Goal: Task Accomplishment & Management: Complete application form

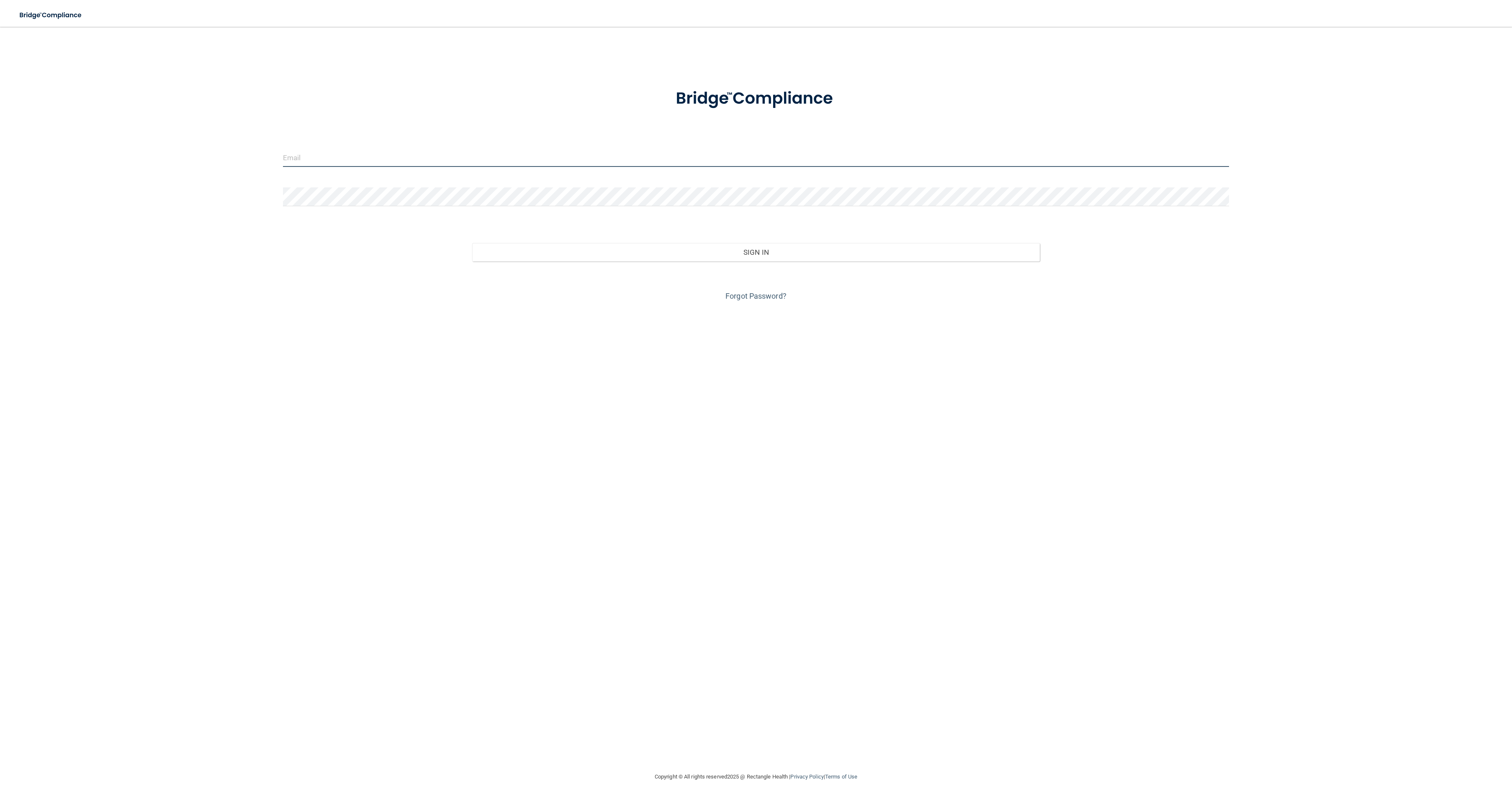
click at [628, 161] on input "email" at bounding box center [755, 158] width 946 height 19
click at [472, 259] on button "Sign In" at bounding box center [755, 268] width 568 height 18
click at [472, 243] on button "Sign In" at bounding box center [755, 252] width 568 height 18
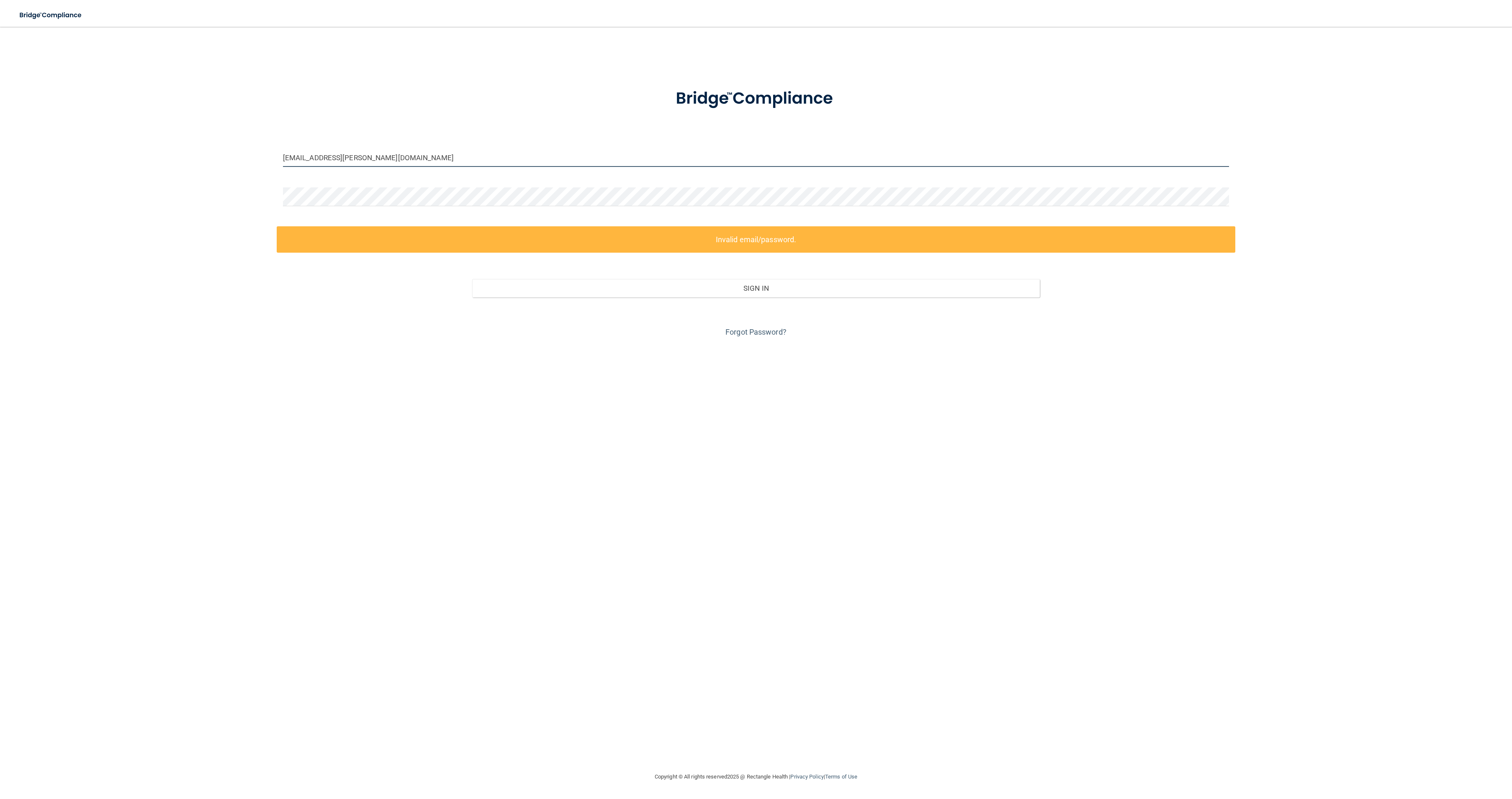
click at [332, 159] on input "alasha.mitchell@timberlanesmile.com" at bounding box center [755, 158] width 946 height 19
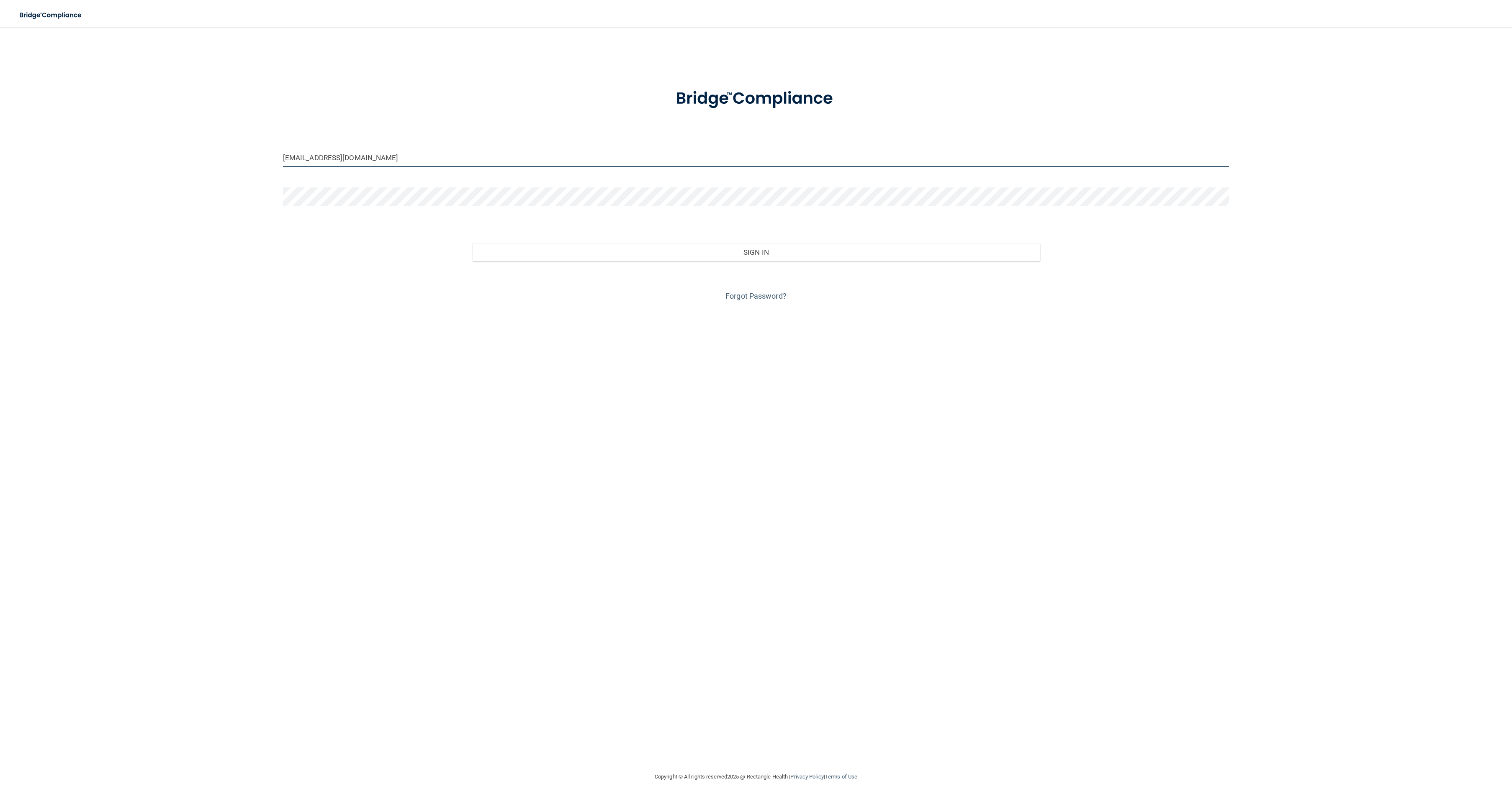
type input "[EMAIL_ADDRESS][DOMAIN_NAME]"
click at [472, 243] on button "Sign In" at bounding box center [755, 252] width 568 height 18
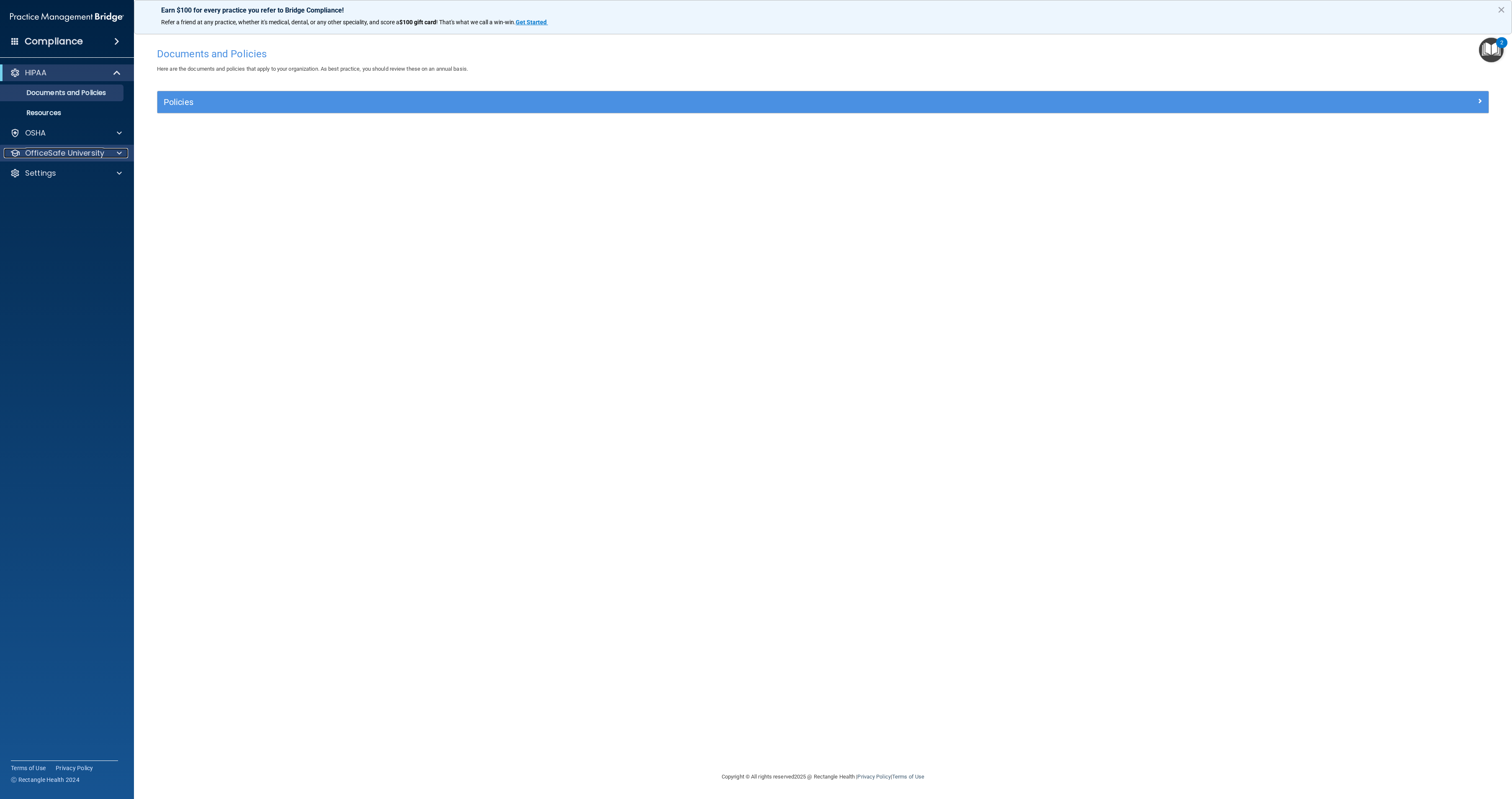
click at [97, 151] on p "OfficeSafe University" at bounding box center [64, 153] width 79 height 10
click at [68, 170] on p "HIPAA Training" at bounding box center [40, 173] width 69 height 9
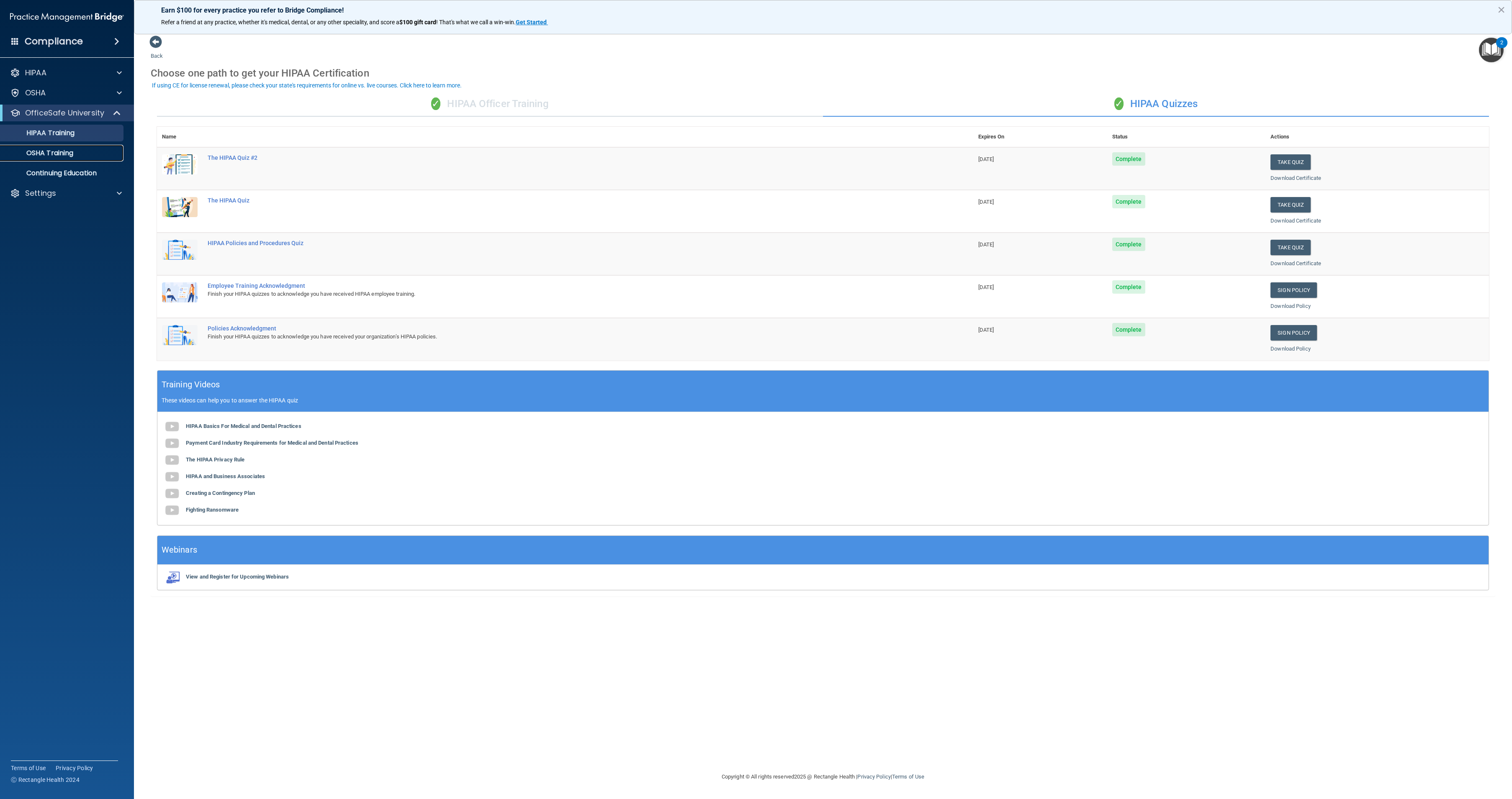
click at [54, 152] on p "OSHA Training" at bounding box center [39, 153] width 68 height 9
click at [54, 154] on p "OSHA Training" at bounding box center [39, 153] width 68 height 9
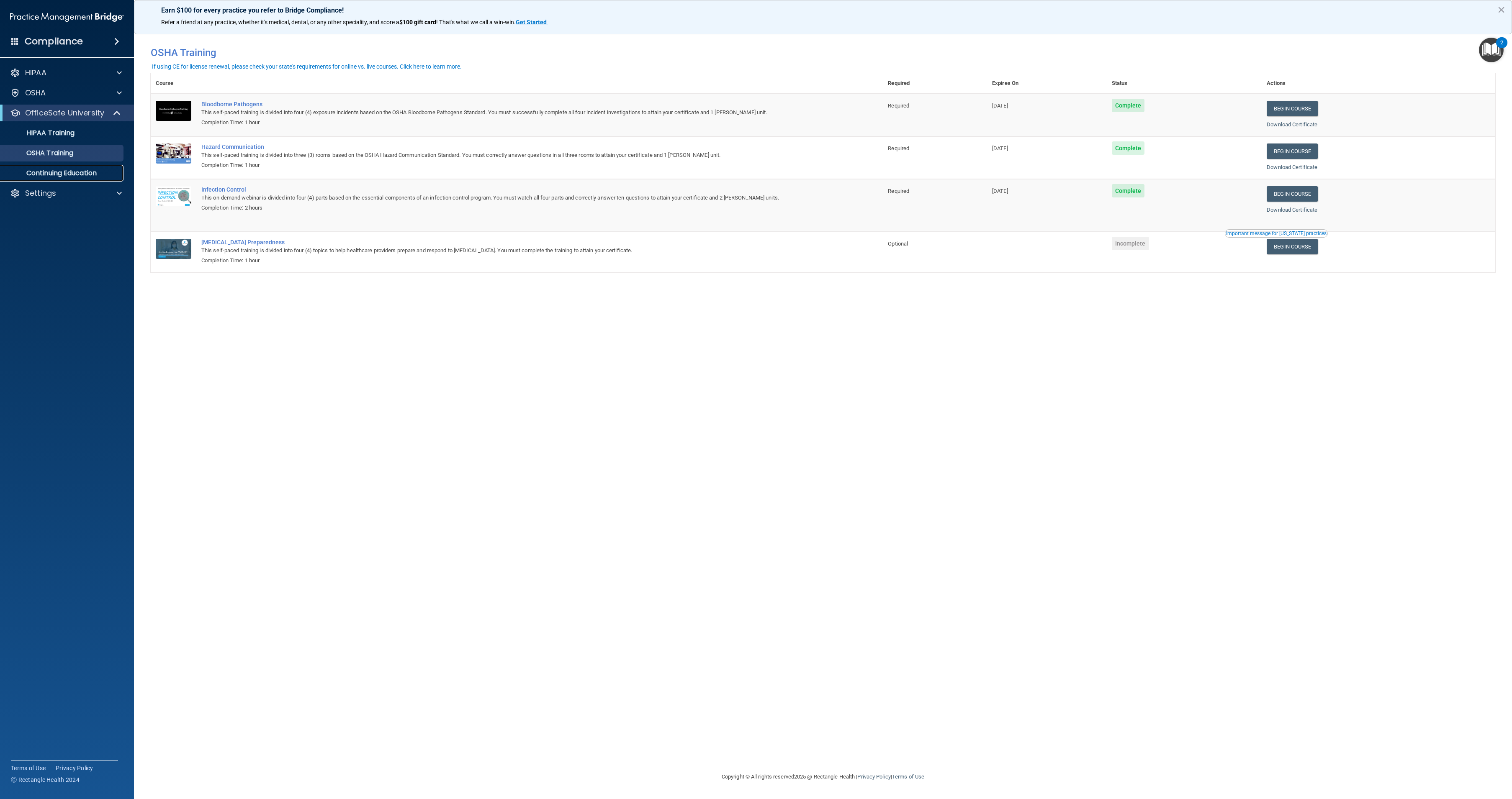
click at [66, 173] on p "Continuing Education" at bounding box center [63, 173] width 115 height 9
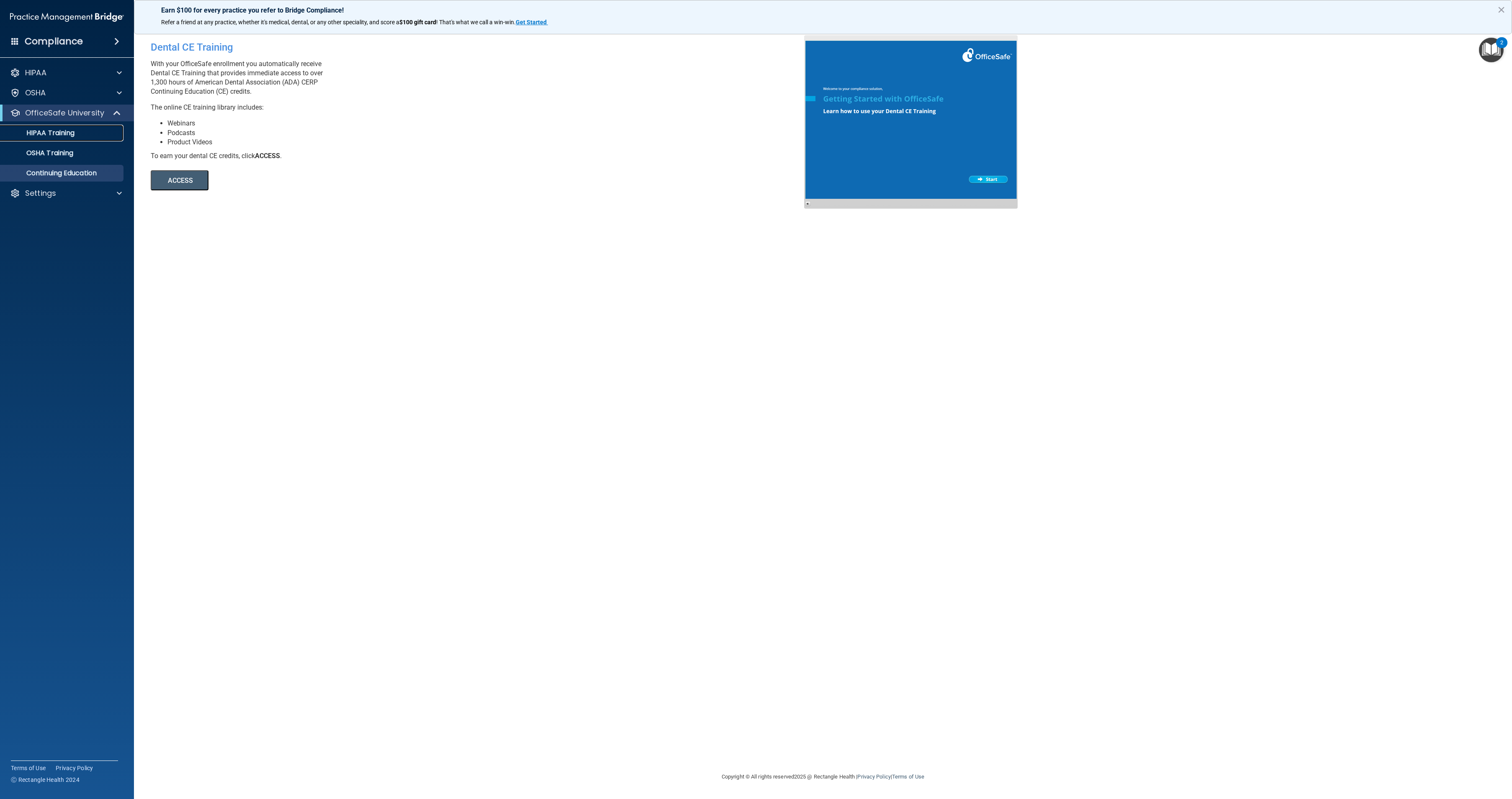
click at [64, 134] on p "HIPAA Training" at bounding box center [40, 133] width 69 height 9
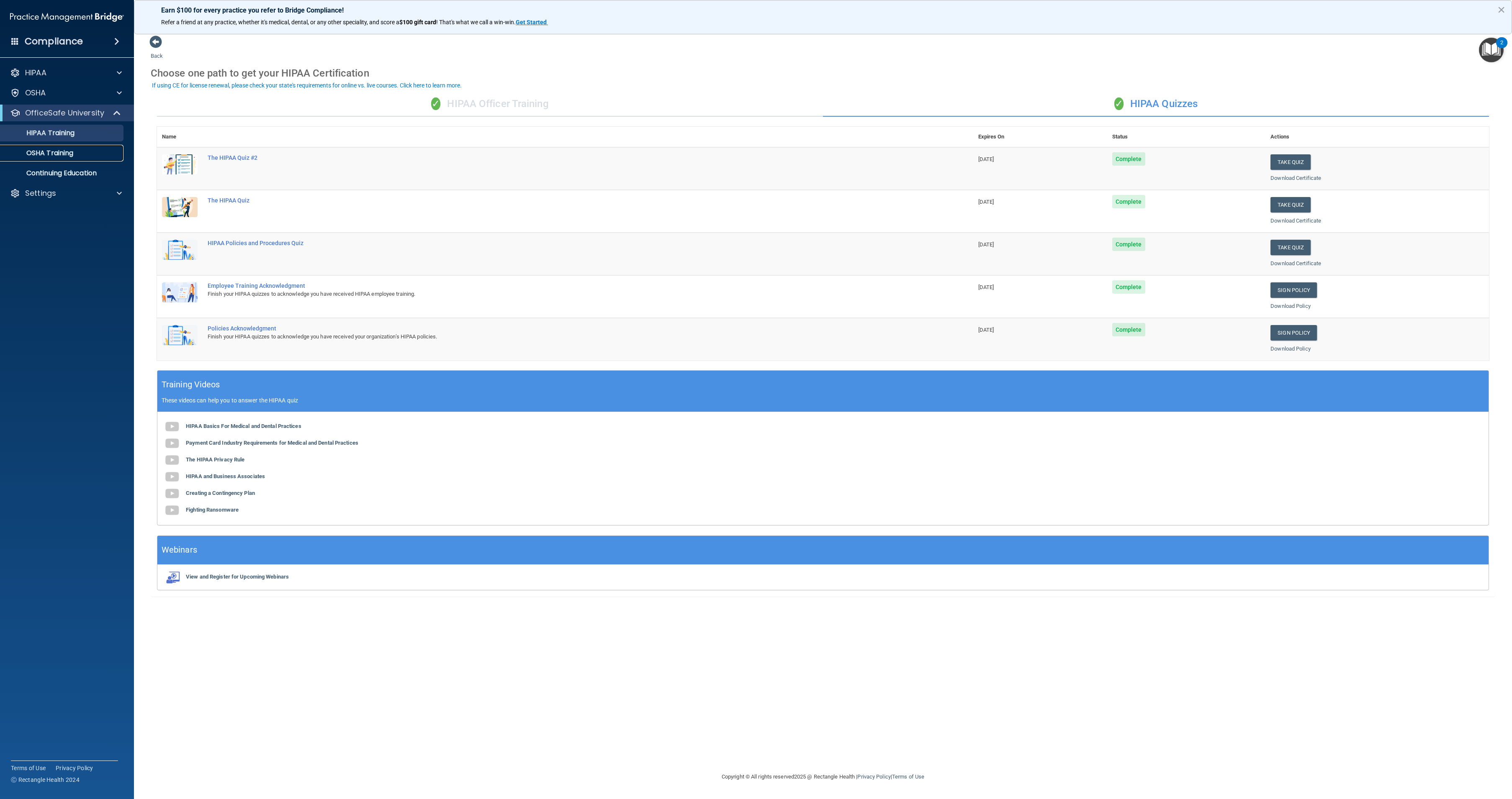
click at [64, 153] on p "OSHA Training" at bounding box center [39, 153] width 68 height 9
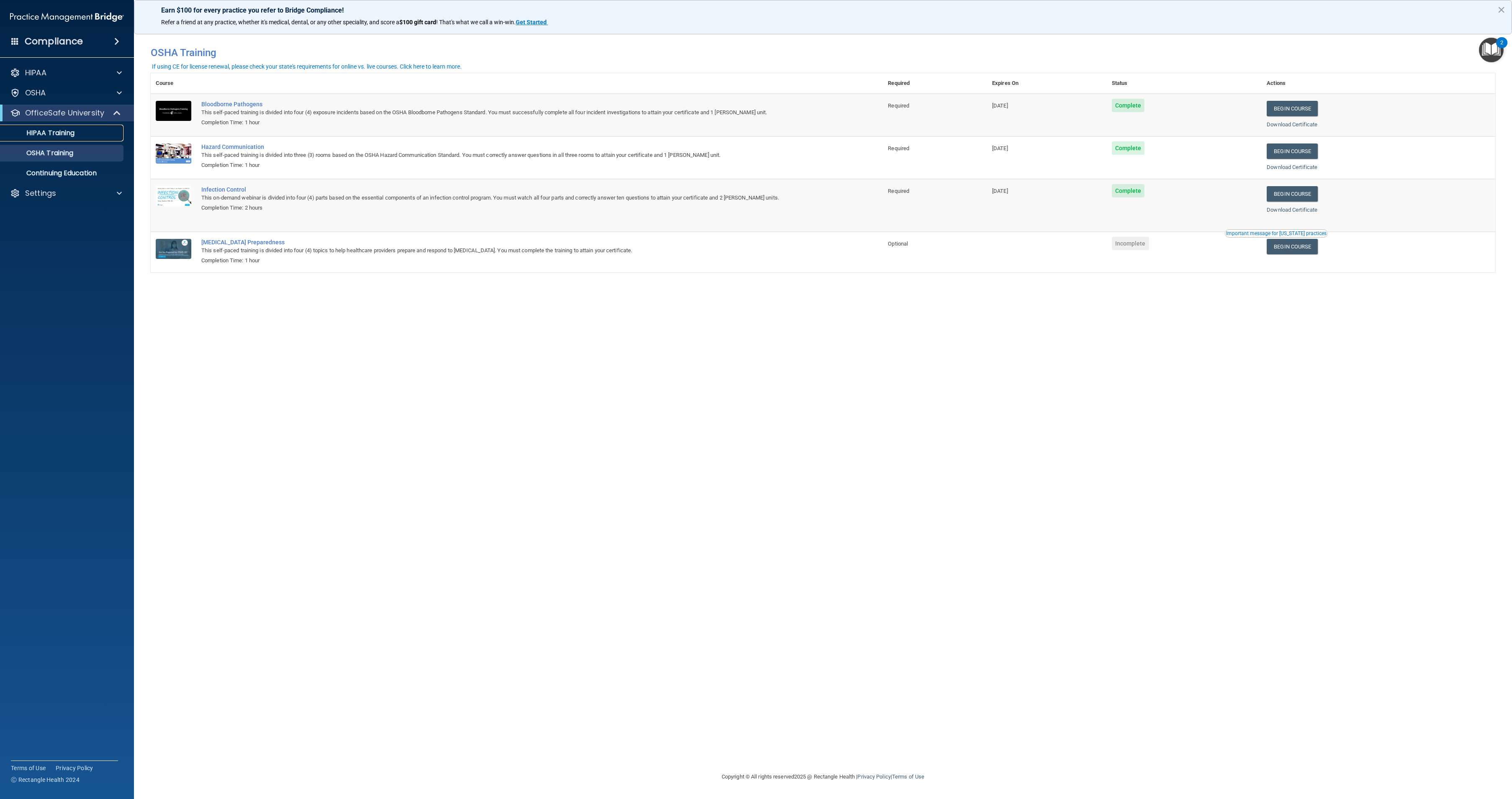
click at [74, 136] on p "HIPAA Training" at bounding box center [40, 133] width 69 height 9
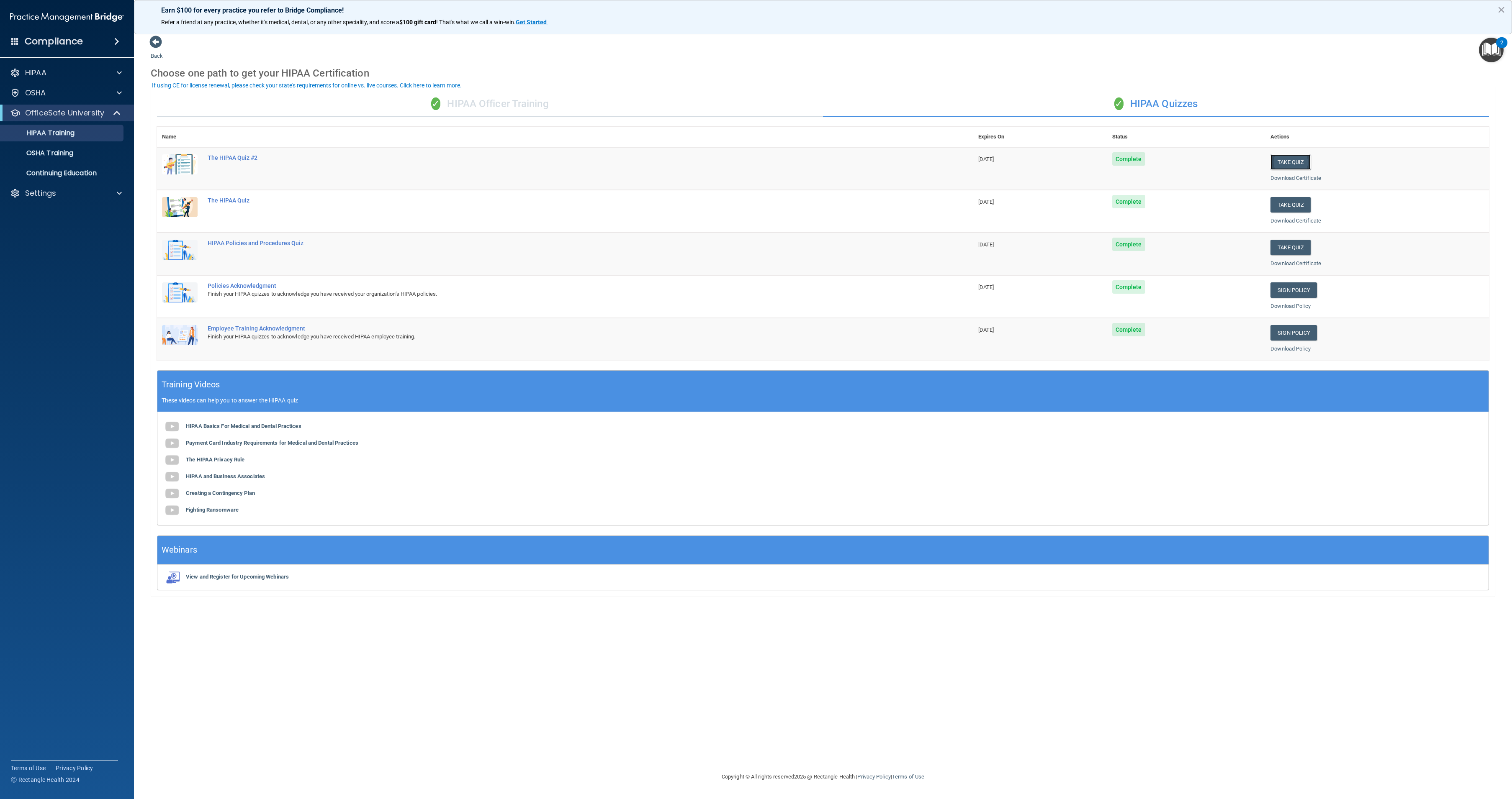
click at [1278, 162] on button "Take Quiz" at bounding box center [1290, 162] width 40 height 16
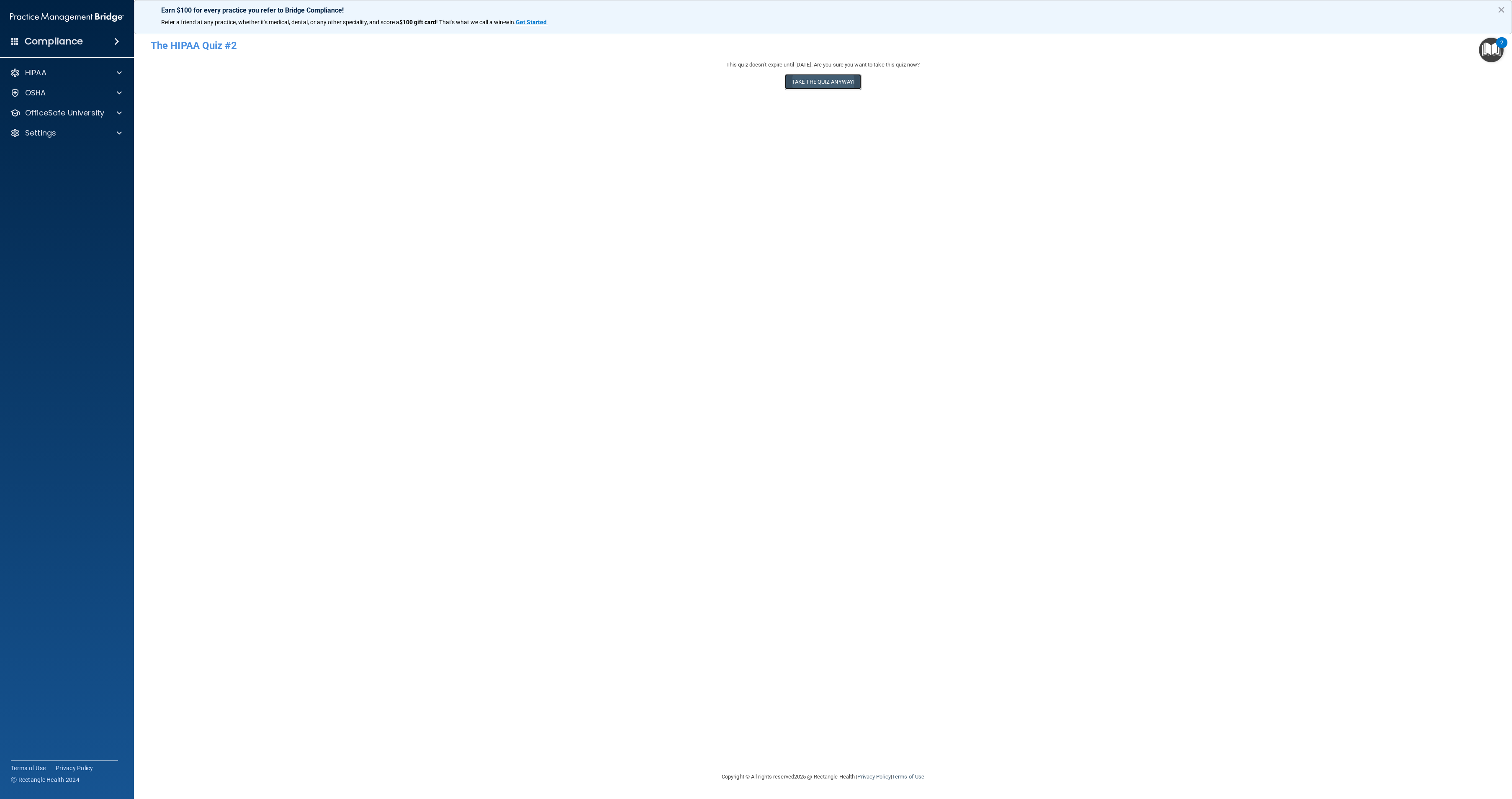
click at [842, 78] on button "Take the quiz anyway!" at bounding box center [823, 82] width 76 height 16
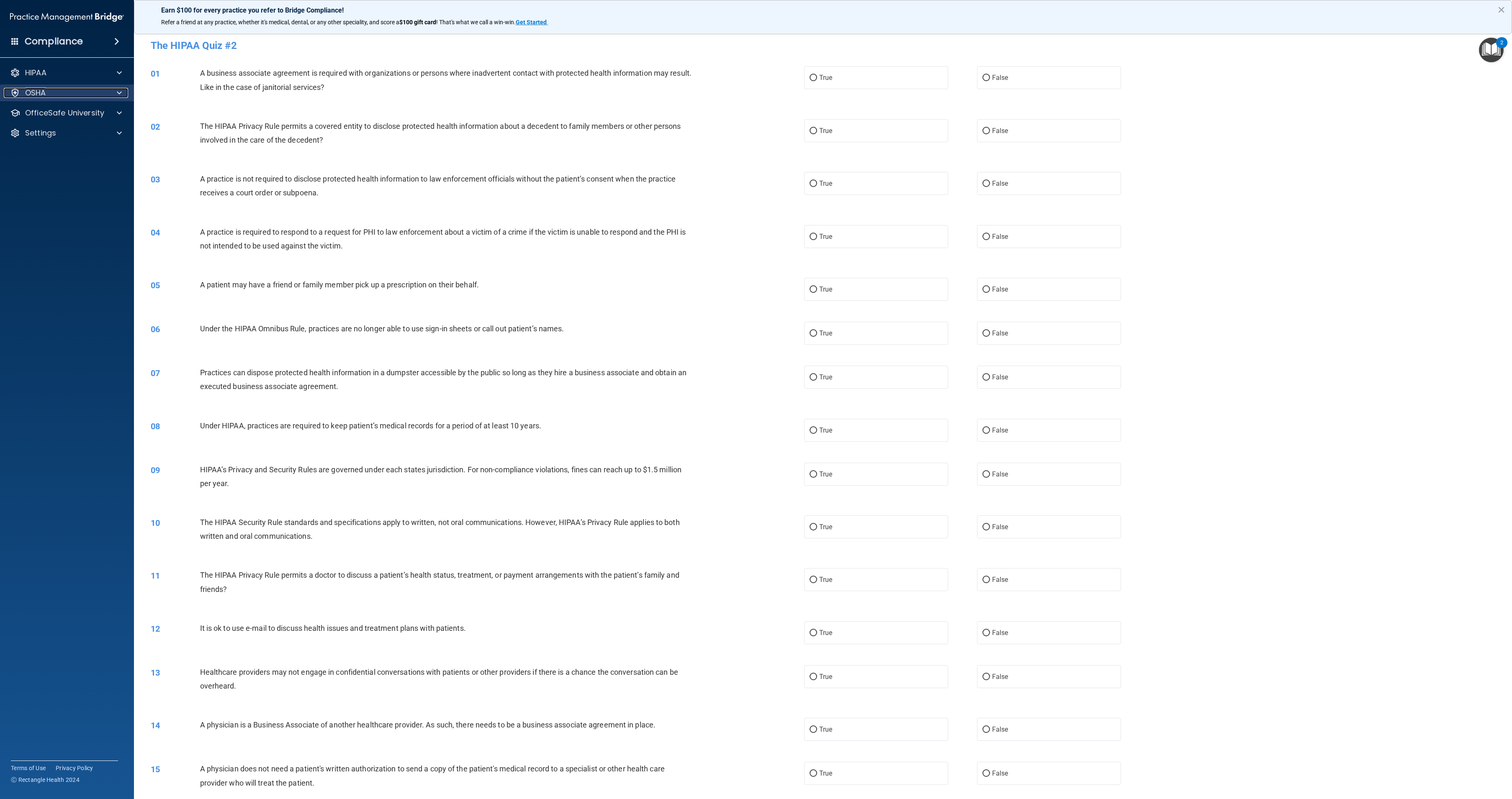
click at [52, 91] on div "OSHA" at bounding box center [56, 93] width 104 height 10
click at [59, 74] on div "HIPAA" at bounding box center [56, 72] width 104 height 10
click at [55, 97] on p "Documents and Policies" at bounding box center [63, 93] width 115 height 9
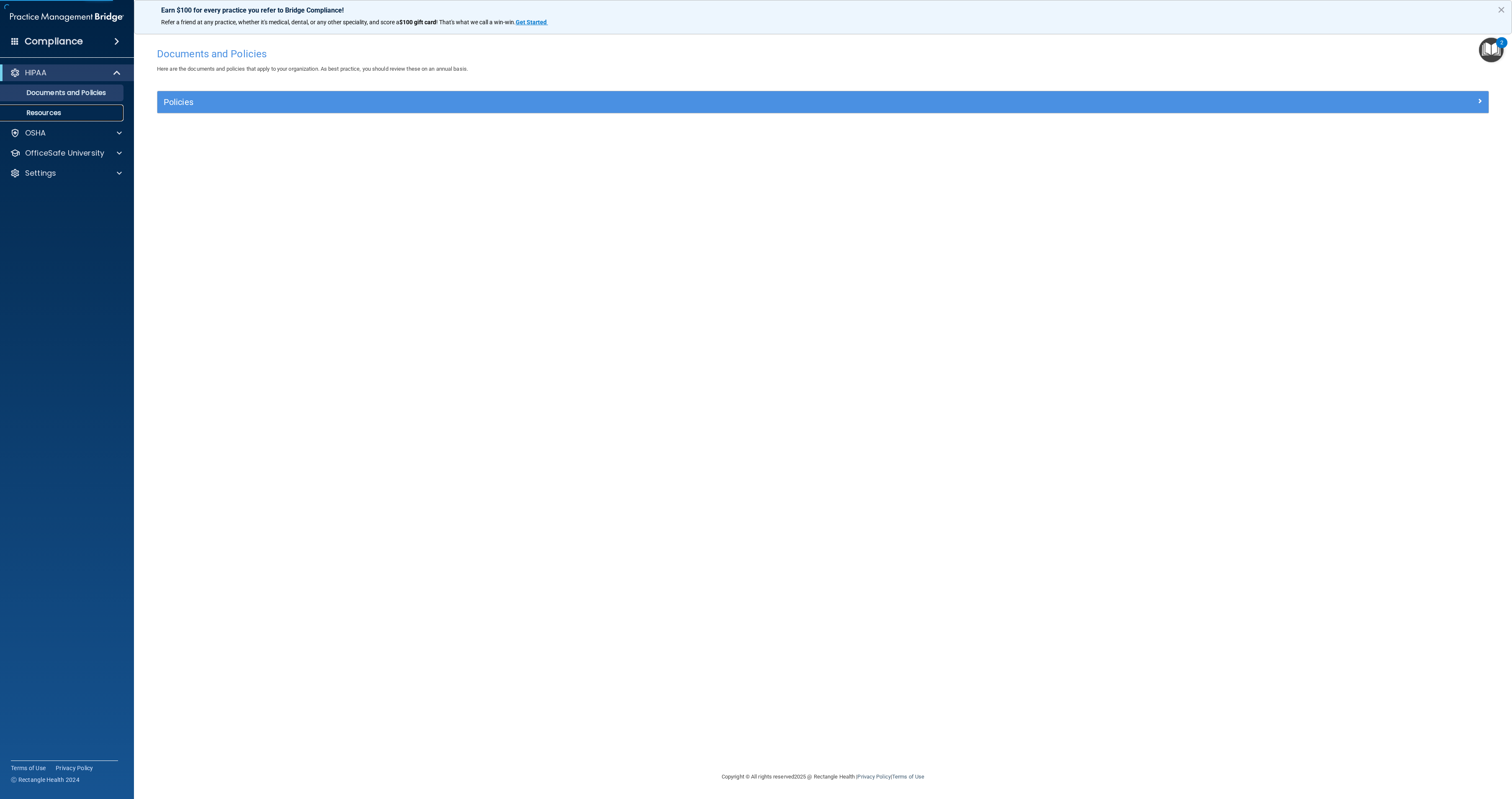
click at [55, 113] on p "Resources" at bounding box center [63, 113] width 115 height 9
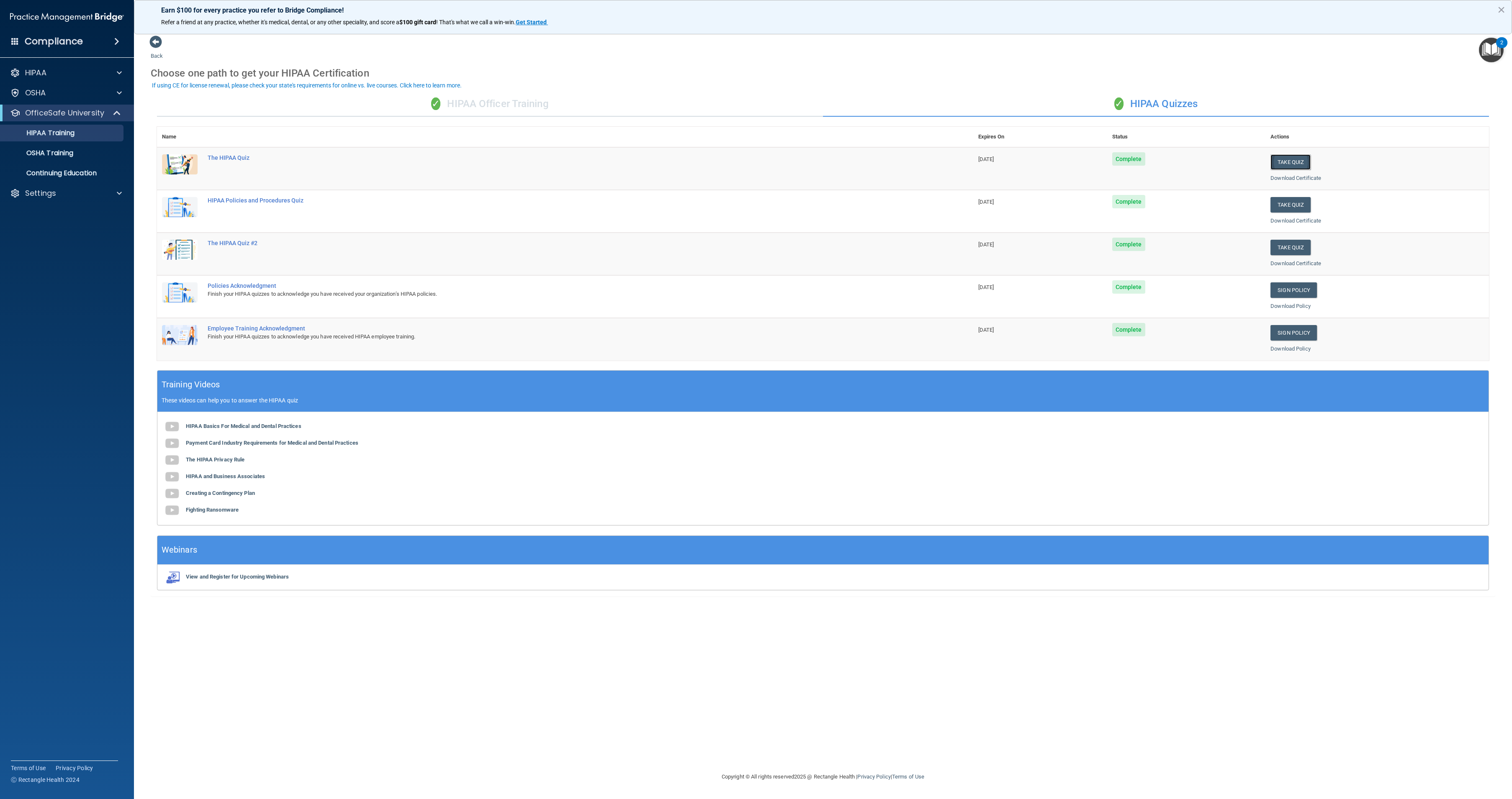
click at [1304, 165] on button "Take Quiz" at bounding box center [1290, 162] width 40 height 16
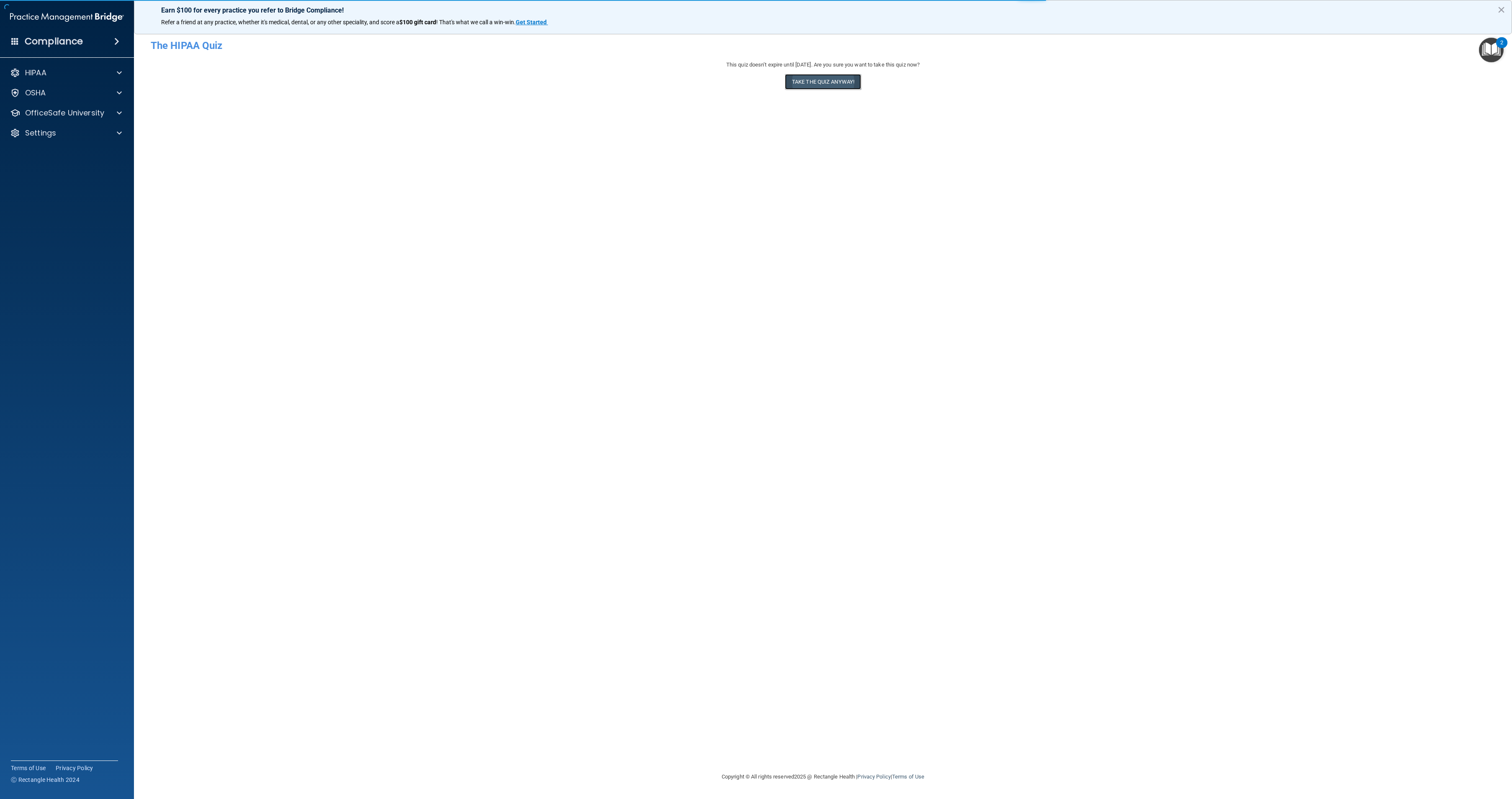
click at [832, 80] on button "Take the quiz anyway!" at bounding box center [823, 82] width 76 height 16
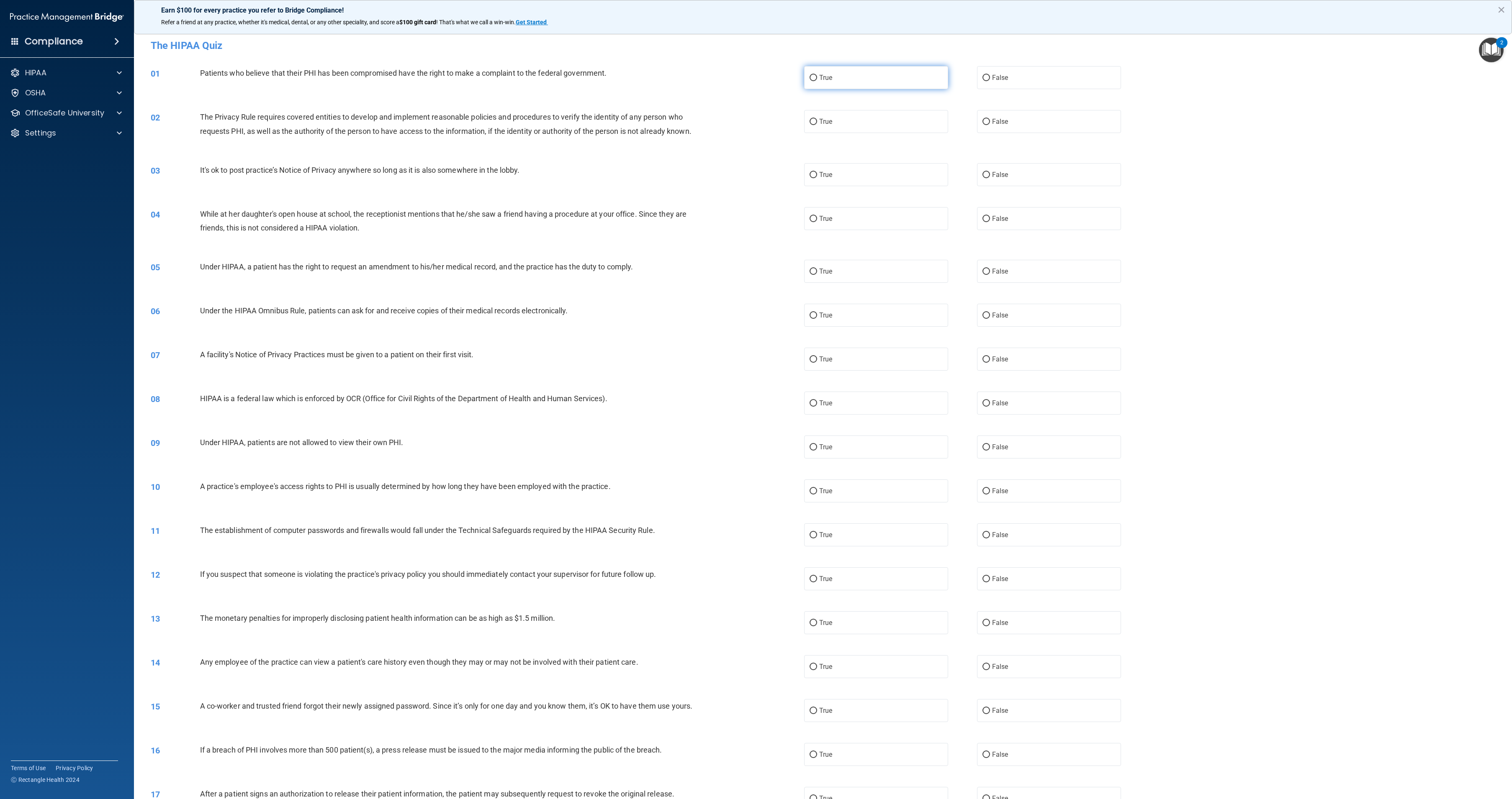
click at [833, 82] on label "True" at bounding box center [875, 77] width 144 height 23
click at [817, 81] on input "True" at bounding box center [813, 78] width 8 height 6
radio input "true"
click at [834, 115] on label "True" at bounding box center [875, 121] width 144 height 23
click at [817, 119] on input "True" at bounding box center [813, 122] width 8 height 6
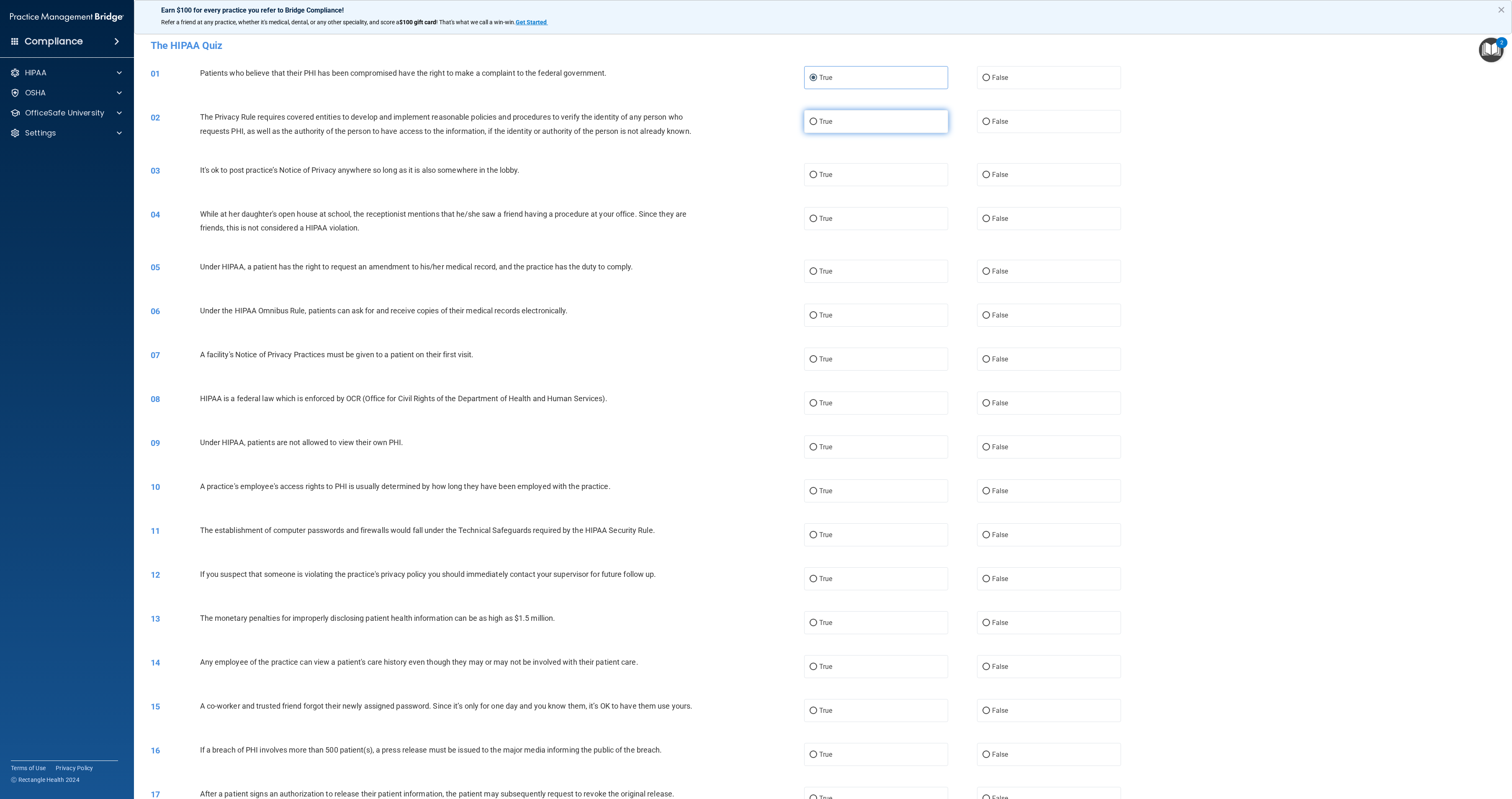
radio input "true"
click at [837, 186] on label "True" at bounding box center [875, 174] width 144 height 23
click at [817, 178] on input "True" at bounding box center [813, 175] width 8 height 6
radio input "true"
click at [835, 230] on label "True" at bounding box center [875, 218] width 144 height 23
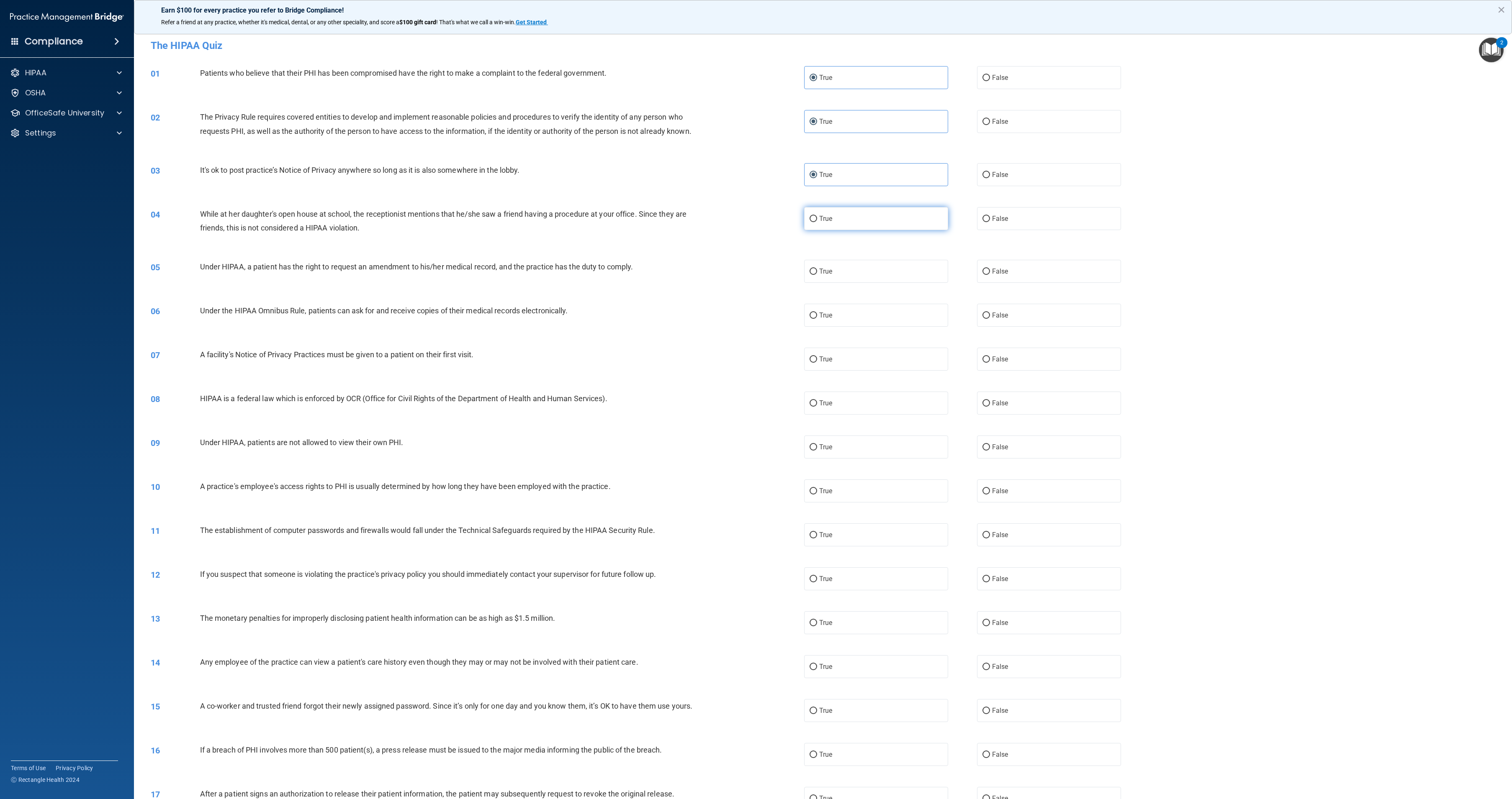
click at [817, 222] on input "True" at bounding box center [813, 219] width 8 height 6
radio input "true"
click at [836, 283] on label "True" at bounding box center [875, 271] width 144 height 23
click at [817, 275] on input "True" at bounding box center [813, 272] width 8 height 6
radio input "true"
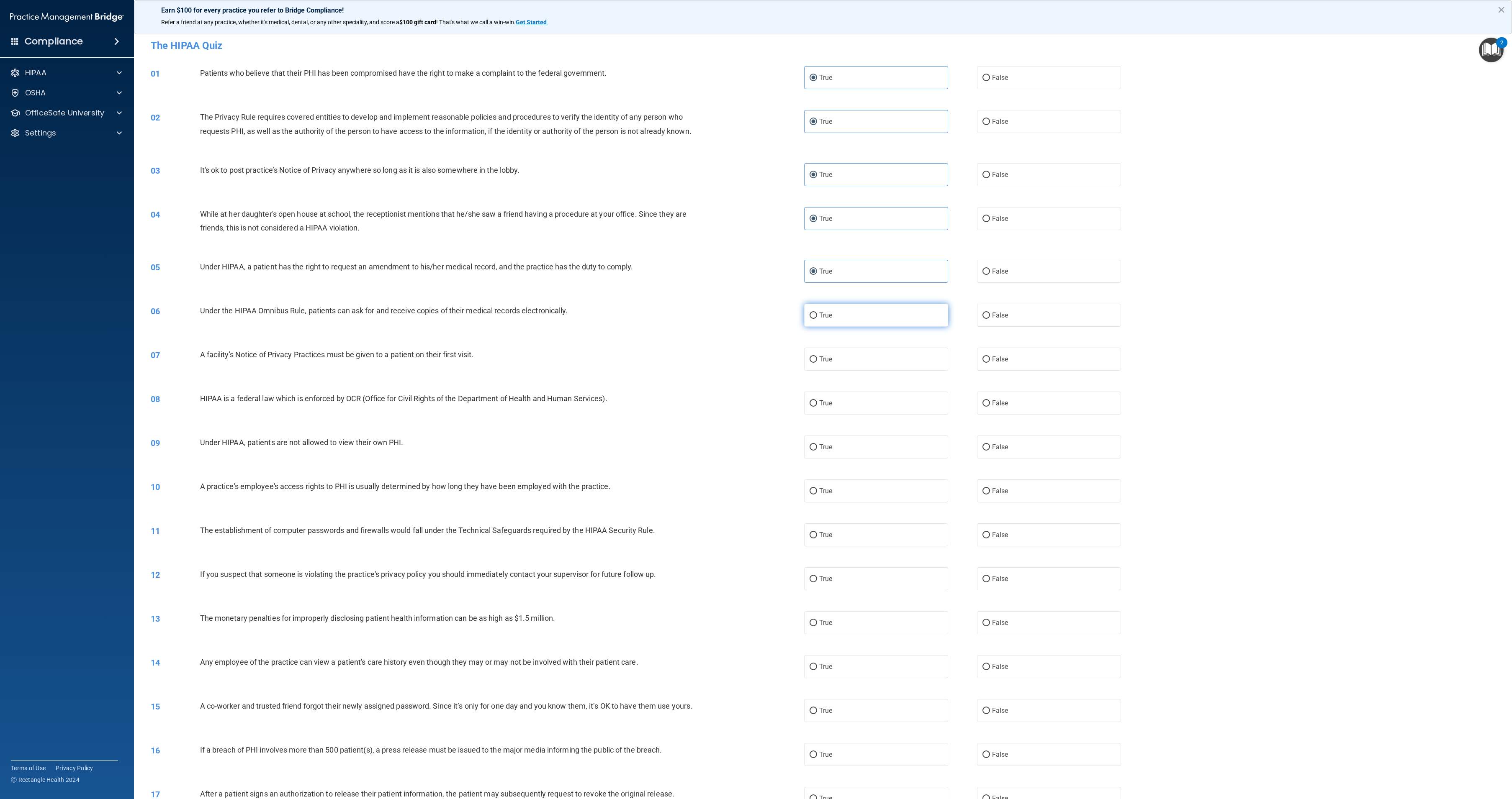
click at [838, 327] on label "True" at bounding box center [875, 315] width 144 height 23
click at [817, 319] on input "True" at bounding box center [813, 316] width 8 height 6
radio input "true"
click at [840, 370] on label "True" at bounding box center [875, 359] width 144 height 23
click at [817, 363] on input "True" at bounding box center [813, 359] width 8 height 6
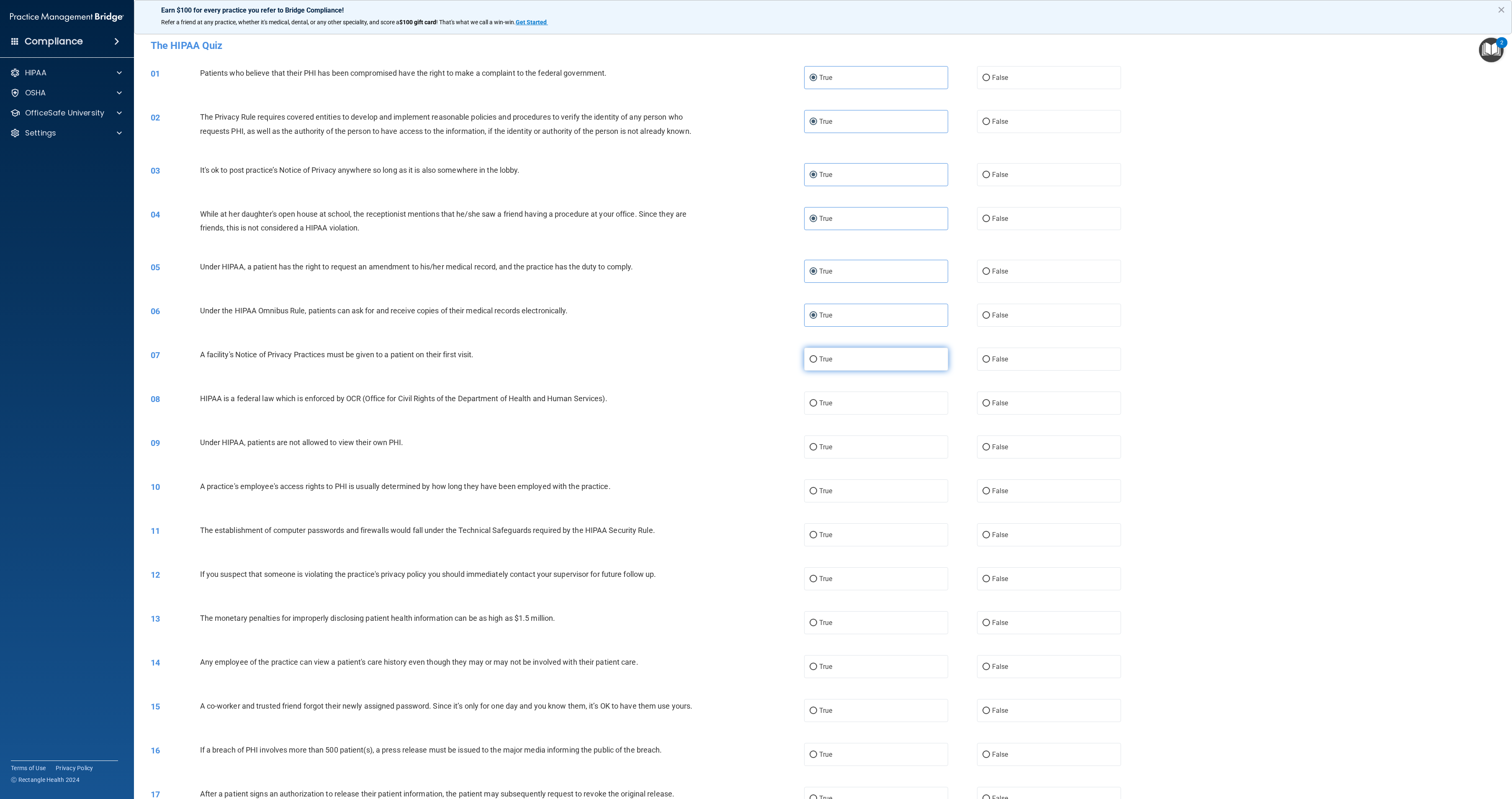
radio input "true"
click at [843, 414] on label "True" at bounding box center [875, 403] width 144 height 23
click at [817, 407] on input "True" at bounding box center [813, 403] width 8 height 6
radio input "true"
click at [847, 458] on label "True" at bounding box center [875, 447] width 144 height 23
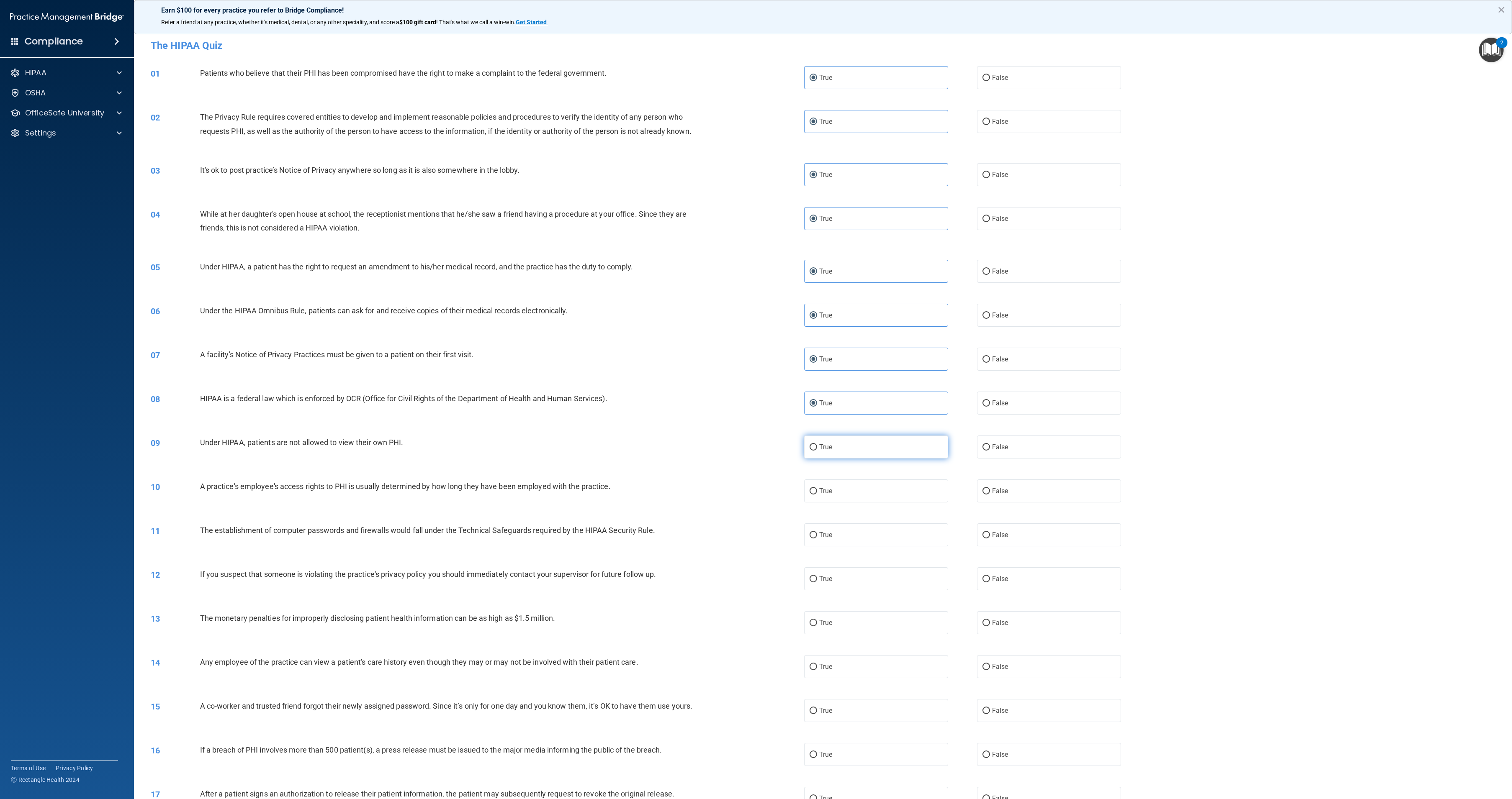
click at [817, 451] on input "True" at bounding box center [813, 447] width 8 height 6
radio input "true"
click at [850, 502] on label "True" at bounding box center [875, 491] width 144 height 23
click at [817, 494] on input "True" at bounding box center [813, 491] width 8 height 6
radio input "true"
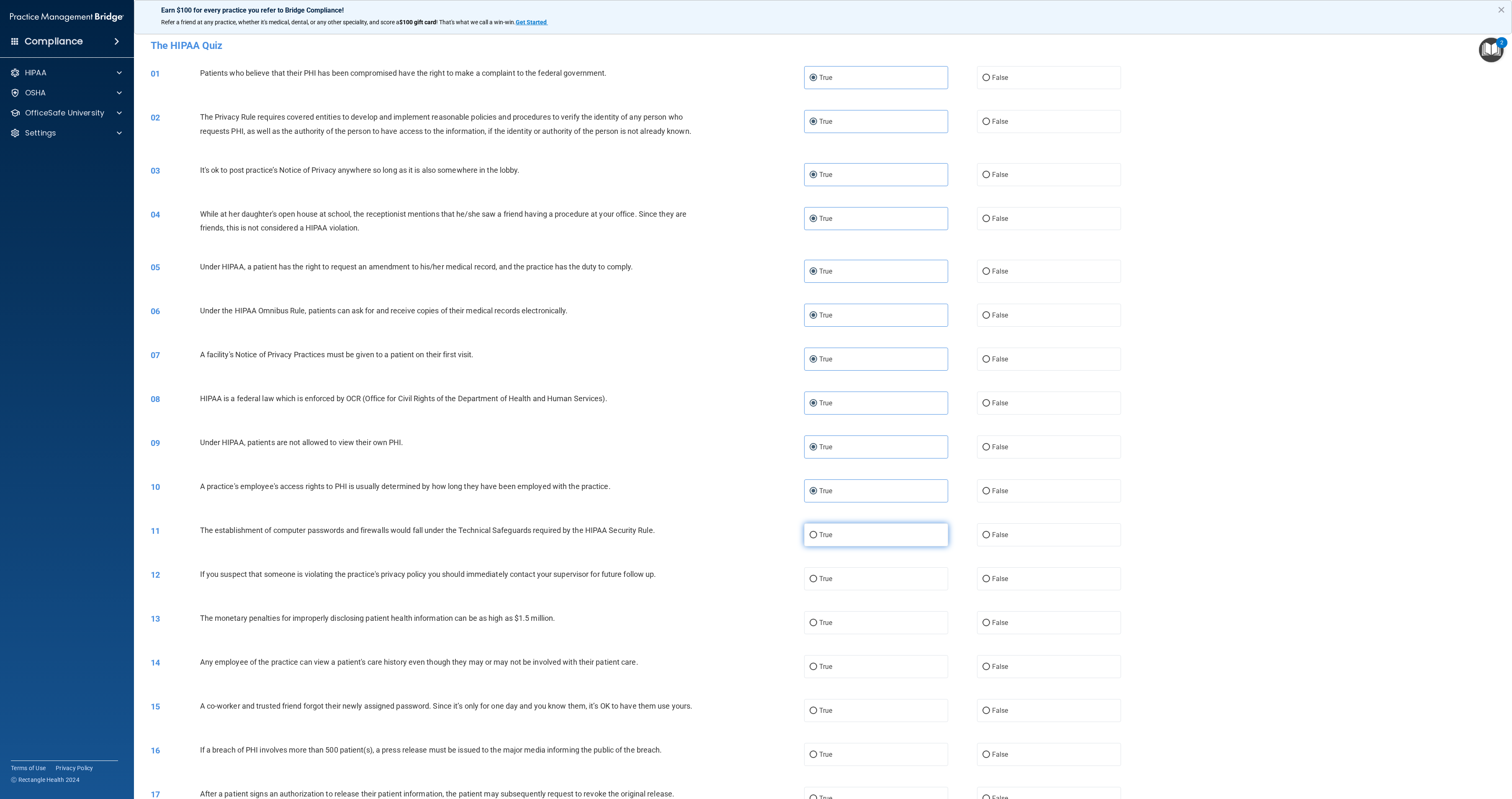
click at [855, 546] on label "True" at bounding box center [875, 534] width 144 height 23
click at [817, 538] on input "True" at bounding box center [813, 535] width 8 height 6
radio input "true"
click at [860, 590] on label "True" at bounding box center [875, 578] width 144 height 23
click at [817, 582] on input "True" at bounding box center [813, 579] width 8 height 6
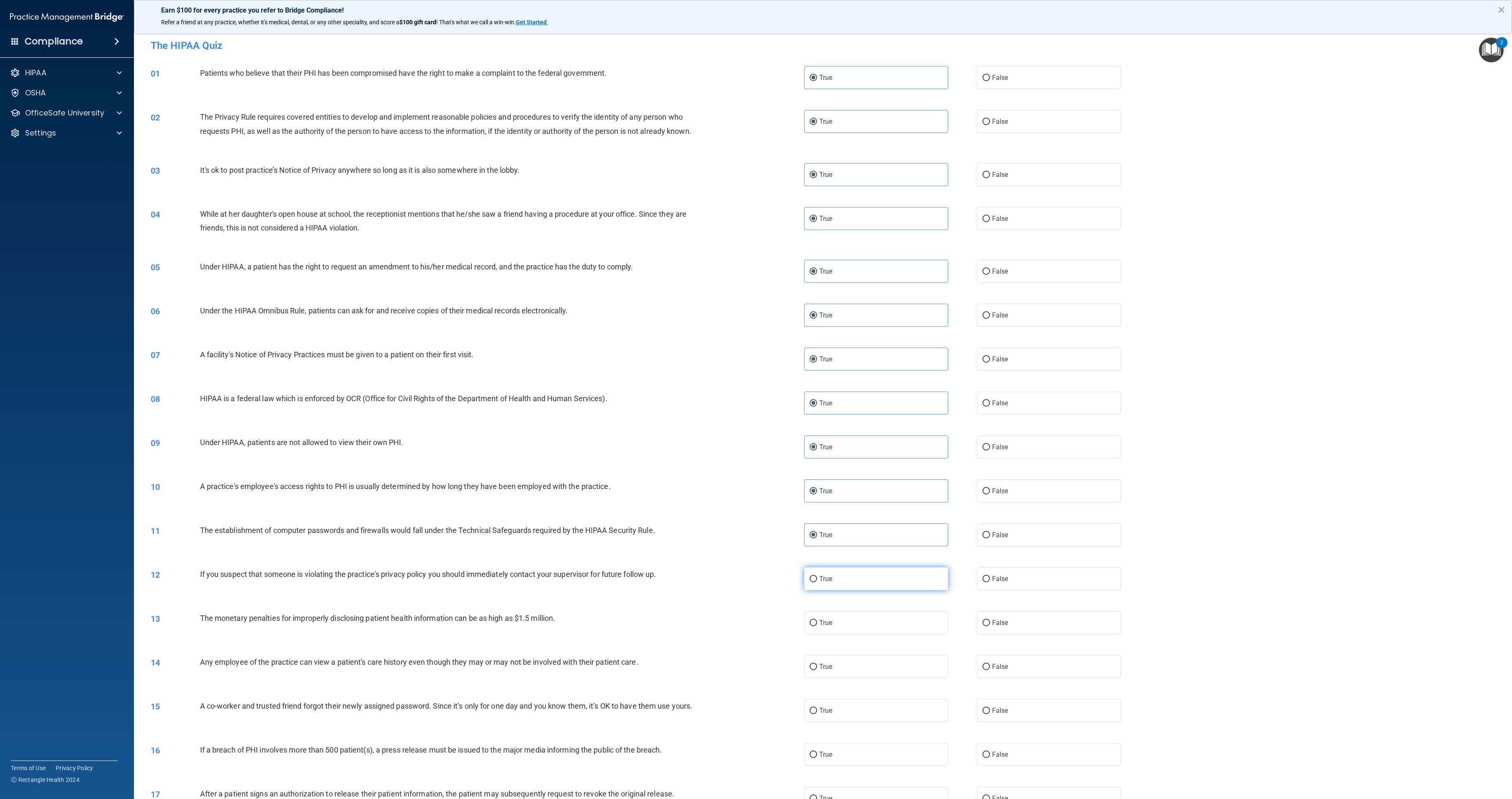
radio input "true"
click at [866, 634] on label "True" at bounding box center [875, 622] width 144 height 23
click at [817, 626] on input "True" at bounding box center [813, 623] width 8 height 6
radio input "true"
click at [870, 678] on label "True" at bounding box center [875, 666] width 144 height 23
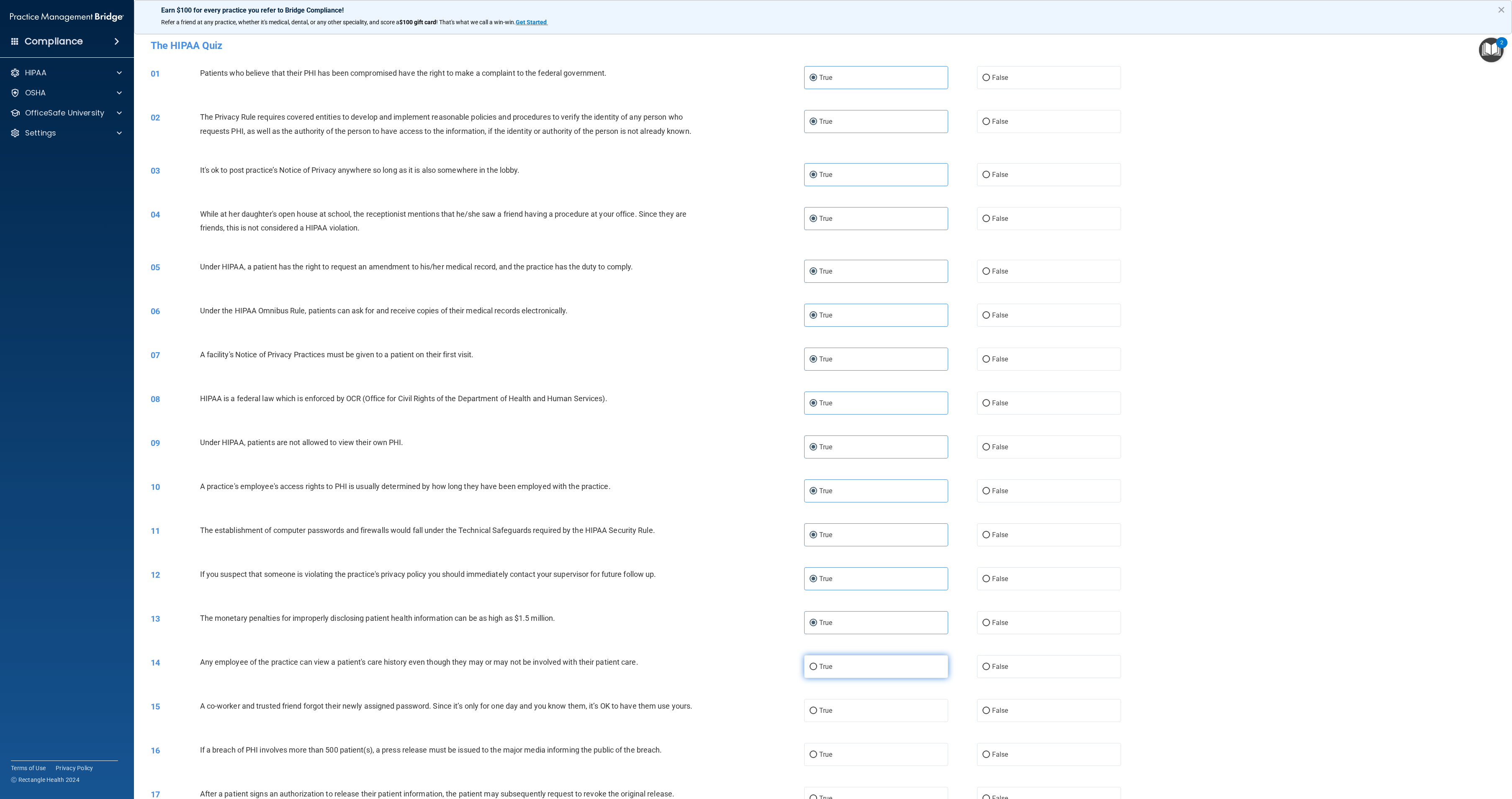
click at [817, 670] on input "True" at bounding box center [813, 667] width 8 height 6
radio input "true"
click at [867, 721] on label "True" at bounding box center [875, 710] width 144 height 23
click at [817, 714] on input "True" at bounding box center [813, 711] width 8 height 6
radio input "true"
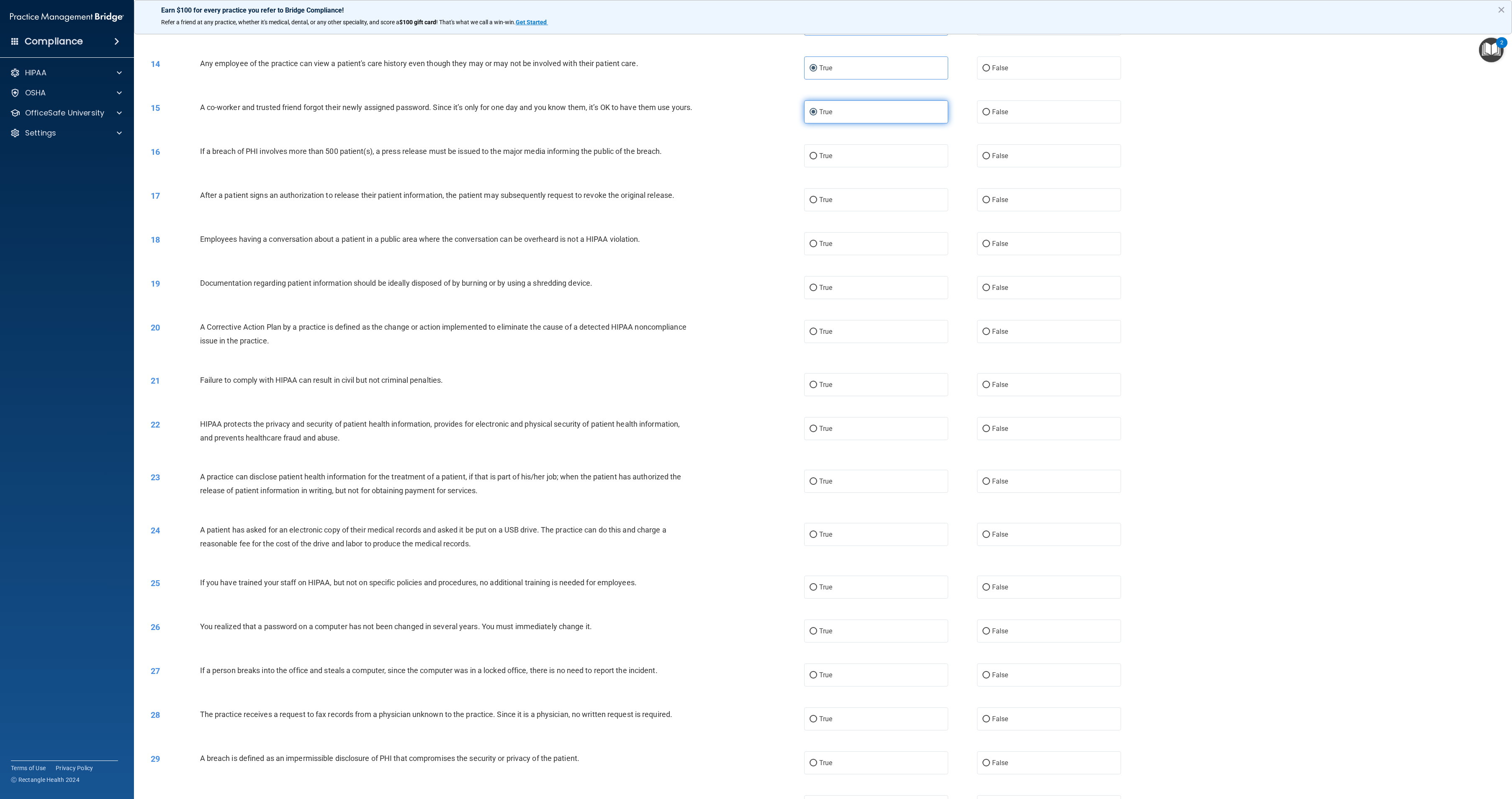
scroll to position [602, 0]
click at [904, 164] on label "True" at bounding box center [875, 152] width 144 height 23
click at [817, 156] on input "True" at bounding box center [813, 153] width 8 height 6
radio input "true"
click at [897, 208] on label "True" at bounding box center [875, 196] width 144 height 23
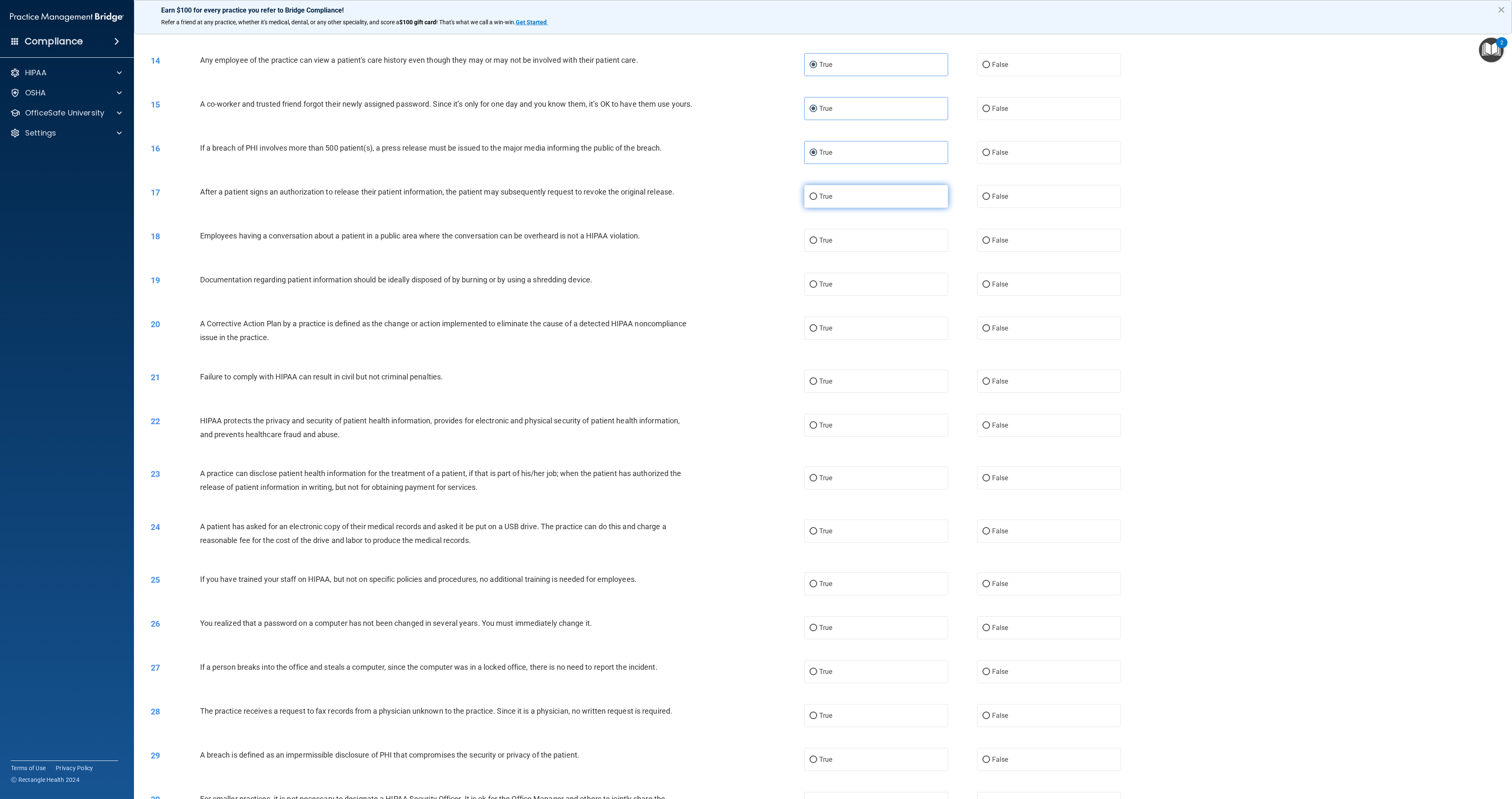
click at [817, 200] on input "True" at bounding box center [813, 197] width 8 height 6
radio input "true"
click at [892, 252] on label "True" at bounding box center [875, 240] width 144 height 23
click at [817, 244] on input "True" at bounding box center [813, 241] width 8 height 6
radio input "true"
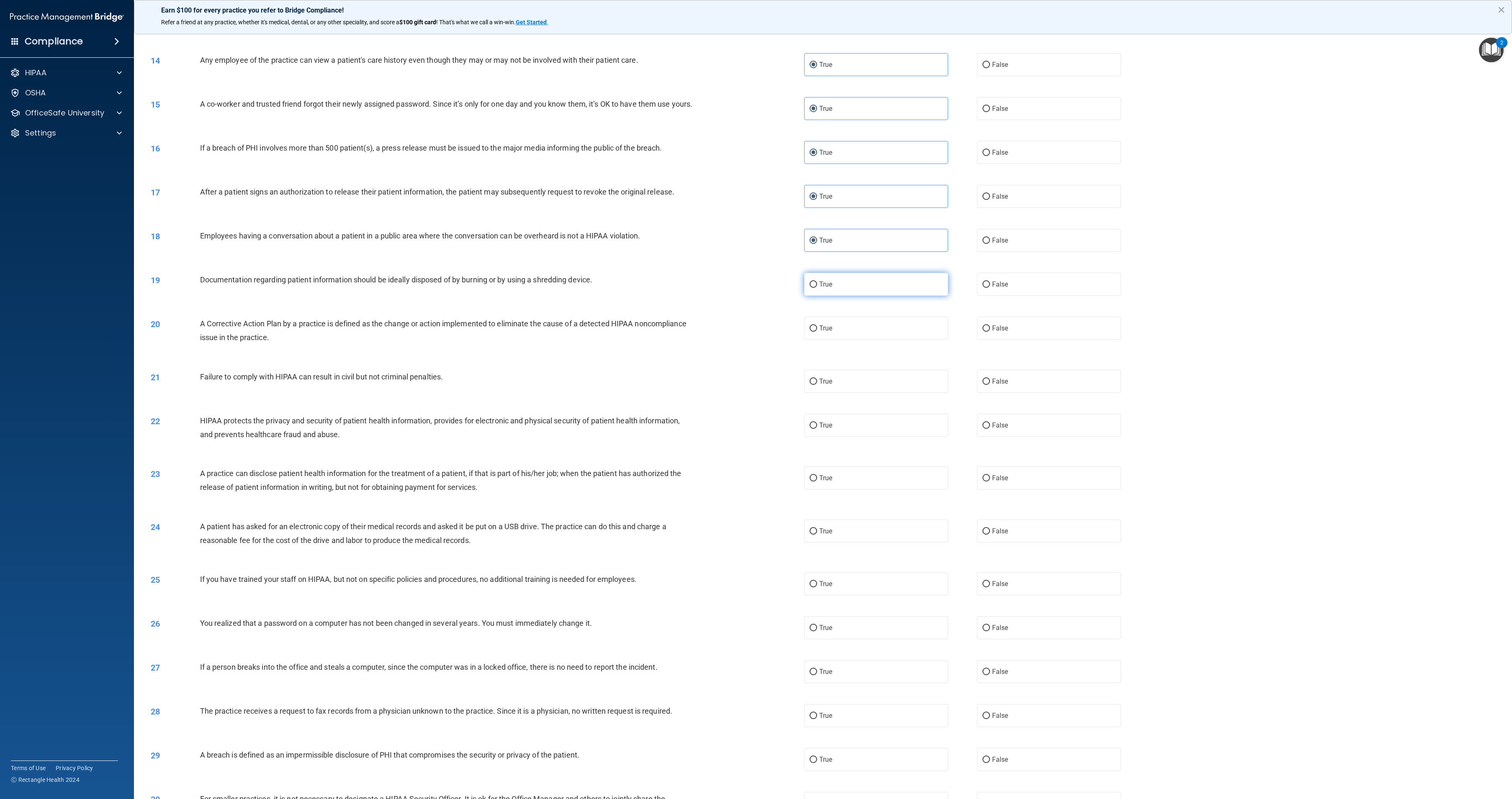
click at [892, 296] on label "True" at bounding box center [875, 284] width 144 height 23
click at [817, 288] on input "True" at bounding box center [813, 285] width 8 height 6
radio input "true"
click at [890, 340] on label "True" at bounding box center [875, 328] width 144 height 23
click at [817, 332] on input "True" at bounding box center [813, 329] width 8 height 6
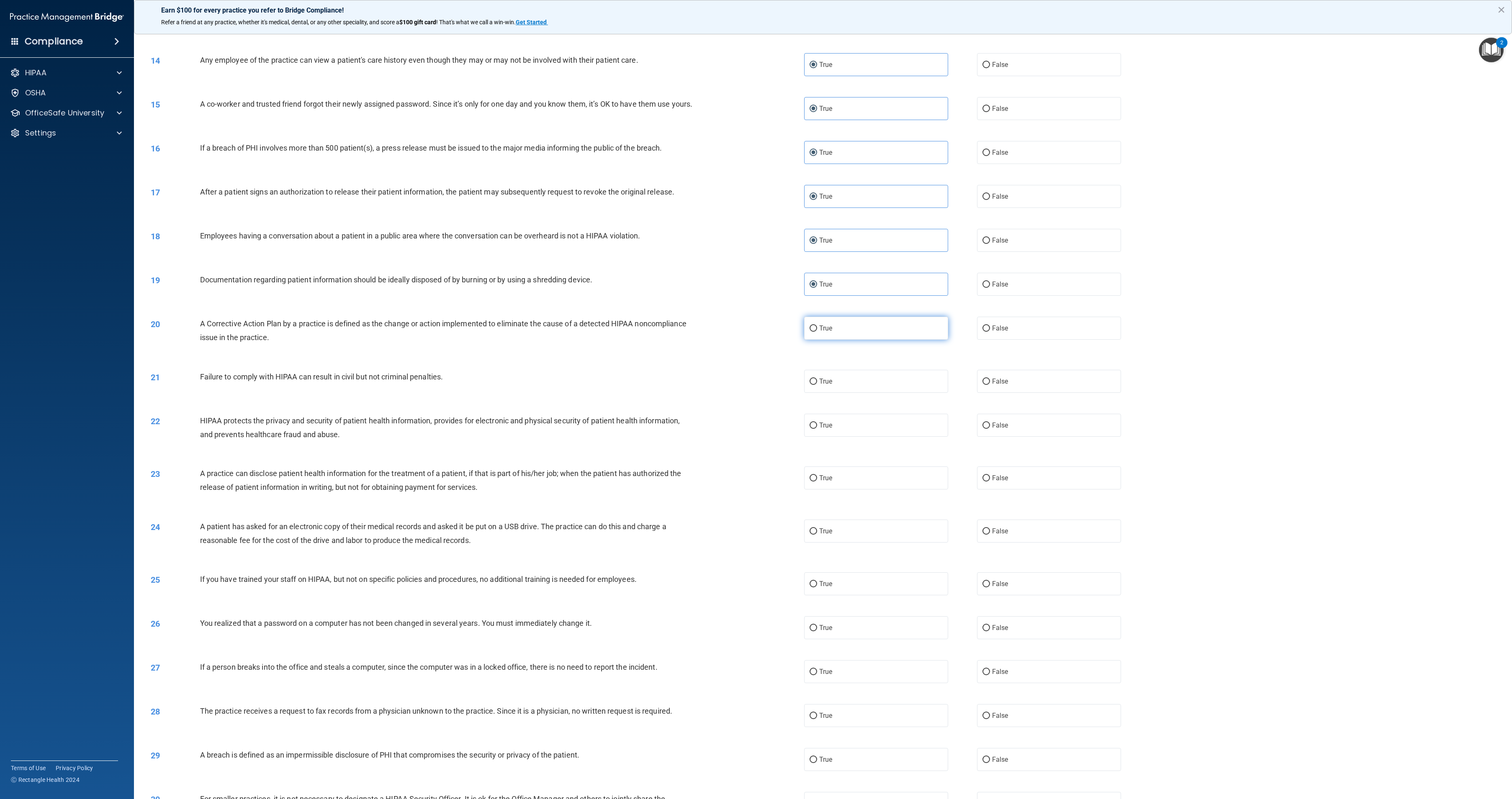
radio input "true"
click at [889, 393] on label "True" at bounding box center [875, 381] width 144 height 23
click at [817, 385] on input "True" at bounding box center [813, 382] width 8 height 6
radio input "true"
click at [892, 437] on label "True" at bounding box center [875, 425] width 144 height 23
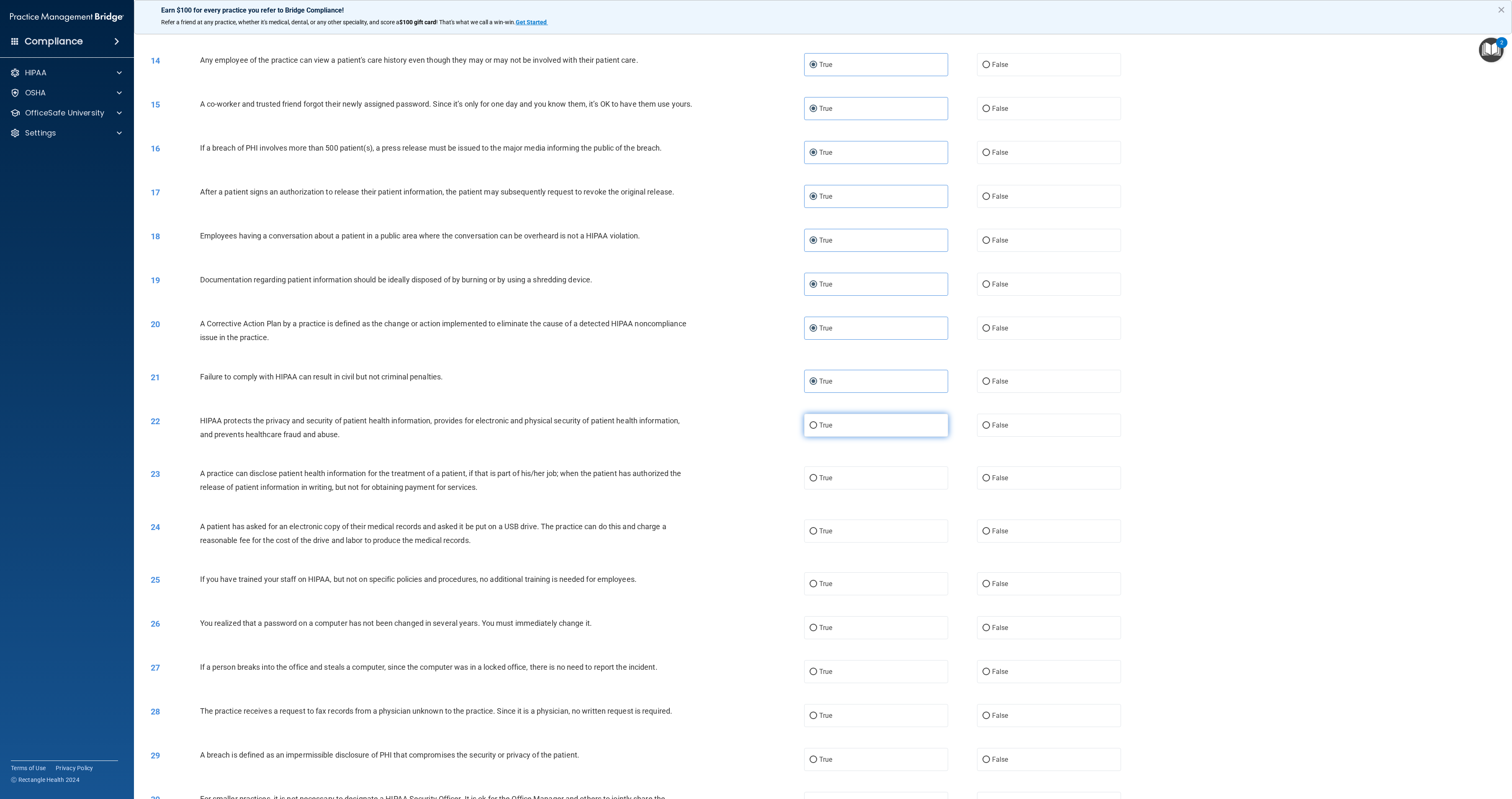
click at [817, 429] on input "True" at bounding box center [813, 426] width 8 height 6
radio input "true"
click at [894, 490] on label "True" at bounding box center [875, 477] width 144 height 23
click at [817, 482] on input "True" at bounding box center [813, 479] width 8 height 6
radio input "true"
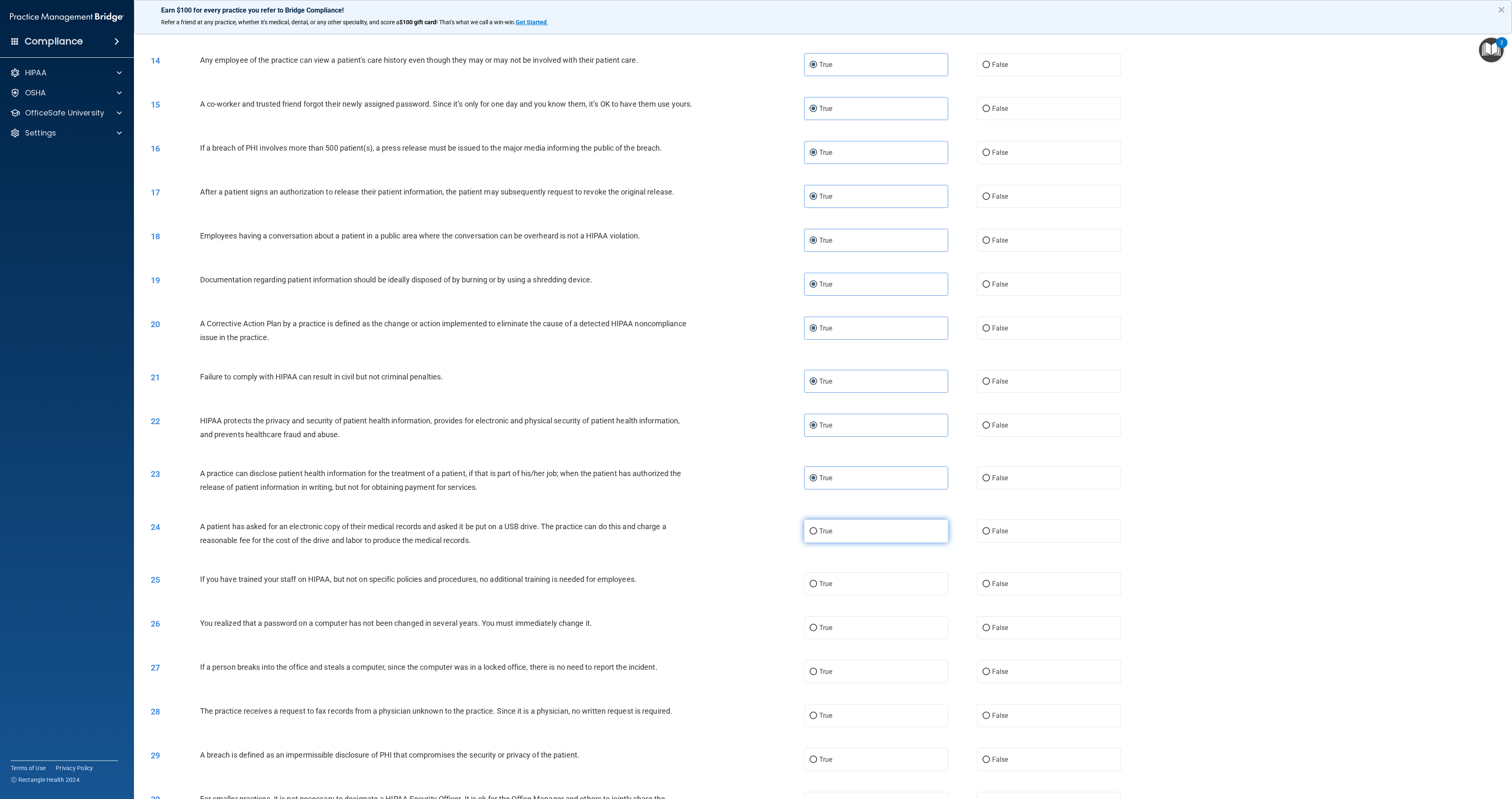
click at [899, 543] on label "True" at bounding box center [875, 531] width 144 height 23
click at [817, 534] on input "True" at bounding box center [813, 531] width 8 height 6
radio input "true"
click at [898, 606] on div "25 If you have trained your staff on HIPAA, but not on specific policies and pr…" at bounding box center [823, 584] width 1357 height 44
click at [892, 596] on label "True" at bounding box center [875, 583] width 144 height 23
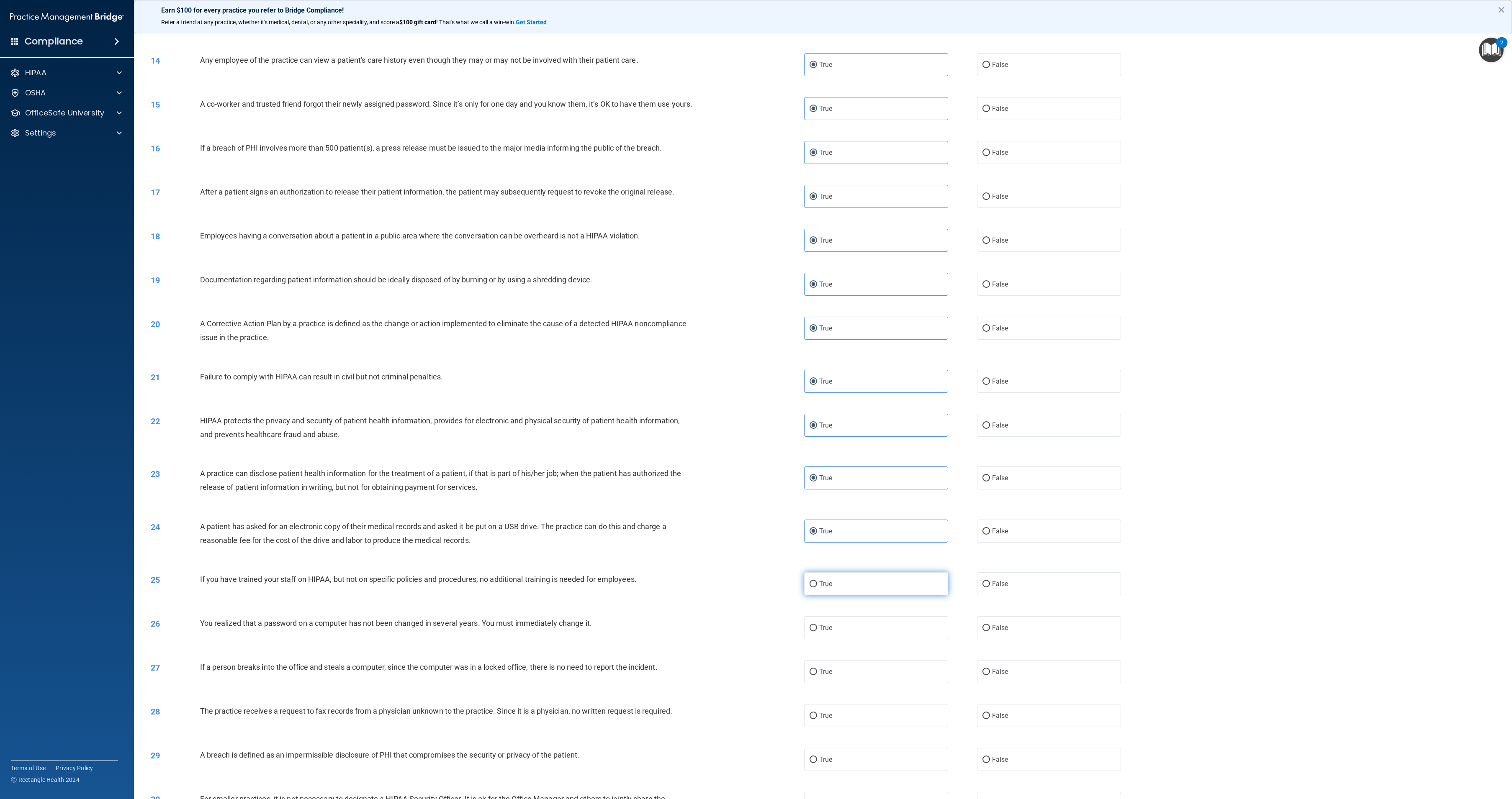
click at [817, 588] on input "True" at bounding box center [813, 585] width 8 height 6
radio input "true"
click at [887, 640] on label "True" at bounding box center [875, 627] width 144 height 23
click at [817, 632] on input "True" at bounding box center [813, 629] width 8 height 6
radio input "true"
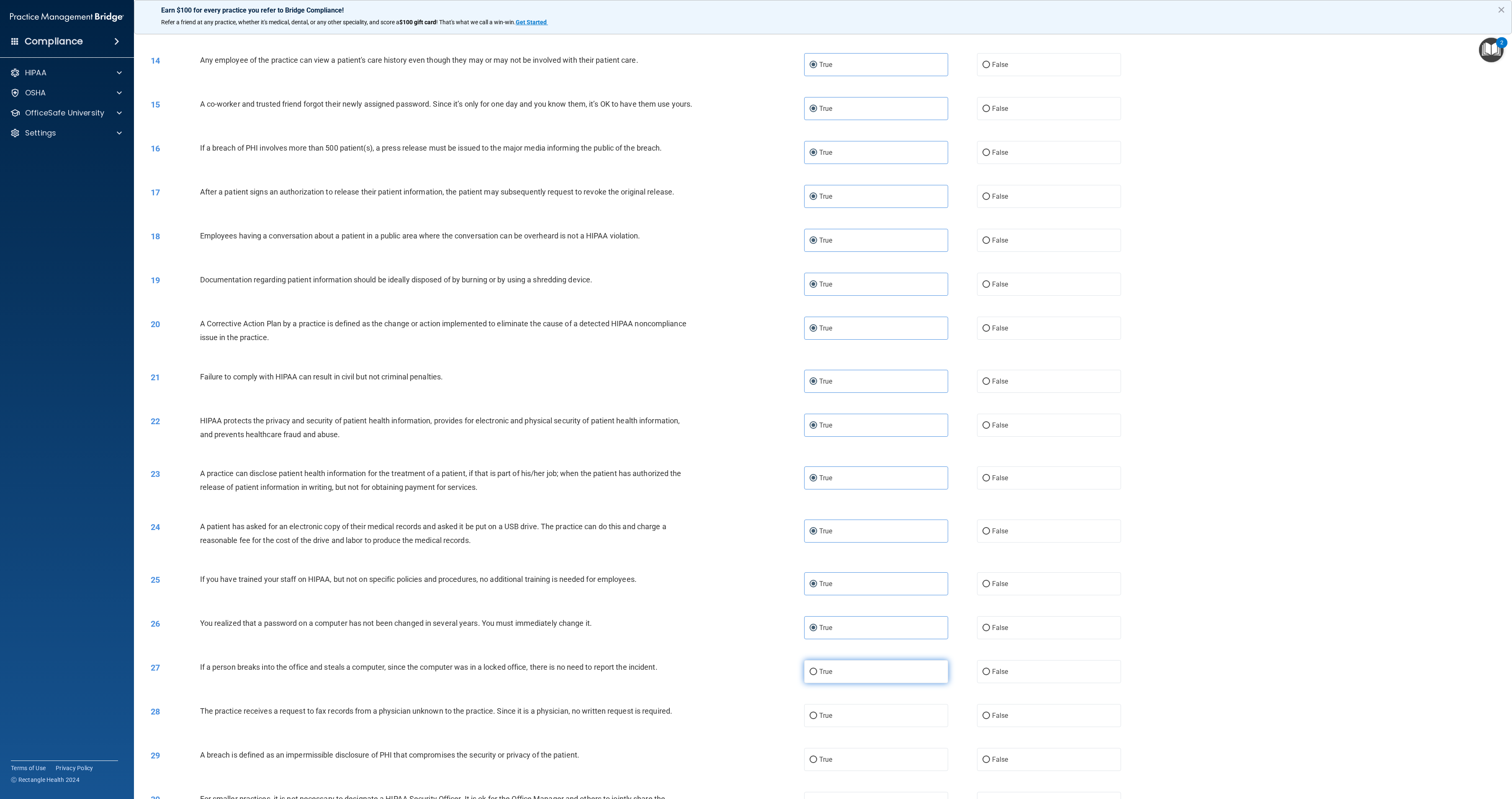
click at [877, 684] on label "True" at bounding box center [875, 671] width 144 height 23
click at [817, 676] on input "True" at bounding box center [813, 673] width 8 height 6
radio input "true"
click at [875, 728] on label "True" at bounding box center [875, 715] width 144 height 23
click at [817, 720] on input "True" at bounding box center [813, 717] width 8 height 6
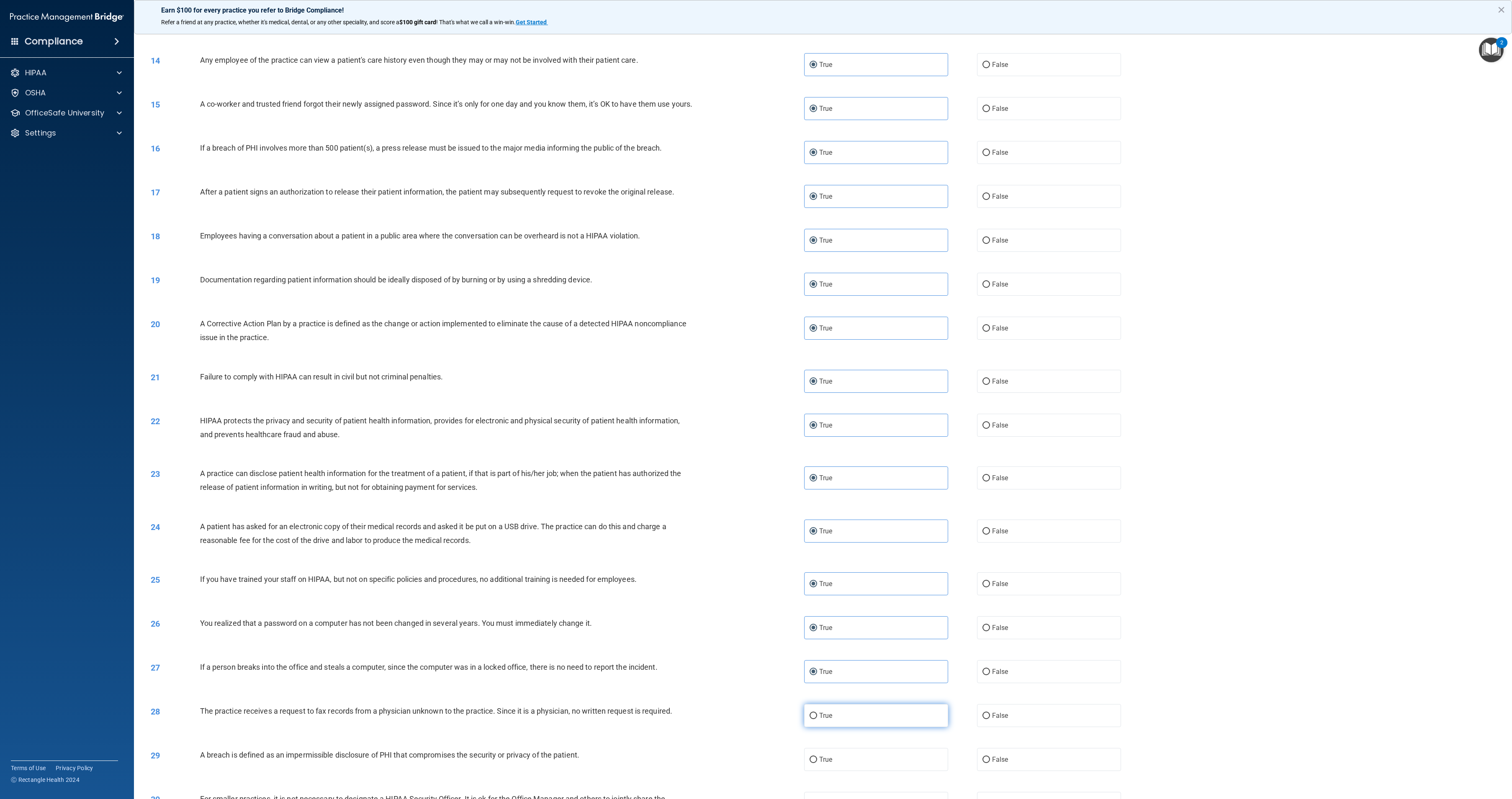
radio input "true"
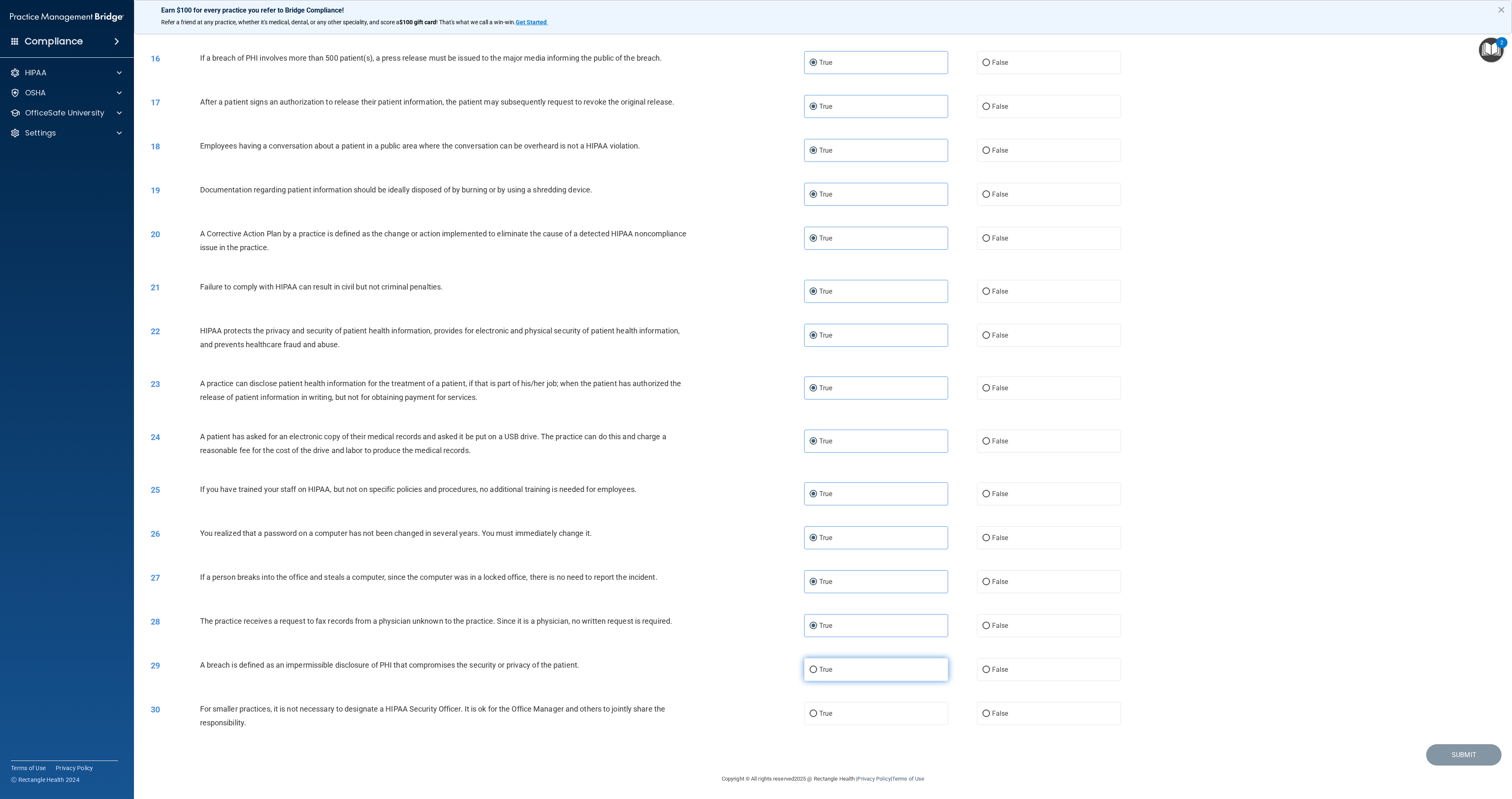
click at [871, 677] on label "True" at bounding box center [875, 669] width 144 height 23
click at [817, 673] on input "True" at bounding box center [813, 670] width 8 height 6
radio input "true"
click at [870, 704] on label "True" at bounding box center [875, 713] width 144 height 23
click at [817, 711] on input "True" at bounding box center [813, 714] width 8 height 6
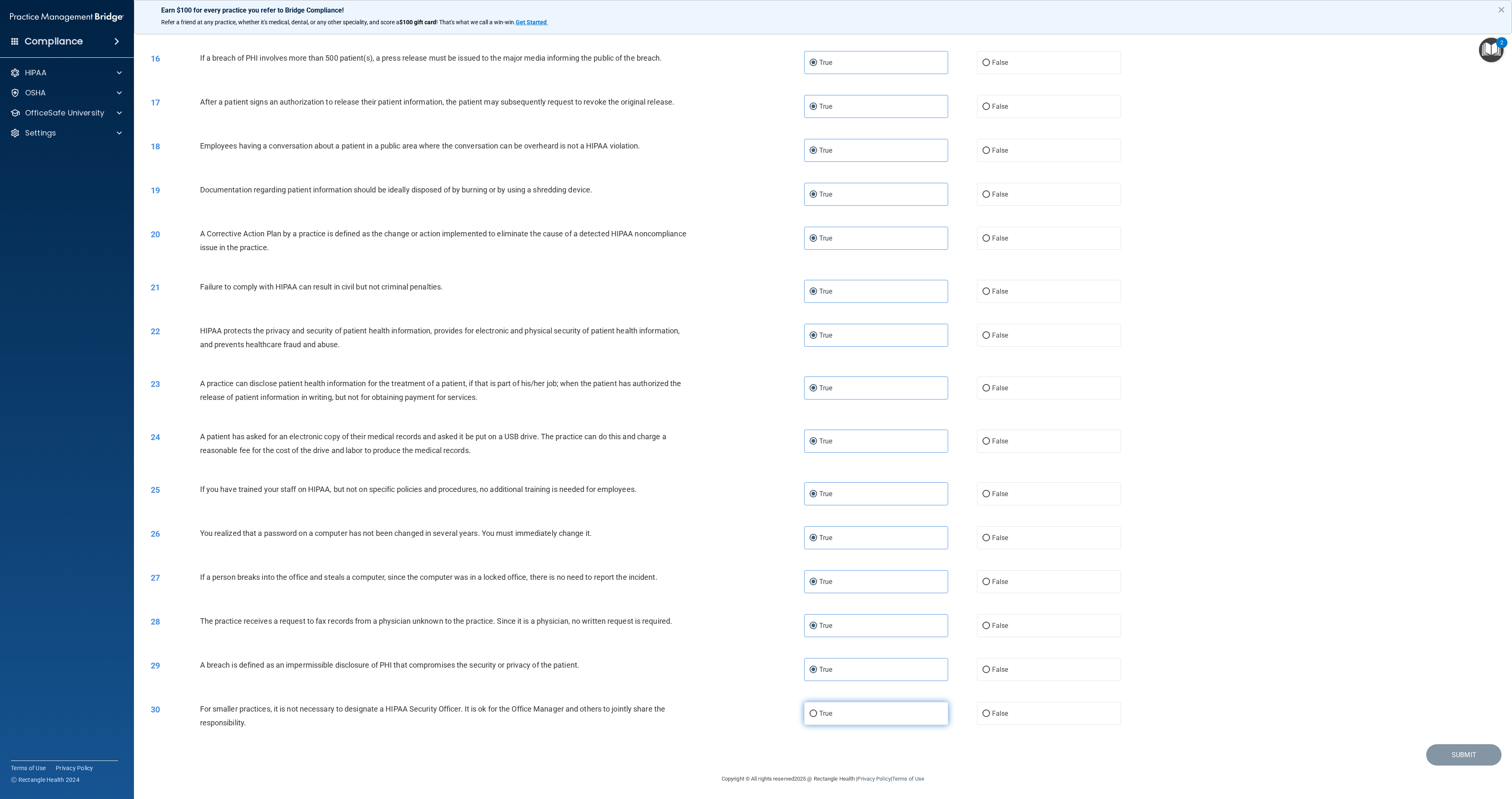
radio input "true"
click at [1444, 761] on button "Submit" at bounding box center [1464, 755] width 75 height 21
click at [1442, 756] on button "Submit" at bounding box center [1464, 755] width 75 height 21
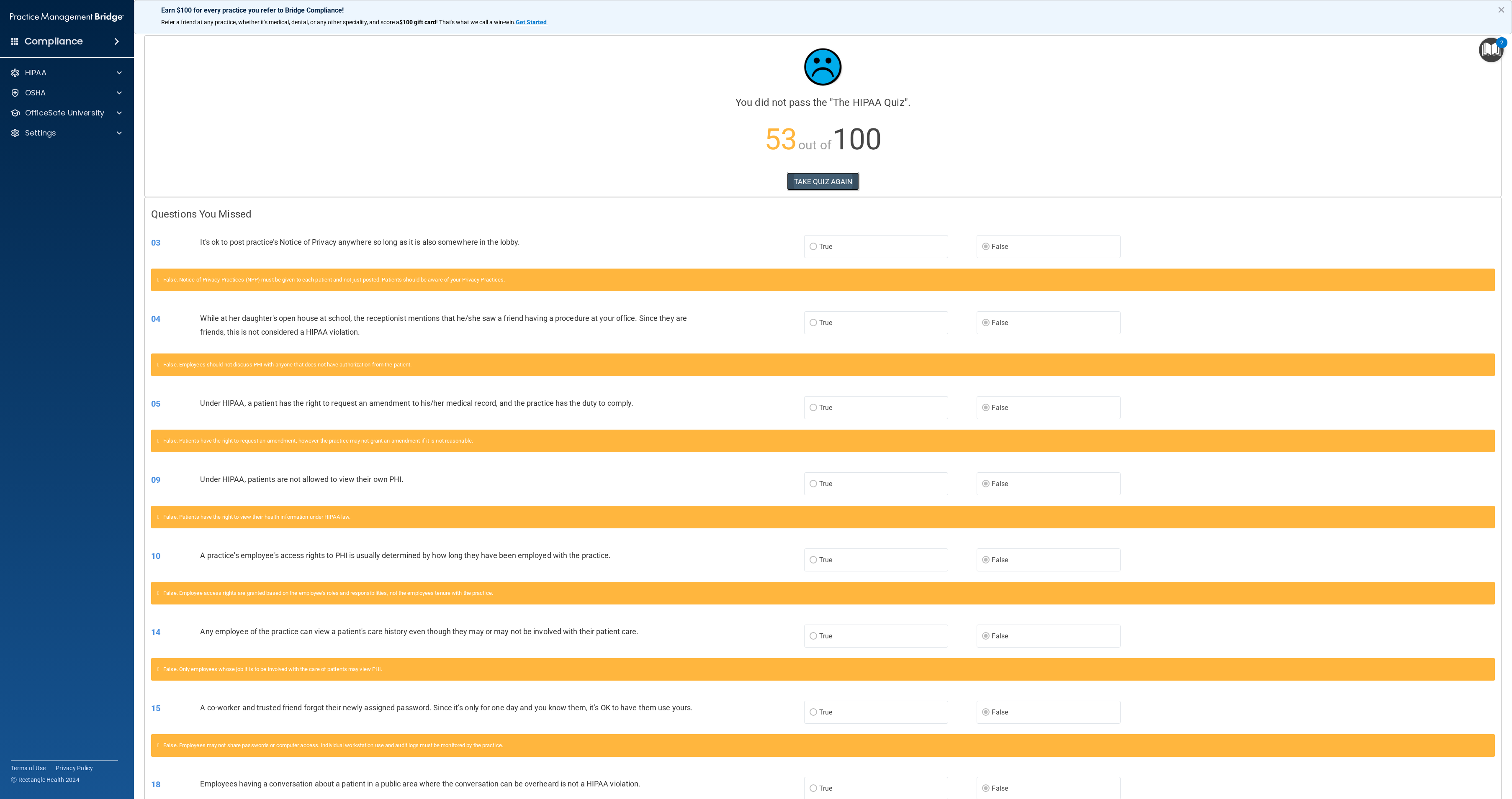
click at [845, 176] on button "TAKE QUIZ AGAIN" at bounding box center [823, 181] width 72 height 18
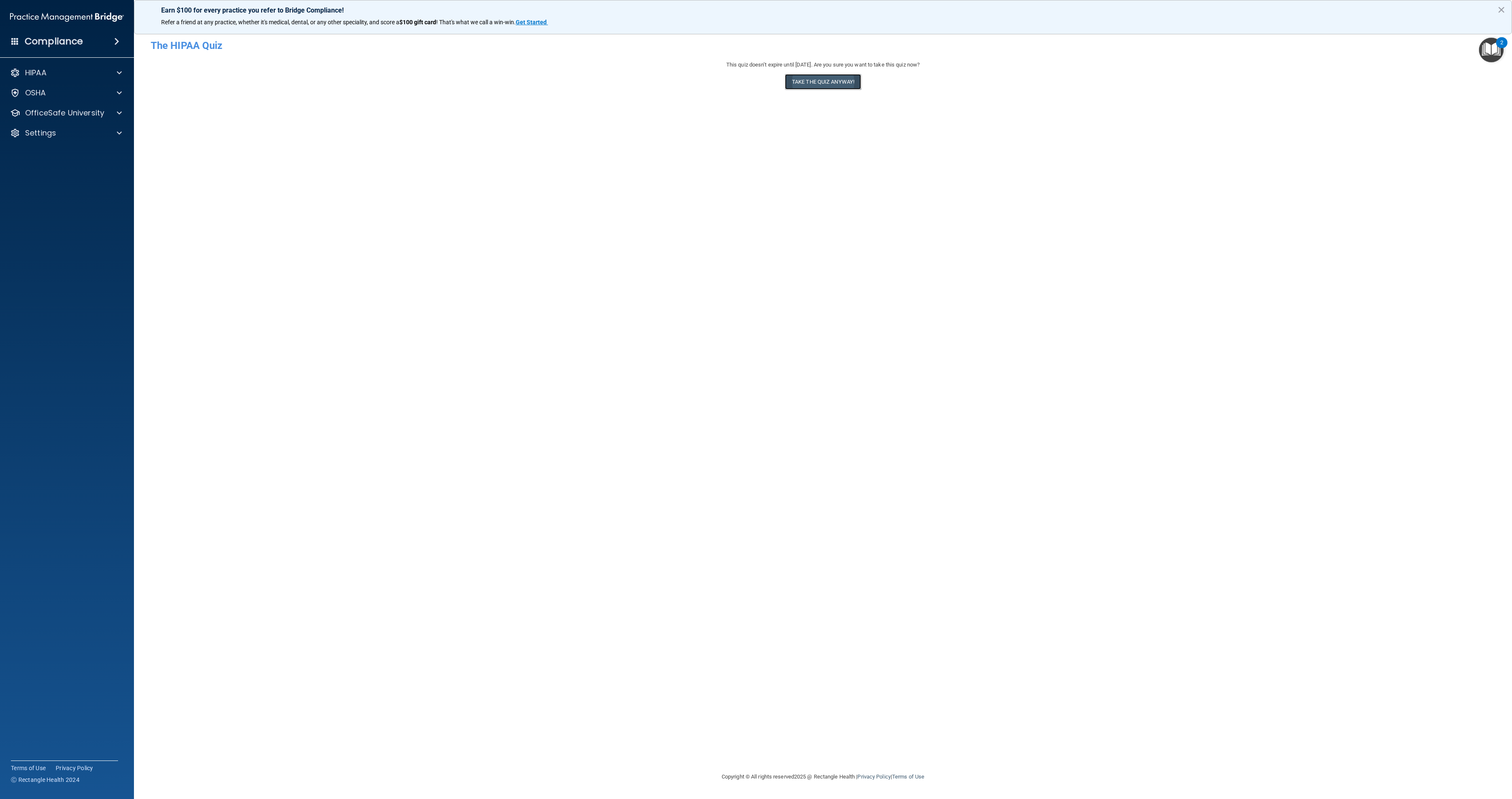
click at [816, 88] on button "Take the quiz anyway!" at bounding box center [823, 82] width 76 height 16
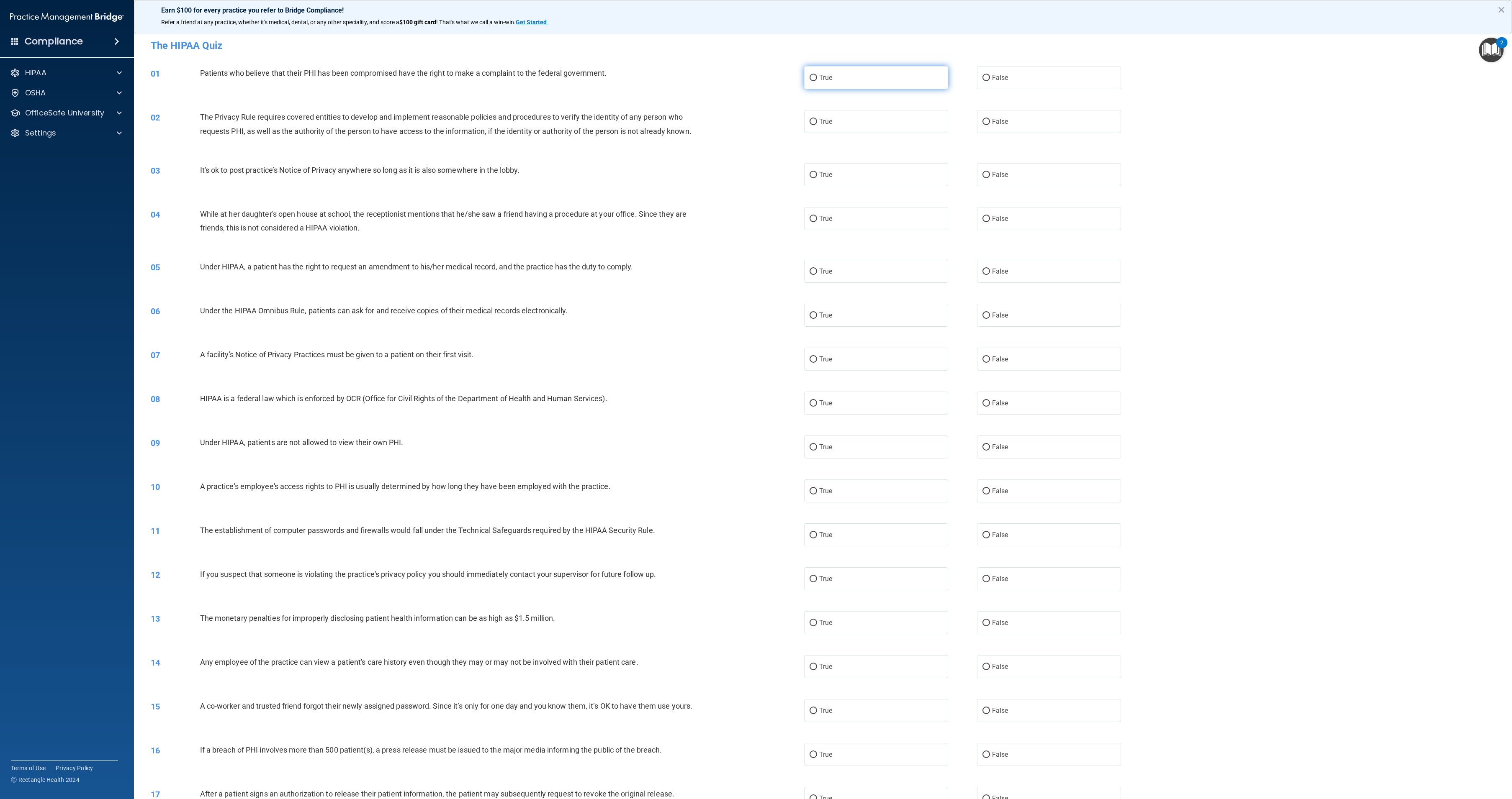
click at [834, 86] on label "True" at bounding box center [875, 77] width 144 height 23
click at [817, 81] on input "True" at bounding box center [813, 78] width 8 height 6
radio input "true"
drag, startPoint x: 833, startPoint y: 119, endPoint x: 830, endPoint y: 108, distance: 11.4
click at [830, 108] on div "02 The Privacy Rule requires covered entities to develop and implement reasonab…" at bounding box center [823, 126] width 1357 height 53
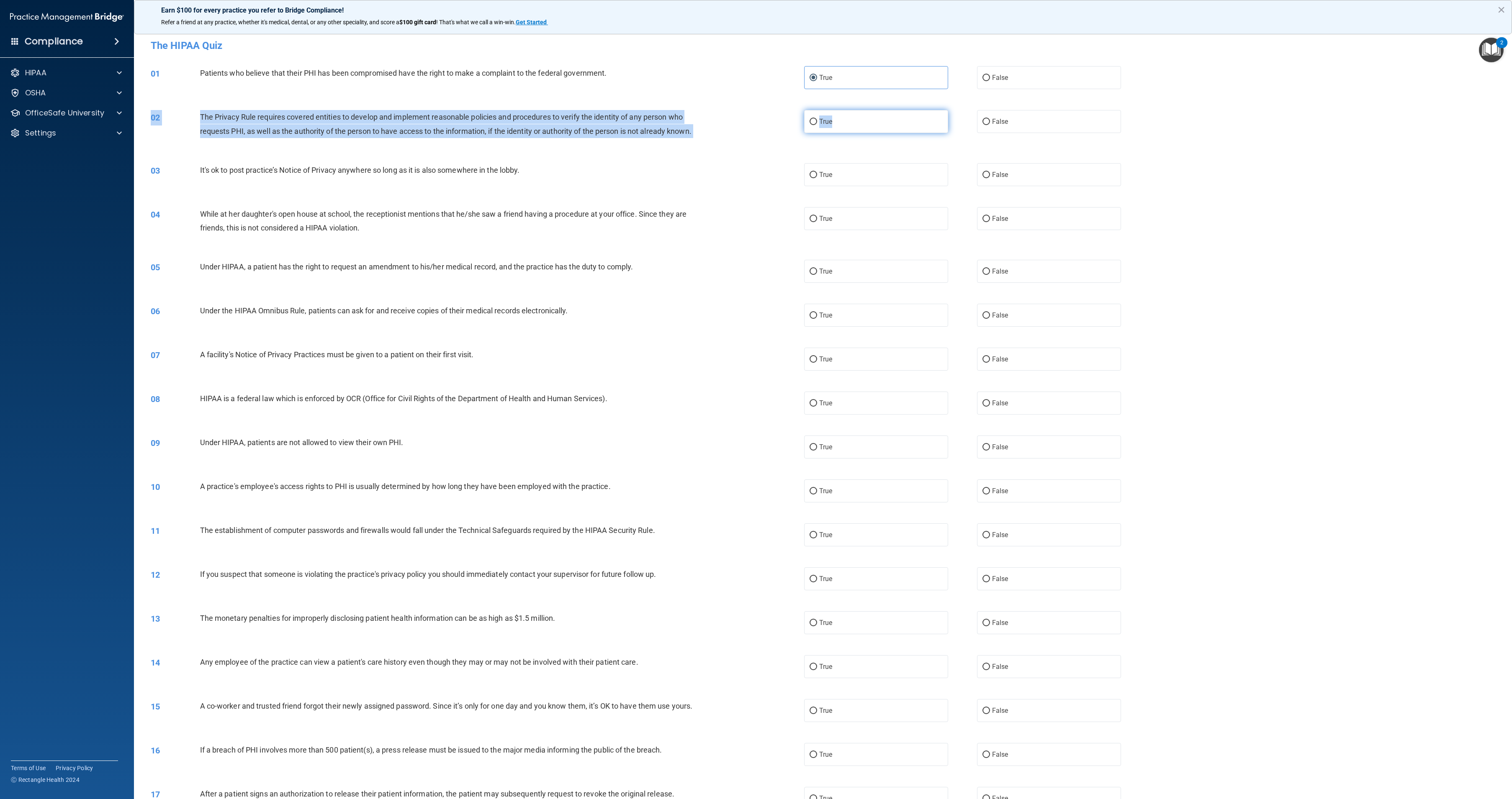
drag, startPoint x: 830, startPoint y: 108, endPoint x: 890, endPoint y: 121, distance: 61.4
click at [890, 121] on label "True" at bounding box center [875, 121] width 144 height 23
click at [817, 121] on input "True" at bounding box center [813, 122] width 8 height 6
radio input "true"
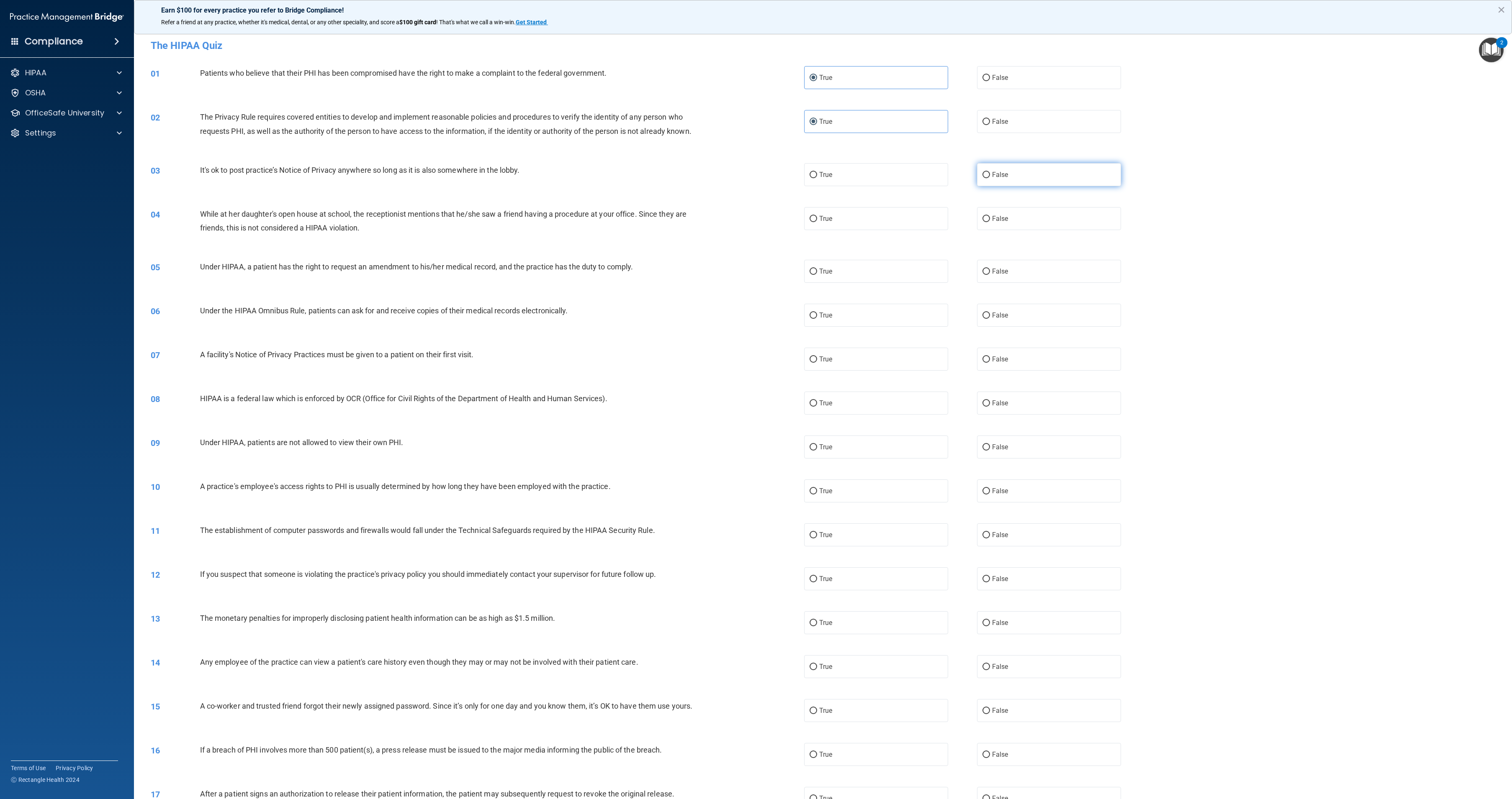
click at [1005, 186] on label "False" at bounding box center [1048, 174] width 144 height 23
click at [990, 178] on input "False" at bounding box center [986, 175] width 8 height 6
radio input "true"
click at [1006, 230] on label "False" at bounding box center [1048, 218] width 144 height 23
click at [990, 222] on input "False" at bounding box center [986, 219] width 8 height 6
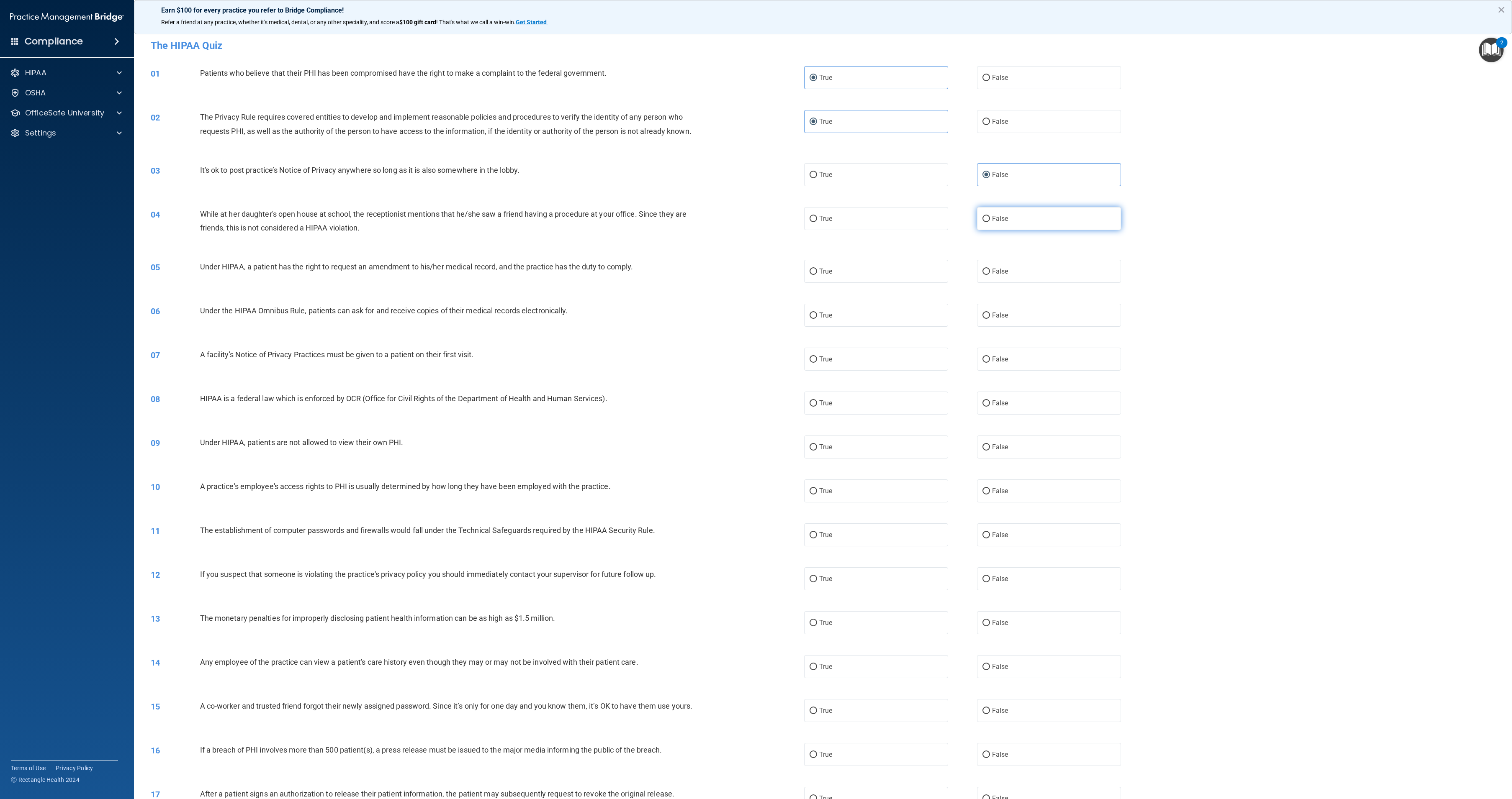
radio input "true"
click at [1010, 281] on label "False" at bounding box center [1048, 271] width 144 height 23
click at [990, 275] on input "False" at bounding box center [986, 272] width 8 height 6
radio input "true"
click at [885, 324] on label "True" at bounding box center [875, 315] width 144 height 23
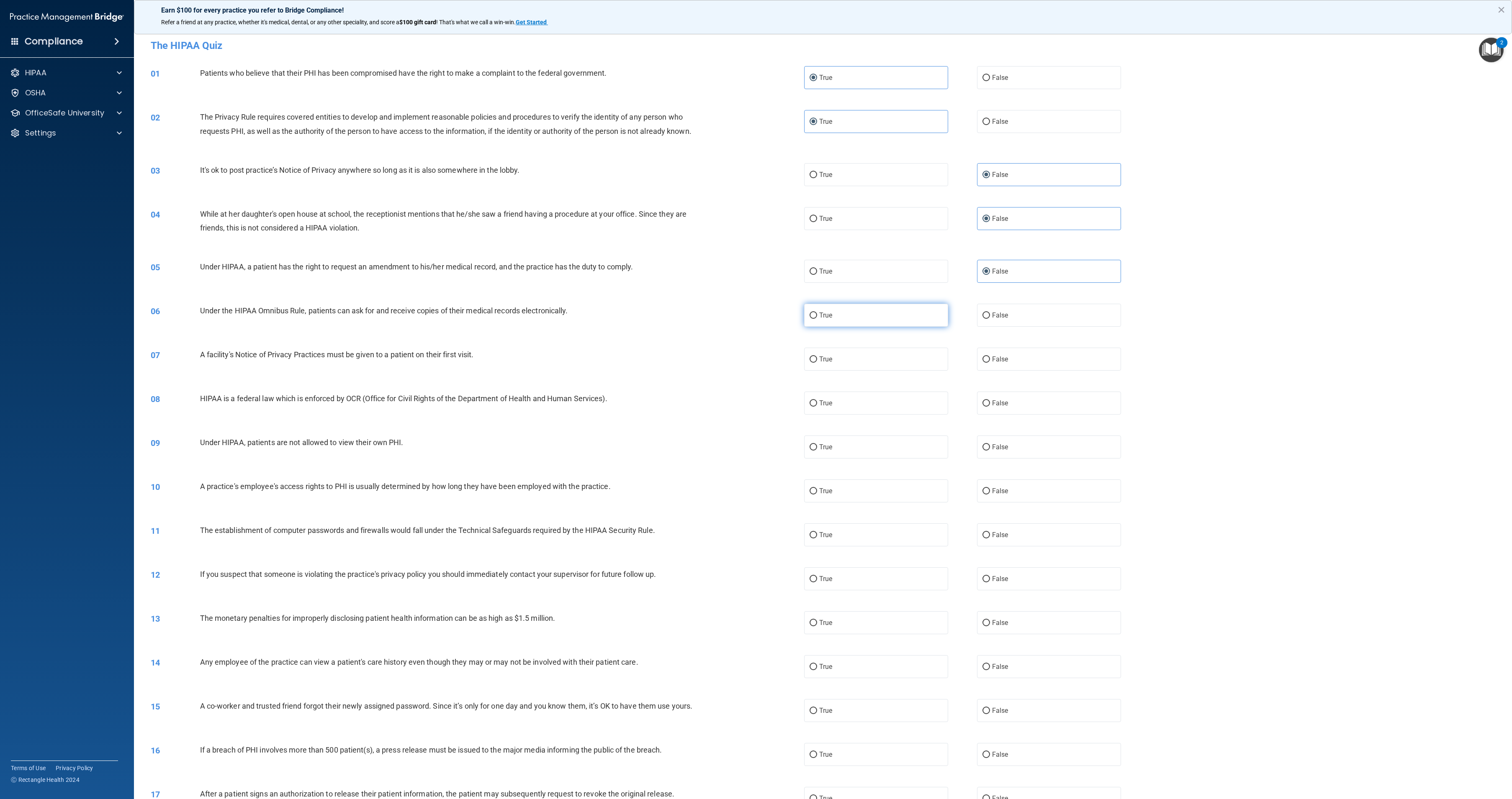
click at [817, 319] on input "True" at bounding box center [813, 316] width 8 height 6
radio input "true"
click at [871, 370] on label "True" at bounding box center [875, 359] width 144 height 23
click at [817, 363] on input "True" at bounding box center [813, 359] width 8 height 6
radio input "true"
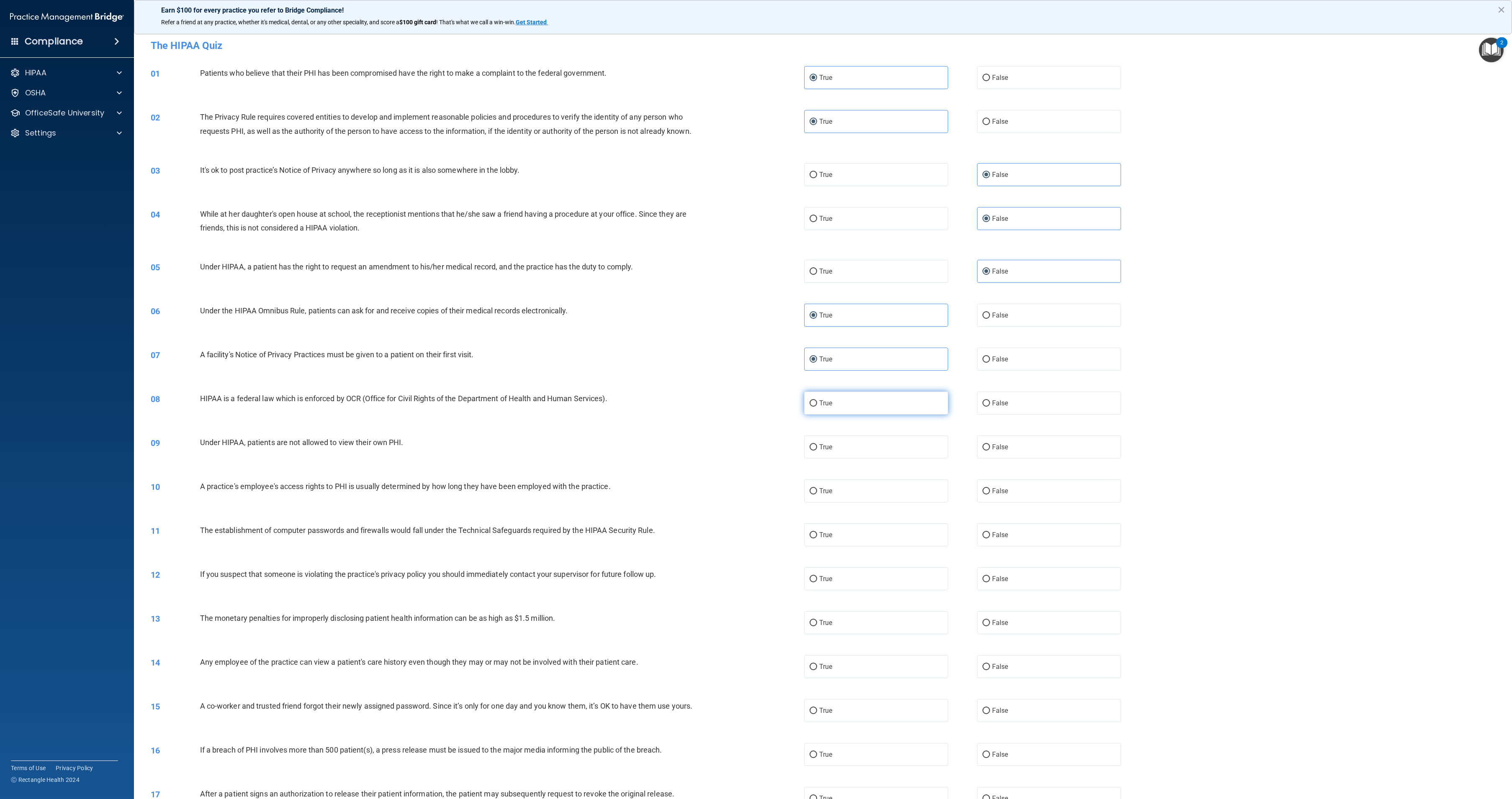
click at [859, 414] on label "True" at bounding box center [875, 403] width 144 height 23
click at [817, 407] on input "True" at bounding box center [813, 403] width 8 height 6
radio input "true"
click at [995, 451] on span "False" at bounding box center [1000, 447] width 16 height 8
click at [990, 451] on input "False" at bounding box center [986, 447] width 8 height 6
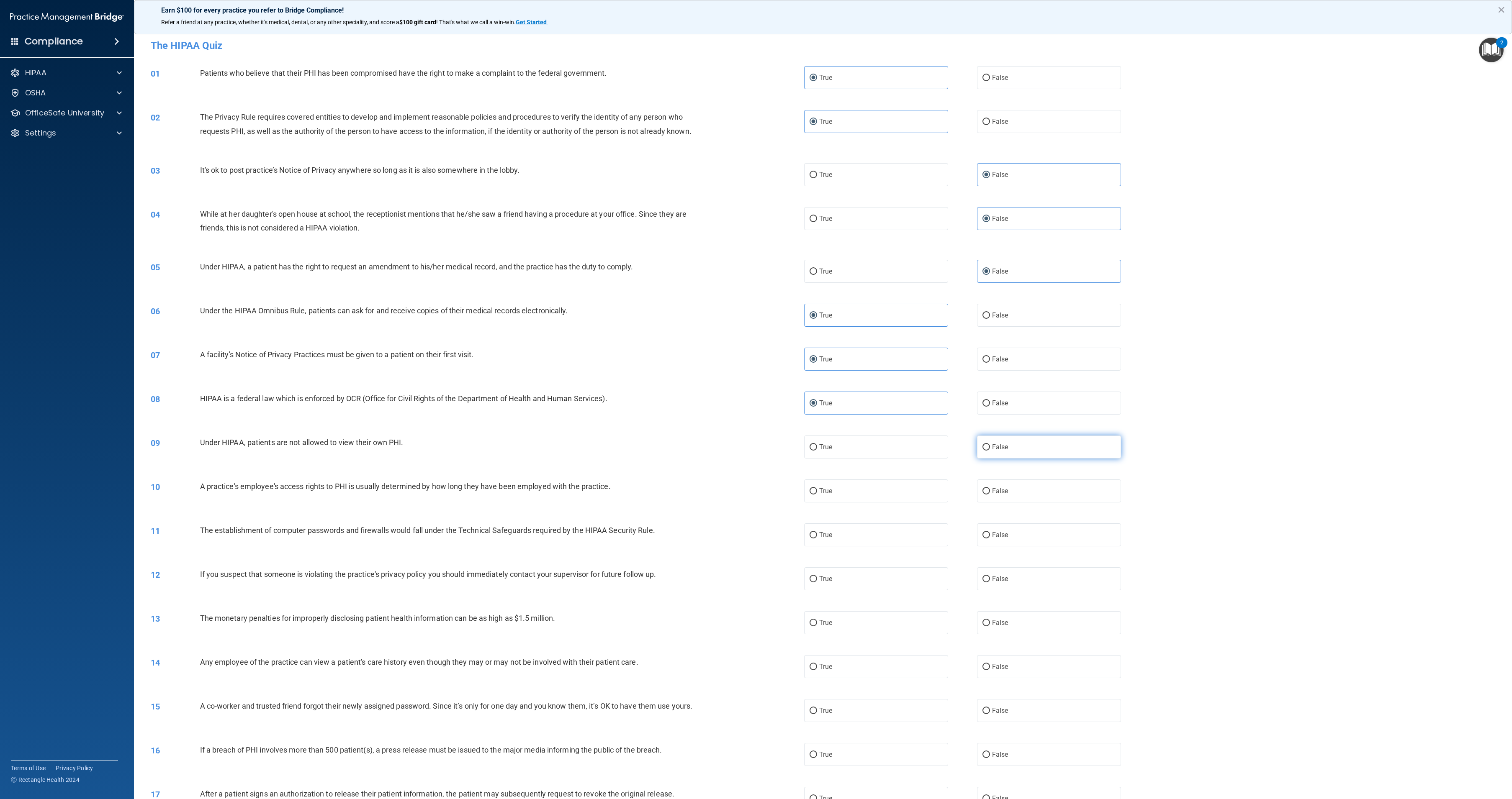
radio input "true"
click at [995, 495] on span "False" at bounding box center [1000, 491] width 16 height 8
click at [990, 494] on input "False" at bounding box center [986, 491] width 8 height 6
radio input "true"
click at [875, 545] on label "True" at bounding box center [875, 534] width 144 height 23
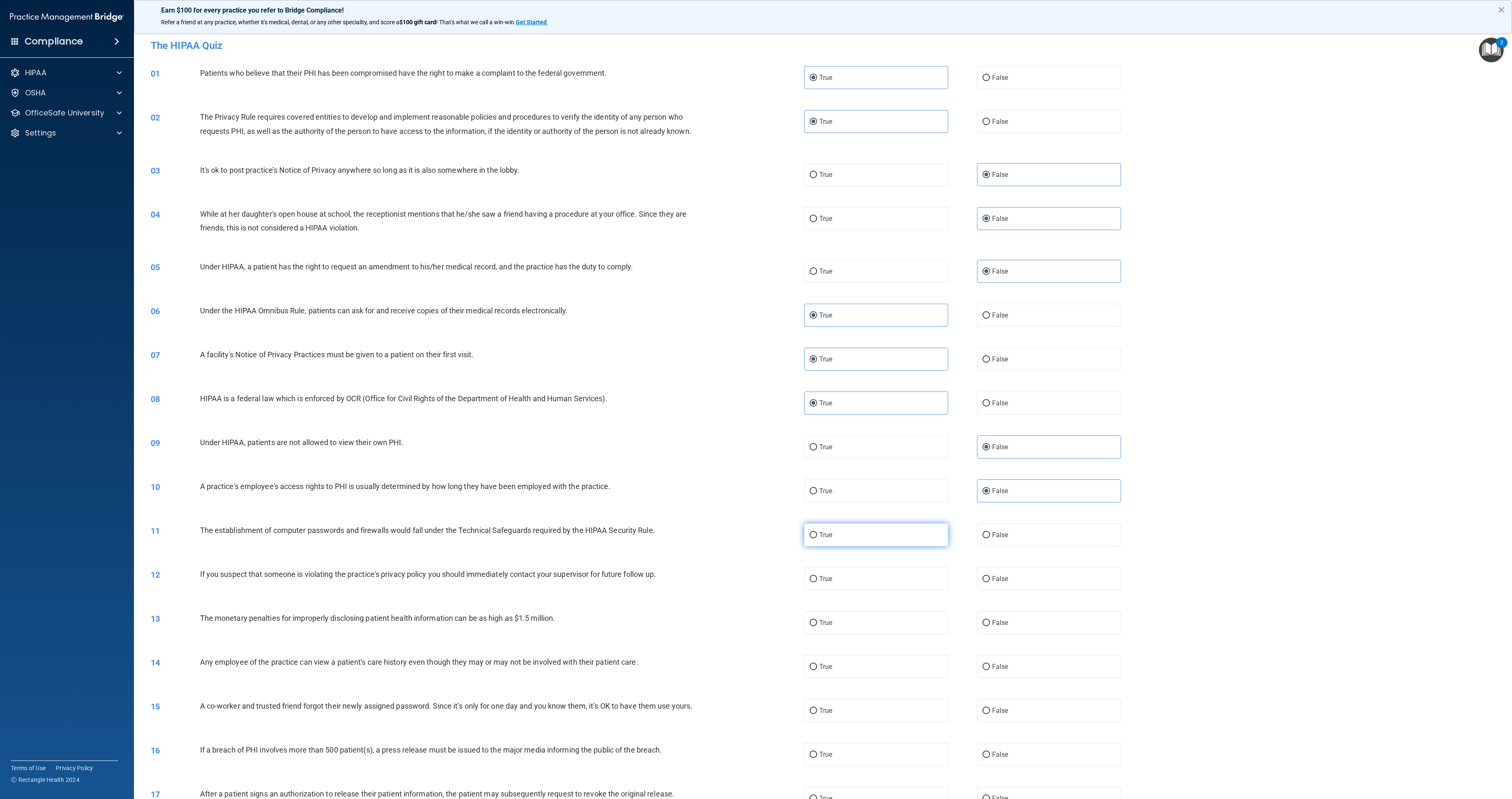
click at [817, 538] on input "True" at bounding box center [813, 535] width 8 height 6
radio input "true"
click at [860, 588] on label "True" at bounding box center [875, 578] width 144 height 23
click at [817, 582] on input "True" at bounding box center [813, 579] width 8 height 6
radio input "true"
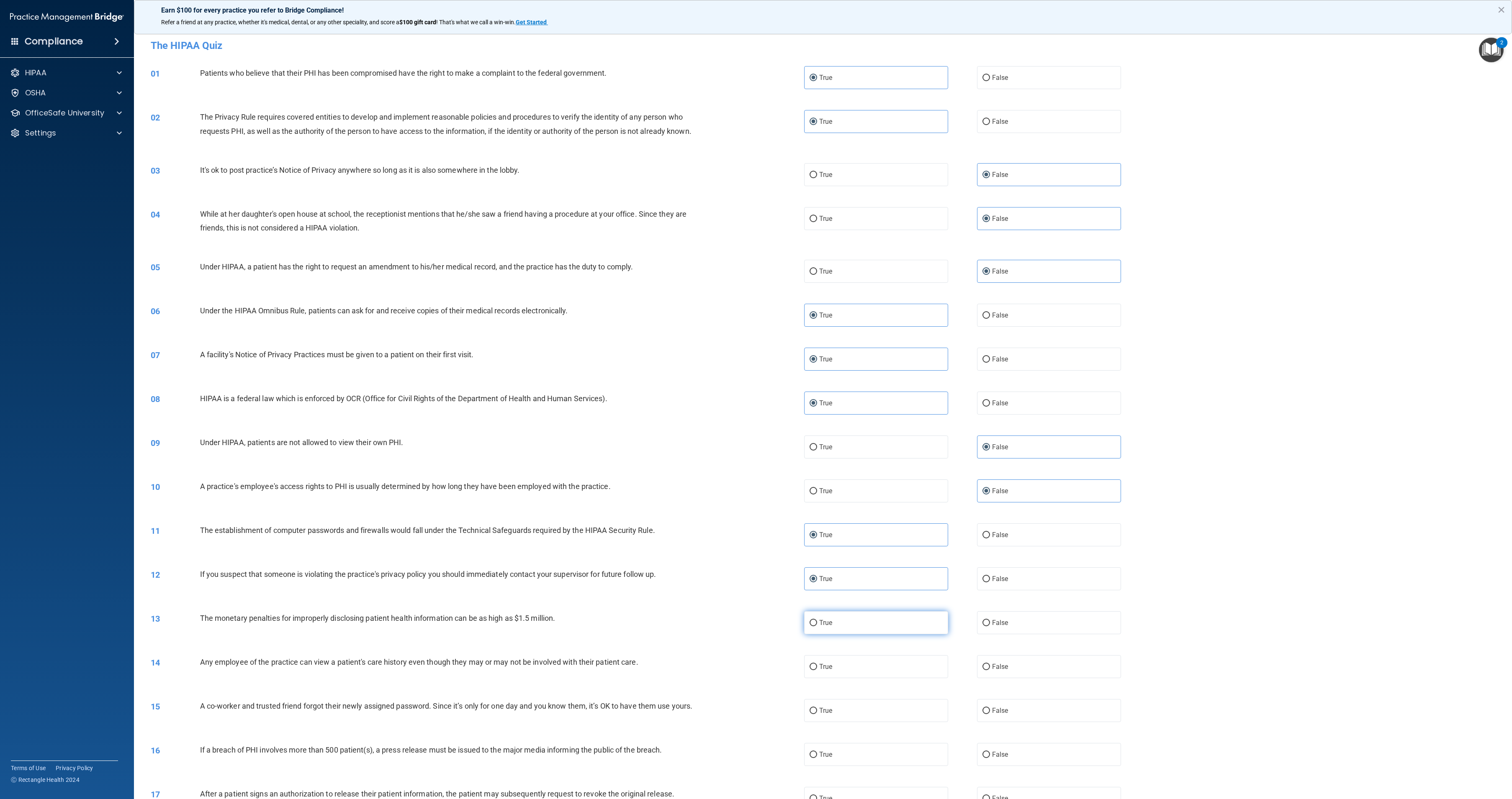
click at [852, 632] on label "True" at bounding box center [875, 622] width 144 height 23
click at [817, 626] on input "True" at bounding box center [813, 623] width 8 height 6
radio input "true"
click at [999, 676] on label "False" at bounding box center [1048, 666] width 144 height 23
click at [990, 670] on input "False" at bounding box center [986, 667] width 8 height 6
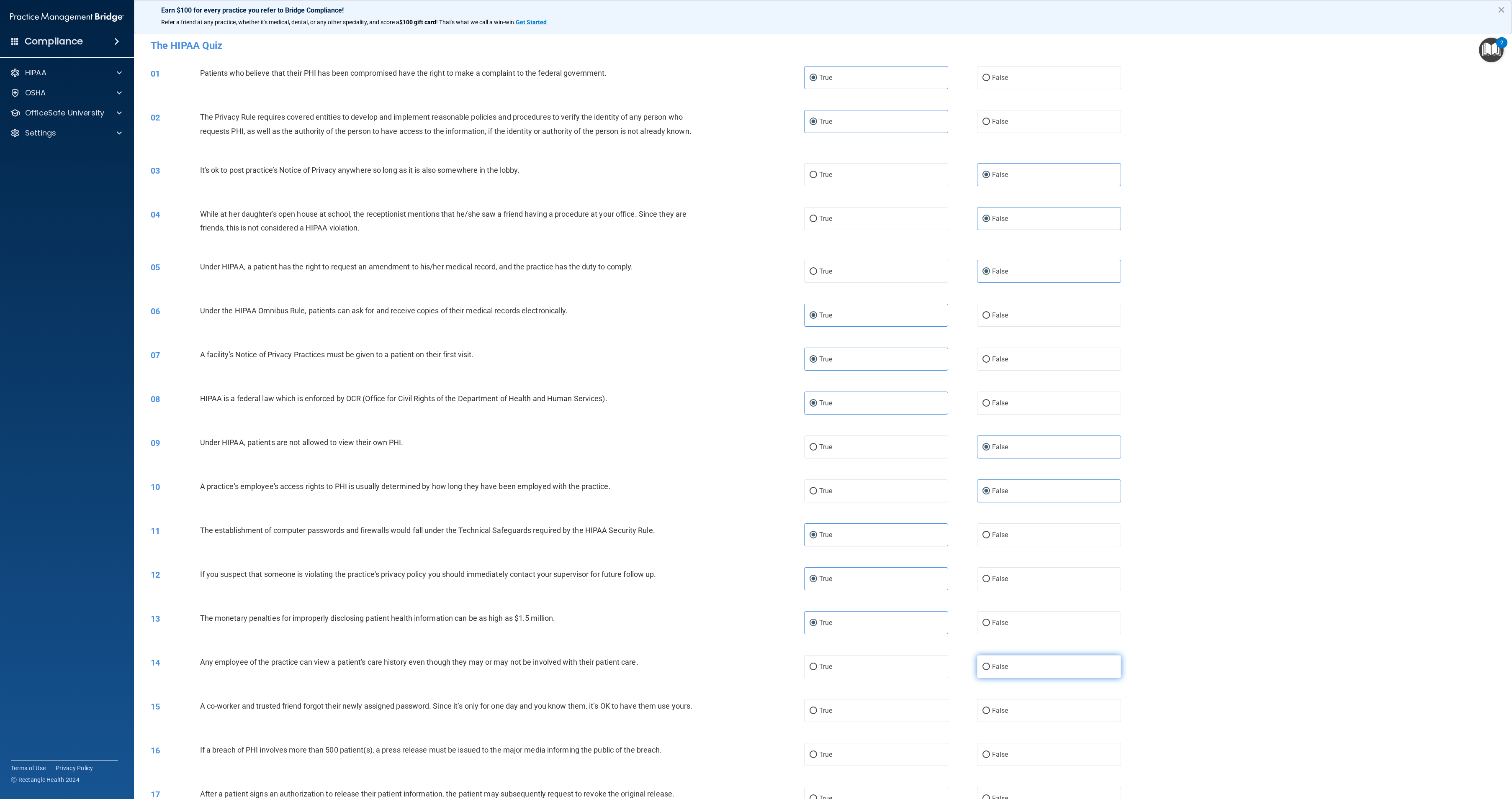
radio input "true"
click at [994, 715] on span "False" at bounding box center [1000, 711] width 16 height 8
click at [990, 714] on input "False" at bounding box center [986, 711] width 8 height 6
radio input "true"
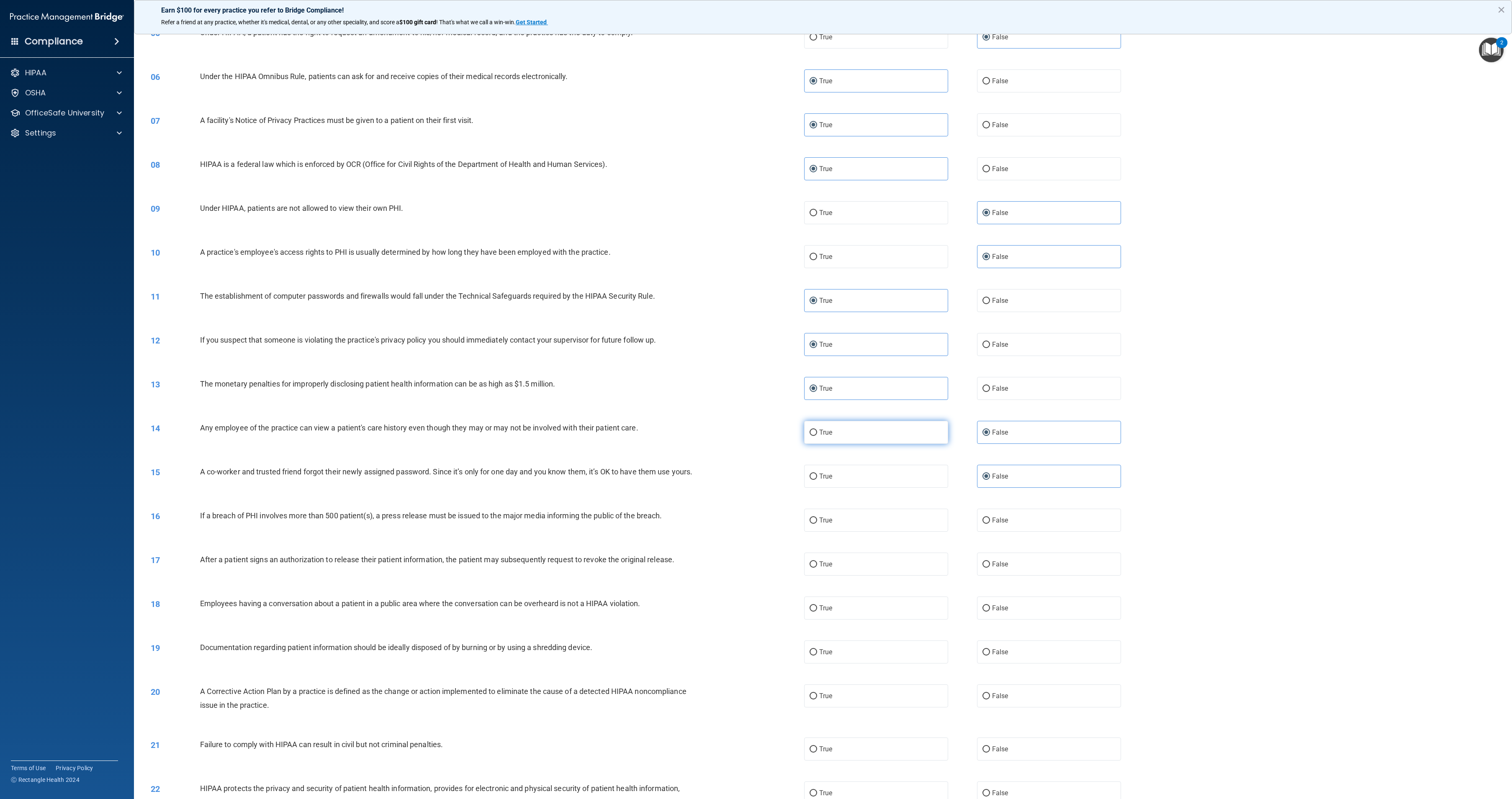
scroll to position [242, 0]
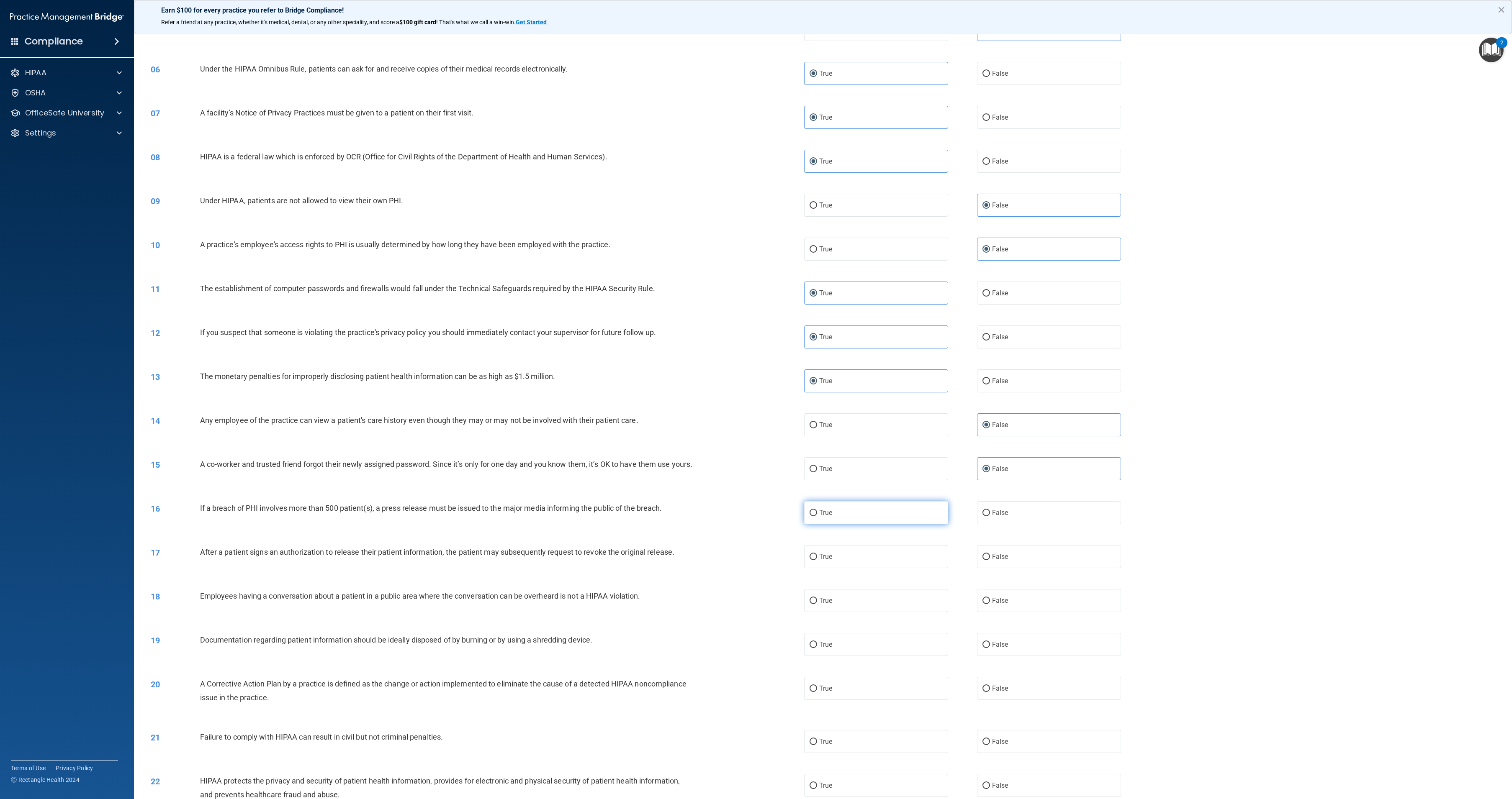
click at [916, 524] on label "True" at bounding box center [875, 513] width 144 height 23
click at [817, 516] on input "True" at bounding box center [813, 513] width 8 height 6
radio input "true"
click at [910, 568] on label "True" at bounding box center [875, 556] width 144 height 23
click at [817, 560] on input "True" at bounding box center [813, 557] width 8 height 6
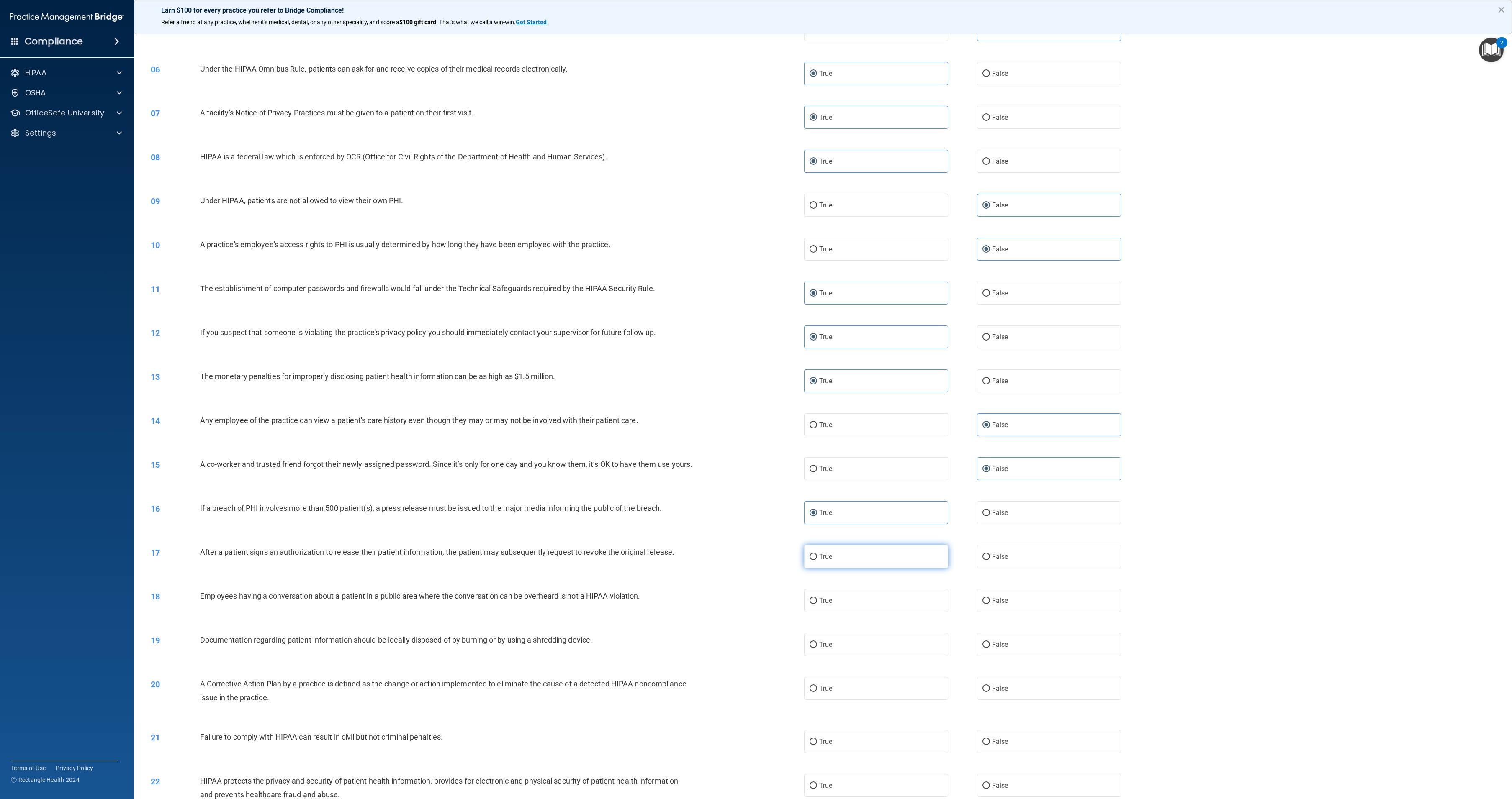
radio input "true"
click at [1002, 604] on span "False" at bounding box center [1000, 600] width 16 height 8
click at [990, 604] on input "False" at bounding box center [986, 601] width 8 height 6
radio input "true"
click at [907, 656] on label "True" at bounding box center [875, 644] width 144 height 23
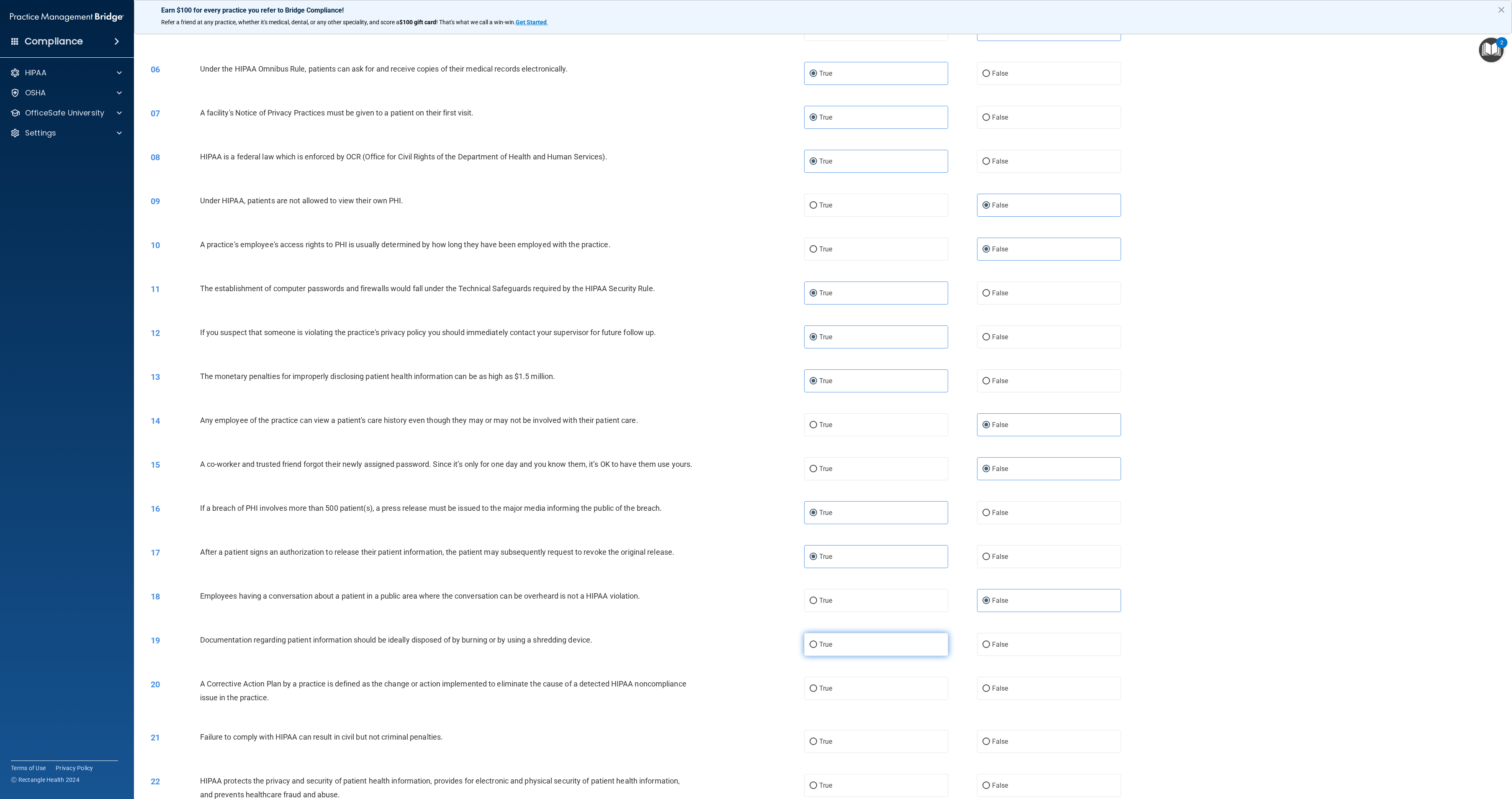
click at [817, 648] on input "True" at bounding box center [813, 645] width 8 height 6
radio input "true"
click at [893, 700] on label "True" at bounding box center [875, 688] width 144 height 23
click at [817, 692] on input "True" at bounding box center [813, 689] width 8 height 6
radio input "true"
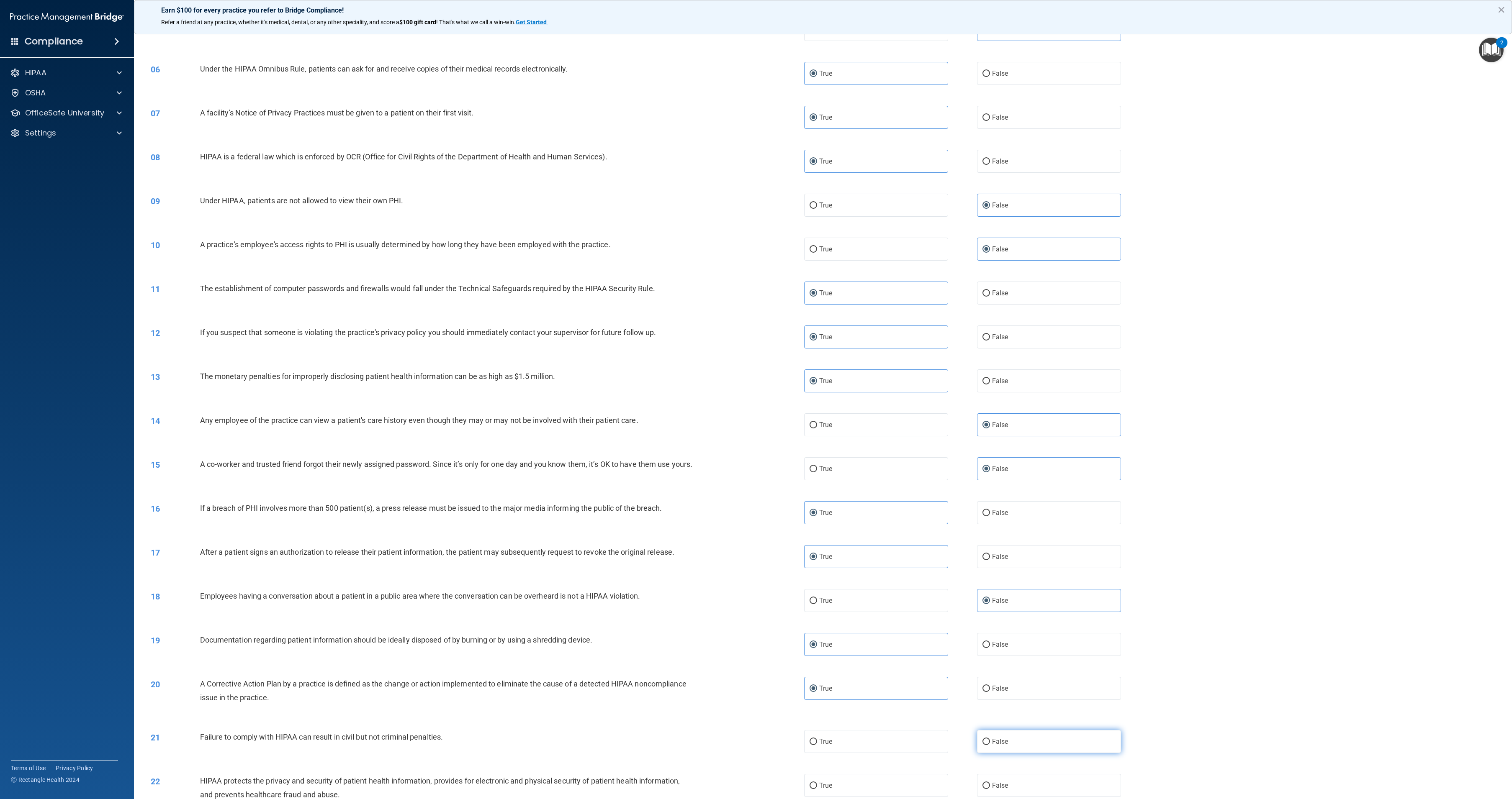
click at [986, 753] on label "False" at bounding box center [1048, 741] width 144 height 23
click at [986, 746] on input "False" at bounding box center [986, 742] width 8 height 6
radio input "true"
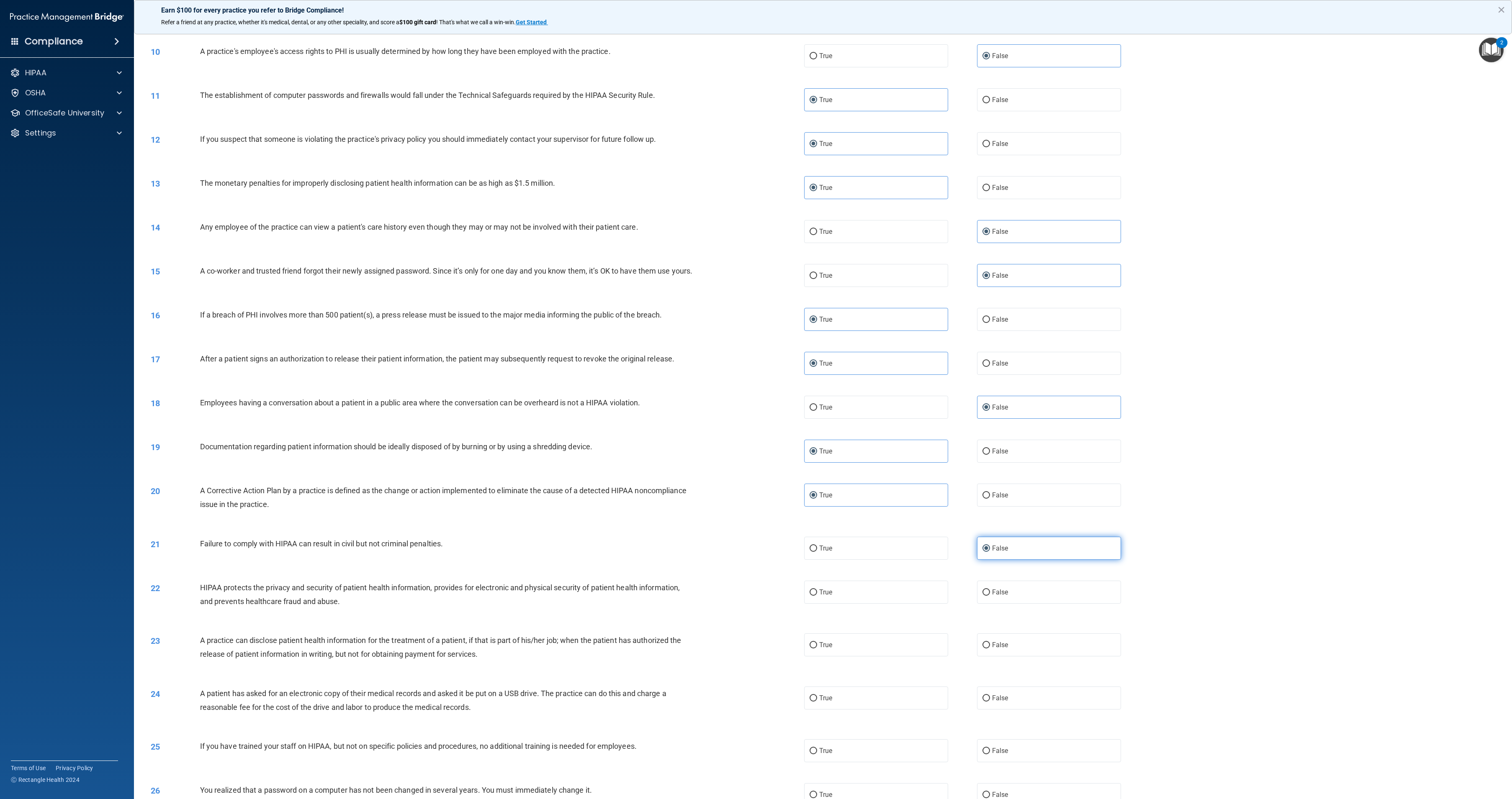
scroll to position [436, 0]
click at [869, 604] on label "True" at bounding box center [875, 592] width 144 height 23
click at [817, 596] on input "True" at bounding box center [813, 593] width 8 height 6
radio input "true"
click at [988, 656] on label "False" at bounding box center [1048, 644] width 144 height 23
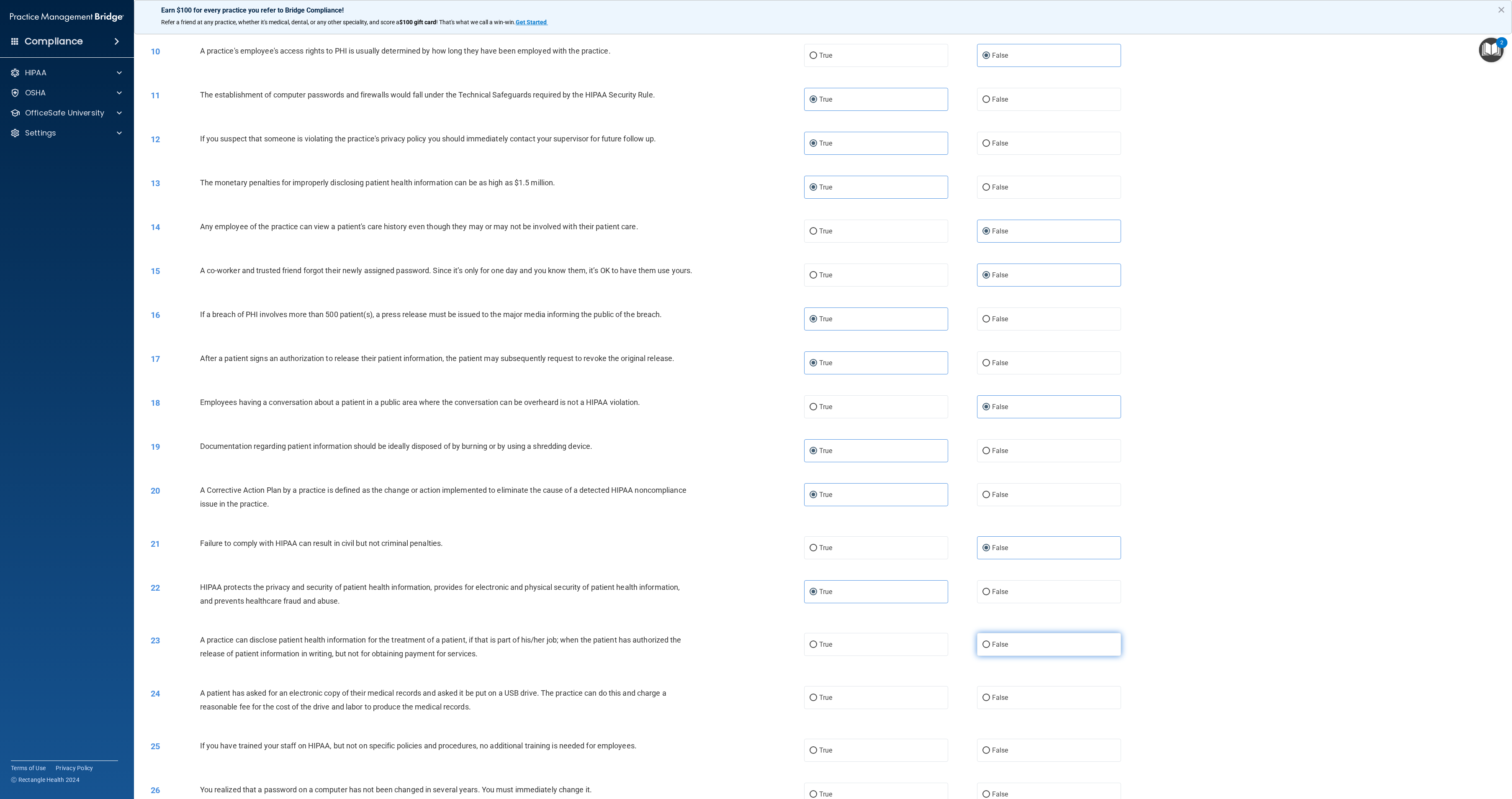
click at [988, 648] on input "False" at bounding box center [986, 645] width 8 height 6
radio input "true"
click at [900, 710] on label "True" at bounding box center [875, 697] width 144 height 23
click at [817, 702] on input "True" at bounding box center [813, 699] width 8 height 6
radio input "true"
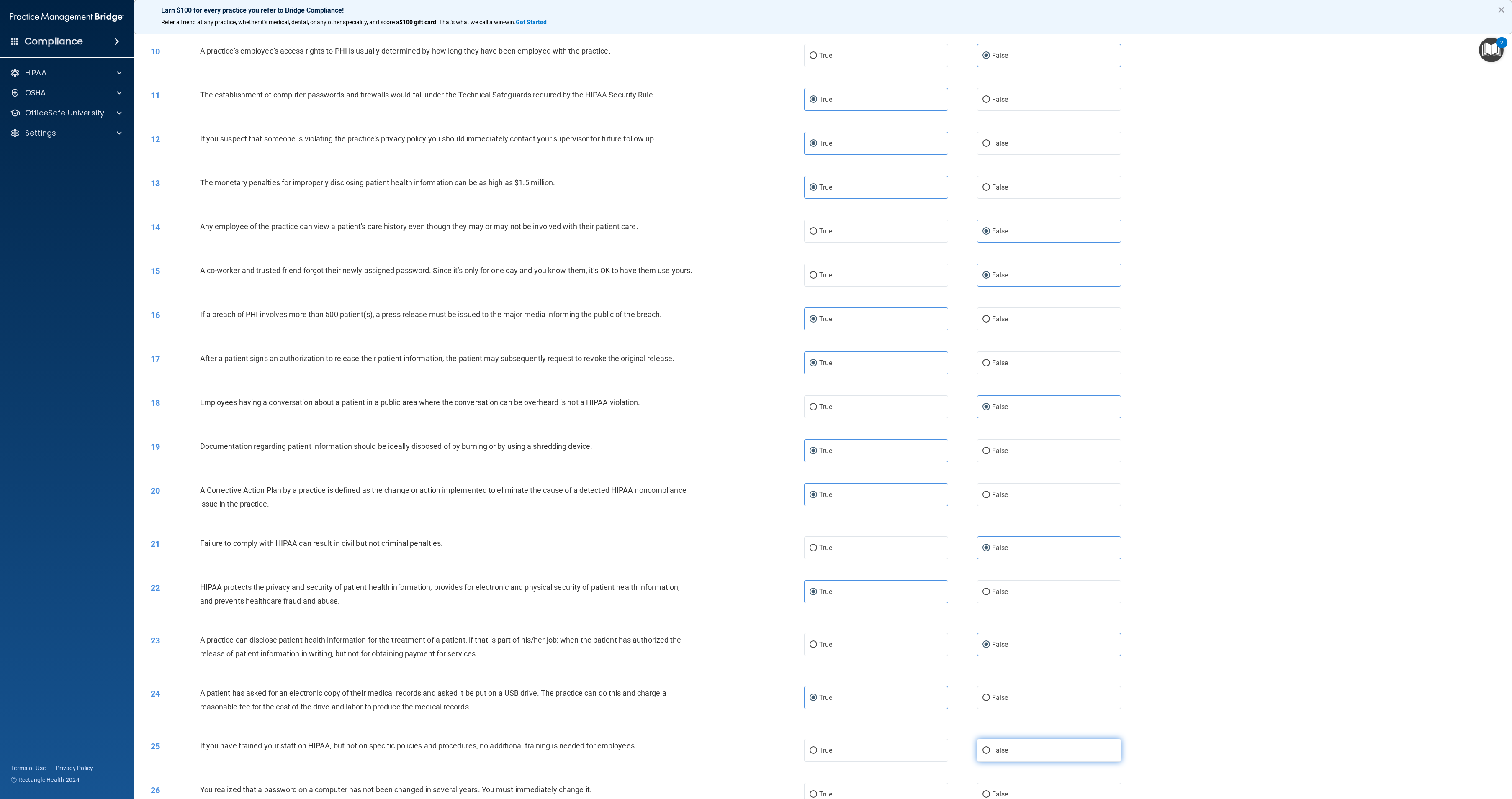
click at [1010, 762] on label "False" at bounding box center [1048, 750] width 144 height 23
click at [990, 754] on input "False" at bounding box center [986, 751] width 8 height 6
radio input "true"
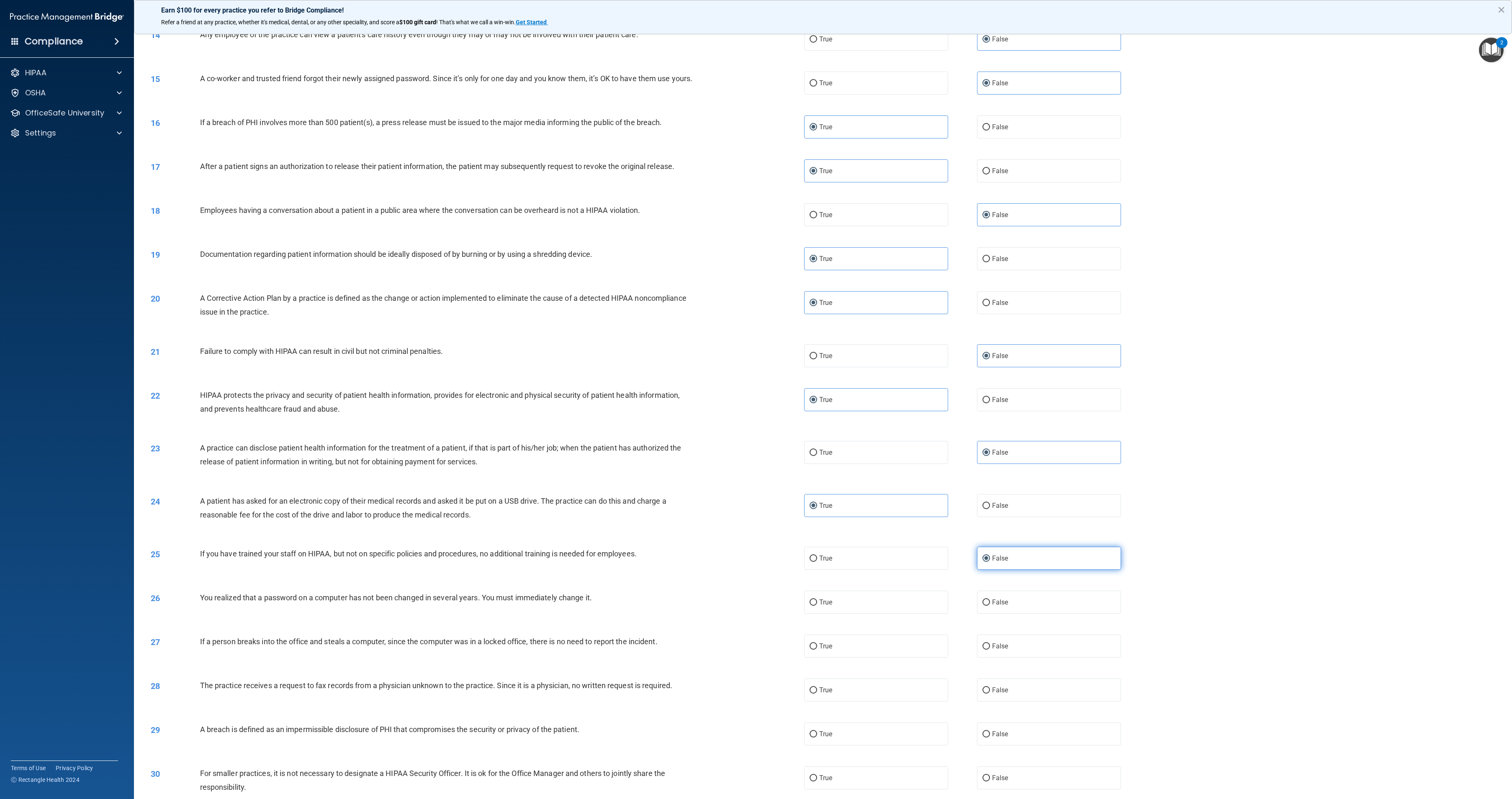
scroll to position [715, 0]
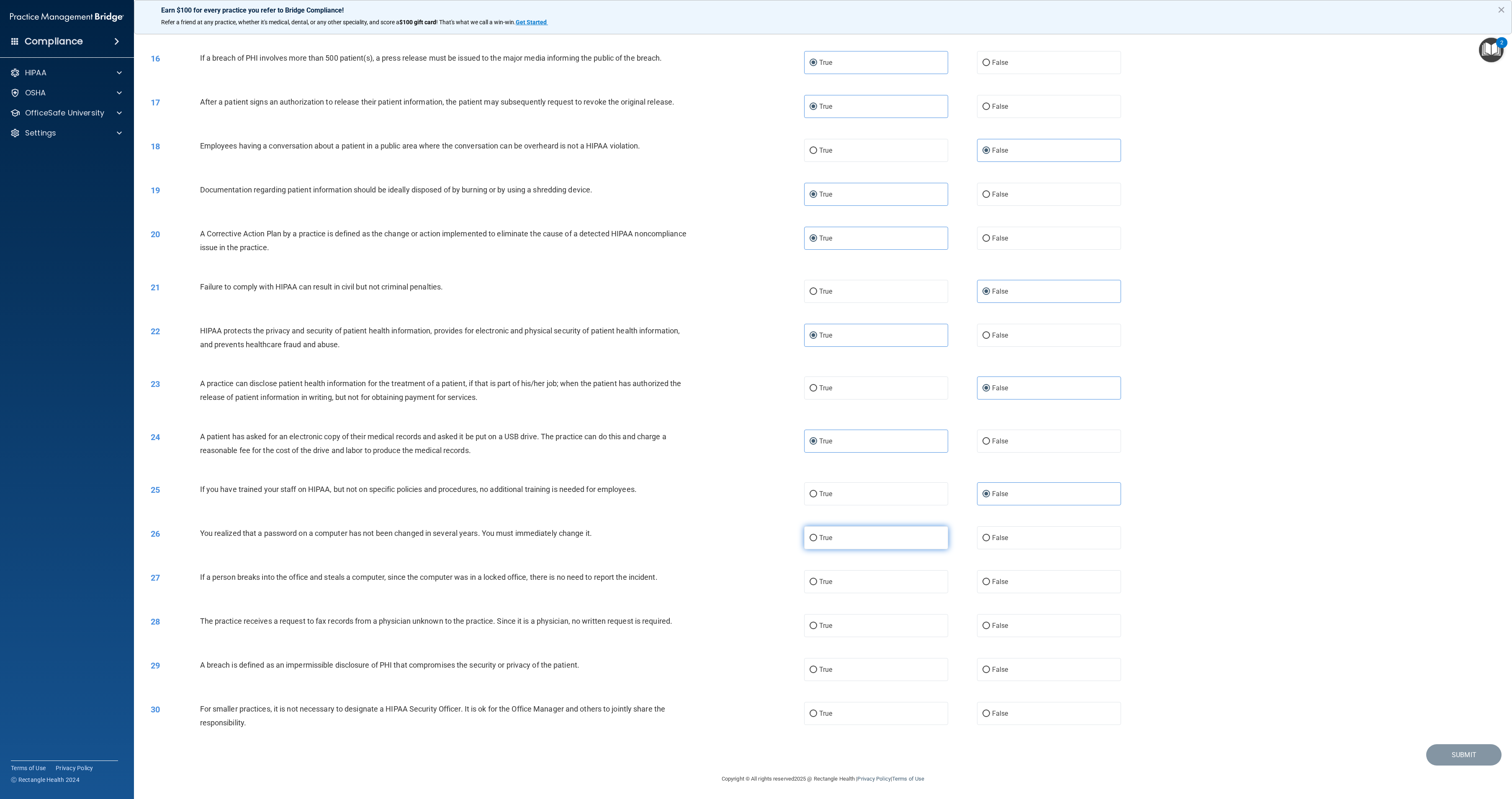
click at [913, 529] on label "True" at bounding box center [875, 538] width 144 height 23
click at [817, 535] on input "True" at bounding box center [813, 538] width 8 height 6
radio input "true"
click at [998, 591] on label "False" at bounding box center [1048, 582] width 144 height 23
click at [990, 586] on input "False" at bounding box center [986, 582] width 8 height 6
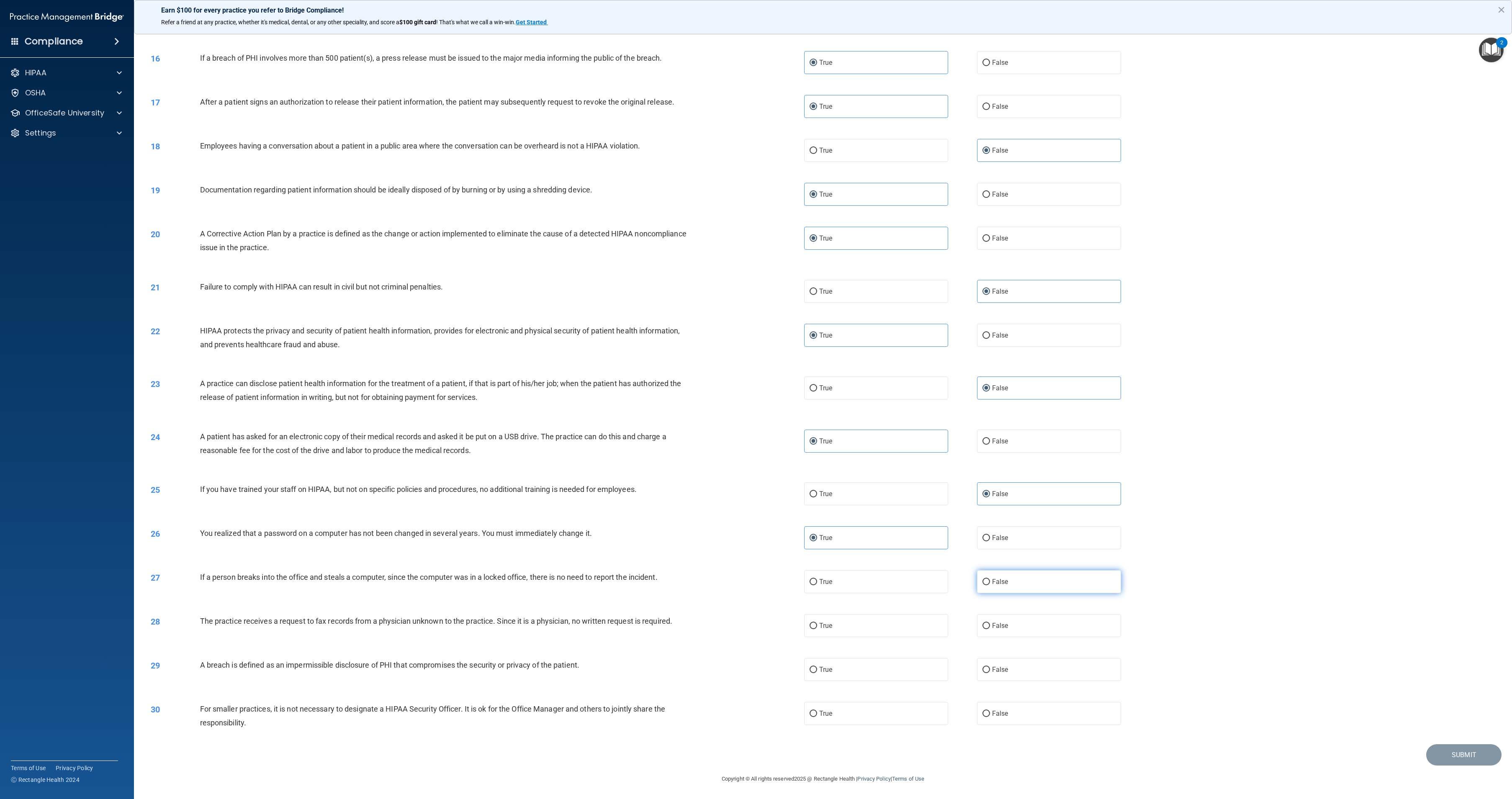
radio input "true"
click at [999, 615] on label "False" at bounding box center [1048, 626] width 144 height 23
click at [990, 623] on input "False" at bounding box center [986, 626] width 8 height 6
radio input "true"
click at [921, 668] on label "True" at bounding box center [875, 669] width 144 height 23
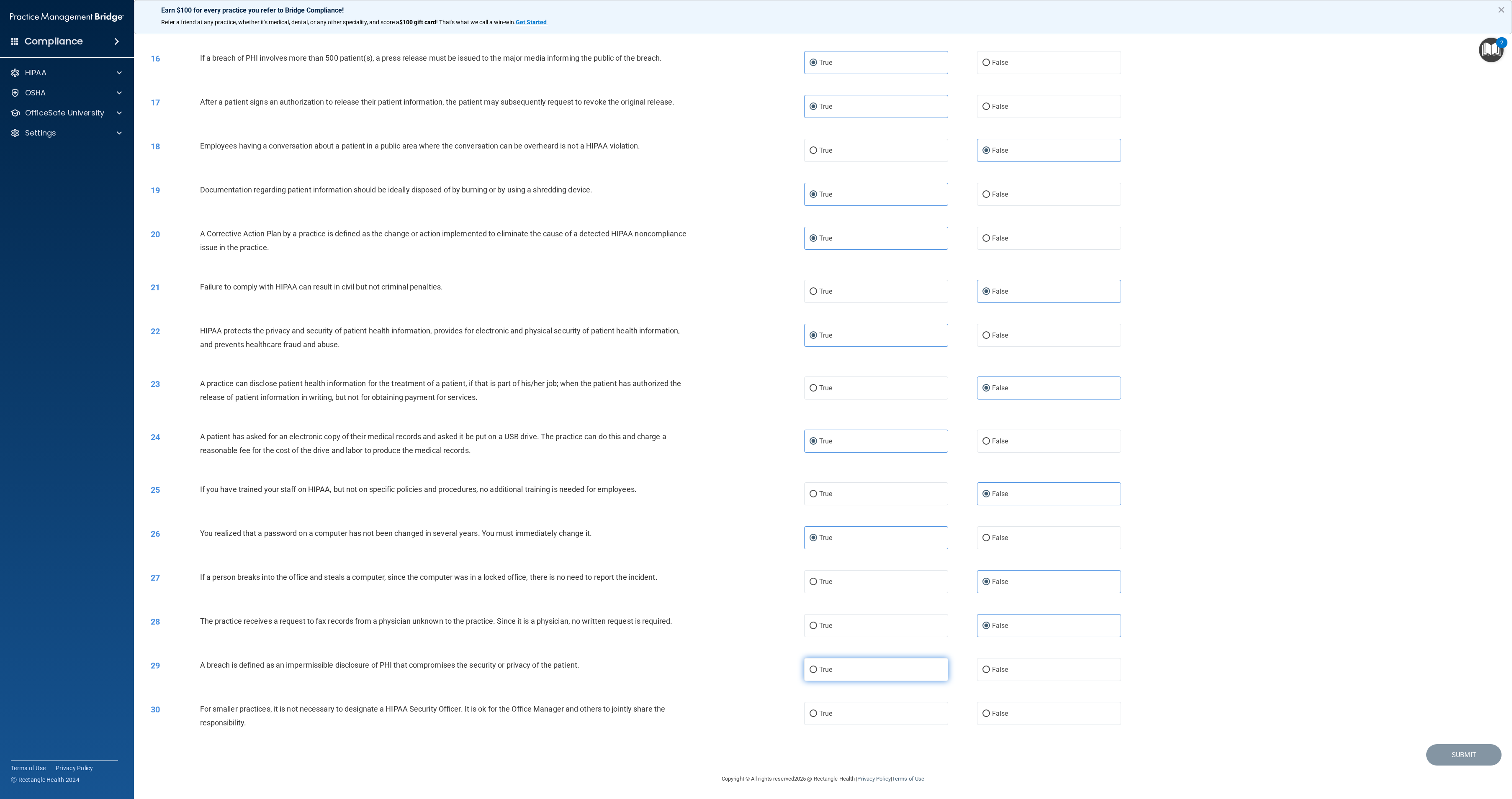
click at [817, 668] on input "True" at bounding box center [813, 670] width 8 height 6
radio input "true"
click at [1024, 721] on label "False" at bounding box center [1048, 713] width 144 height 23
click at [990, 717] on input "False" at bounding box center [986, 714] width 8 height 6
radio input "true"
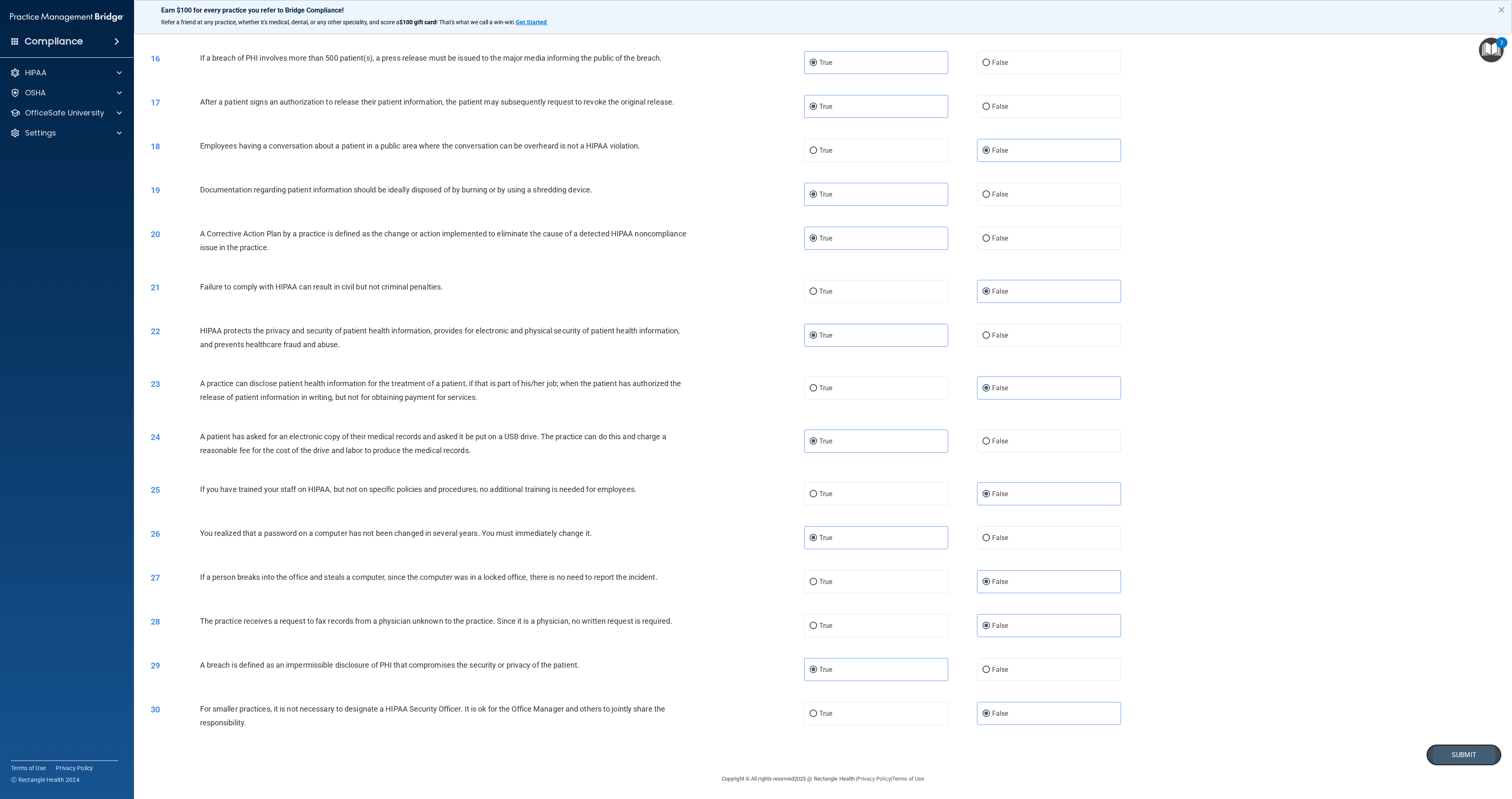
click at [1443, 755] on button "Submit" at bounding box center [1464, 755] width 75 height 21
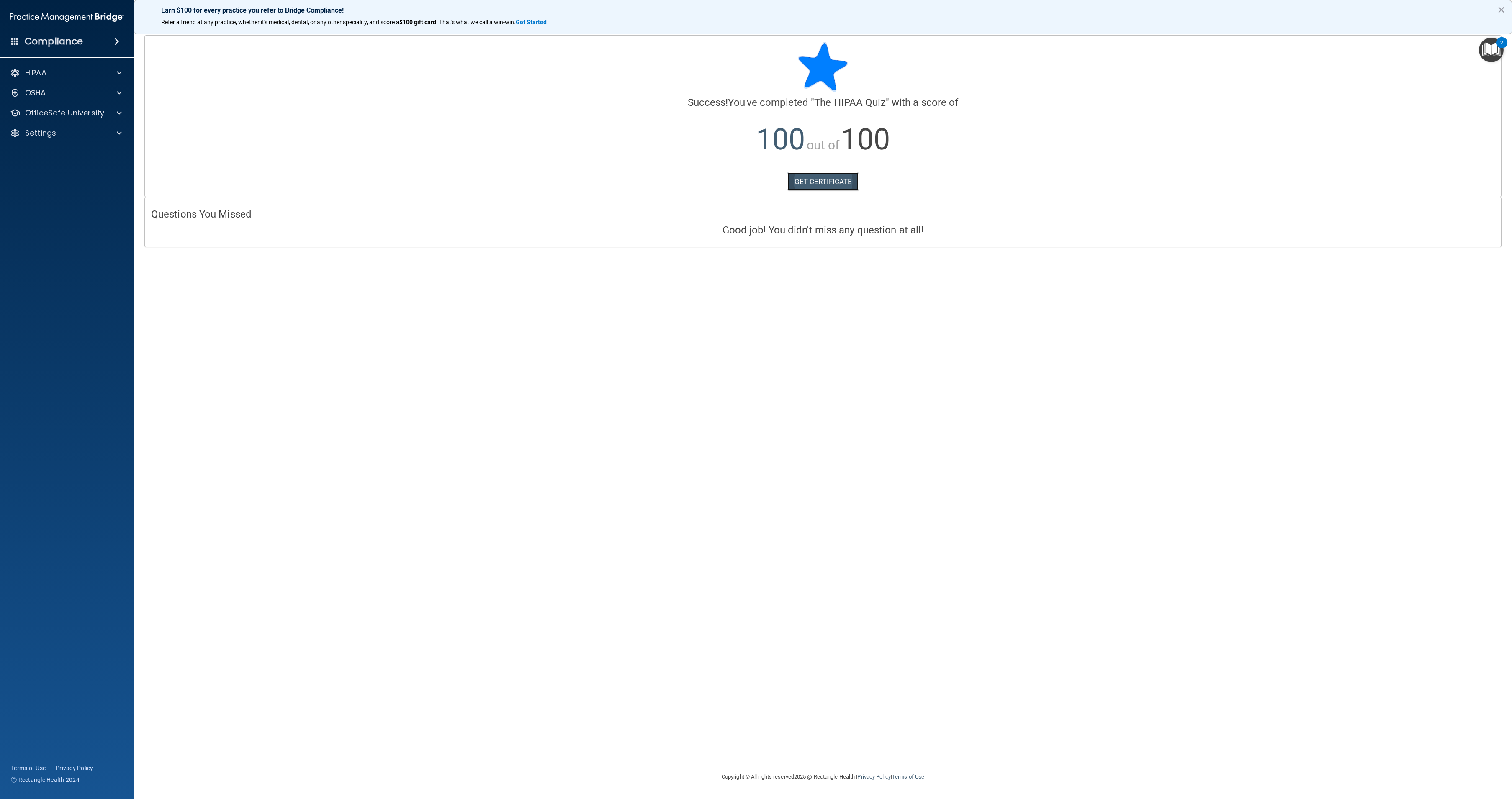
click at [816, 180] on link "GET CERTIFICATE" at bounding box center [823, 181] width 71 height 18
click at [106, 69] on div "HIPAA" at bounding box center [56, 72] width 104 height 10
click at [72, 110] on p "Resources" at bounding box center [63, 113] width 115 height 9
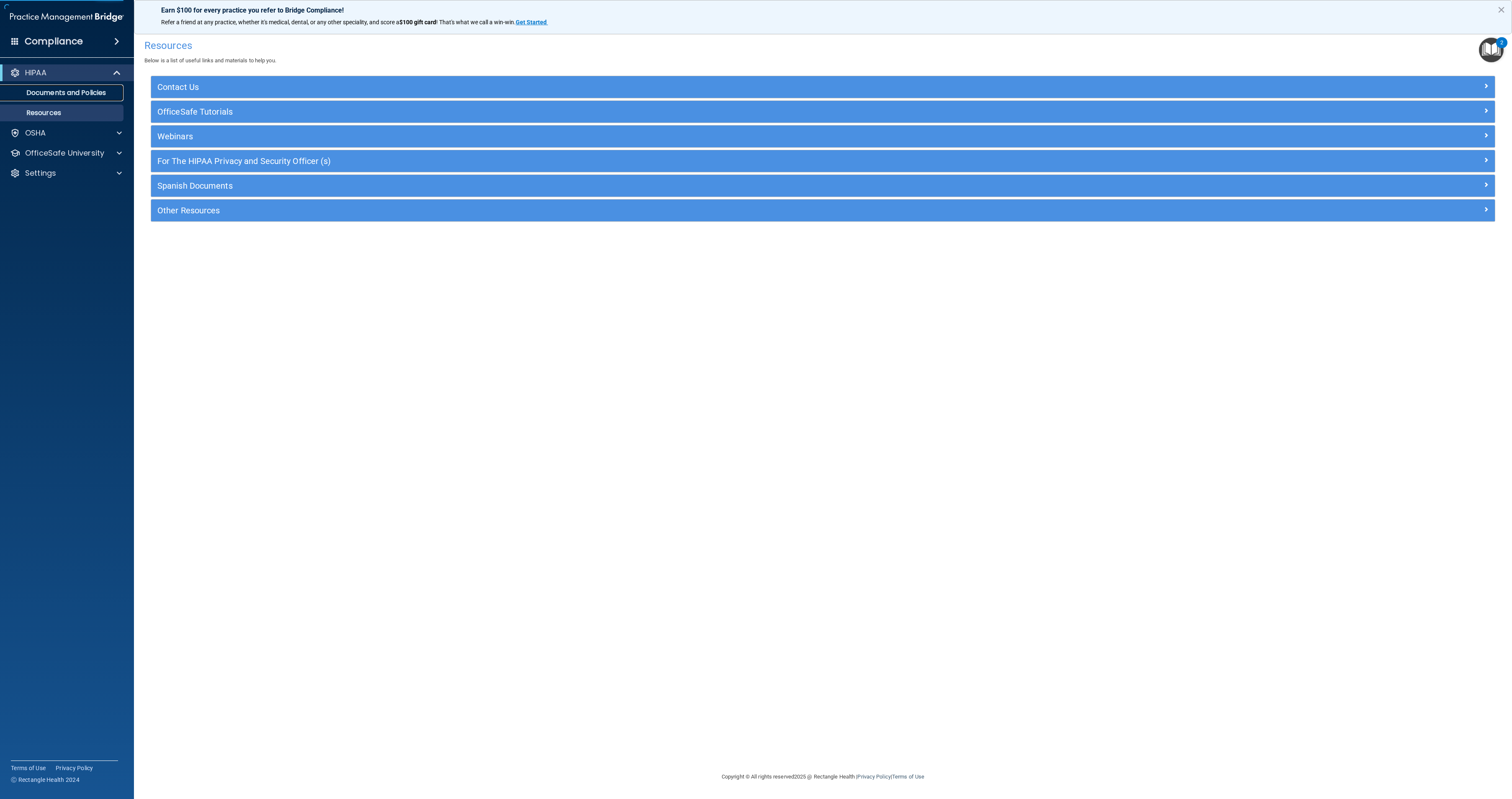
click at [83, 97] on p "Documents and Policies" at bounding box center [63, 93] width 115 height 9
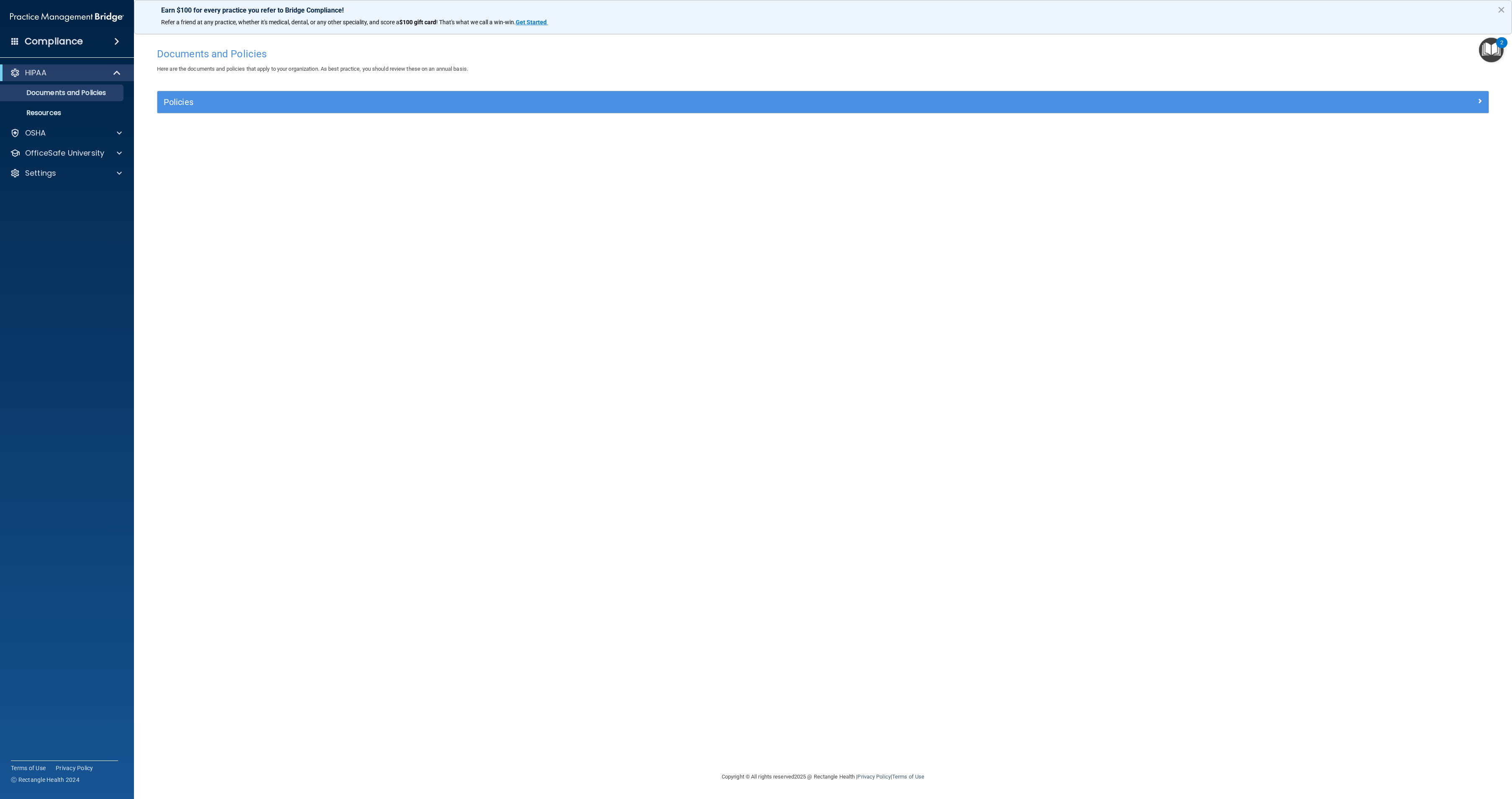
click at [52, 35] on h4 "Compliance" at bounding box center [53, 41] width 58 height 12
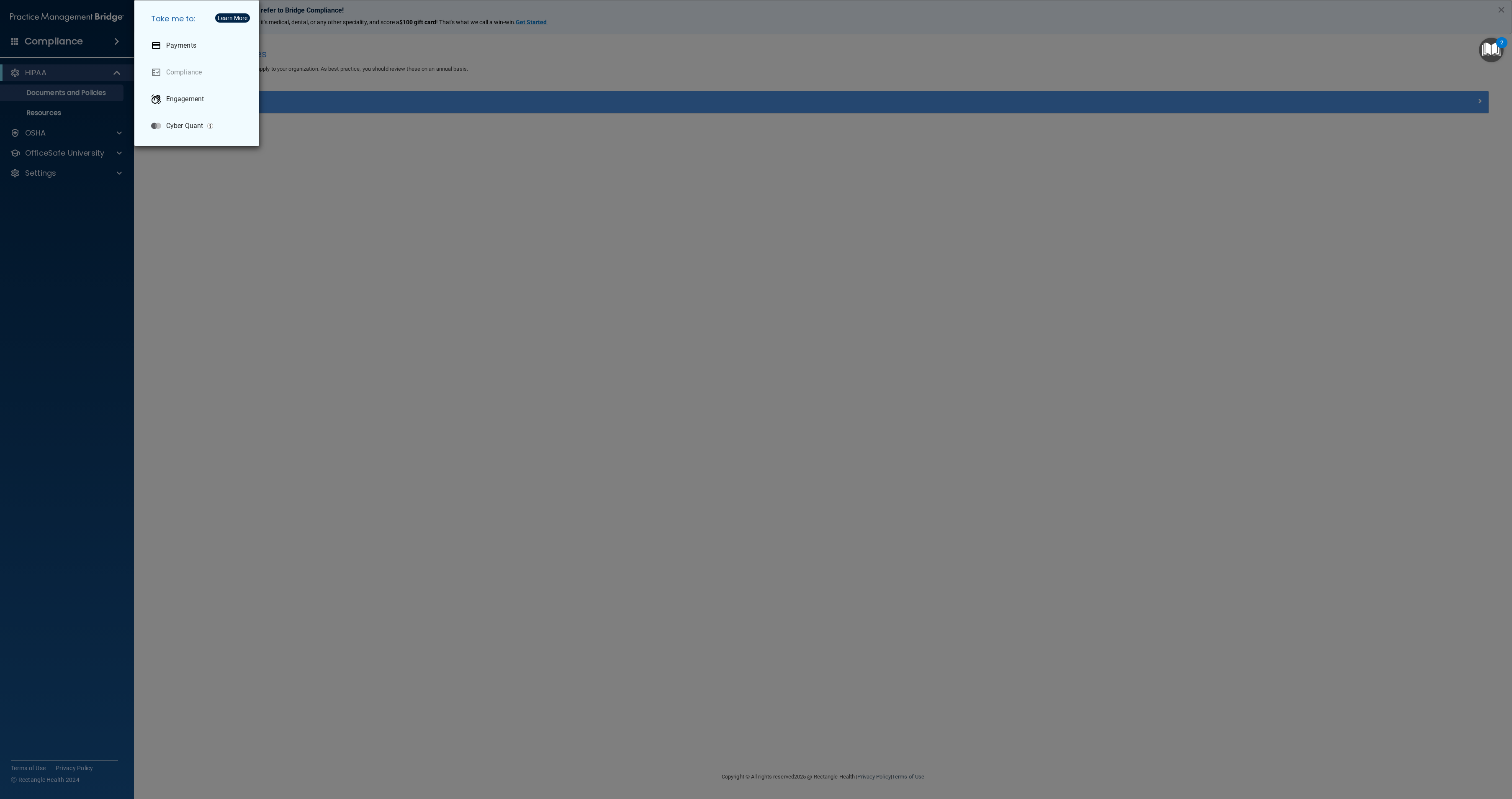
click at [229, 177] on div "Take me to: Payments Compliance Engagement Cyber Quant" at bounding box center [756, 400] width 1512 height 799
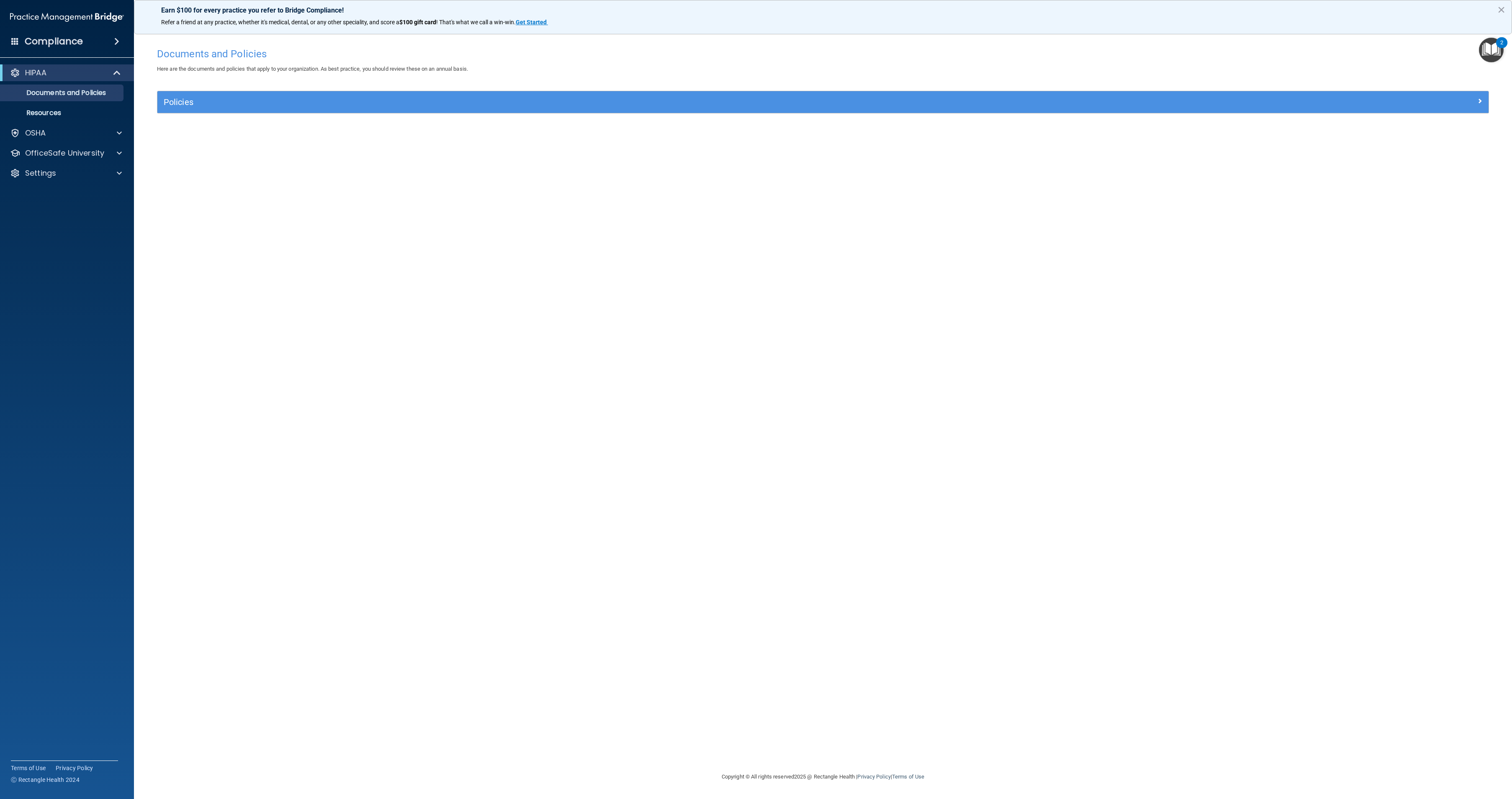
click at [363, 109] on div "Policies" at bounding box center [822, 102] width 1331 height 22
click at [54, 49] on div "Compliance" at bounding box center [67, 41] width 134 height 18
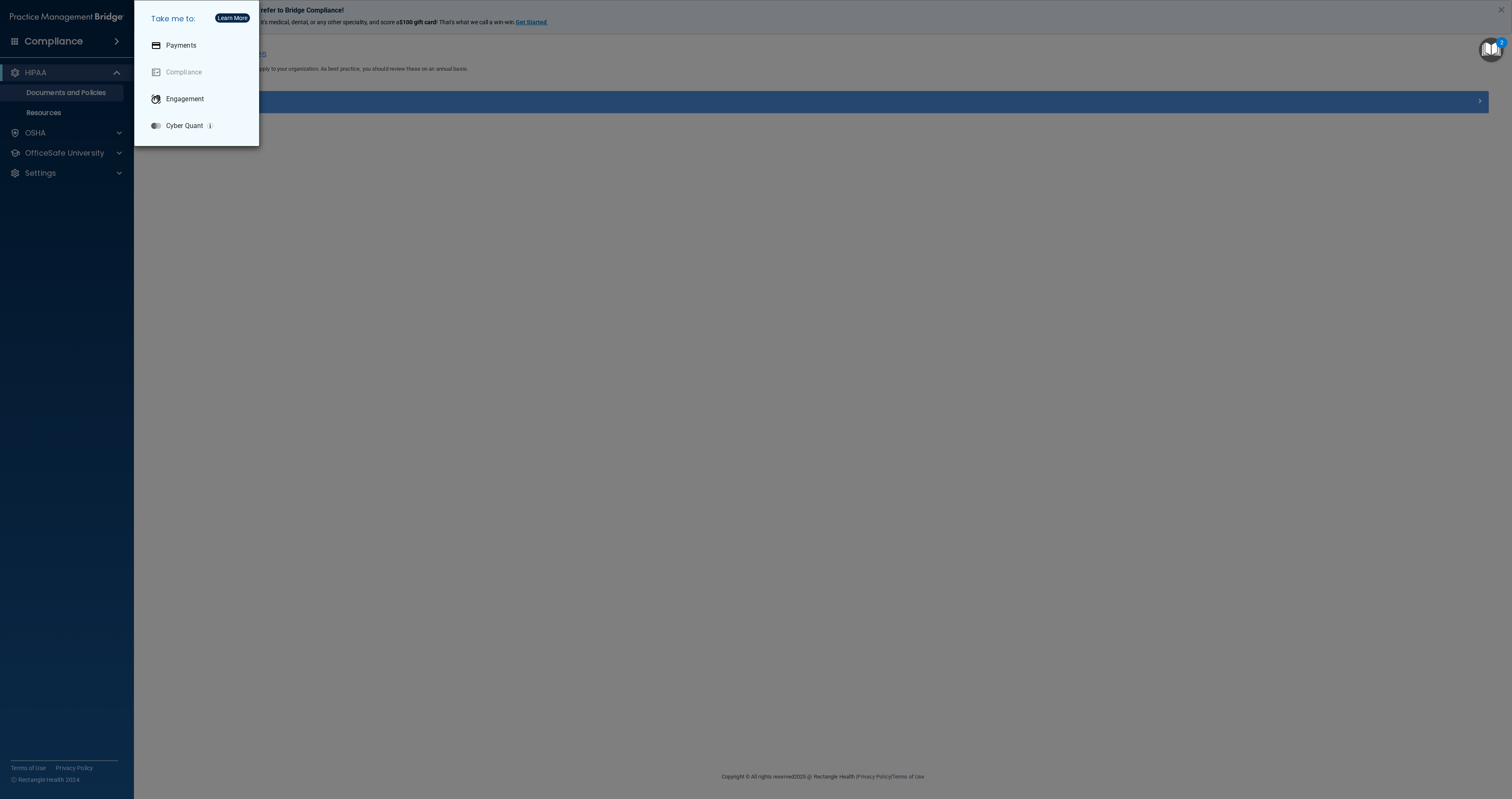
click at [184, 16] on h5 "Take me to:" at bounding box center [199, 19] width 108 height 24
click at [256, 195] on div "Take me to: Payments Compliance Engagement Cyber Quant" at bounding box center [756, 400] width 1512 height 799
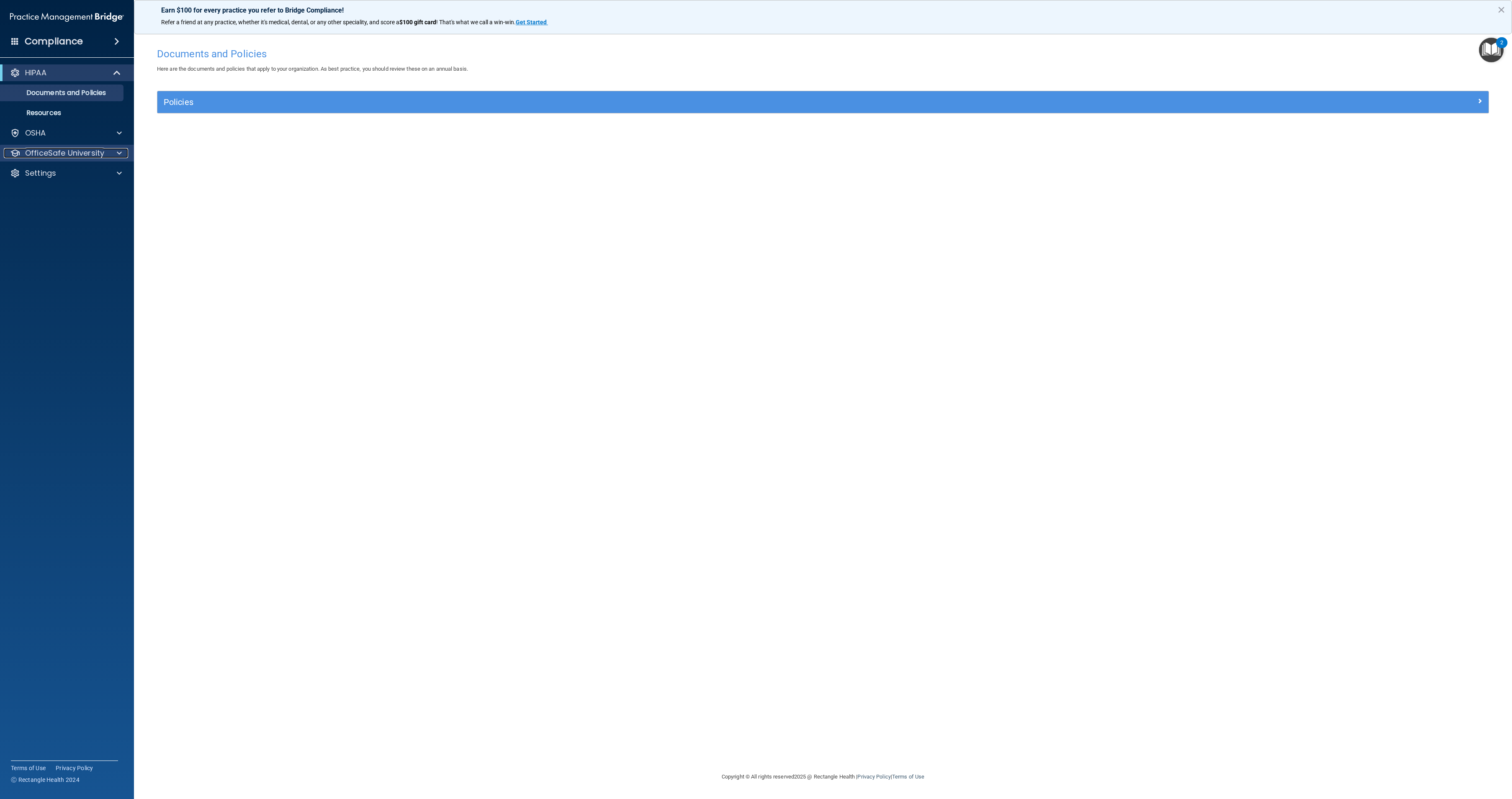
click at [100, 155] on p "OfficeSafe University" at bounding box center [64, 153] width 79 height 10
click at [99, 168] on link "HIPAA Training" at bounding box center [57, 173] width 132 height 16
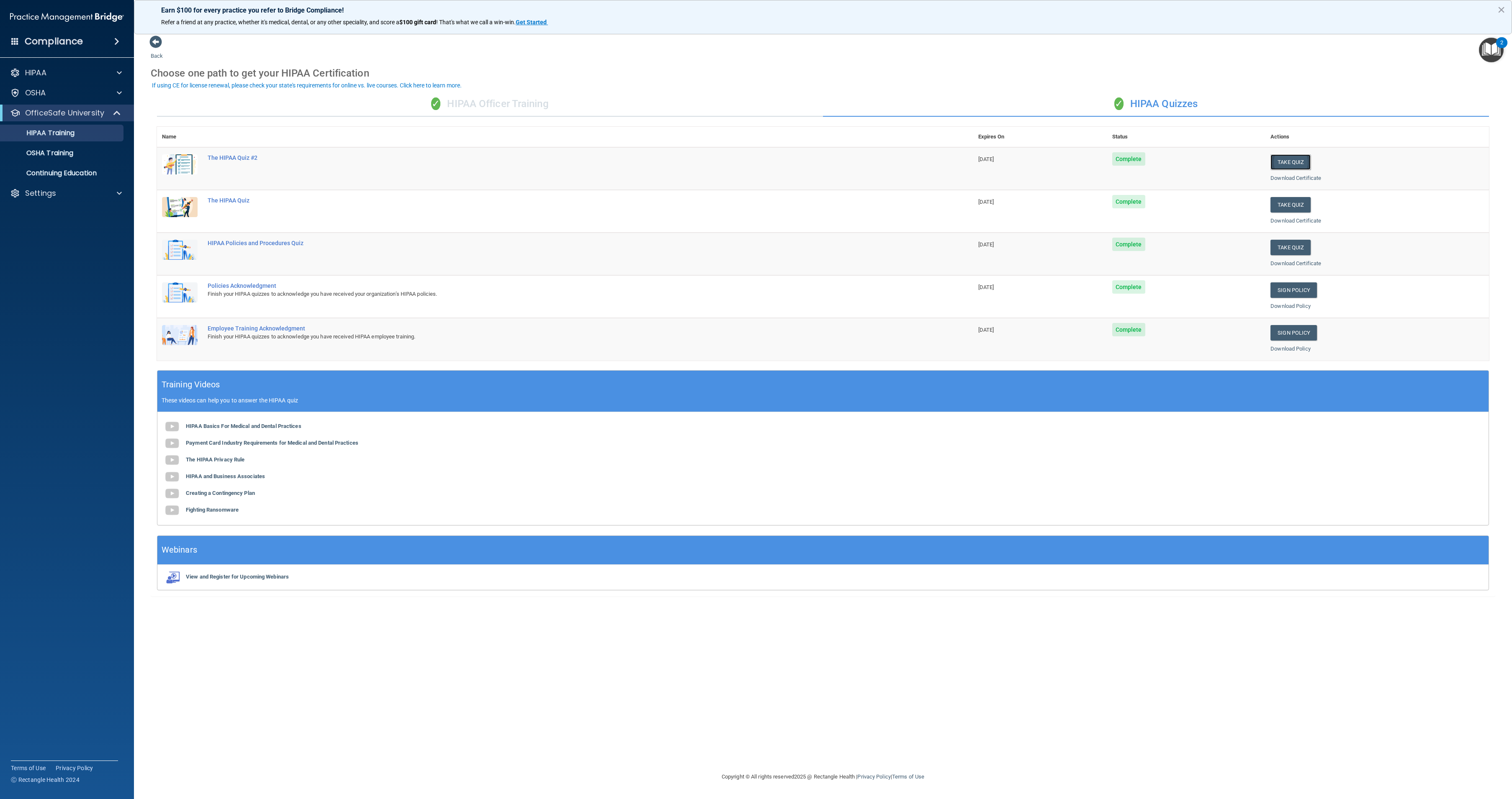
click at [1288, 162] on button "Take Quiz" at bounding box center [1290, 162] width 40 height 16
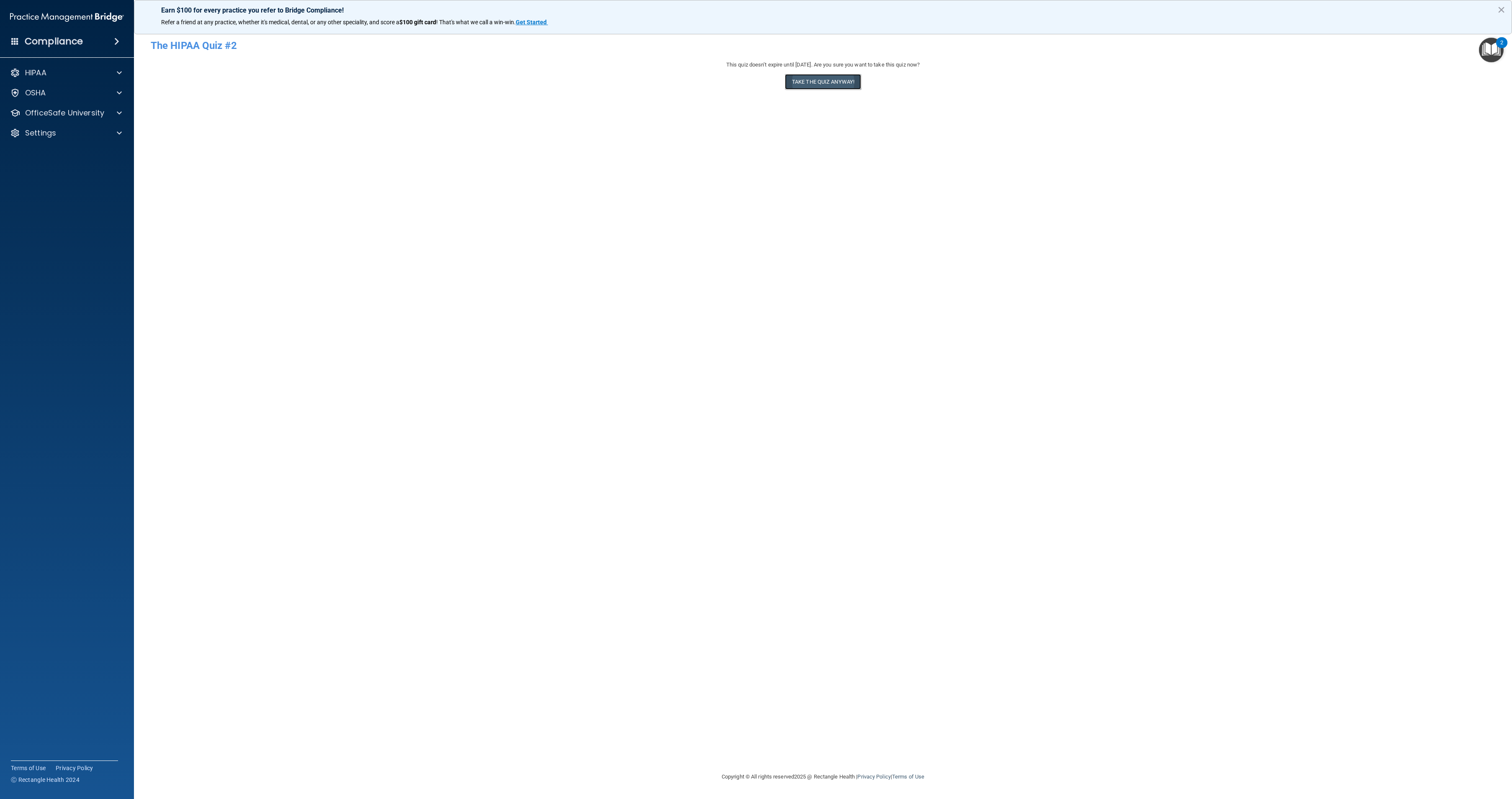
click at [824, 86] on button "Take the quiz anyway!" at bounding box center [823, 82] width 76 height 16
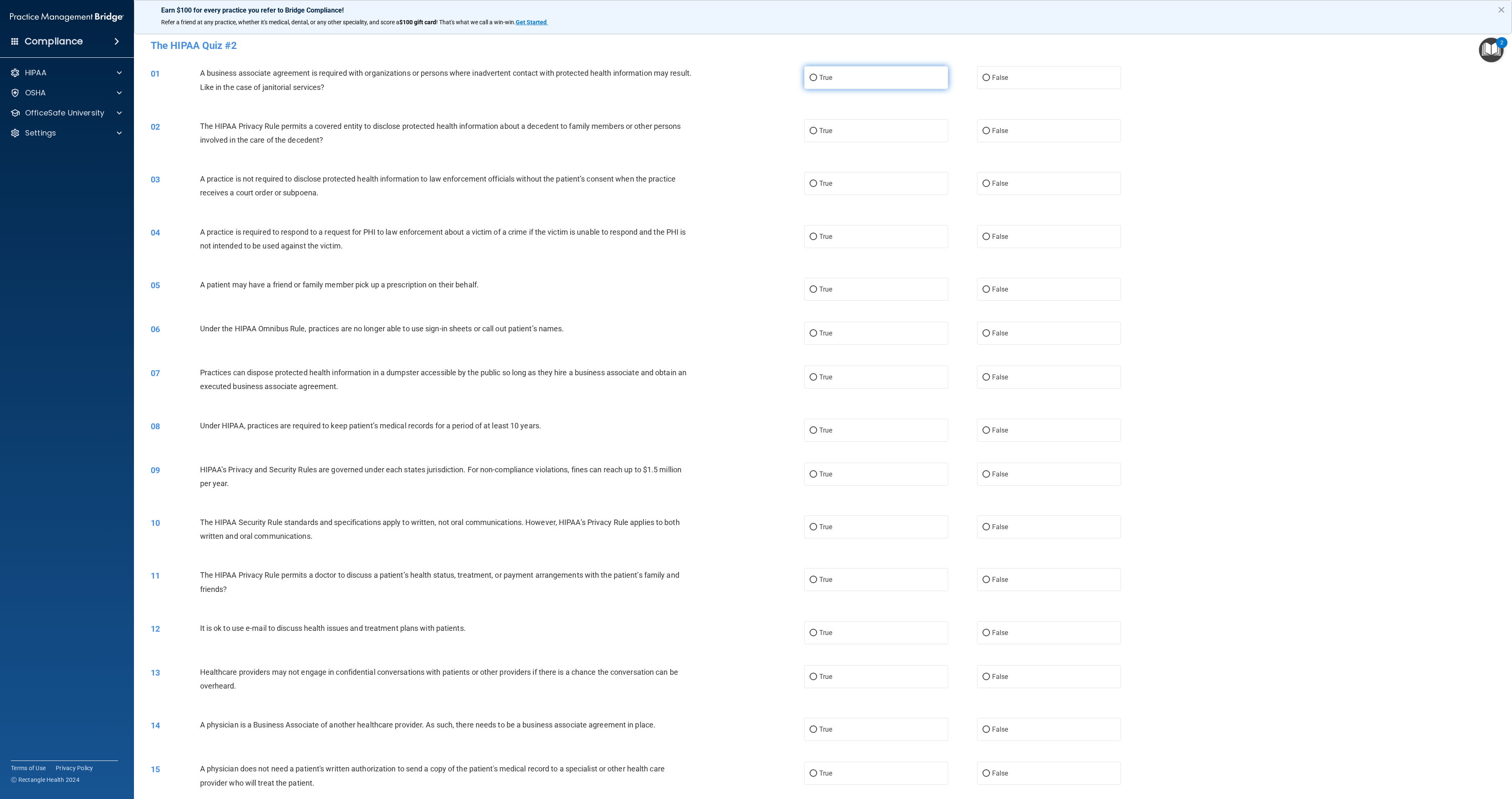
click at [806, 82] on label "True" at bounding box center [875, 77] width 144 height 23
click at [809, 81] on input "True" at bounding box center [813, 78] width 8 height 6
radio input "true"
click at [816, 137] on label "True" at bounding box center [875, 130] width 144 height 23
click at [816, 134] on input "True" at bounding box center [813, 131] width 8 height 6
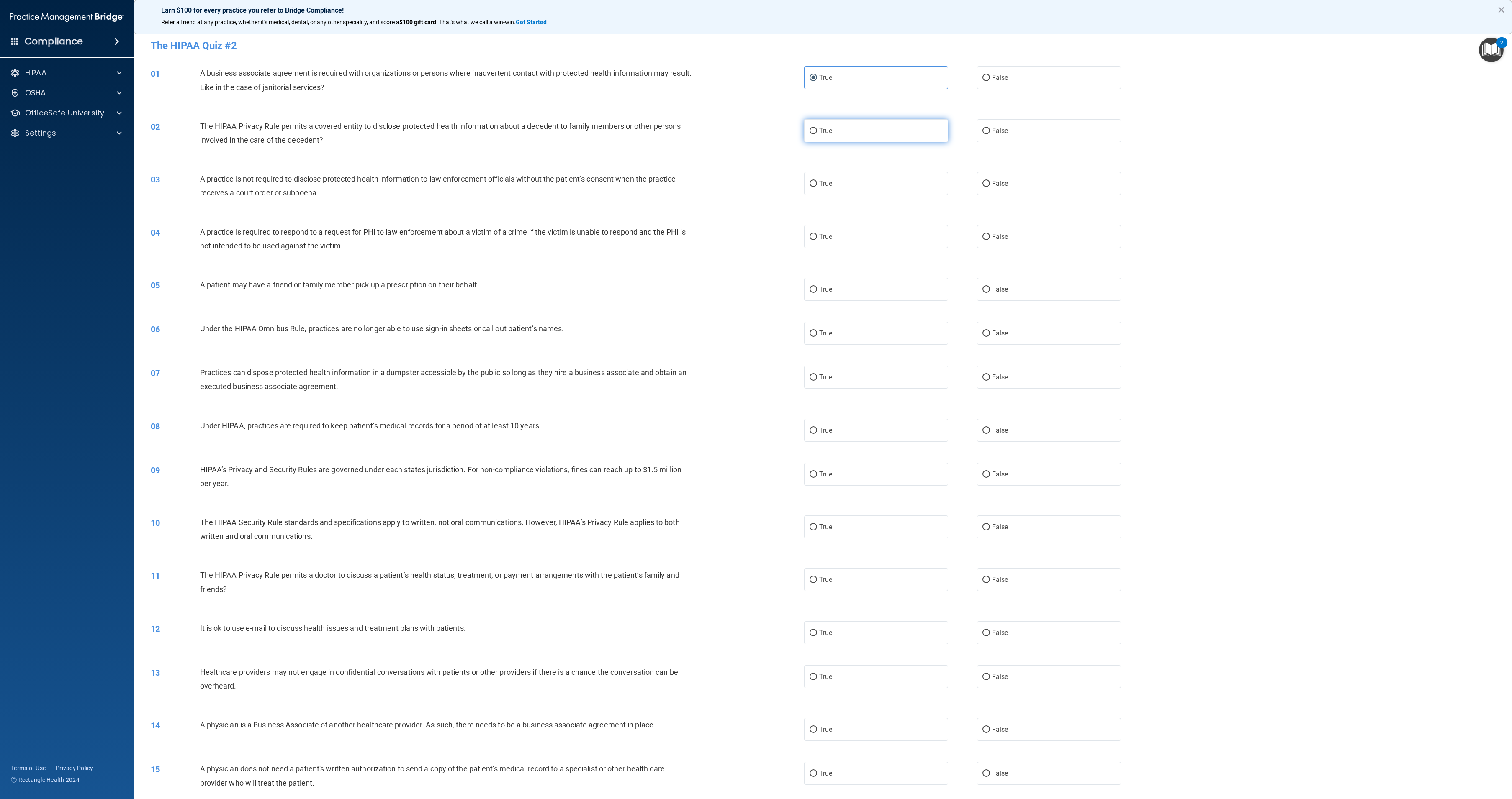
radio input "true"
click at [822, 193] on label "True" at bounding box center [875, 183] width 144 height 23
click at [817, 187] on input "True" at bounding box center [813, 184] width 8 height 6
radio input "true"
click at [831, 247] on label "True" at bounding box center [875, 236] width 144 height 23
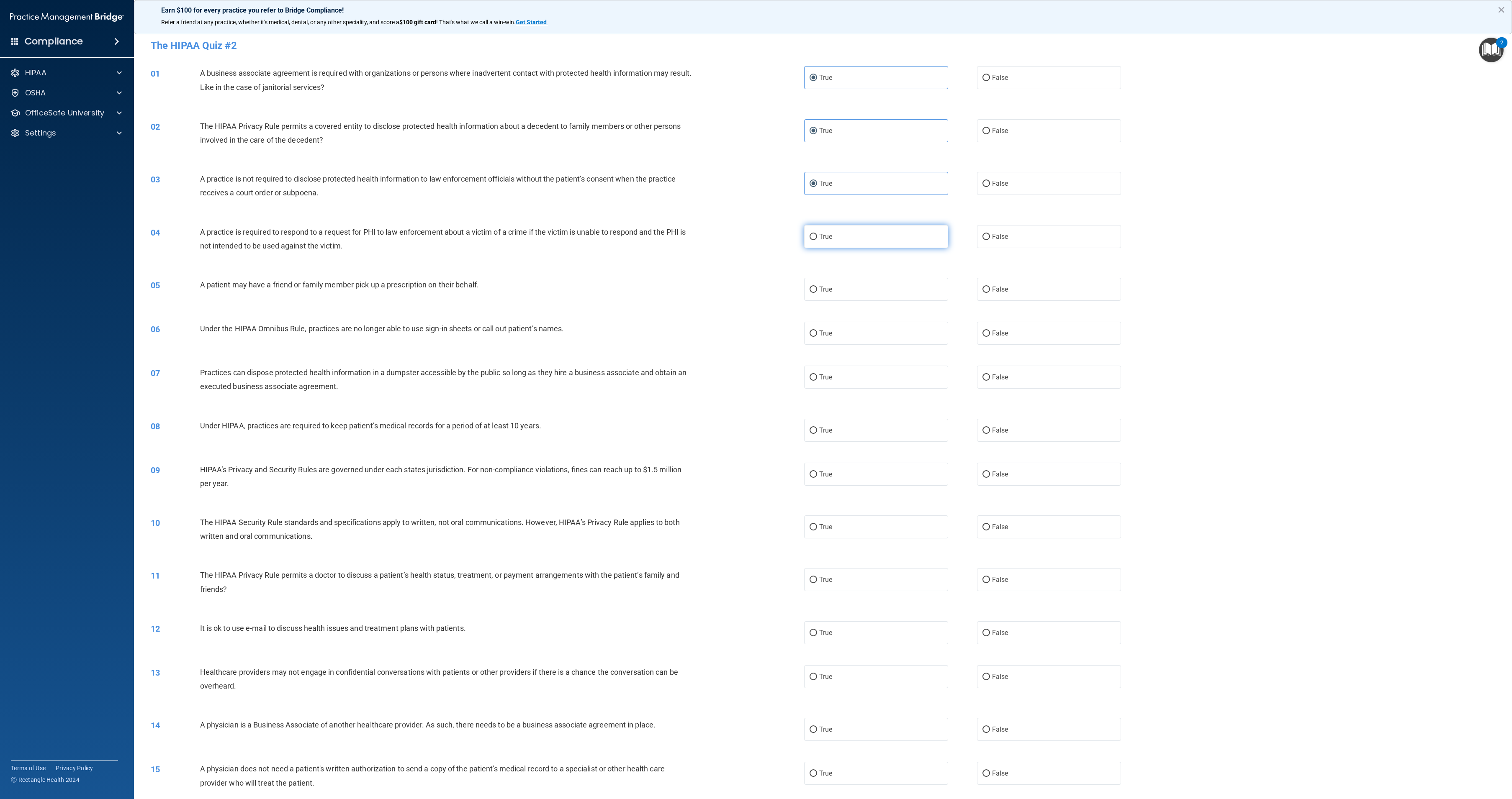
click at [817, 240] on input "True" at bounding box center [813, 237] width 8 height 6
radio input "true"
click at [838, 294] on label "True" at bounding box center [875, 289] width 144 height 23
click at [817, 293] on input "True" at bounding box center [813, 290] width 8 height 6
radio input "true"
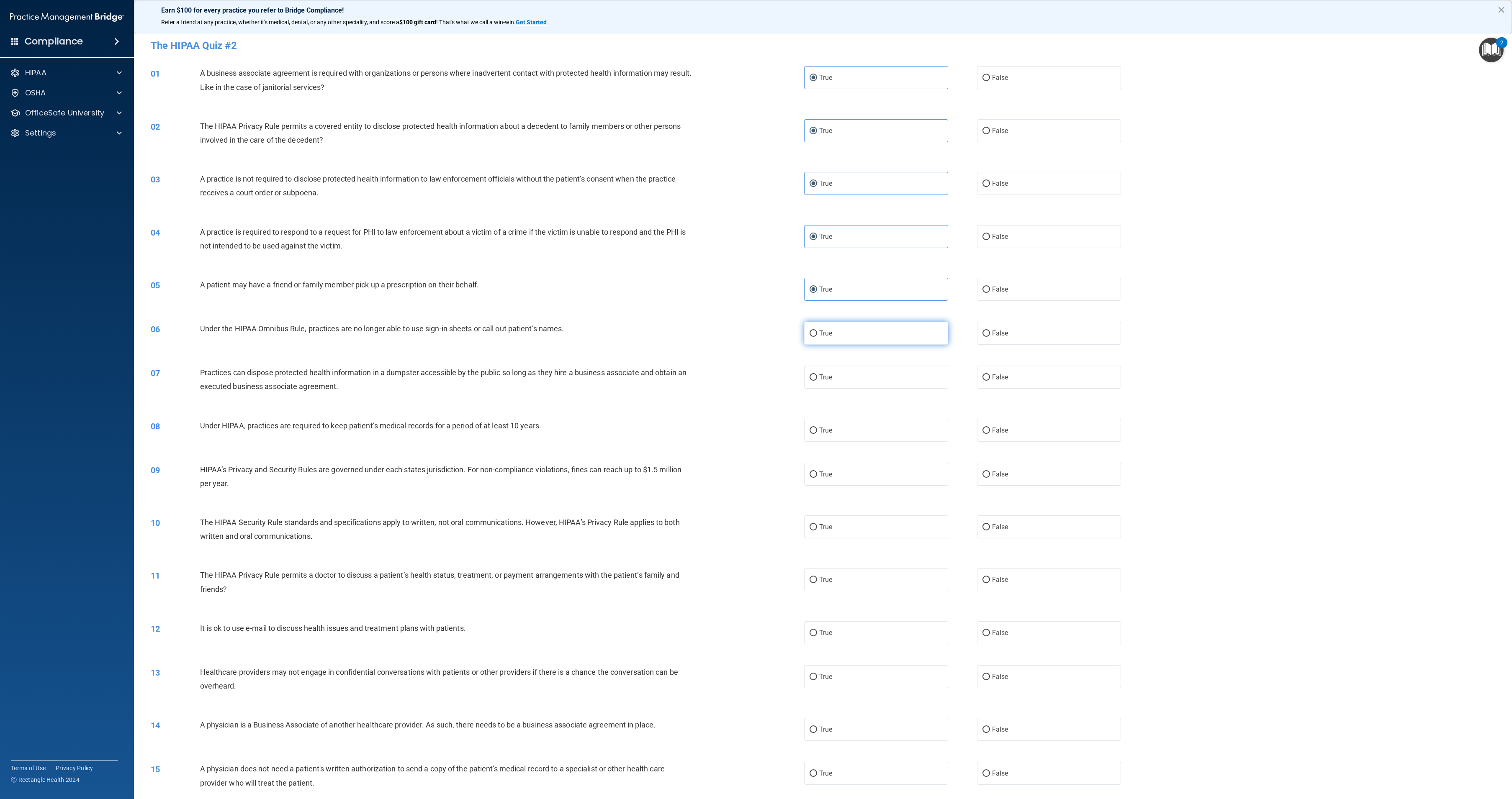
click at [841, 336] on label "True" at bounding box center [875, 333] width 144 height 23
click at [817, 336] on input "True" at bounding box center [813, 334] width 8 height 6
radio input "true"
click at [845, 383] on label "True" at bounding box center [875, 377] width 144 height 23
click at [817, 381] on input "True" at bounding box center [813, 378] width 8 height 6
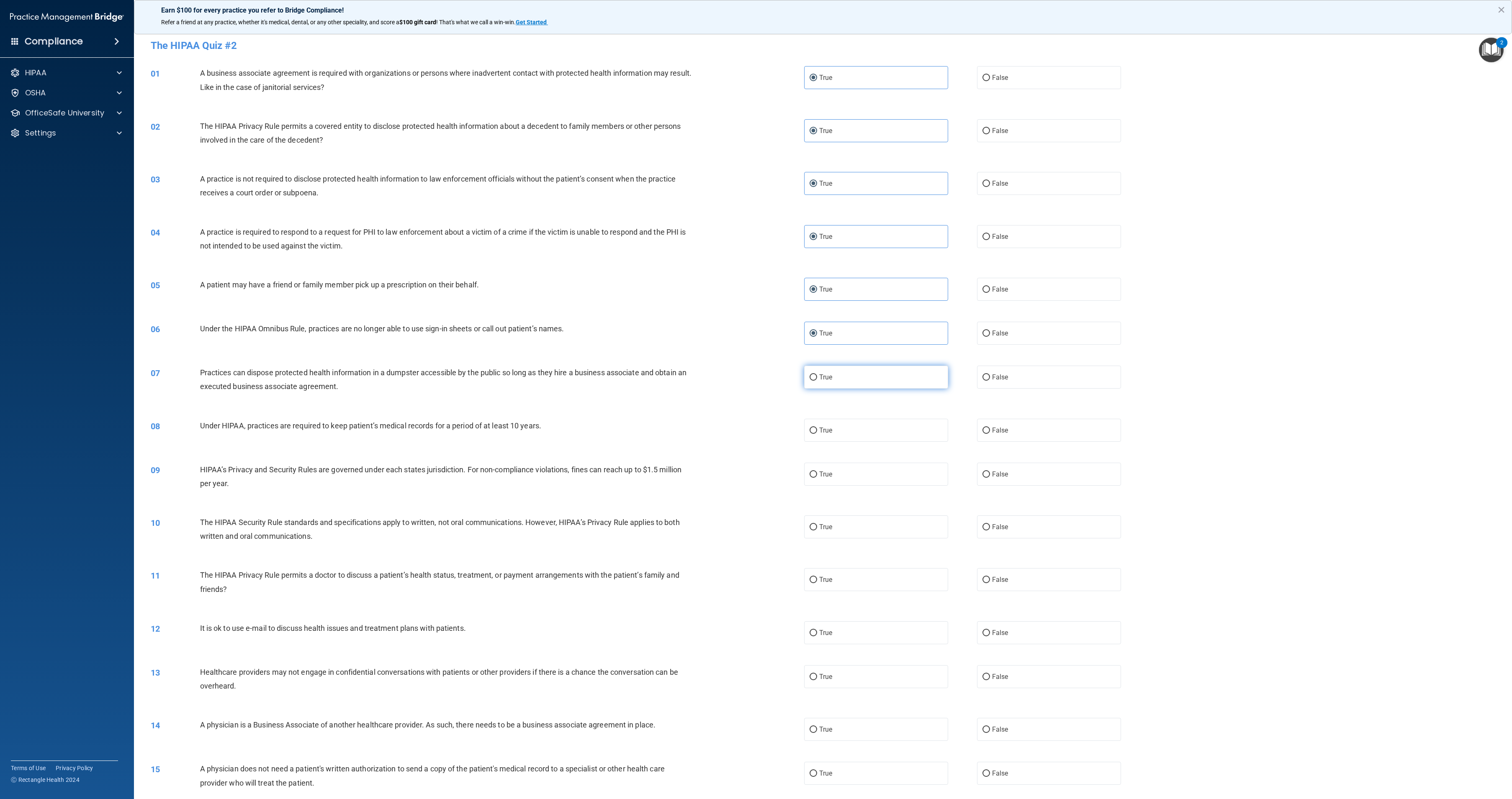
radio input "true"
click at [846, 425] on label "True" at bounding box center [875, 430] width 144 height 23
click at [817, 428] on input "True" at bounding box center [813, 431] width 8 height 6
radio input "true"
click at [851, 480] on label "True" at bounding box center [875, 474] width 144 height 23
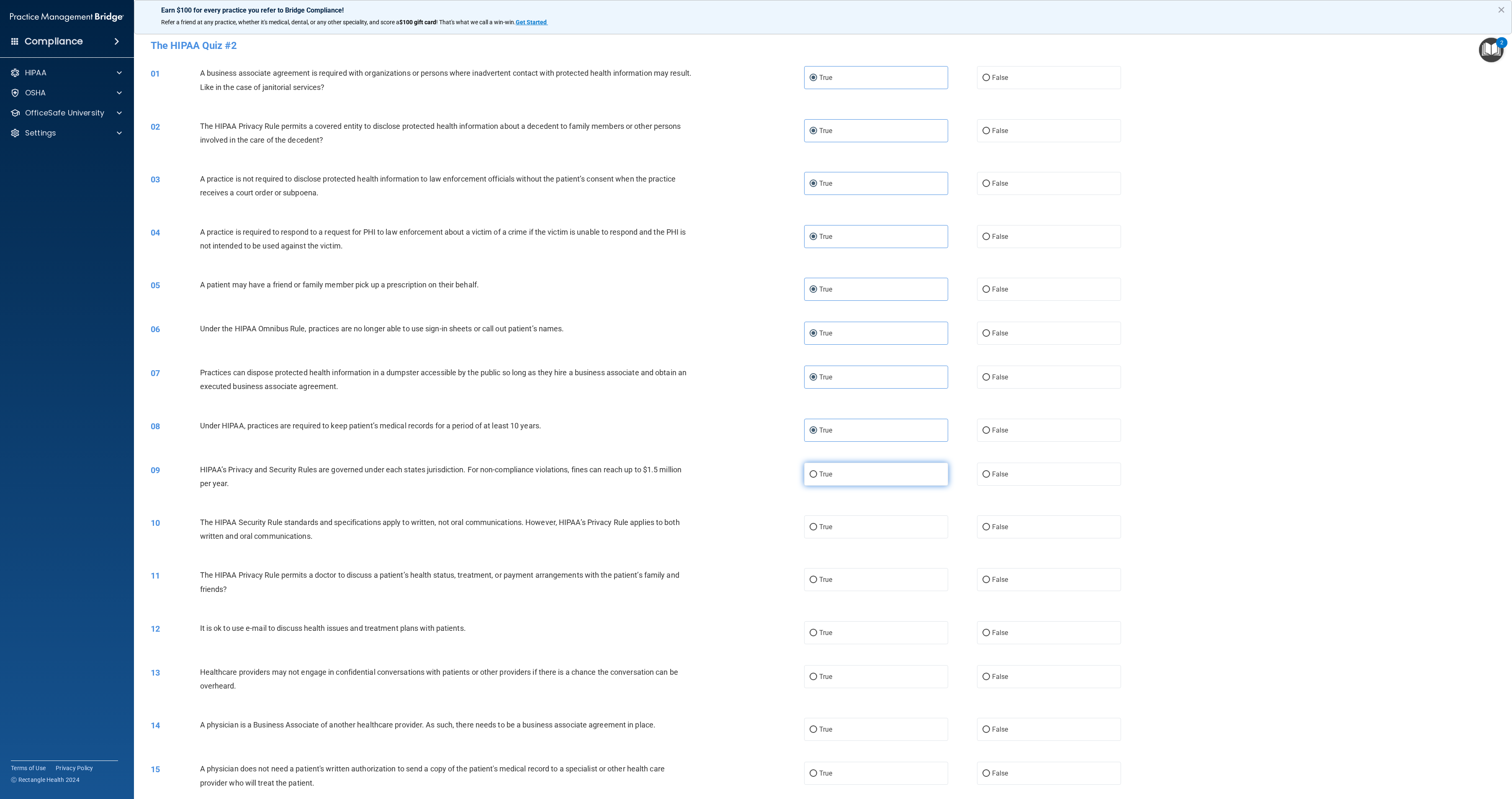
click at [817, 478] on input "True" at bounding box center [813, 475] width 8 height 6
radio input "true"
click at [856, 531] on label "True" at bounding box center [875, 527] width 144 height 23
click at [817, 531] on input "True" at bounding box center [813, 527] width 8 height 6
radio input "true"
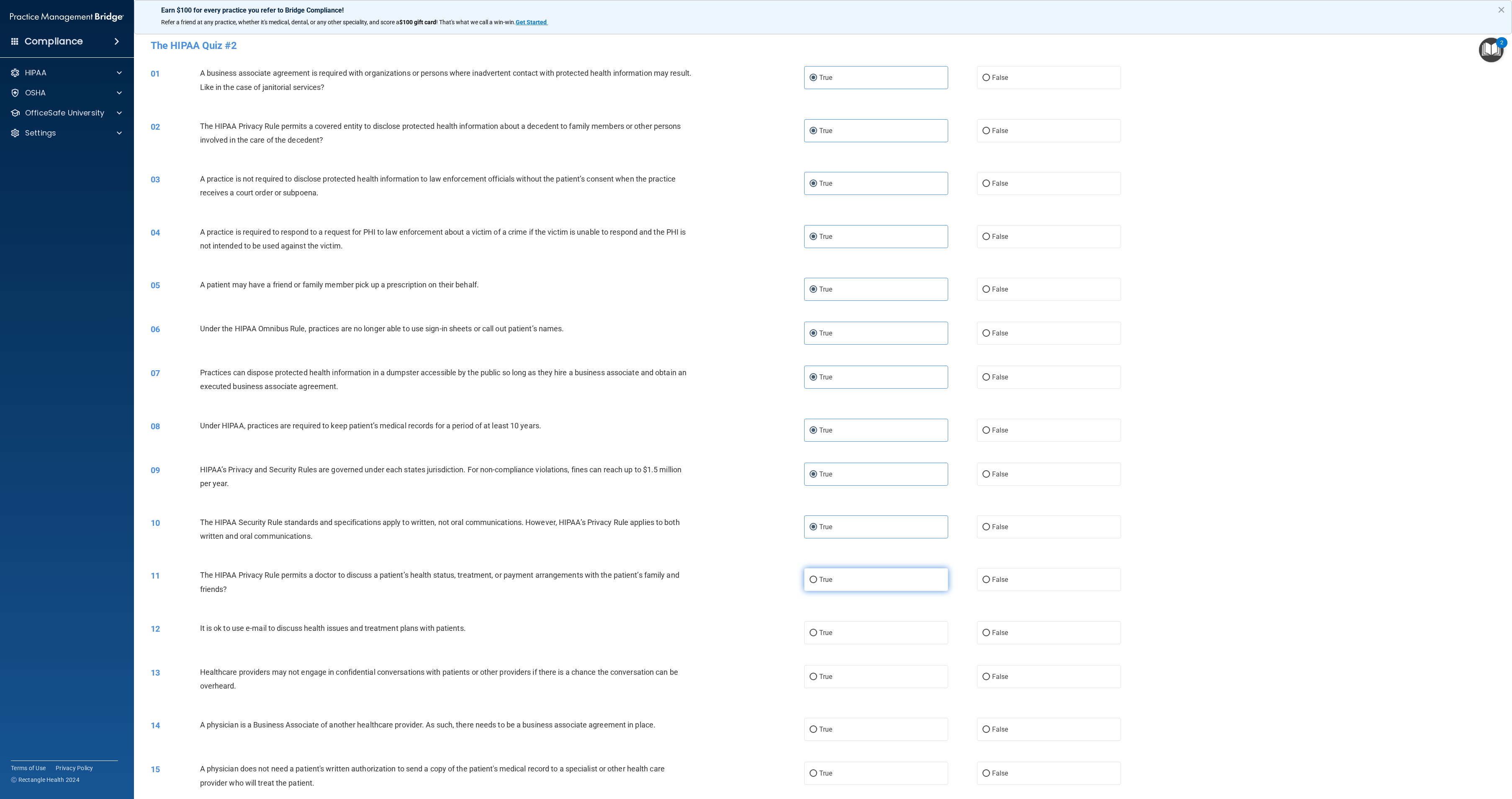
click at [853, 585] on label "True" at bounding box center [875, 579] width 144 height 23
click at [817, 583] on input "True" at bounding box center [813, 580] width 8 height 6
radio input "true"
click at [852, 640] on label "True" at bounding box center [875, 633] width 144 height 23
click at [817, 637] on input "True" at bounding box center [813, 633] width 8 height 6
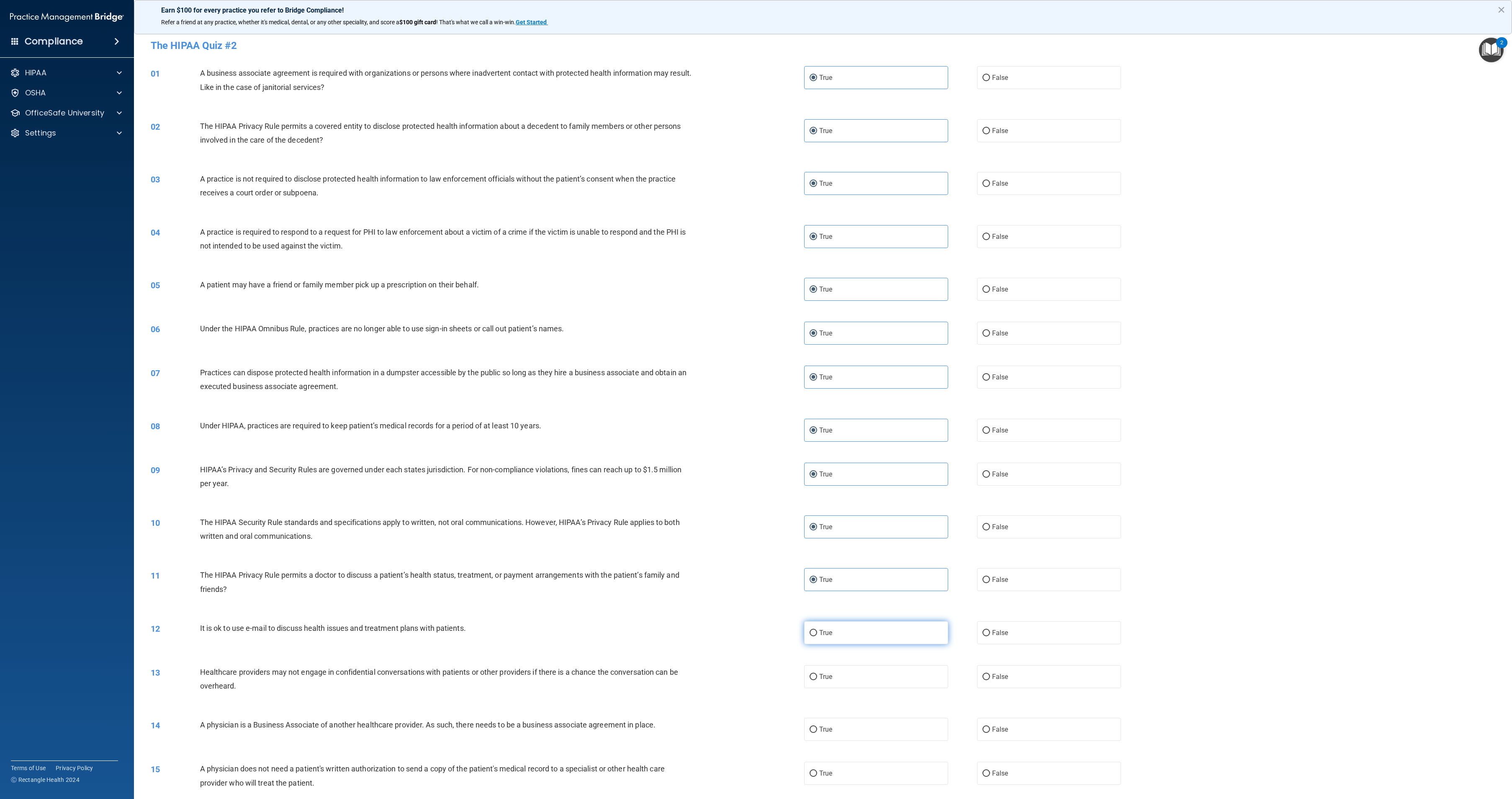
radio input "true"
click at [853, 691] on div "13 Healthcare providers may not engage in confidential conversations with patie…" at bounding box center [823, 680] width 1357 height 53
click at [853, 682] on label "True" at bounding box center [875, 677] width 144 height 23
click at [817, 680] on input "True" at bounding box center [813, 677] width 8 height 6
radio input "true"
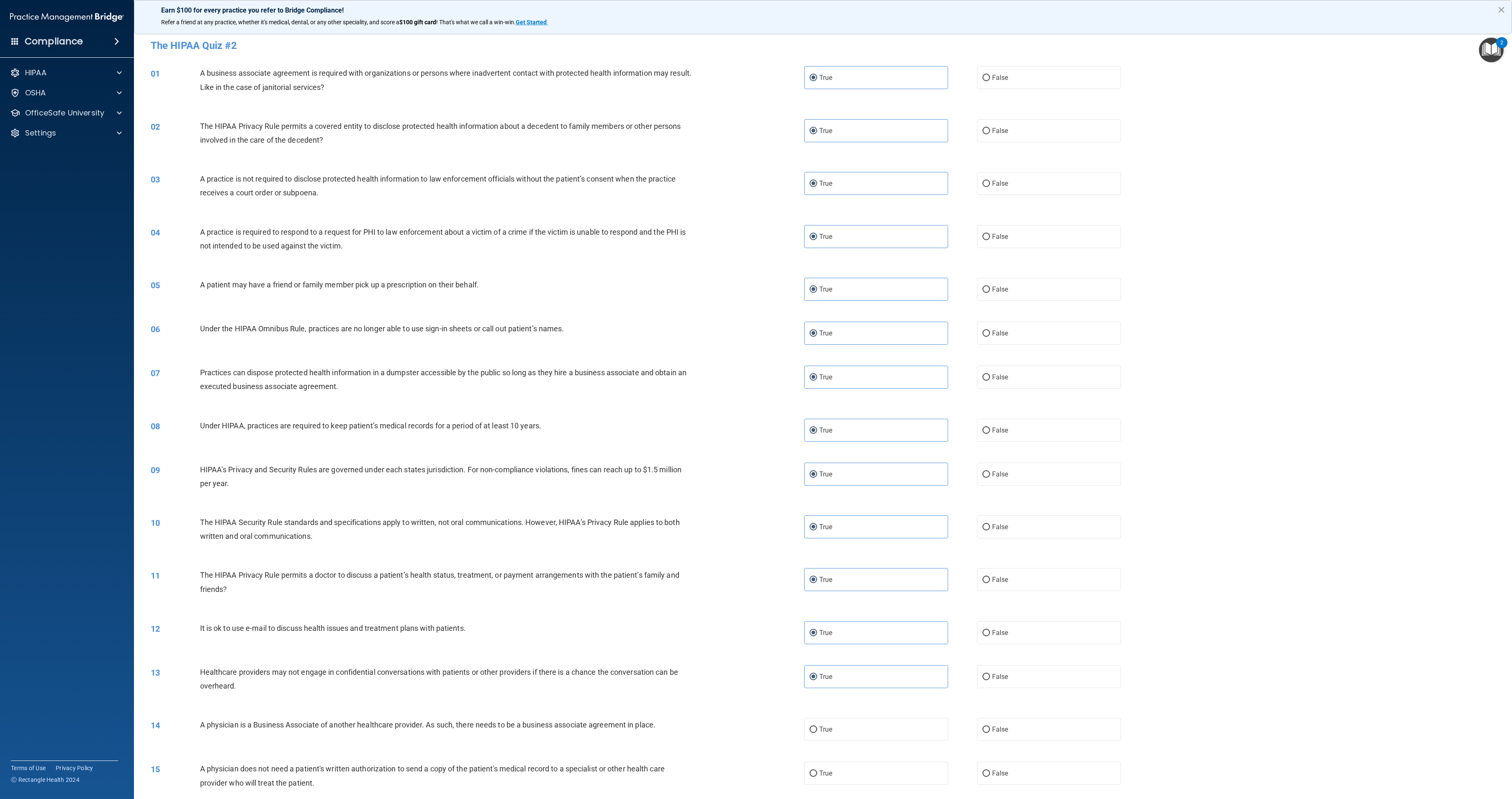
click at [855, 717] on div "14 A physician is a Business Associate of another healthcare provider. As such,…" at bounding box center [823, 730] width 1357 height 44
click at [860, 740] on label "True" at bounding box center [875, 729] width 144 height 23
click at [817, 733] on input "True" at bounding box center [813, 730] width 8 height 6
radio input "true"
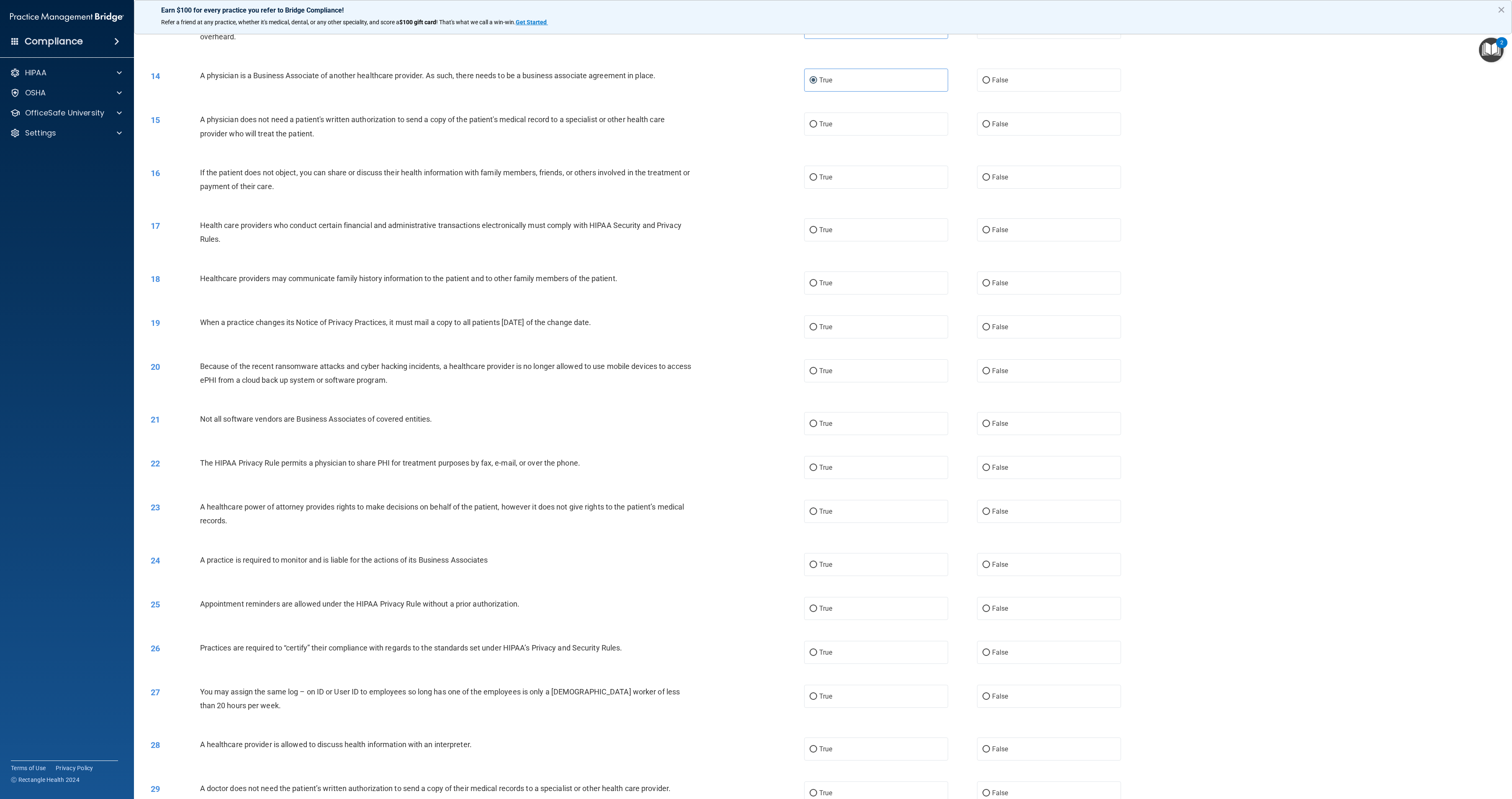
scroll to position [651, 0]
click at [902, 123] on label "True" at bounding box center [875, 122] width 144 height 23
click at [817, 123] on input "True" at bounding box center [813, 123] width 8 height 6
radio input "true"
click at [908, 172] on label "True" at bounding box center [875, 176] width 144 height 23
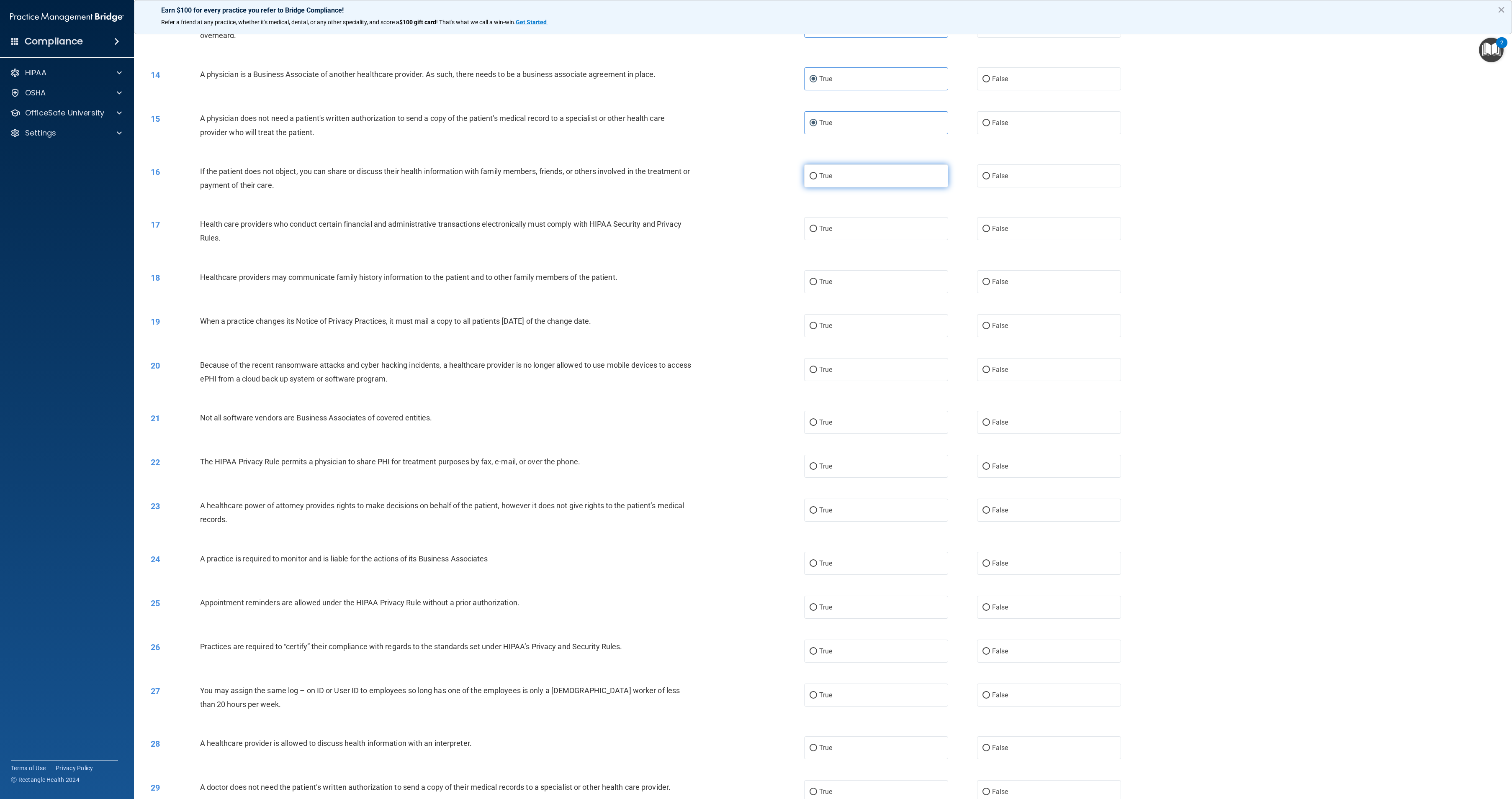
click at [817, 173] on input "True" at bounding box center [813, 177] width 8 height 6
radio input "true"
click at [899, 228] on label "True" at bounding box center [875, 228] width 144 height 23
click at [817, 228] on input "True" at bounding box center [813, 229] width 8 height 6
radio input "true"
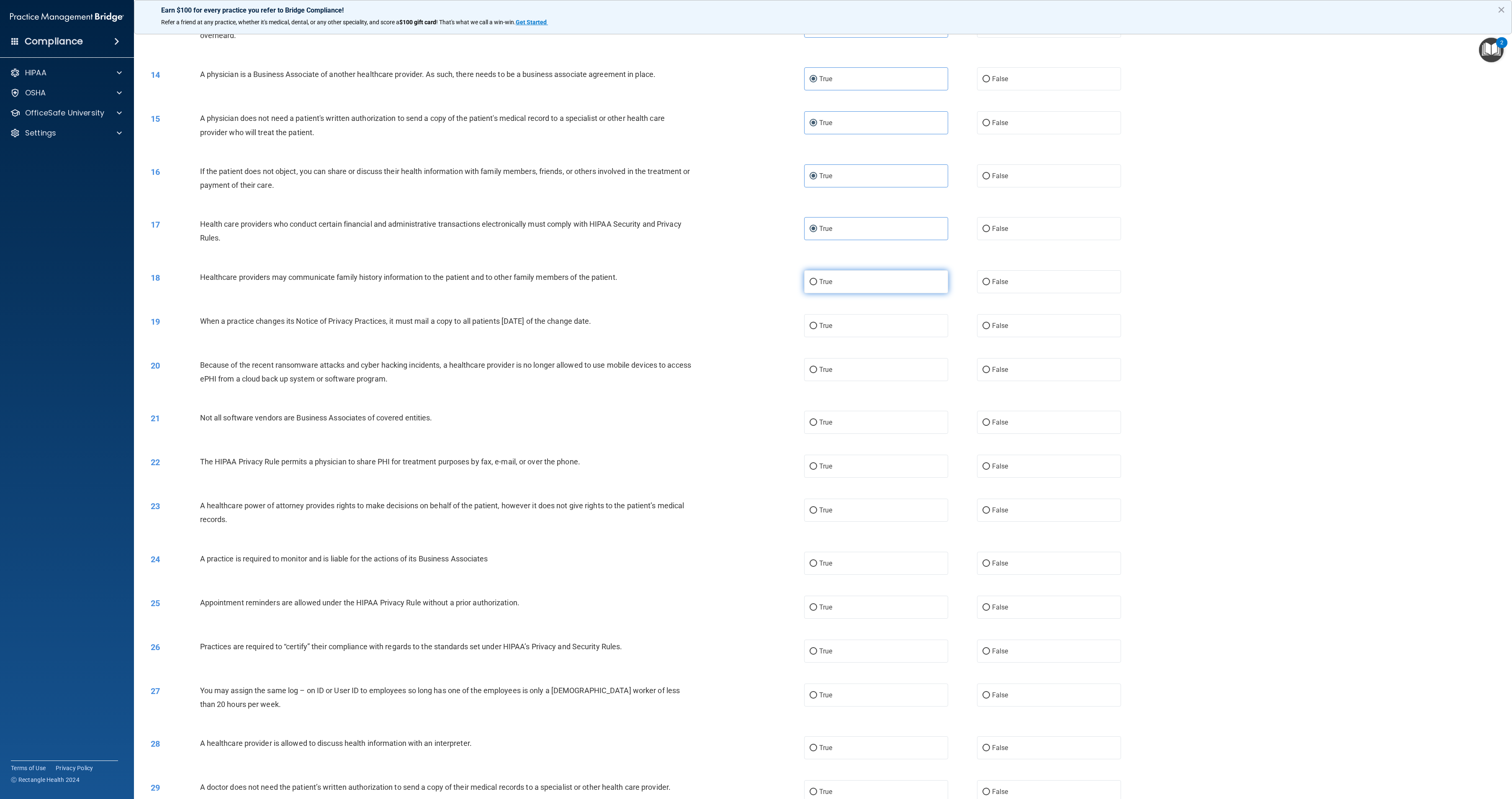
click at [900, 275] on label "True" at bounding box center [875, 281] width 144 height 23
click at [817, 279] on input "True" at bounding box center [813, 283] width 8 height 6
radio input "true"
click at [897, 328] on label "True" at bounding box center [875, 325] width 144 height 23
click at [817, 328] on input "True" at bounding box center [813, 327] width 8 height 6
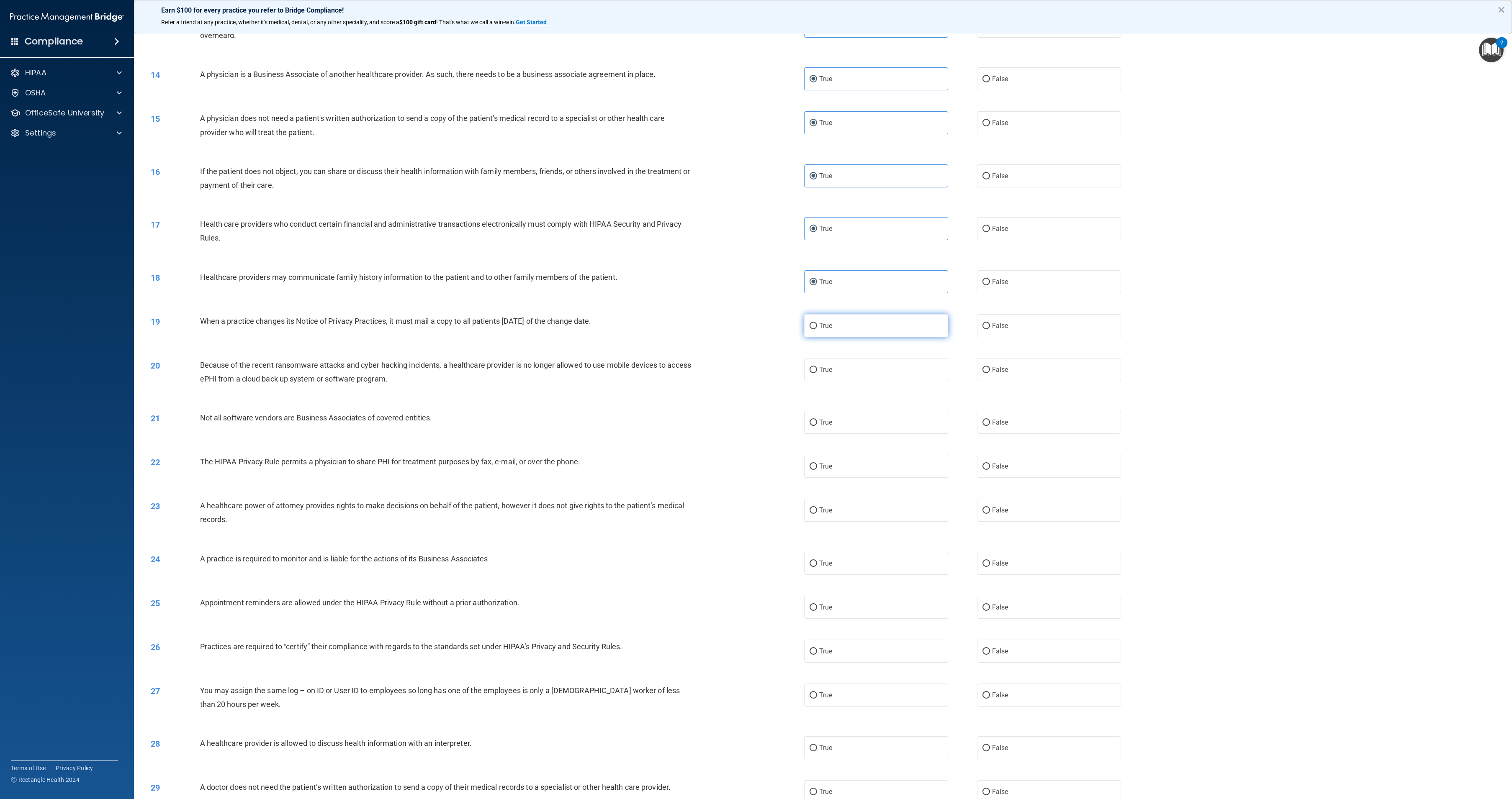
radio input "true"
click at [893, 370] on label "True" at bounding box center [875, 369] width 144 height 23
click at [817, 370] on input "True" at bounding box center [813, 370] width 8 height 6
radio input "true"
click at [889, 421] on label "True" at bounding box center [875, 422] width 144 height 23
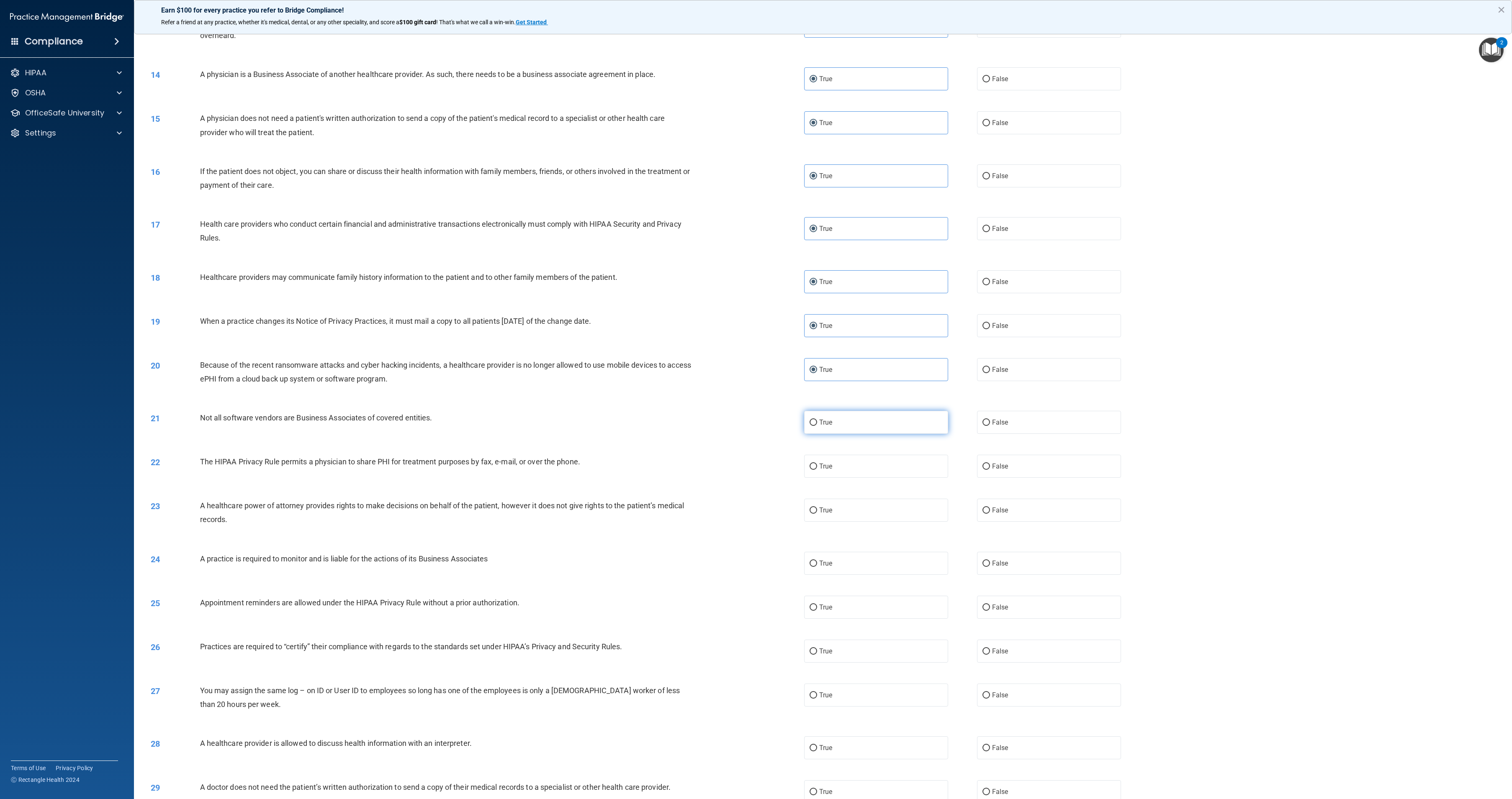
click at [817, 421] on input "True" at bounding box center [813, 423] width 8 height 6
radio input "true"
click at [886, 469] on label "True" at bounding box center [875, 466] width 144 height 23
click at [817, 469] on input "True" at bounding box center [813, 467] width 8 height 6
radio input "true"
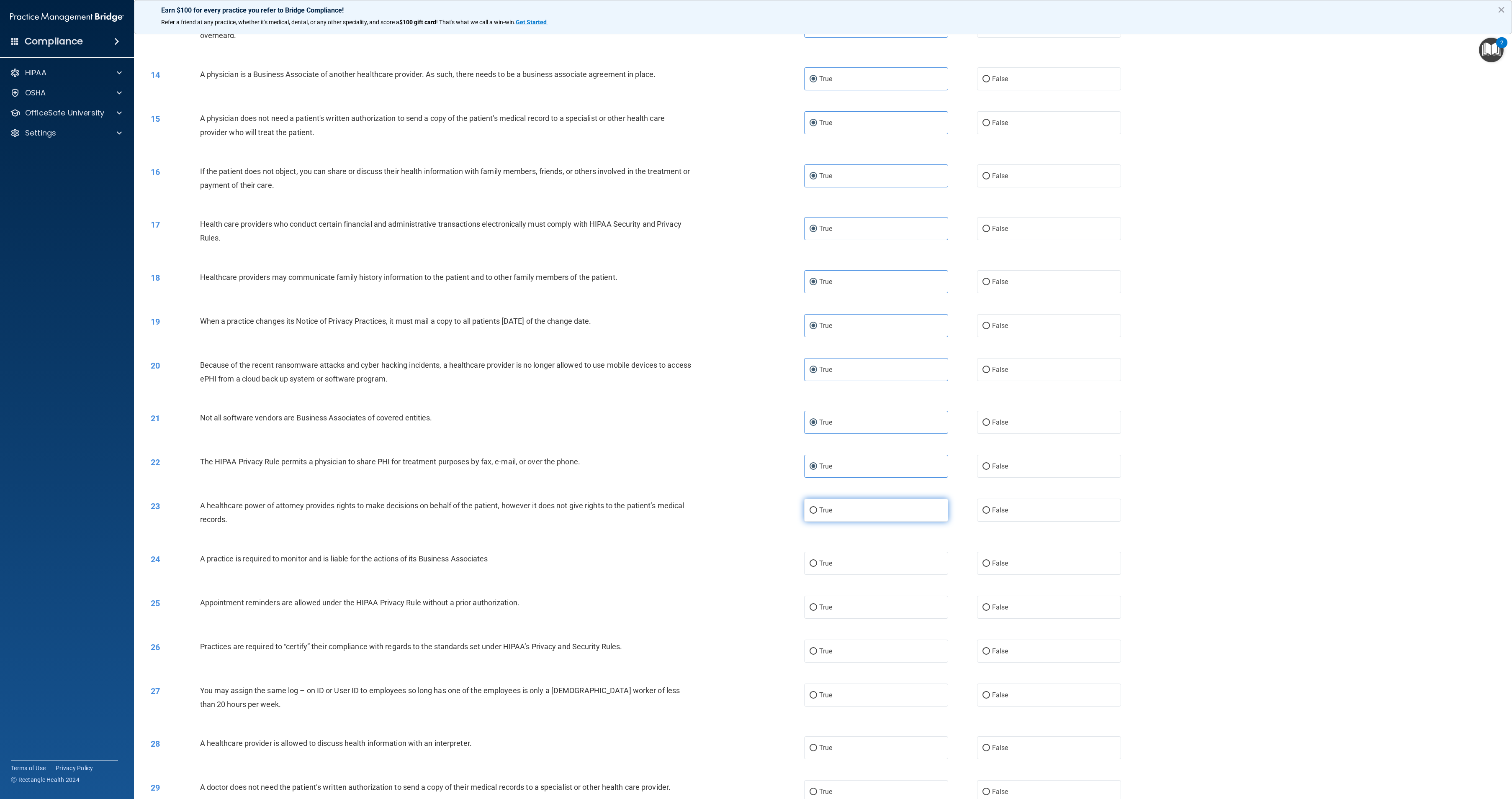
click at [886, 509] on label "True" at bounding box center [875, 510] width 144 height 23
click at [817, 509] on input "True" at bounding box center [813, 511] width 8 height 6
radio input "true"
click at [889, 564] on label "True" at bounding box center [875, 563] width 144 height 23
click at [817, 564] on input "True" at bounding box center [813, 564] width 8 height 6
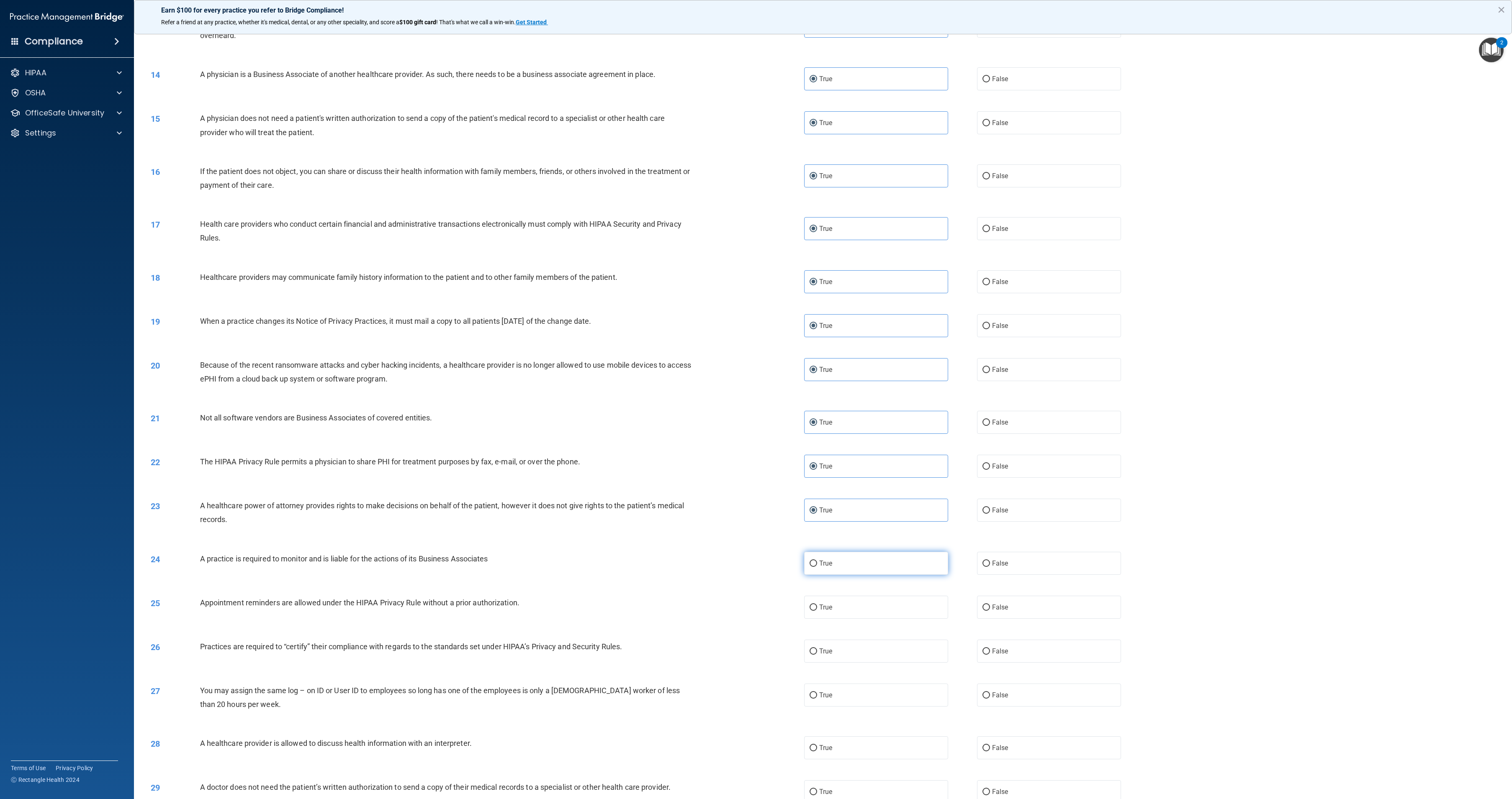
radio input "true"
click at [886, 615] on label "True" at bounding box center [875, 607] width 144 height 23
click at [817, 611] on input "True" at bounding box center [813, 607] width 8 height 6
radio input "true"
click at [888, 660] on label "True" at bounding box center [875, 651] width 144 height 23
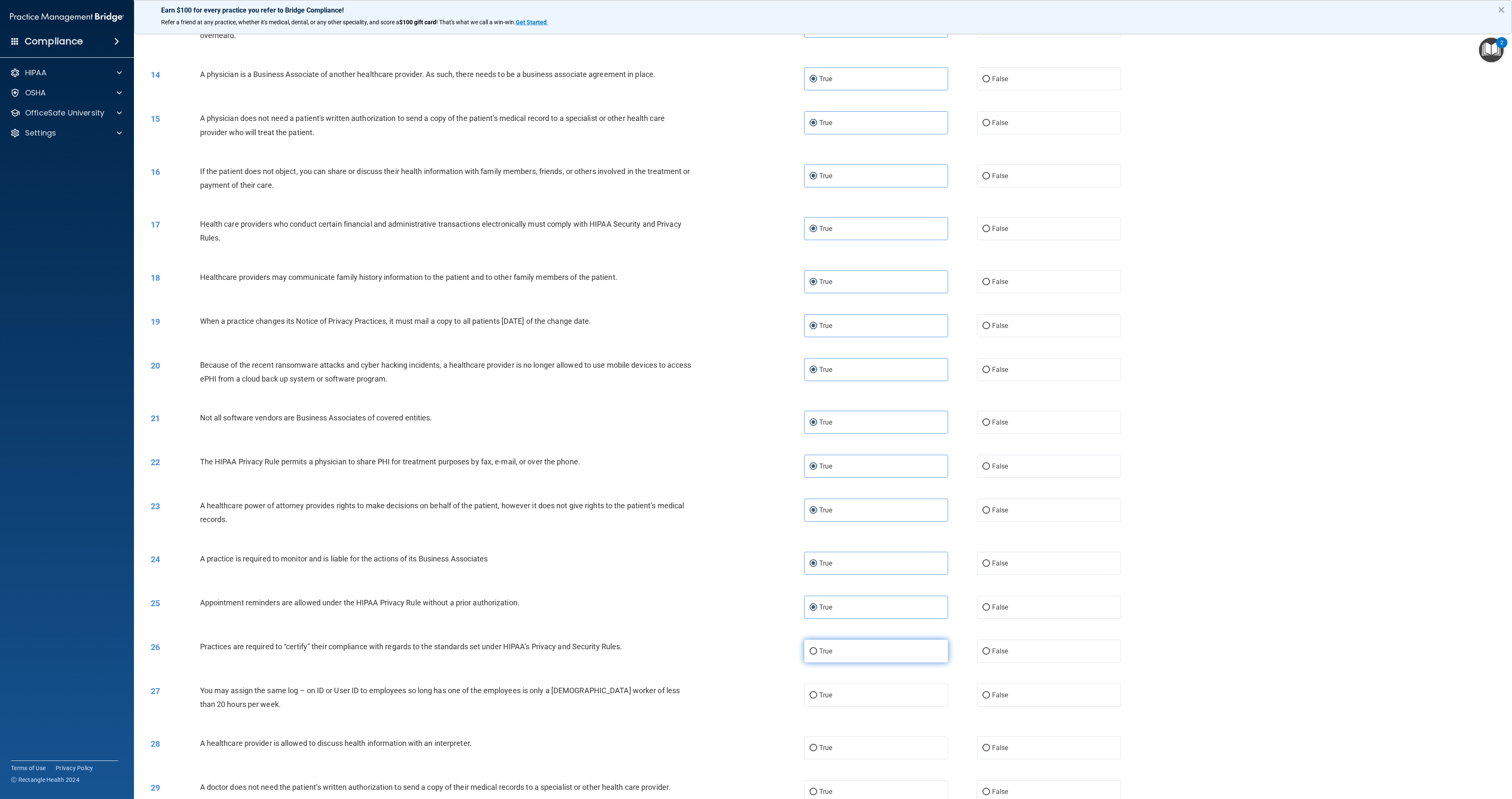
click at [817, 655] on input "True" at bounding box center [813, 651] width 8 height 6
radio input "true"
click at [886, 695] on label "True" at bounding box center [875, 695] width 144 height 23
click at [817, 695] on input "True" at bounding box center [813, 695] width 8 height 6
radio input "true"
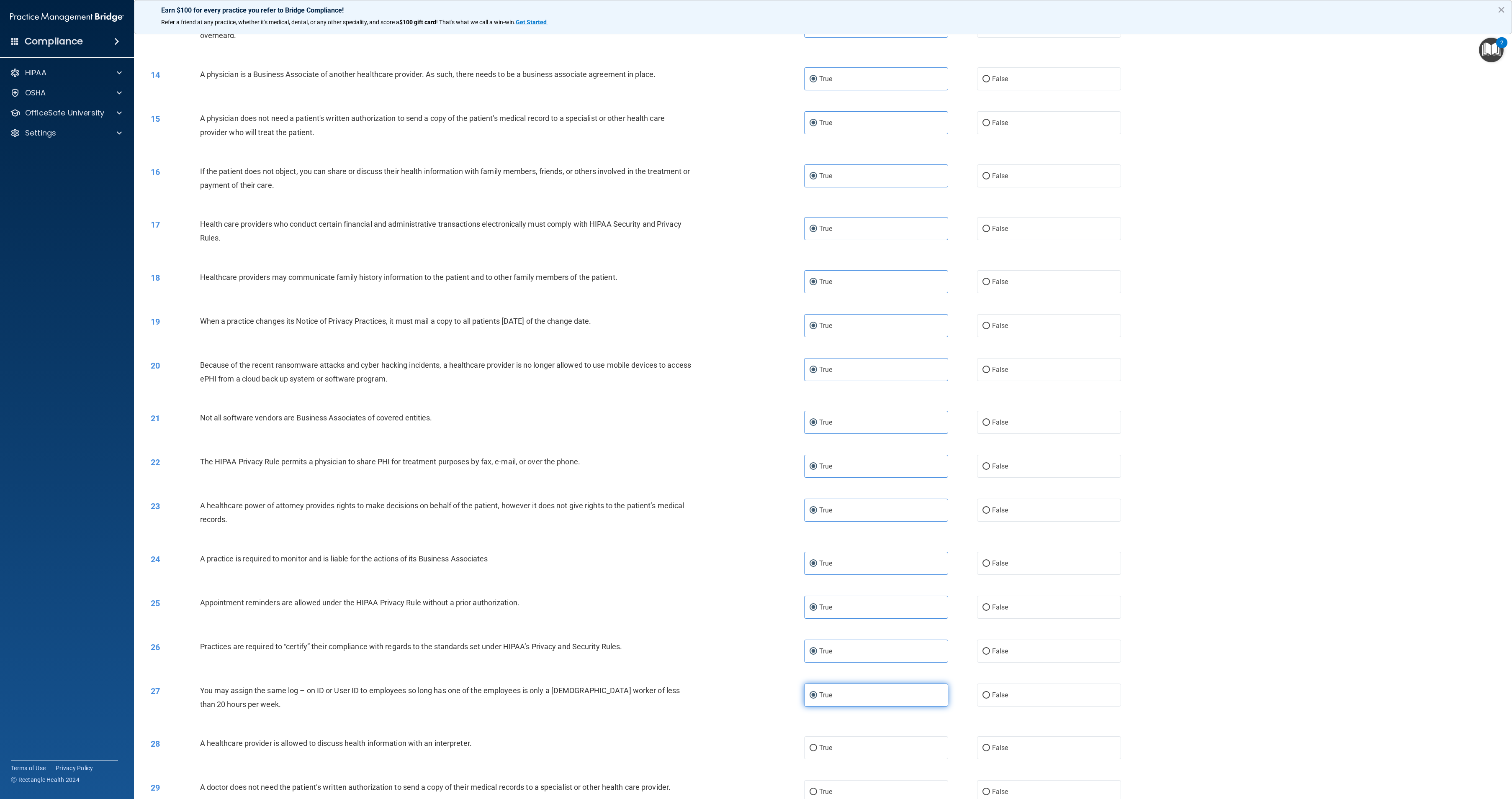
scroll to position [764, 0]
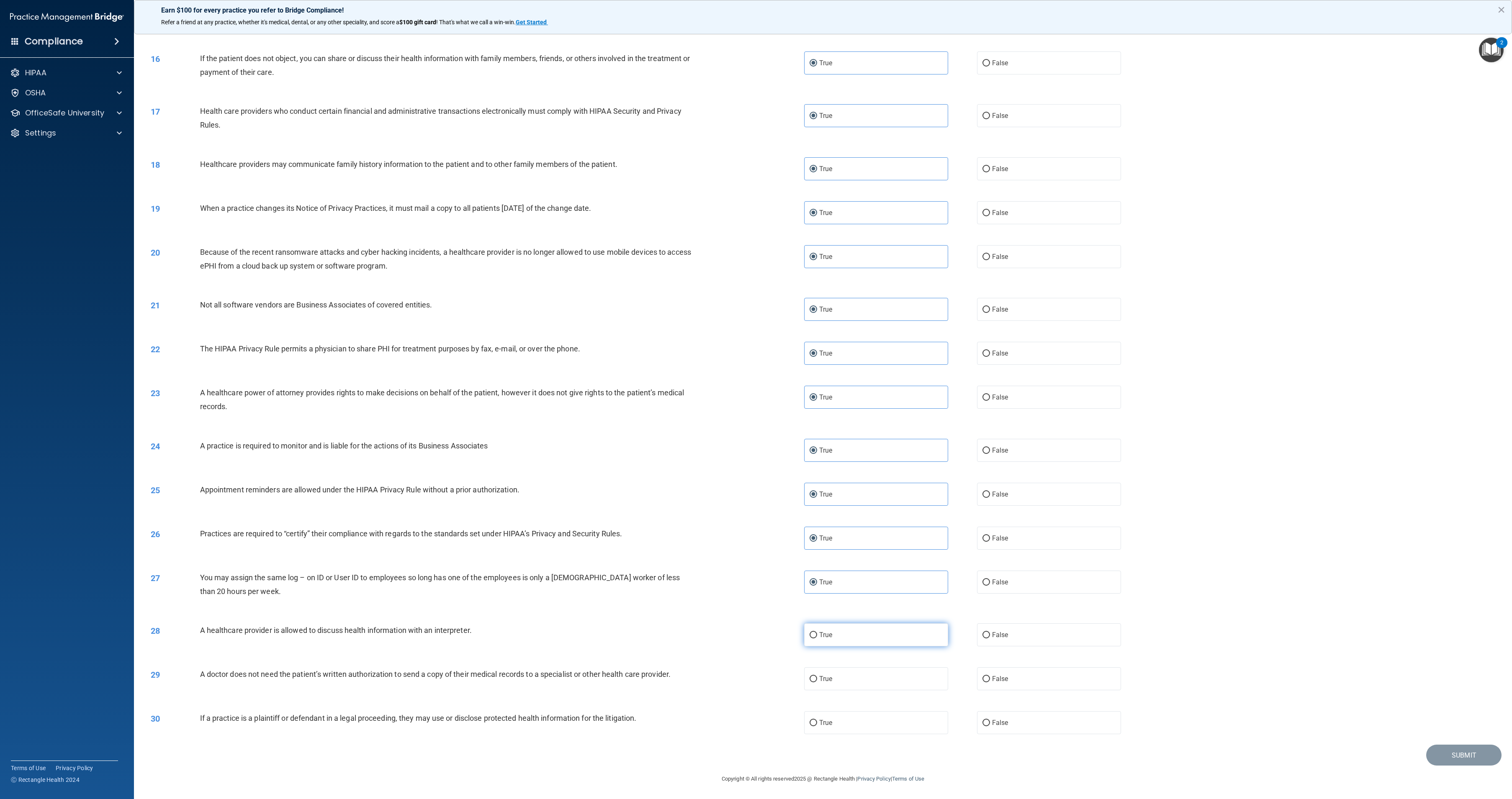
click at [881, 634] on label "True" at bounding box center [875, 634] width 144 height 23
click at [817, 634] on input "True" at bounding box center [813, 636] width 8 height 6
radio input "true"
click at [882, 673] on label "True" at bounding box center [875, 678] width 144 height 23
click at [817, 677] on input "True" at bounding box center [813, 680] width 8 height 6
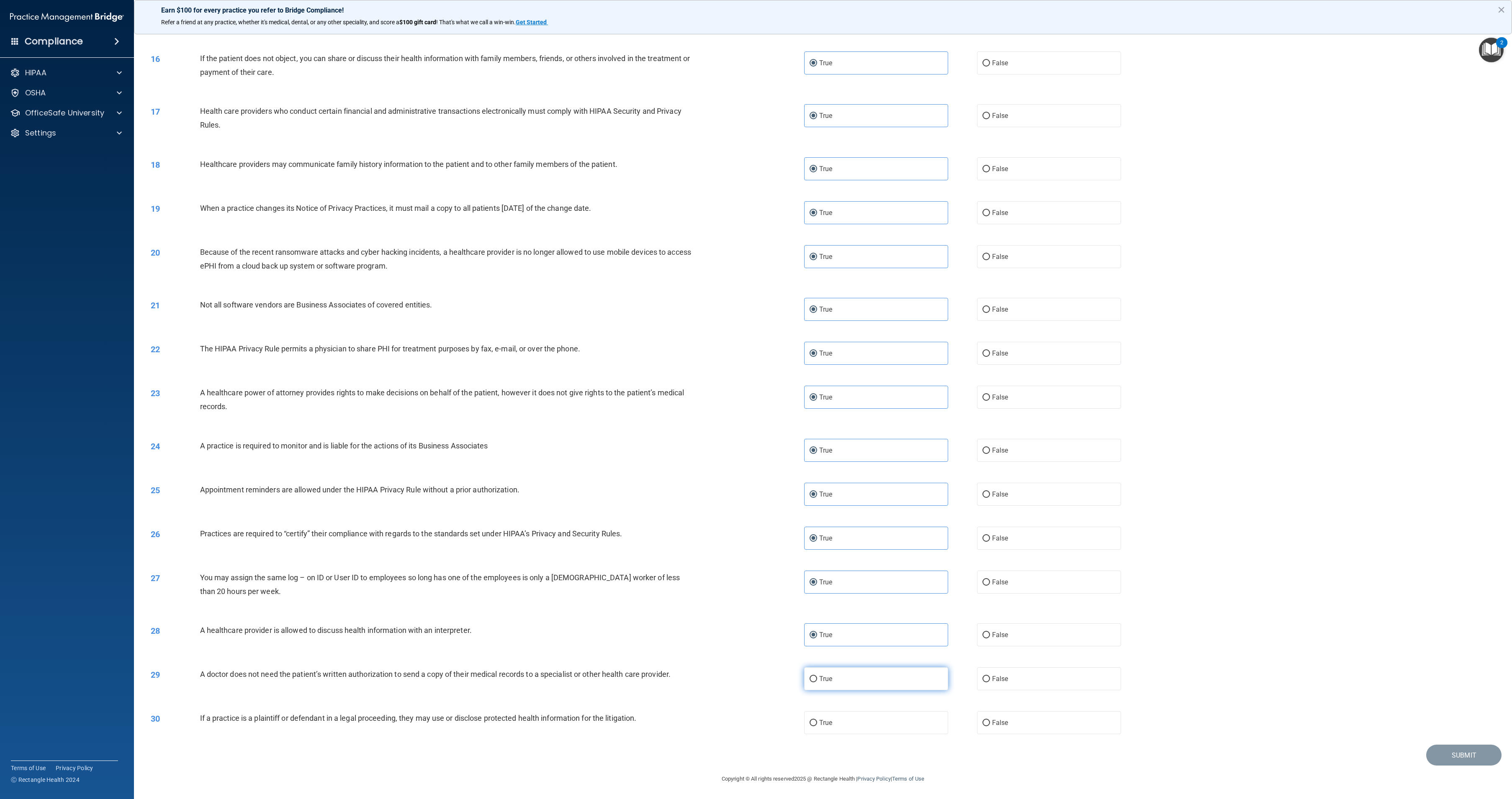
radio input "true"
click at [879, 721] on label "True" at bounding box center [875, 722] width 144 height 23
click at [817, 721] on input "True" at bounding box center [813, 724] width 8 height 6
radio input "true"
click at [1450, 758] on button "Submit" at bounding box center [1464, 755] width 75 height 21
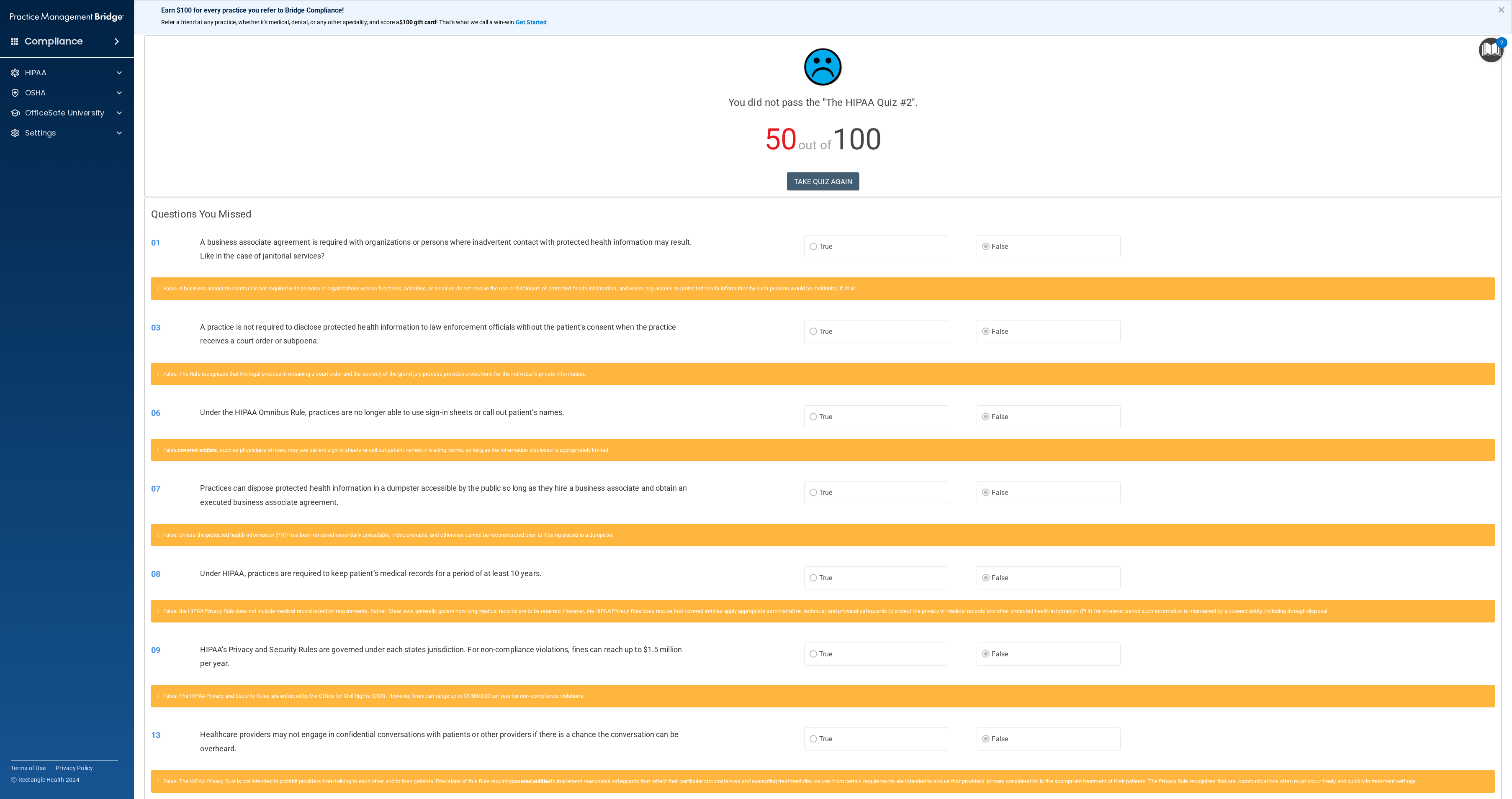
click at [1125, 499] on div "True False" at bounding box center [977, 492] width 345 height 23
click at [810, 185] on button "TAKE QUIZ AGAIN" at bounding box center [823, 181] width 72 height 18
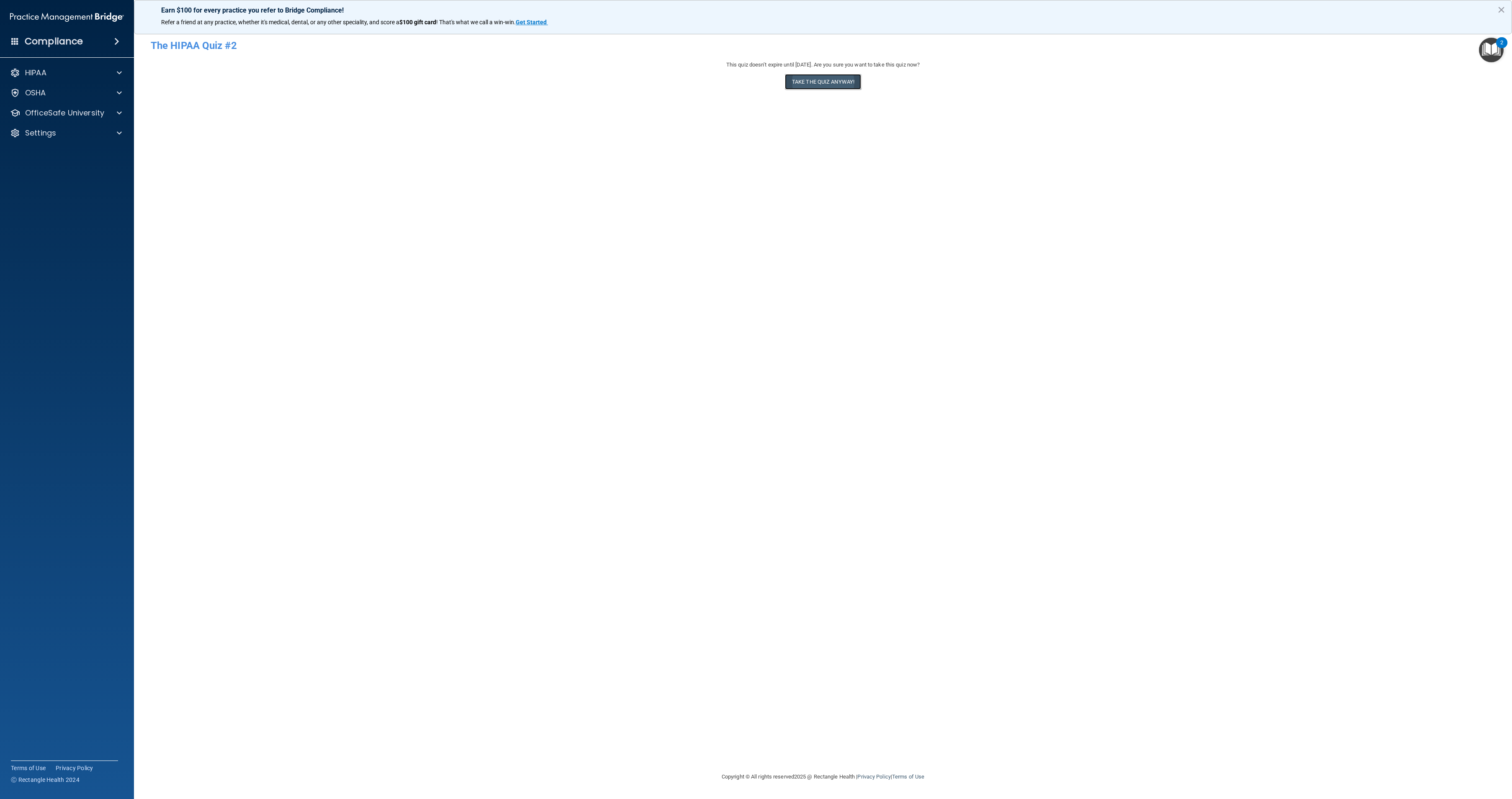
click at [824, 83] on button "Take the quiz anyway!" at bounding box center [823, 82] width 76 height 16
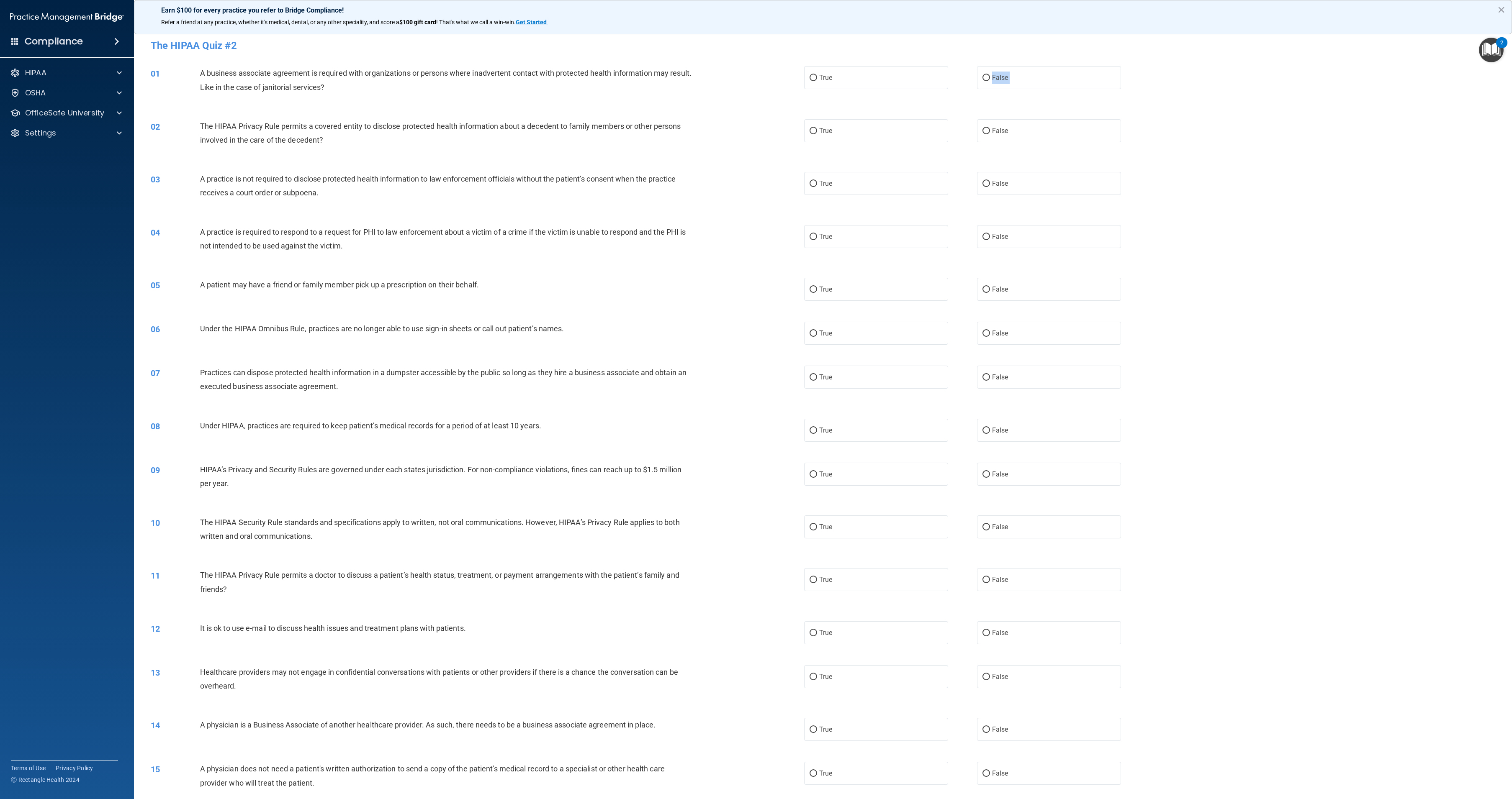
drag, startPoint x: 983, startPoint y: 82, endPoint x: 954, endPoint y: 112, distance: 41.7
click at [954, 112] on div "01 A business associate agreement is required with organizations or persons whe…" at bounding box center [823, 782] width 1357 height 1453
drag, startPoint x: 954, startPoint y: 112, endPoint x: 1026, endPoint y: 76, distance: 80.5
click at [1026, 76] on label "False" at bounding box center [1048, 77] width 144 height 23
click at [990, 76] on input "False" at bounding box center [986, 78] width 8 height 6
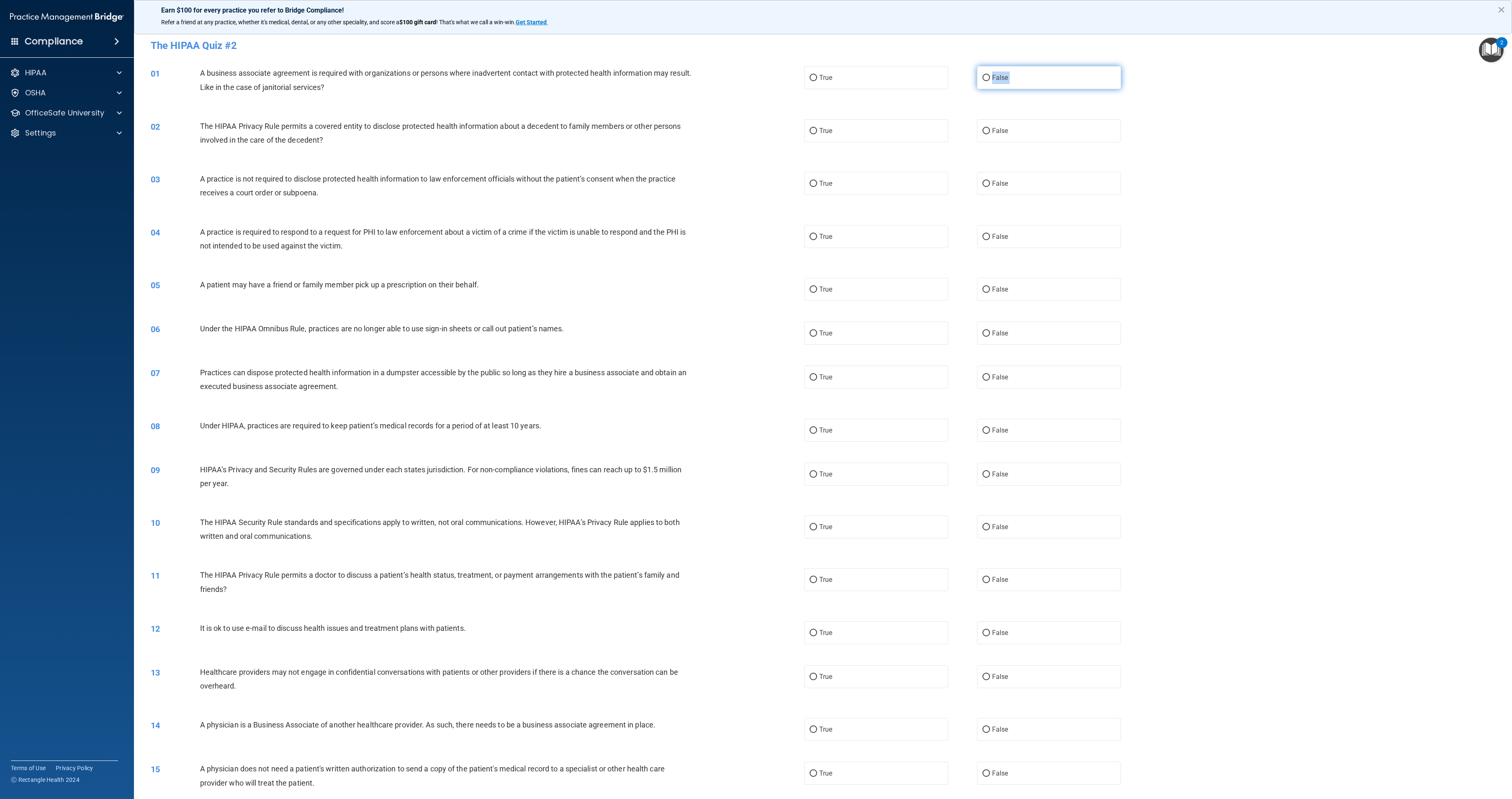
radio input "true"
click at [843, 130] on label "True" at bounding box center [875, 130] width 144 height 23
click at [817, 130] on input "True" at bounding box center [813, 131] width 8 height 6
radio input "true"
click at [993, 198] on div "03 A practice is not required to disclose protected health information to law e…" at bounding box center [823, 188] width 1357 height 53
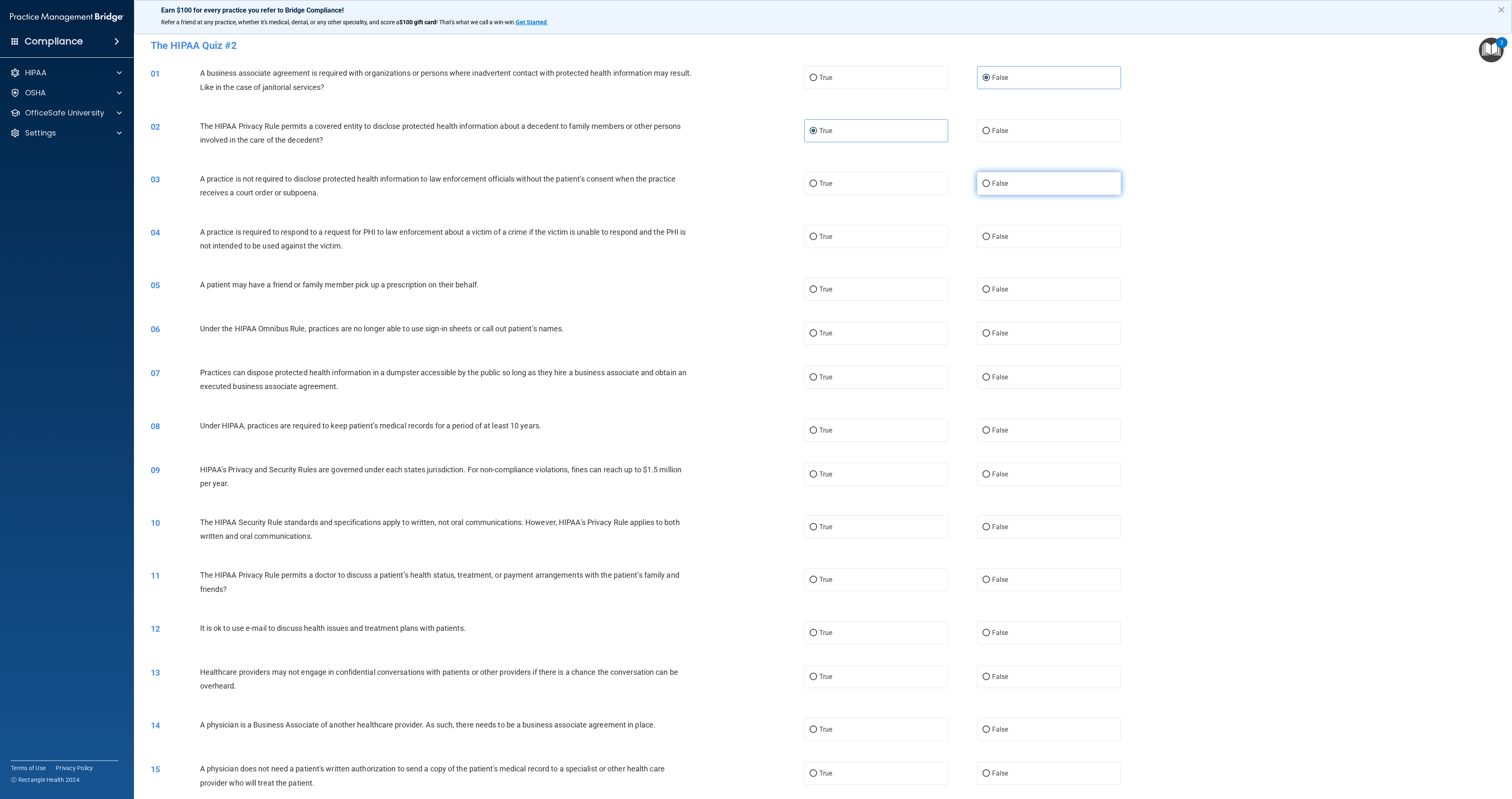
click at [992, 191] on label "False" at bounding box center [1048, 183] width 144 height 23
click at [990, 187] on input "False" at bounding box center [986, 184] width 8 height 6
radio input "true"
click at [908, 237] on label "True" at bounding box center [875, 236] width 144 height 23
click at [817, 237] on input "True" at bounding box center [813, 237] width 8 height 6
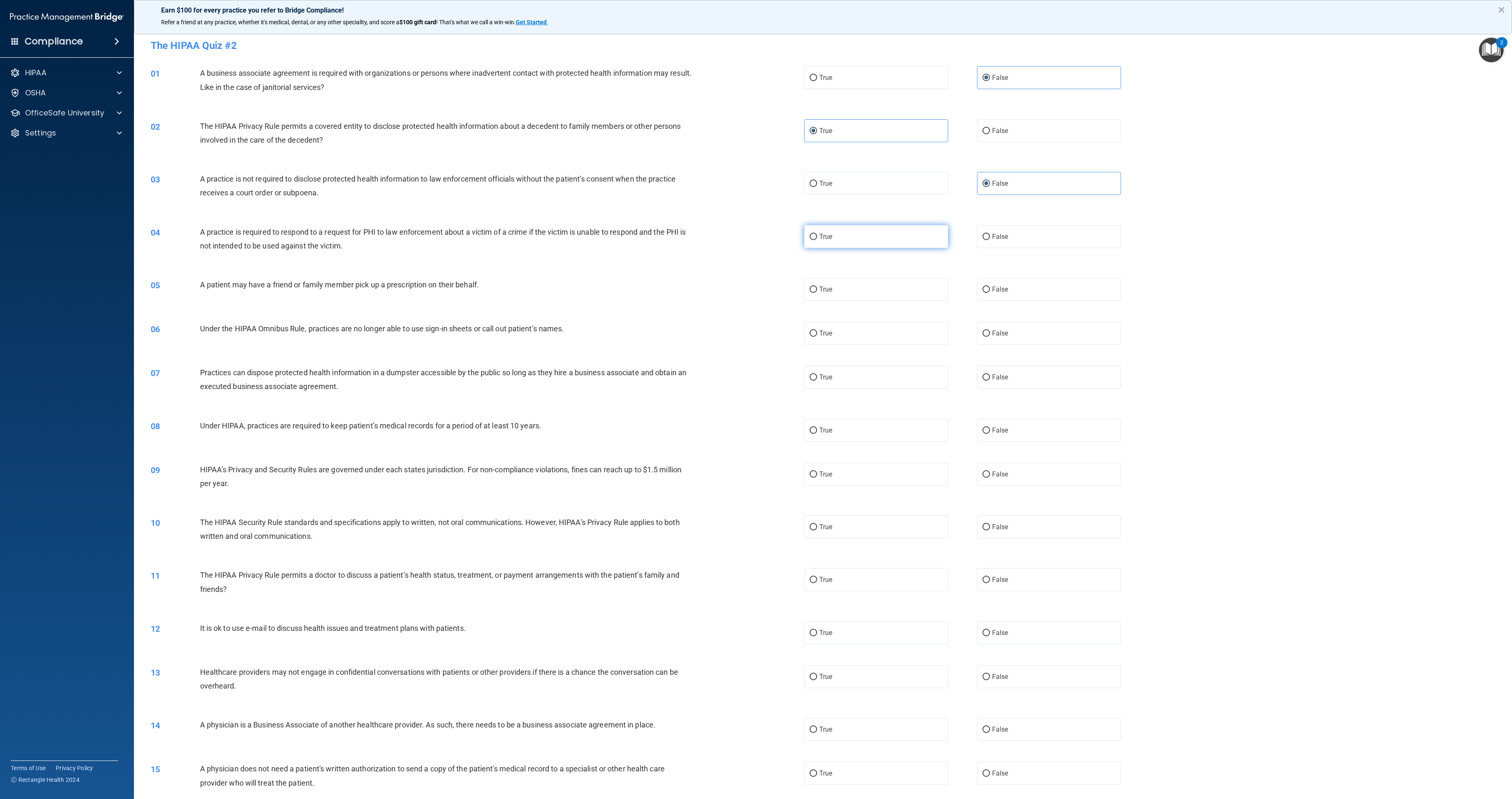
radio input "true"
click at [893, 294] on label "True" at bounding box center [875, 289] width 144 height 23
click at [817, 293] on input "True" at bounding box center [813, 290] width 8 height 6
radio input "true"
click at [1006, 327] on label "False" at bounding box center [1048, 333] width 144 height 23
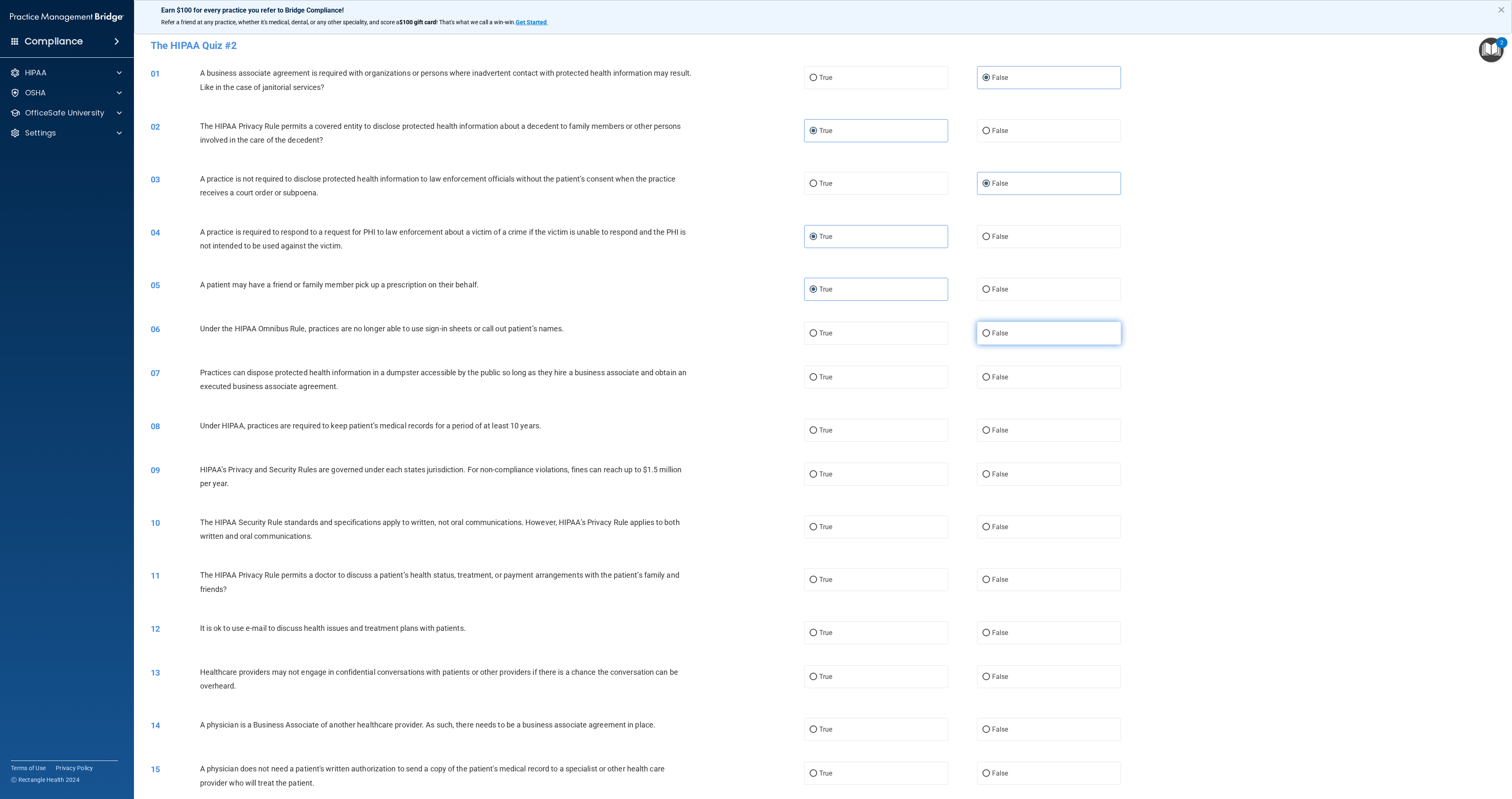
click at [990, 330] on input "False" at bounding box center [986, 334] width 8 height 6
radio input "true"
click at [1013, 372] on label "False" at bounding box center [1048, 377] width 144 height 23
click at [990, 374] on input "False" at bounding box center [986, 378] width 8 height 6
radio input "true"
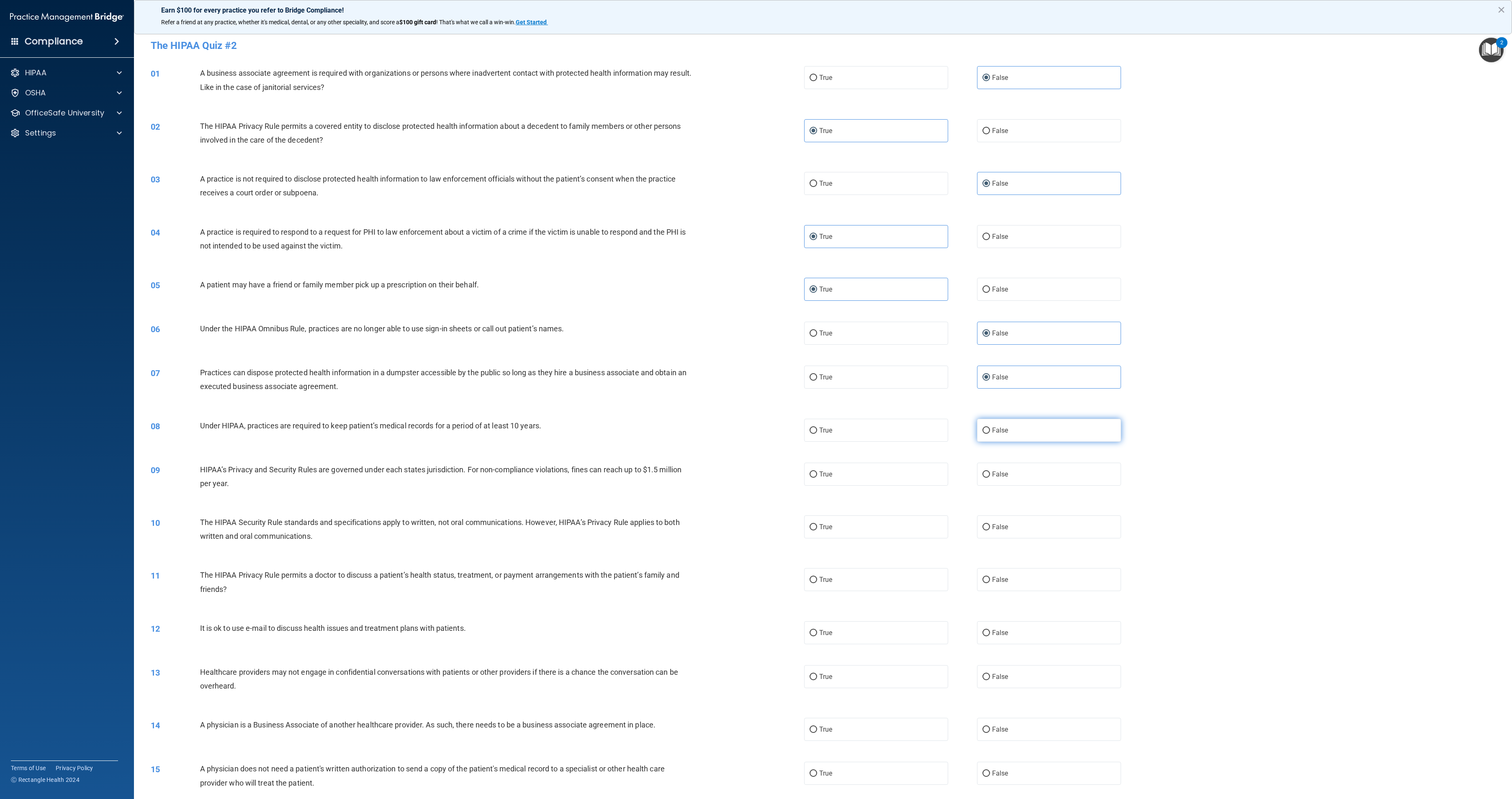
click at [1014, 432] on label "False" at bounding box center [1048, 430] width 144 height 23
click at [990, 432] on input "False" at bounding box center [986, 431] width 8 height 6
radio input "true"
click at [1025, 489] on div "09 HIPAA’s Privacy and Security Rules are governed under each states jurisdicti…" at bounding box center [823, 478] width 1357 height 53
click at [1021, 475] on label "False" at bounding box center [1048, 474] width 144 height 23
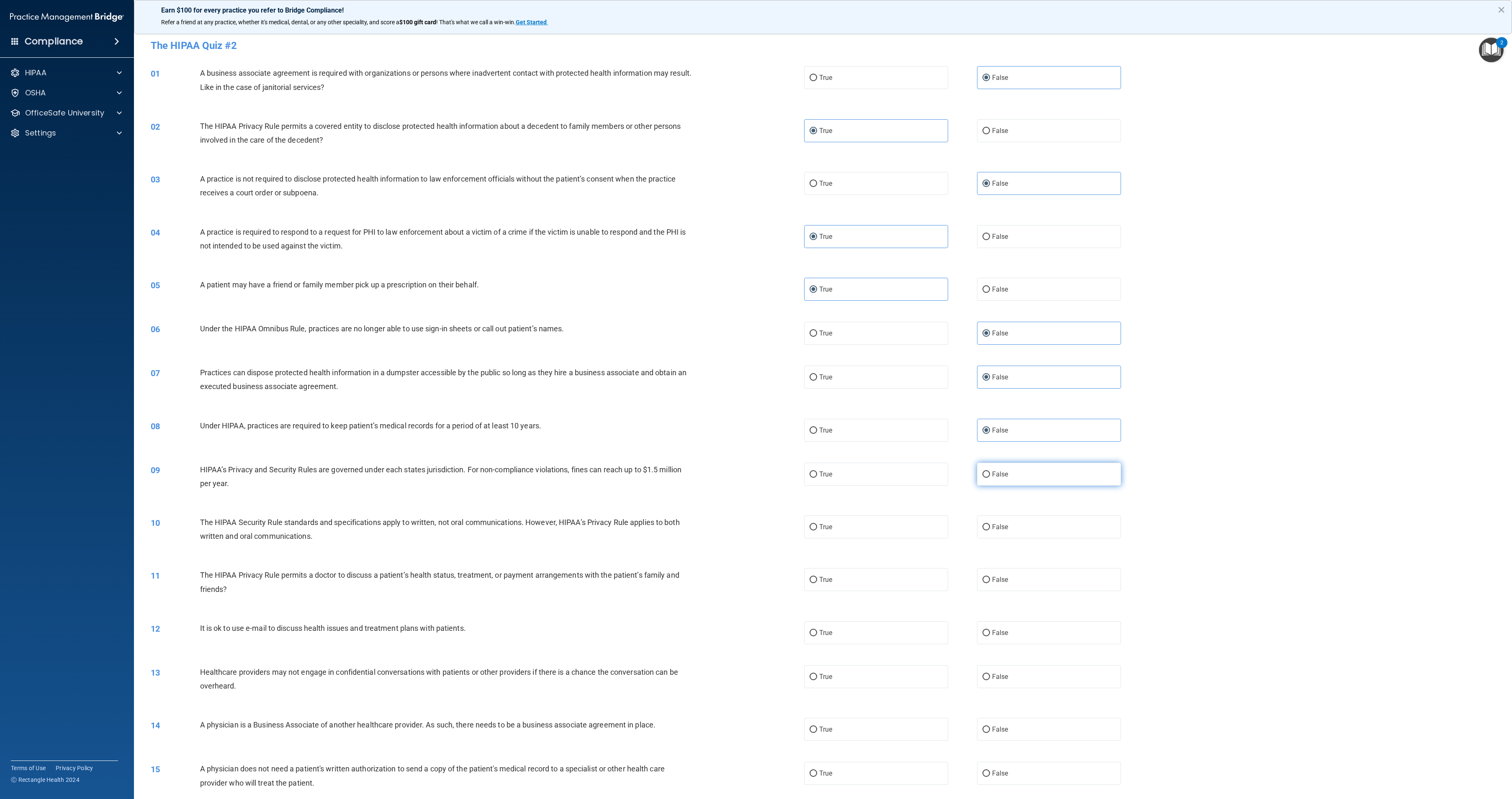
click at [990, 475] on input "False" at bounding box center [986, 475] width 8 height 6
radio input "true"
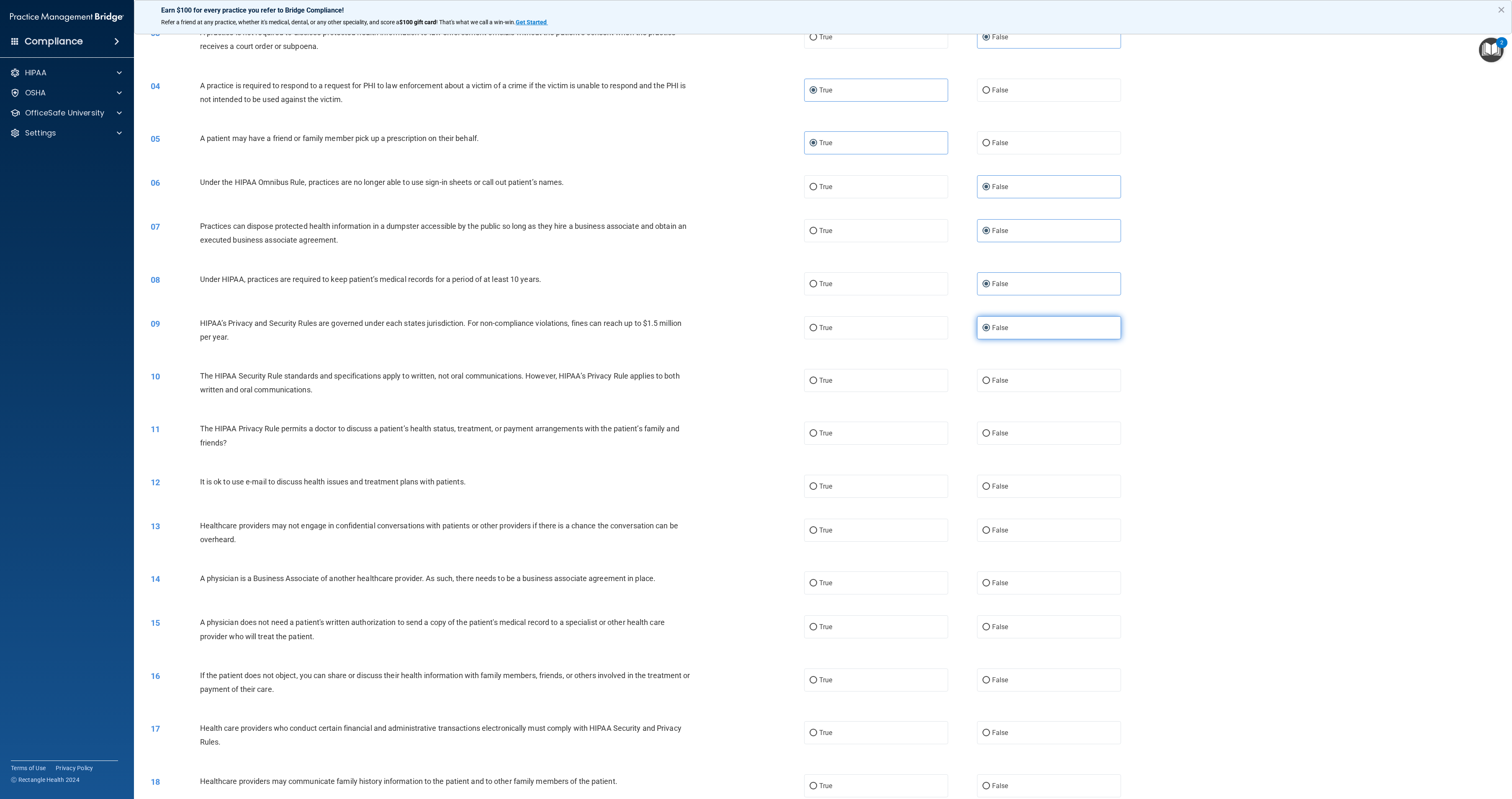
scroll to position [146, 0]
click at [873, 379] on label "True" at bounding box center [875, 381] width 144 height 23
click at [817, 379] on input "True" at bounding box center [813, 381] width 8 height 6
radio input "true"
click at [881, 437] on label "True" at bounding box center [875, 433] width 144 height 23
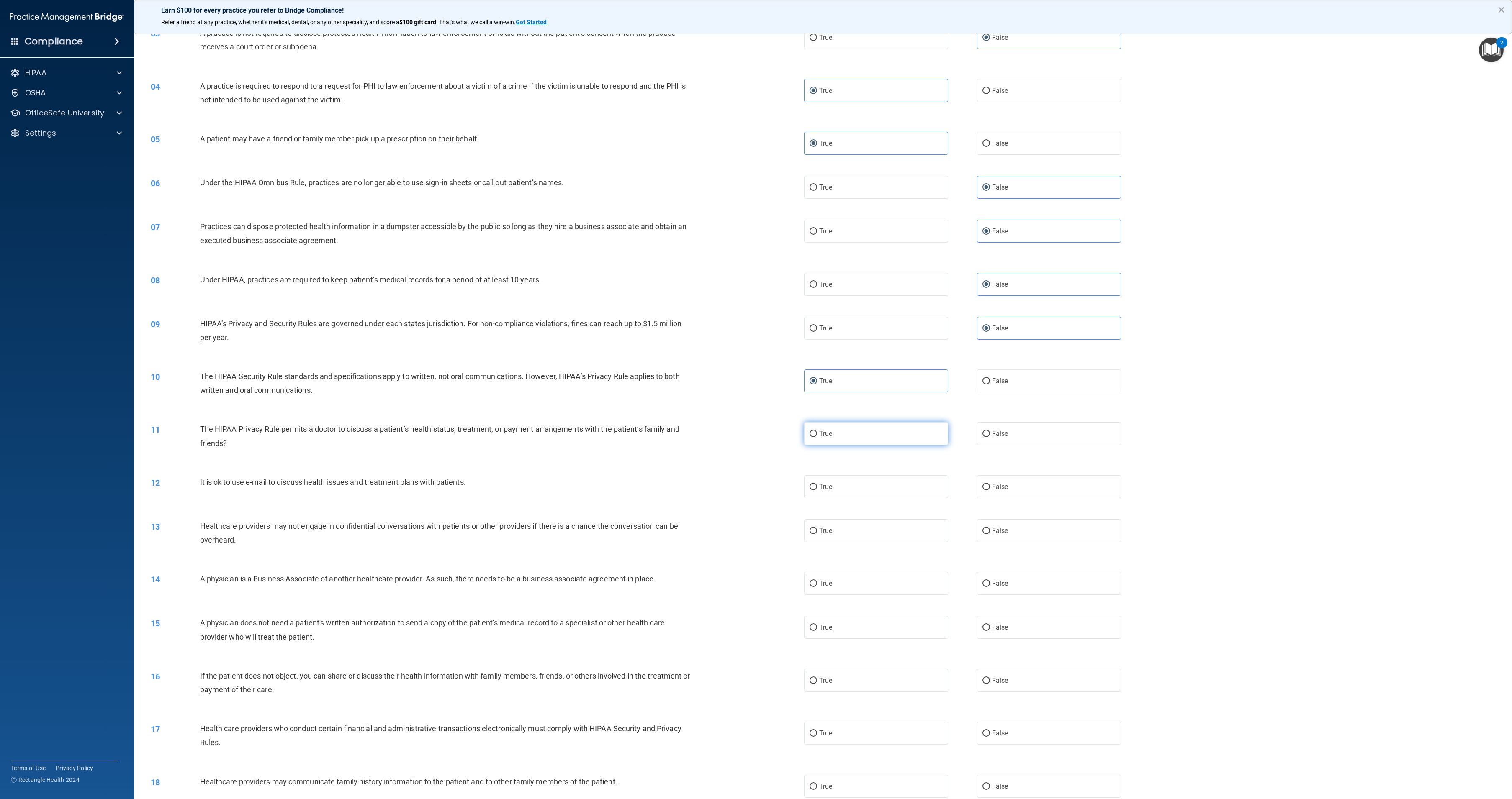
click at [817, 437] on input "True" at bounding box center [813, 434] width 8 height 6
radio input "true"
click at [879, 488] on label "True" at bounding box center [875, 487] width 144 height 23
click at [817, 488] on input "True" at bounding box center [813, 487] width 8 height 6
radio input "true"
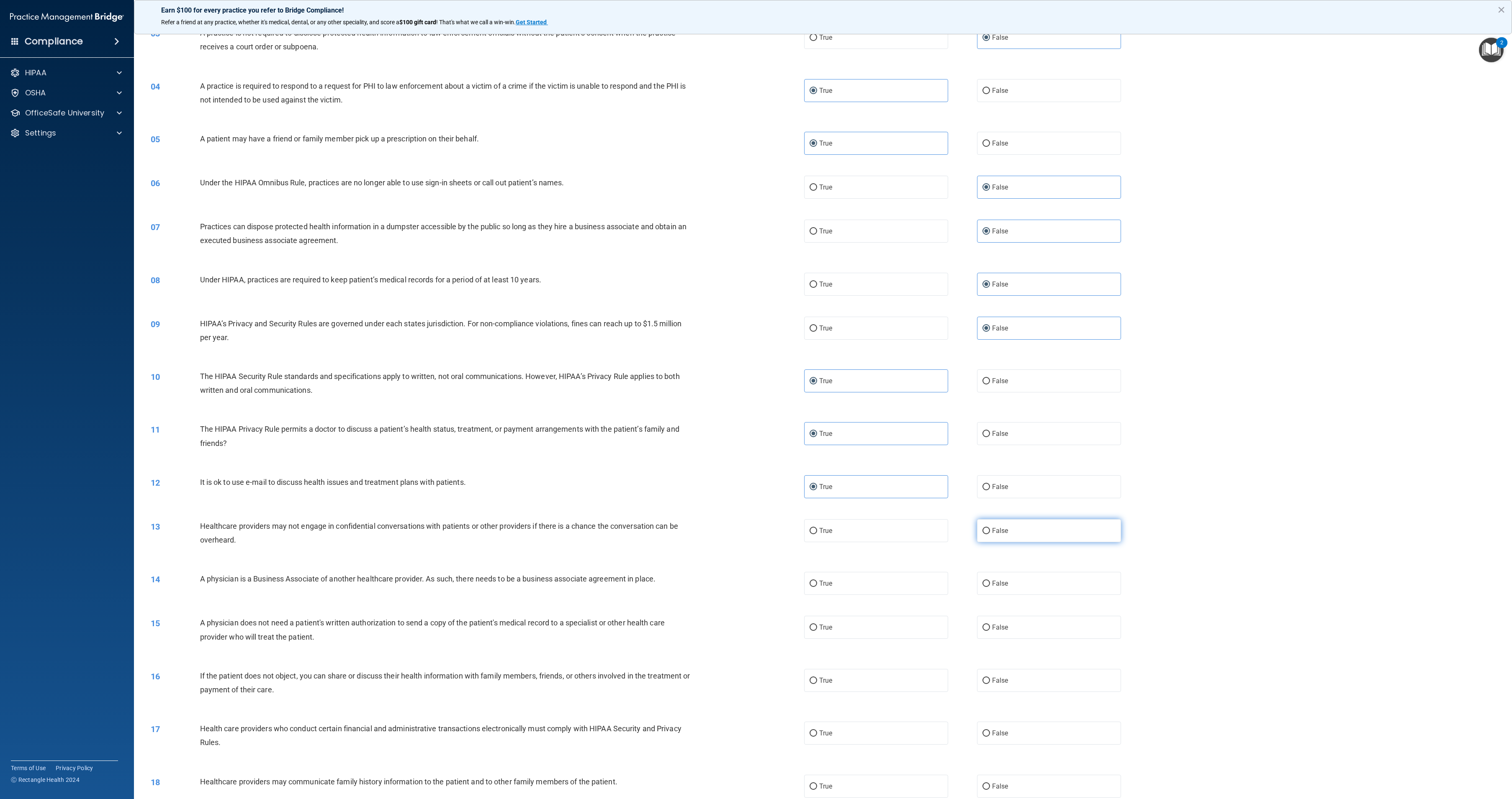
click at [992, 527] on span "False" at bounding box center [1000, 531] width 16 height 8
click at [990, 528] on input "False" at bounding box center [986, 531] width 8 height 6
radio input "true"
click at [998, 577] on label "False" at bounding box center [1048, 583] width 144 height 23
click at [990, 581] on input "False" at bounding box center [986, 584] width 8 height 6
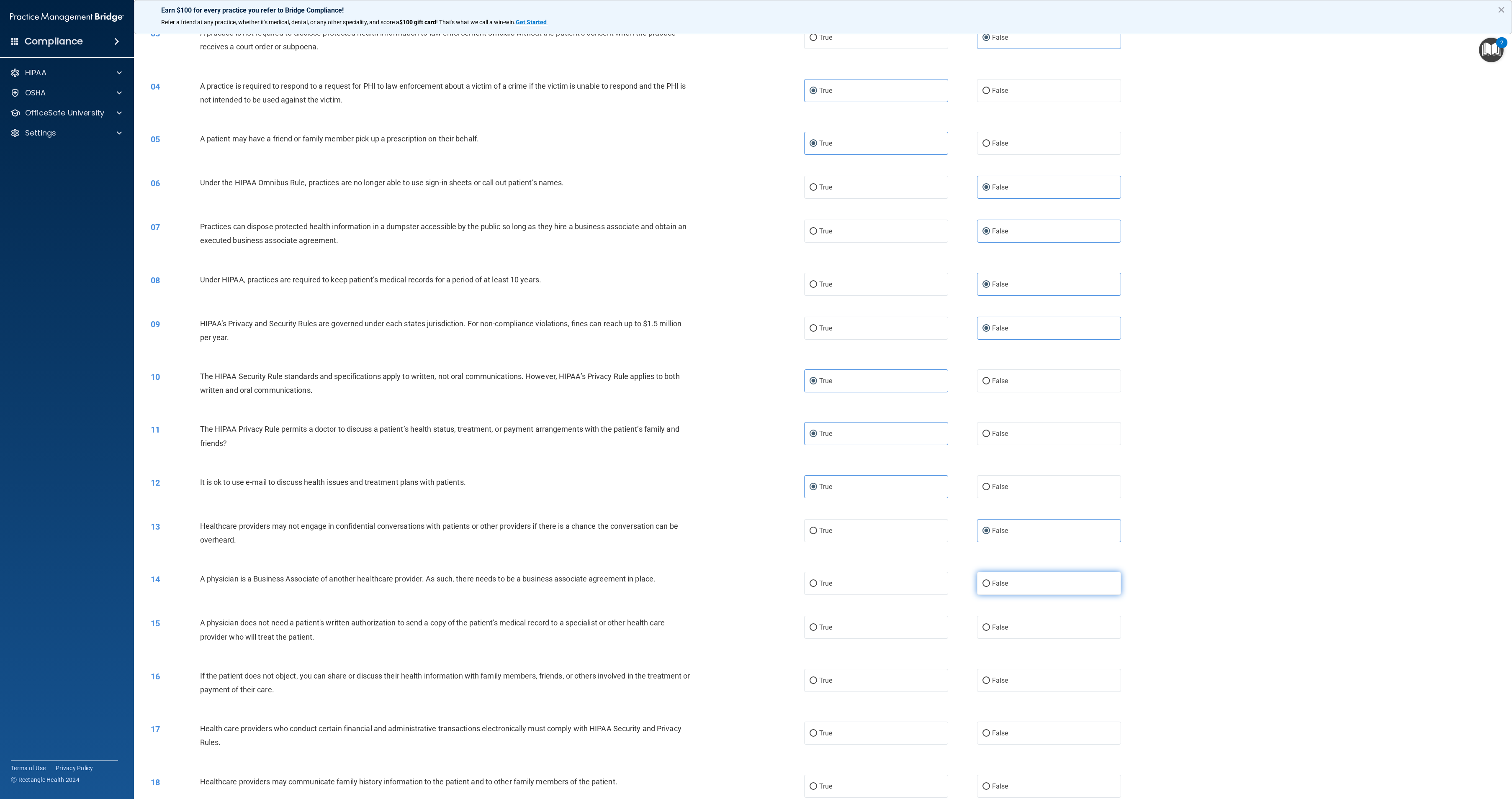
radio input "true"
click at [926, 629] on label "True" at bounding box center [875, 627] width 144 height 23
click at [817, 629] on input "True" at bounding box center [813, 628] width 8 height 6
radio input "true"
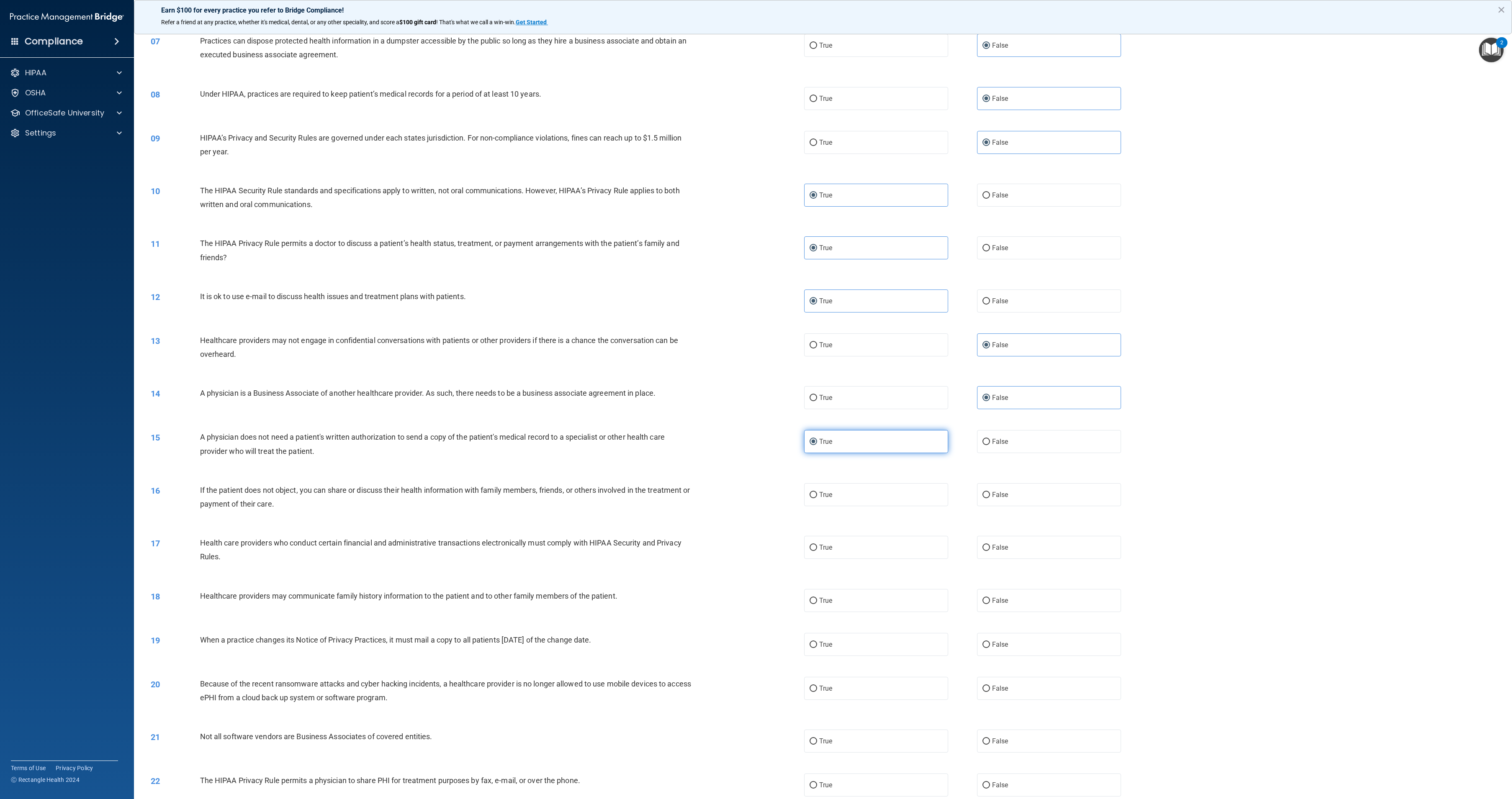
scroll to position [334, 0]
click at [864, 504] on label "True" at bounding box center [875, 493] width 144 height 23
click at [817, 497] on input "True" at bounding box center [813, 494] width 8 height 6
radio input "true"
click at [866, 534] on label "True" at bounding box center [875, 545] width 144 height 23
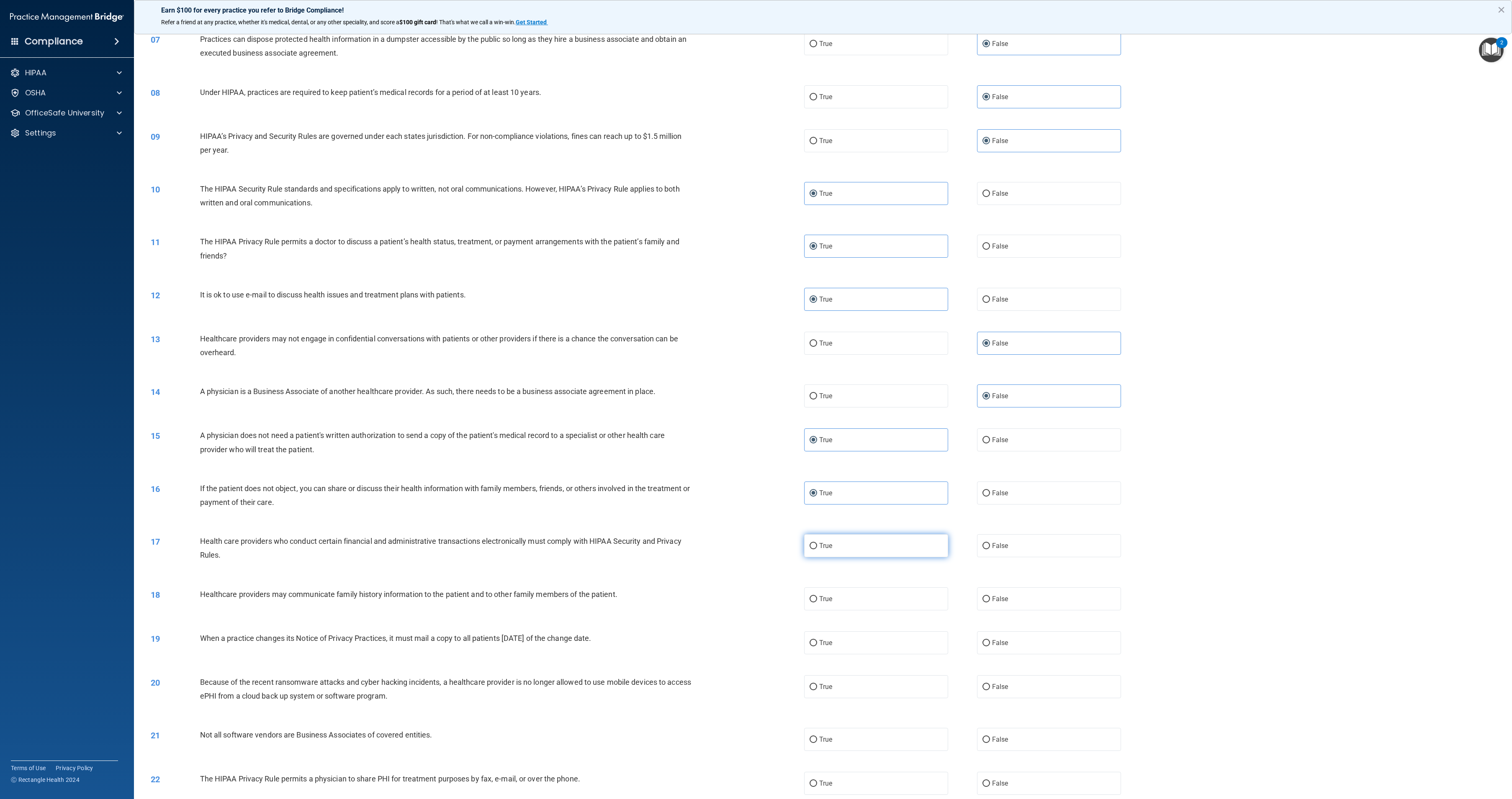
click at [817, 543] on input "True" at bounding box center [813, 546] width 8 height 6
radio input "true"
click at [1000, 593] on label "False" at bounding box center [1048, 599] width 144 height 23
click at [990, 597] on input "False" at bounding box center [986, 600] width 8 height 6
radio input "true"
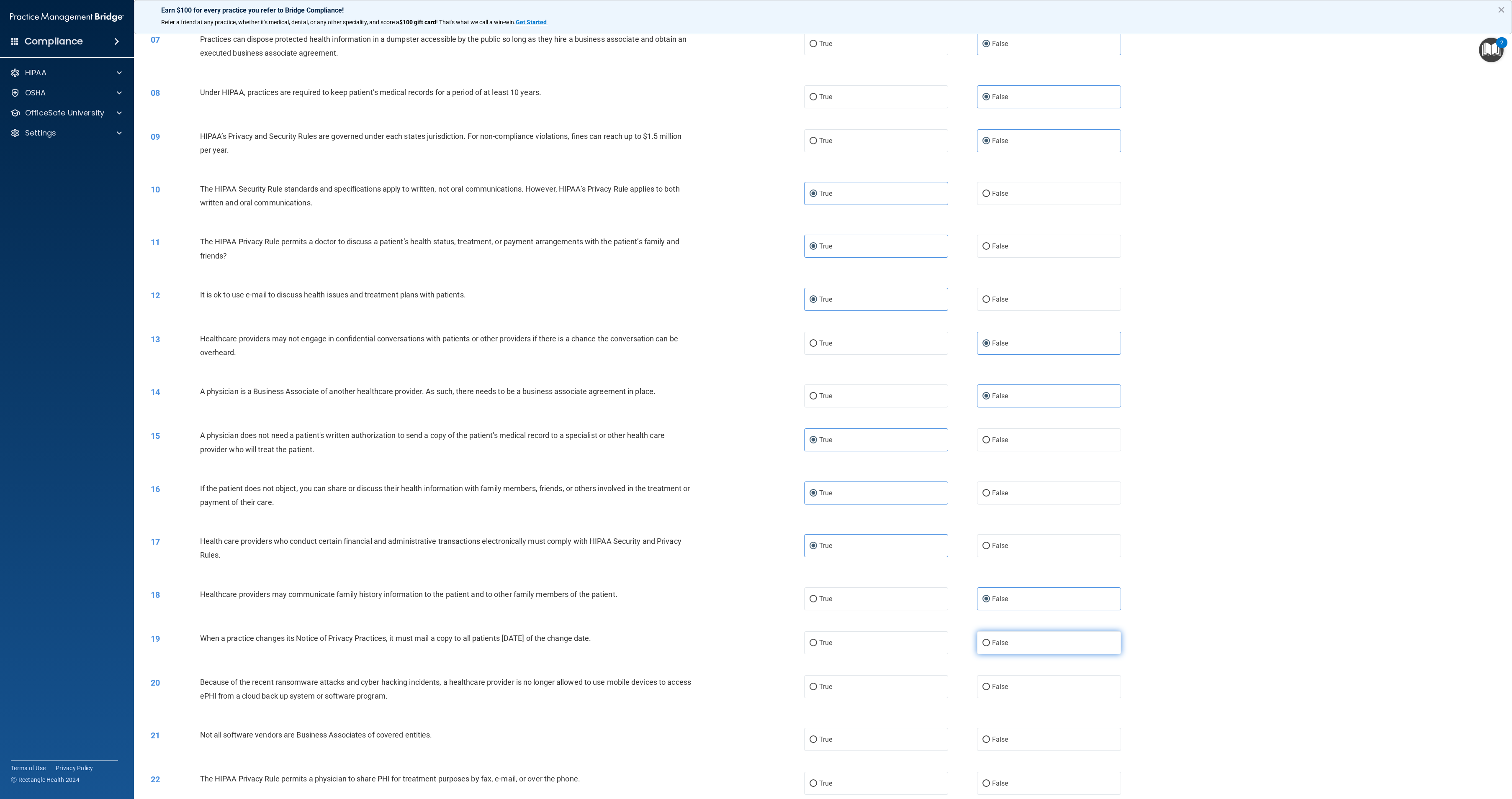
click at [1006, 645] on label "False" at bounding box center [1048, 643] width 144 height 23
click at [990, 645] on input "False" at bounding box center [986, 644] width 8 height 6
radio input "true"
click at [1008, 688] on label "False" at bounding box center [1048, 687] width 144 height 23
click at [990, 688] on input "False" at bounding box center [986, 688] width 8 height 6
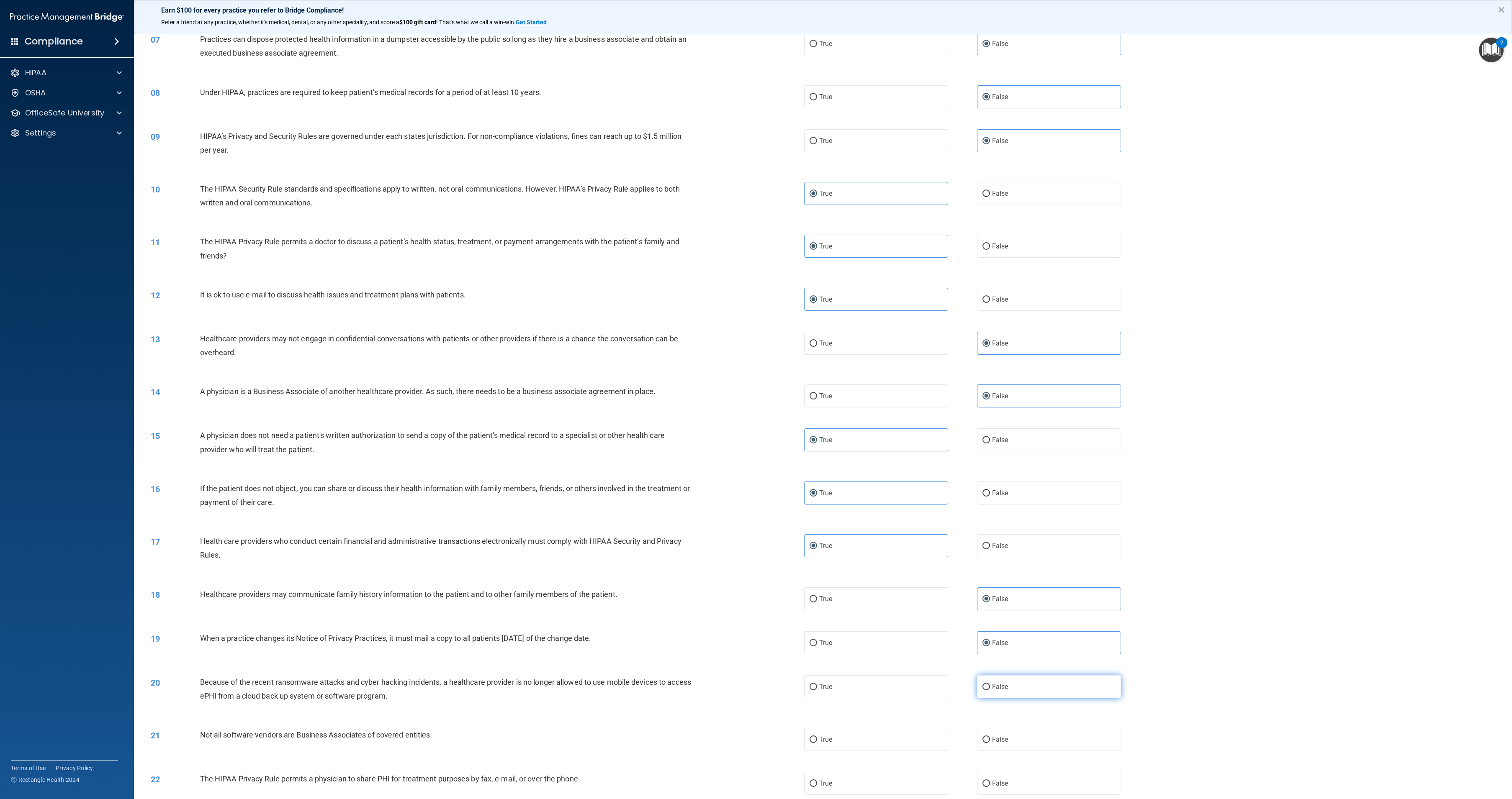
radio input "true"
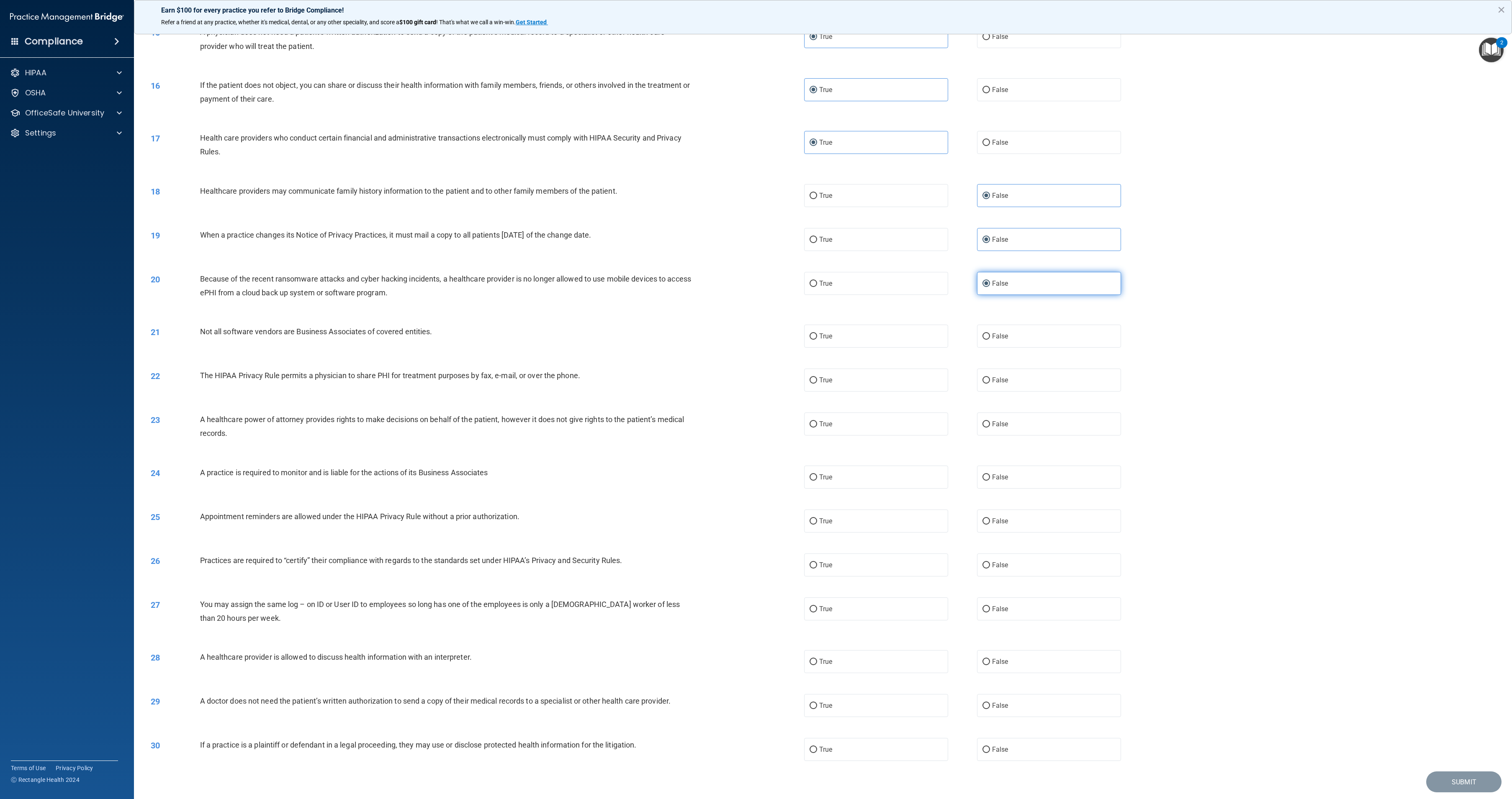
scroll to position [764, 0]
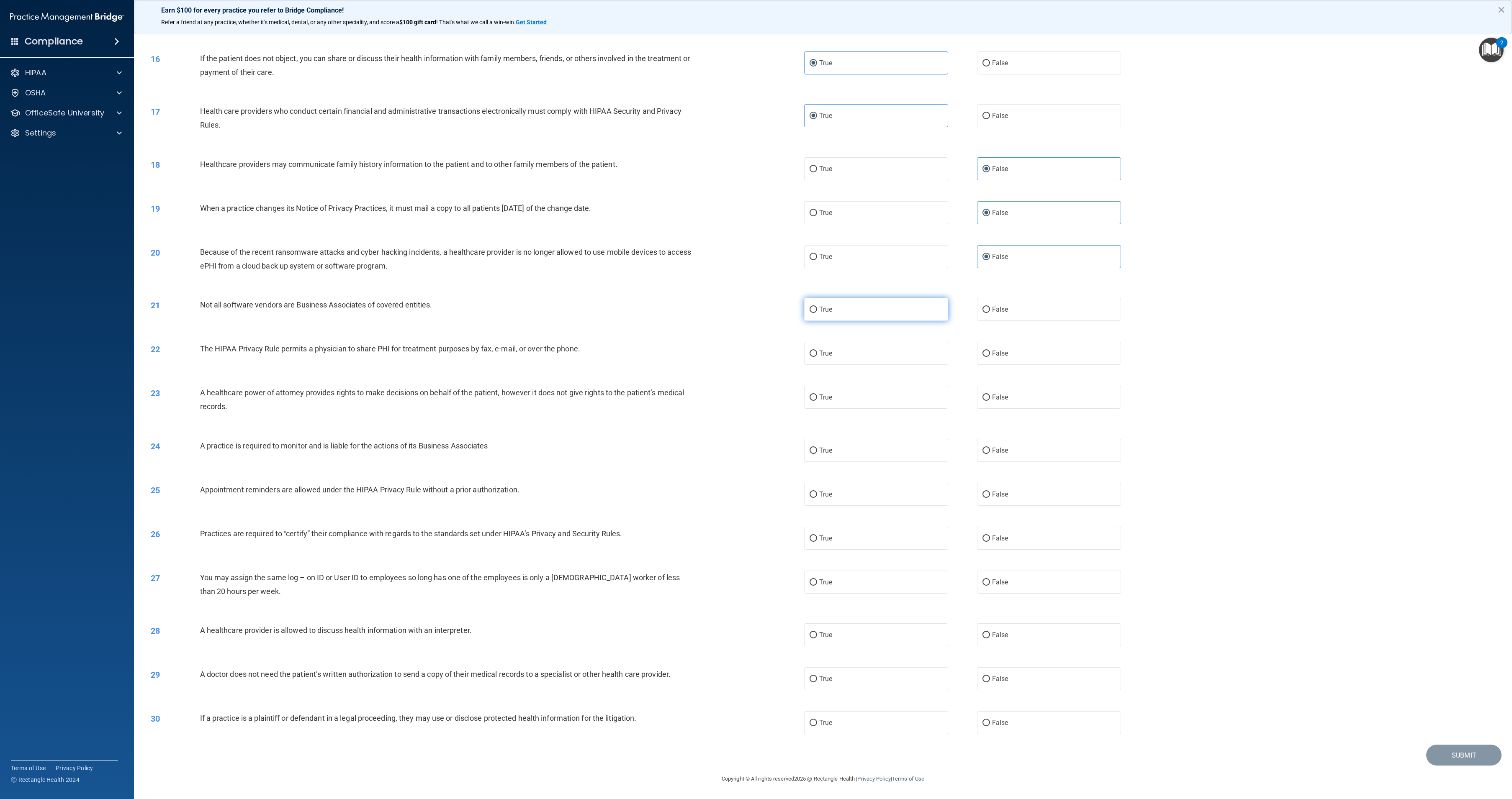
click at [884, 310] on label "True" at bounding box center [875, 309] width 144 height 23
click at [817, 310] on input "True" at bounding box center [813, 310] width 8 height 6
radio input "true"
click at [886, 357] on label "True" at bounding box center [875, 353] width 144 height 23
click at [817, 357] on input "True" at bounding box center [813, 354] width 8 height 6
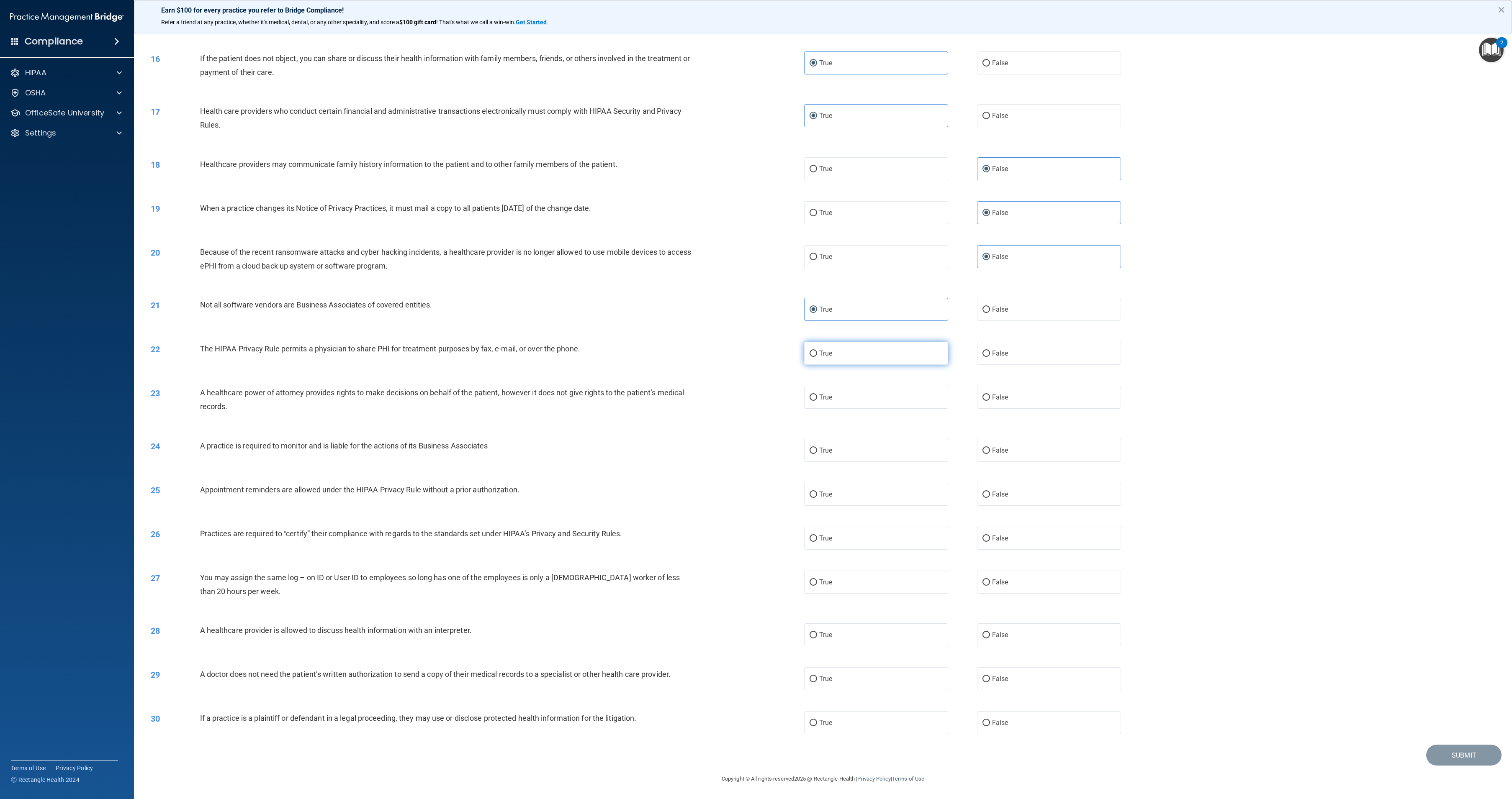
radio input "true"
click at [994, 404] on label "False" at bounding box center [1048, 397] width 144 height 23
click at [990, 401] on input "False" at bounding box center [986, 398] width 8 height 6
radio input "true"
click at [1003, 450] on span "False" at bounding box center [1000, 451] width 16 height 8
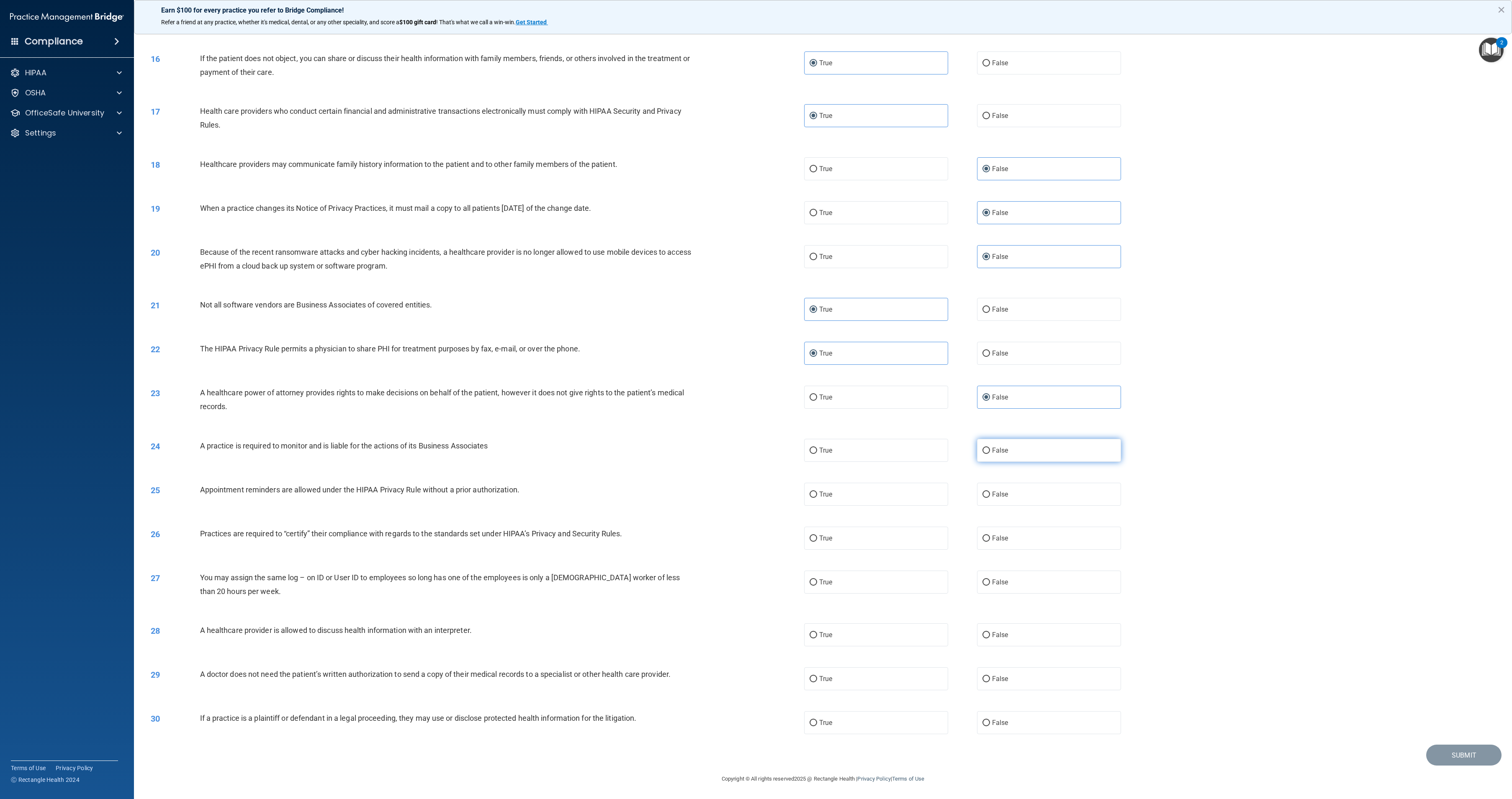
click at [990, 450] on input "False" at bounding box center [986, 451] width 8 height 6
radio input "true"
click at [875, 492] on label "True" at bounding box center [875, 494] width 144 height 23
click at [817, 492] on input "True" at bounding box center [813, 494] width 8 height 6
radio input "true"
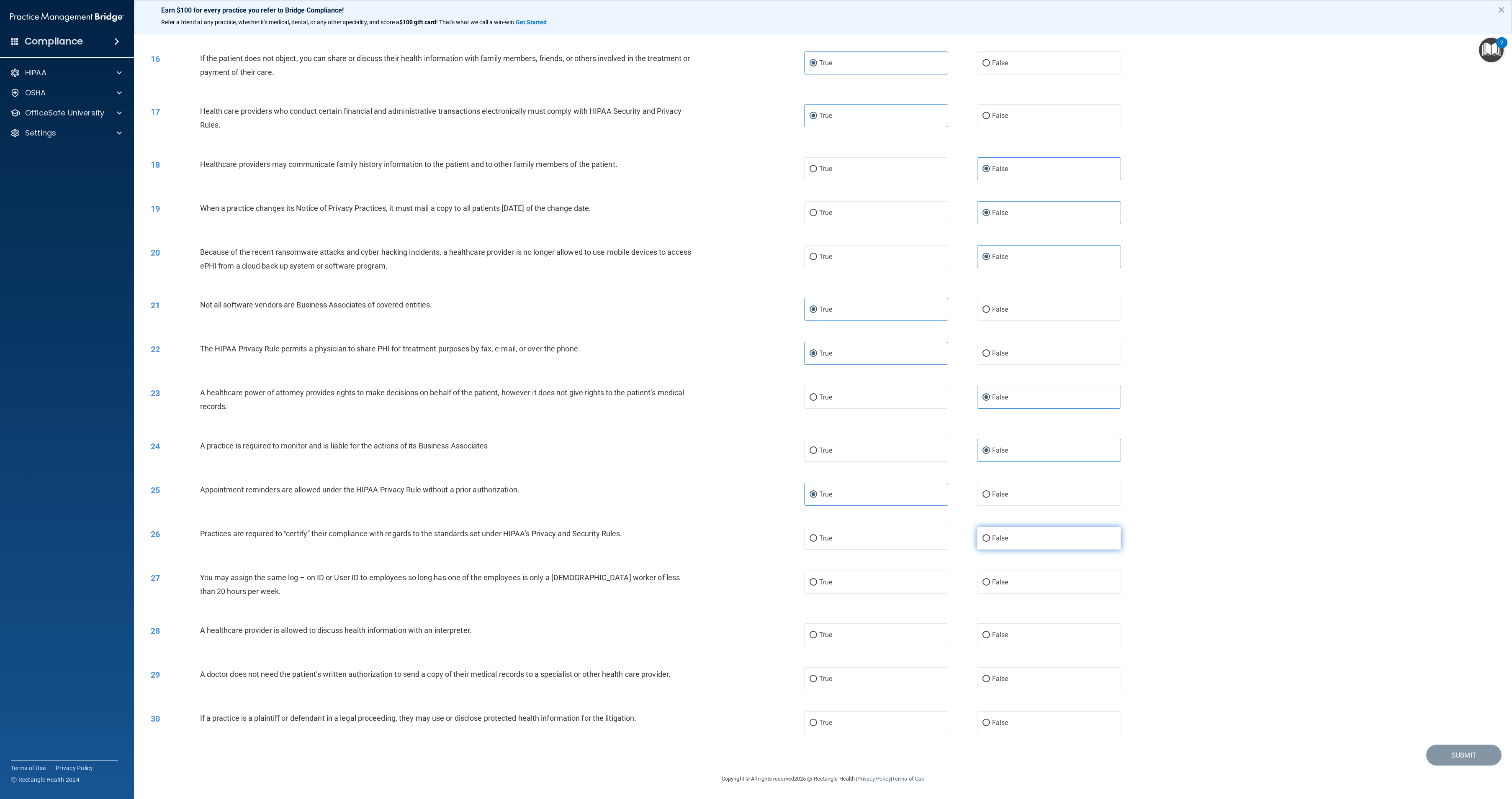
click at [1003, 538] on span "False" at bounding box center [1000, 538] width 16 height 8
click at [990, 538] on input "False" at bounding box center [986, 538] width 8 height 6
radio input "true"
click at [1009, 591] on label "False" at bounding box center [1048, 582] width 144 height 23
click at [990, 586] on input "False" at bounding box center [986, 582] width 8 height 6
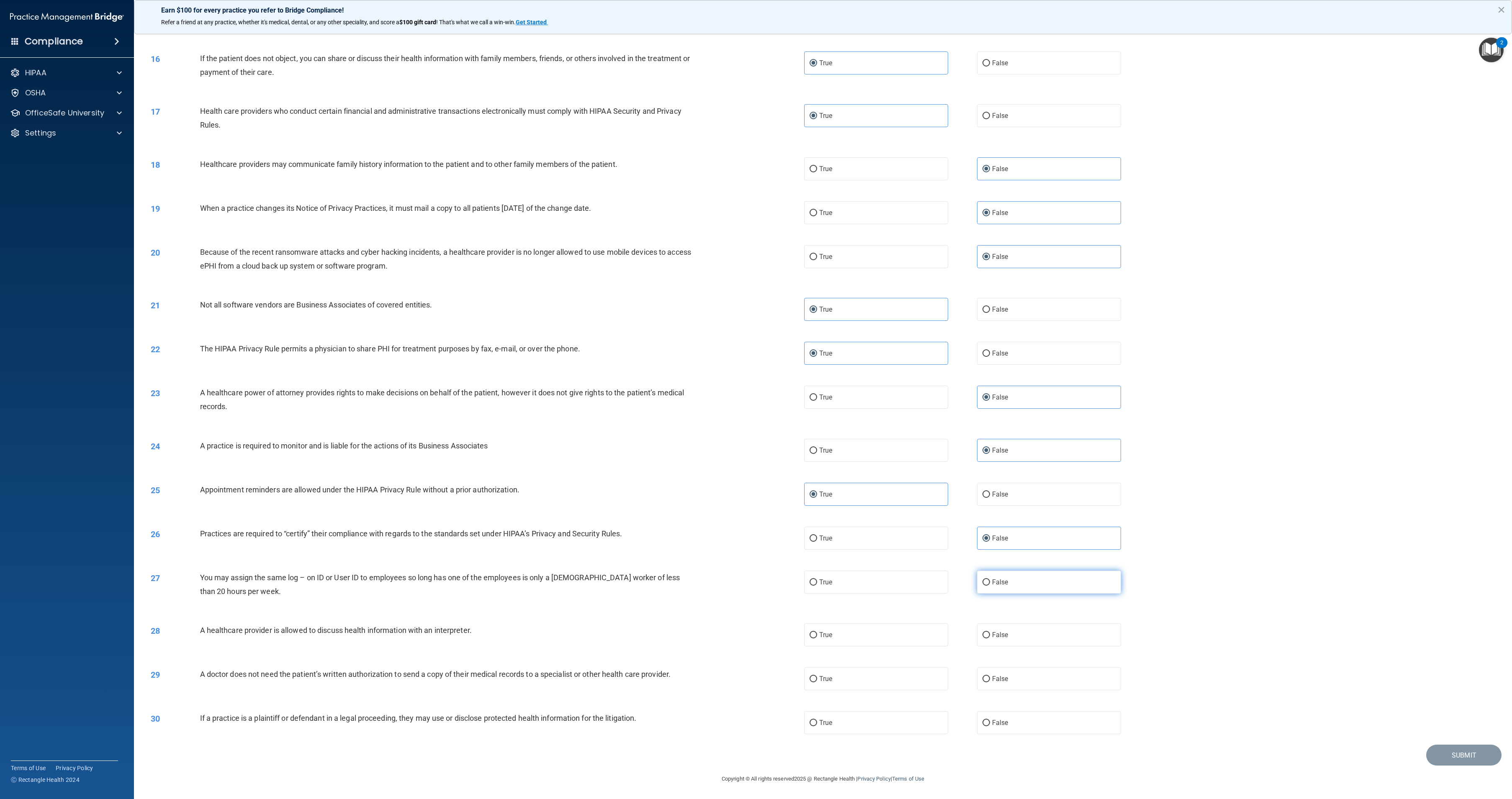
radio input "true"
click at [878, 633] on label "True" at bounding box center [875, 634] width 144 height 23
click at [817, 633] on input "True" at bounding box center [813, 636] width 8 height 6
radio input "true"
click at [888, 674] on label "True" at bounding box center [875, 678] width 144 height 23
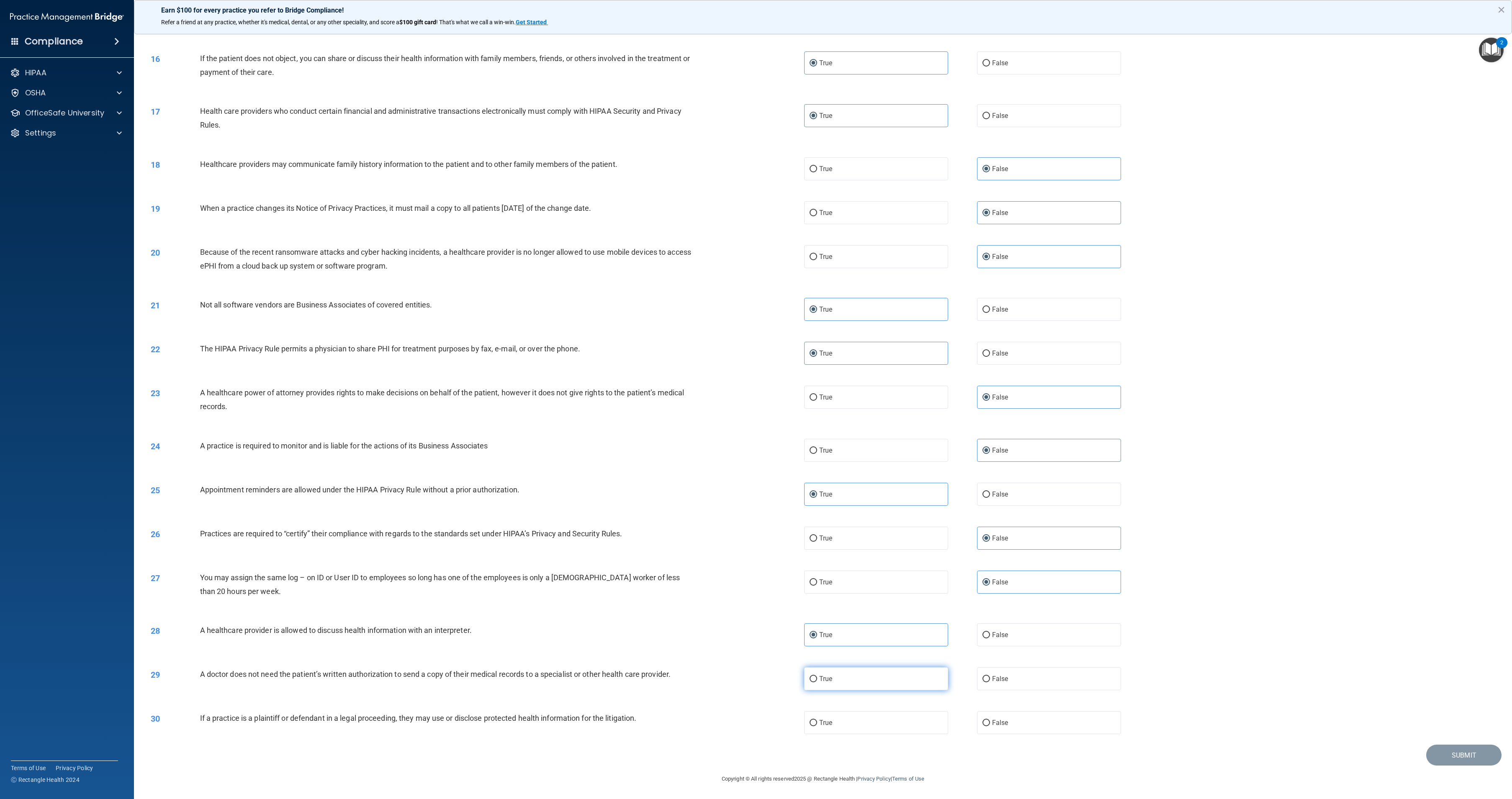
click at [817, 677] on input "True" at bounding box center [813, 680] width 8 height 6
radio input "true"
click at [893, 720] on label "True" at bounding box center [875, 722] width 144 height 23
click at [817, 721] on input "True" at bounding box center [813, 724] width 8 height 6
radio input "true"
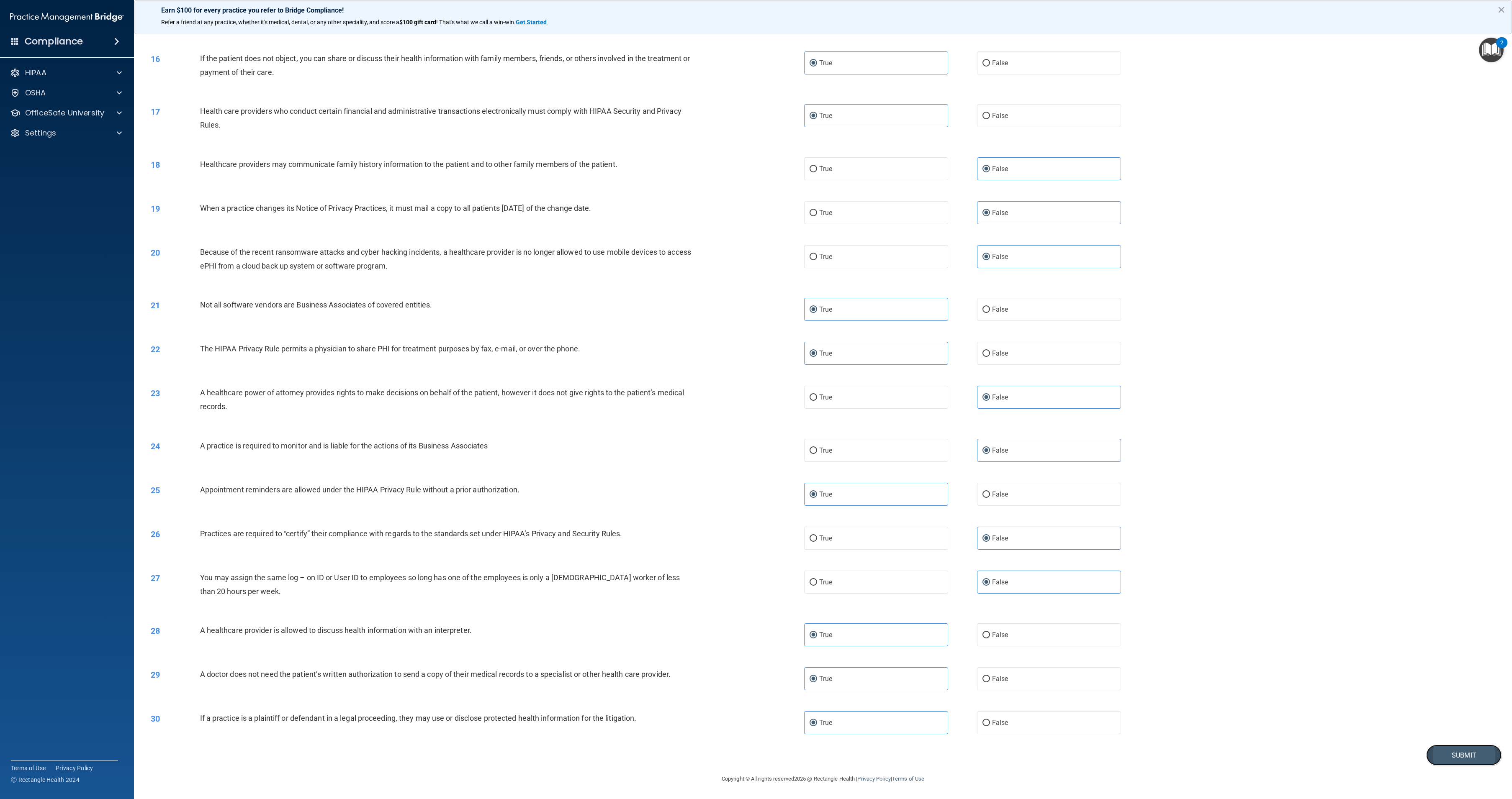
click at [1435, 756] on button "Submit" at bounding box center [1464, 755] width 75 height 21
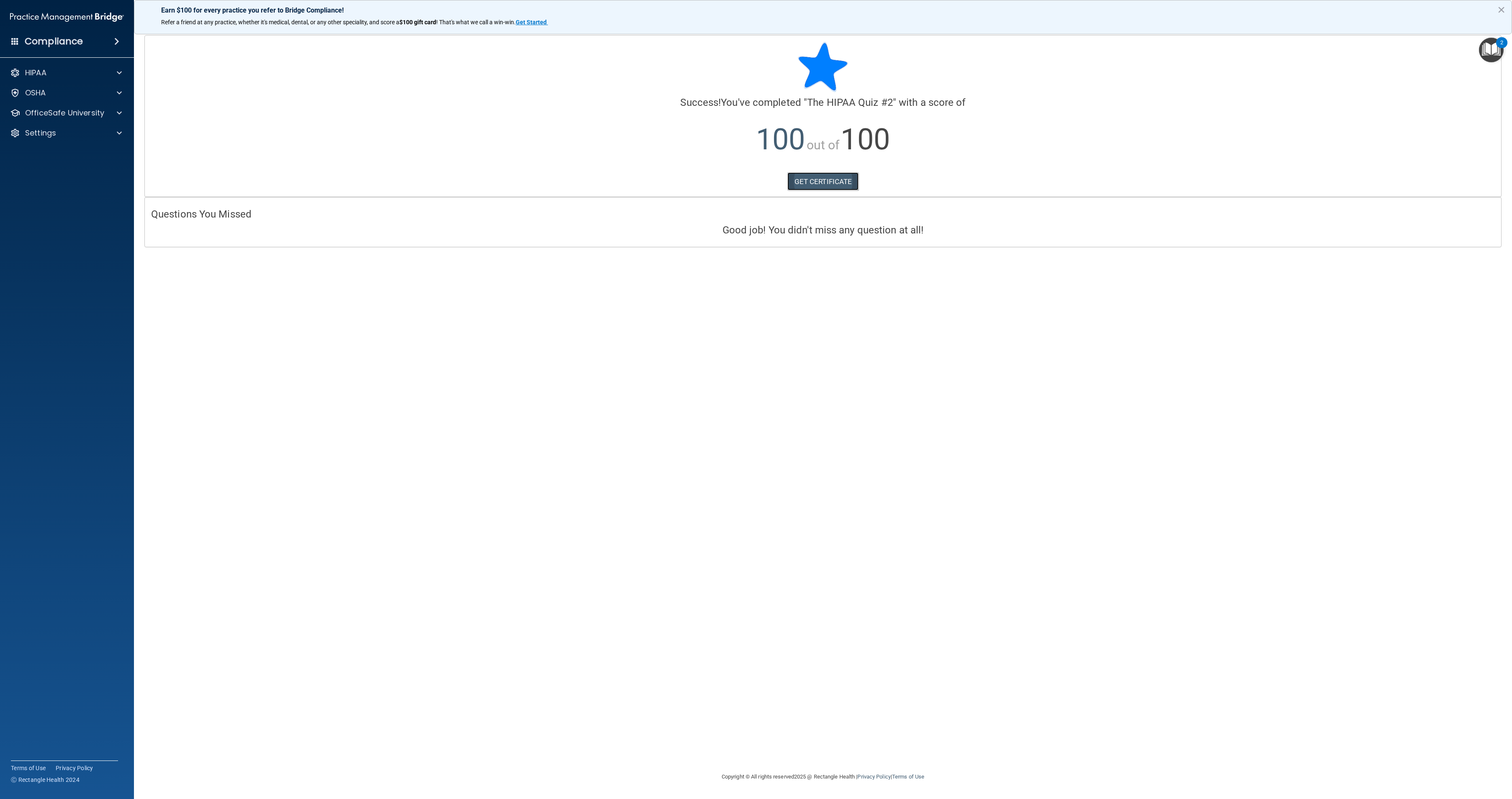
click at [831, 191] on link "GET CERTIFICATE" at bounding box center [823, 181] width 71 height 18
click at [42, 107] on div "OfficeSafe University" at bounding box center [67, 112] width 134 height 16
click at [78, 118] on div "OfficeSafe University" at bounding box center [67, 112] width 134 height 16
click at [66, 111] on p "OfficeSafe University" at bounding box center [64, 113] width 79 height 10
click at [68, 130] on p "HIPAA Training" at bounding box center [40, 133] width 69 height 9
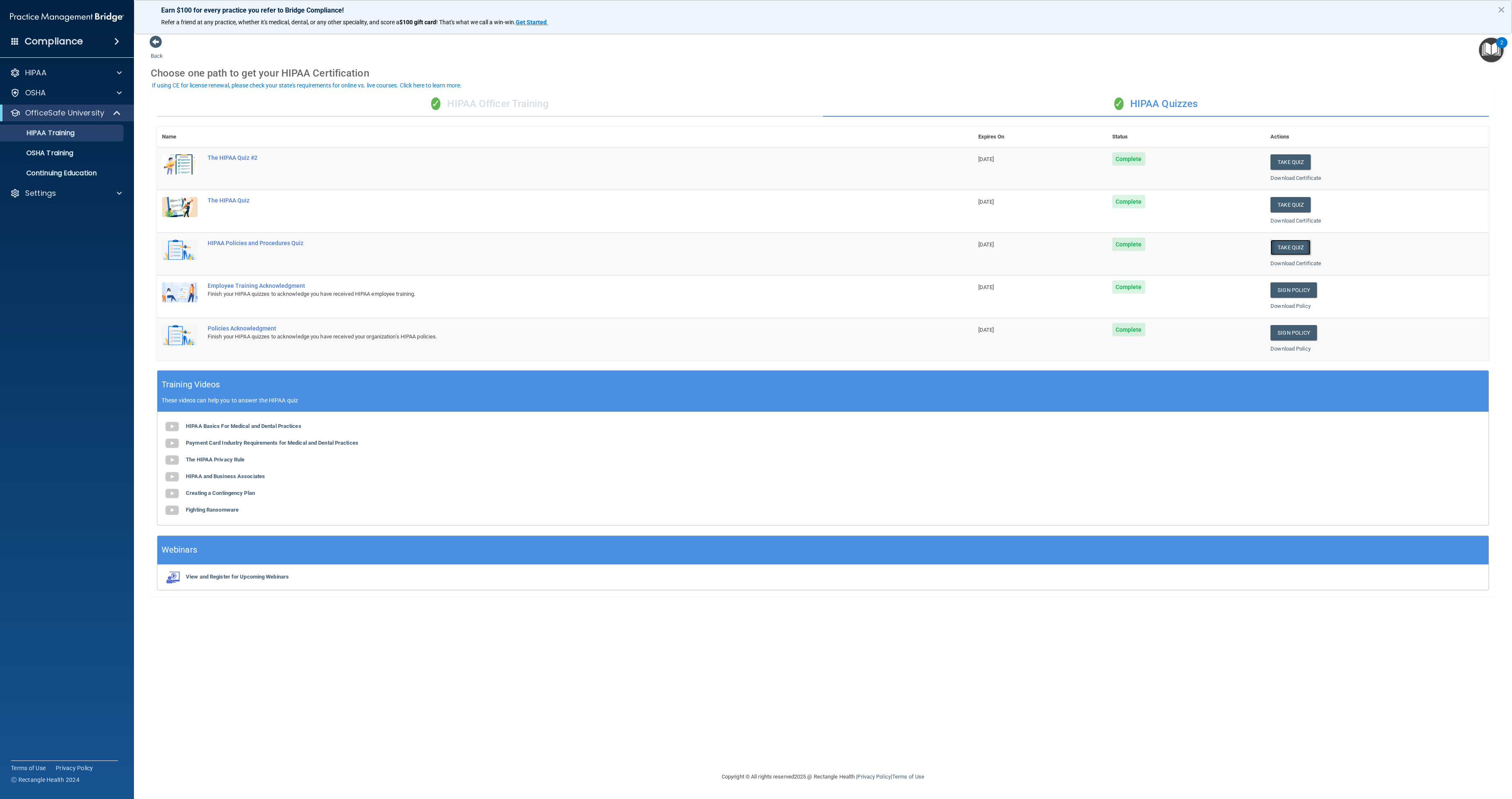
click at [1290, 246] on button "Take Quiz" at bounding box center [1290, 248] width 40 height 16
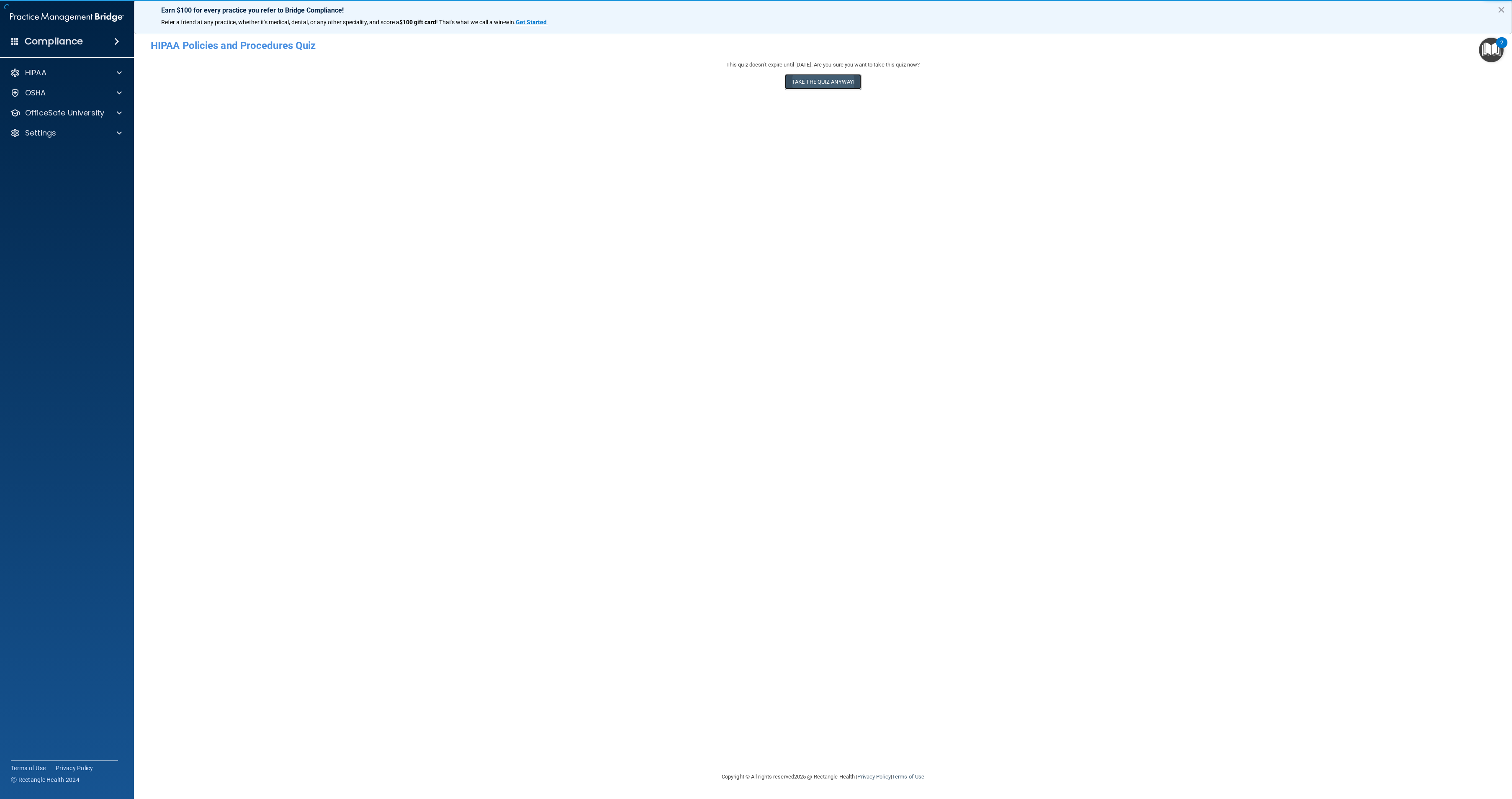
click at [812, 84] on button "Take the quiz anyway!" at bounding box center [823, 82] width 76 height 16
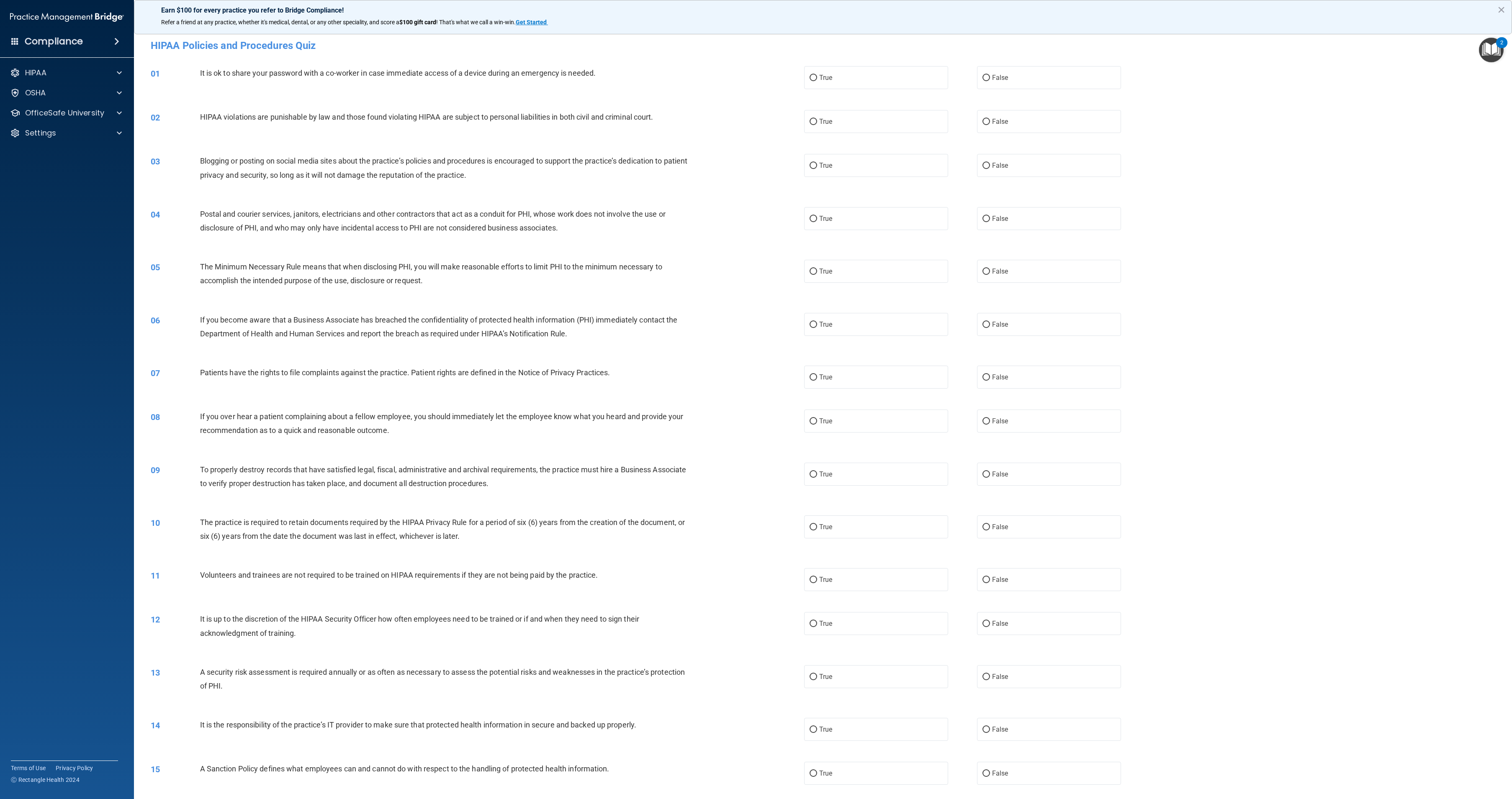
click at [812, 84] on label "True" at bounding box center [875, 77] width 144 height 23
click at [812, 81] on input "True" at bounding box center [813, 78] width 8 height 6
radio input "true"
click at [819, 119] on span "True" at bounding box center [825, 122] width 13 height 8
click at [817, 119] on input "True" at bounding box center [813, 122] width 8 height 6
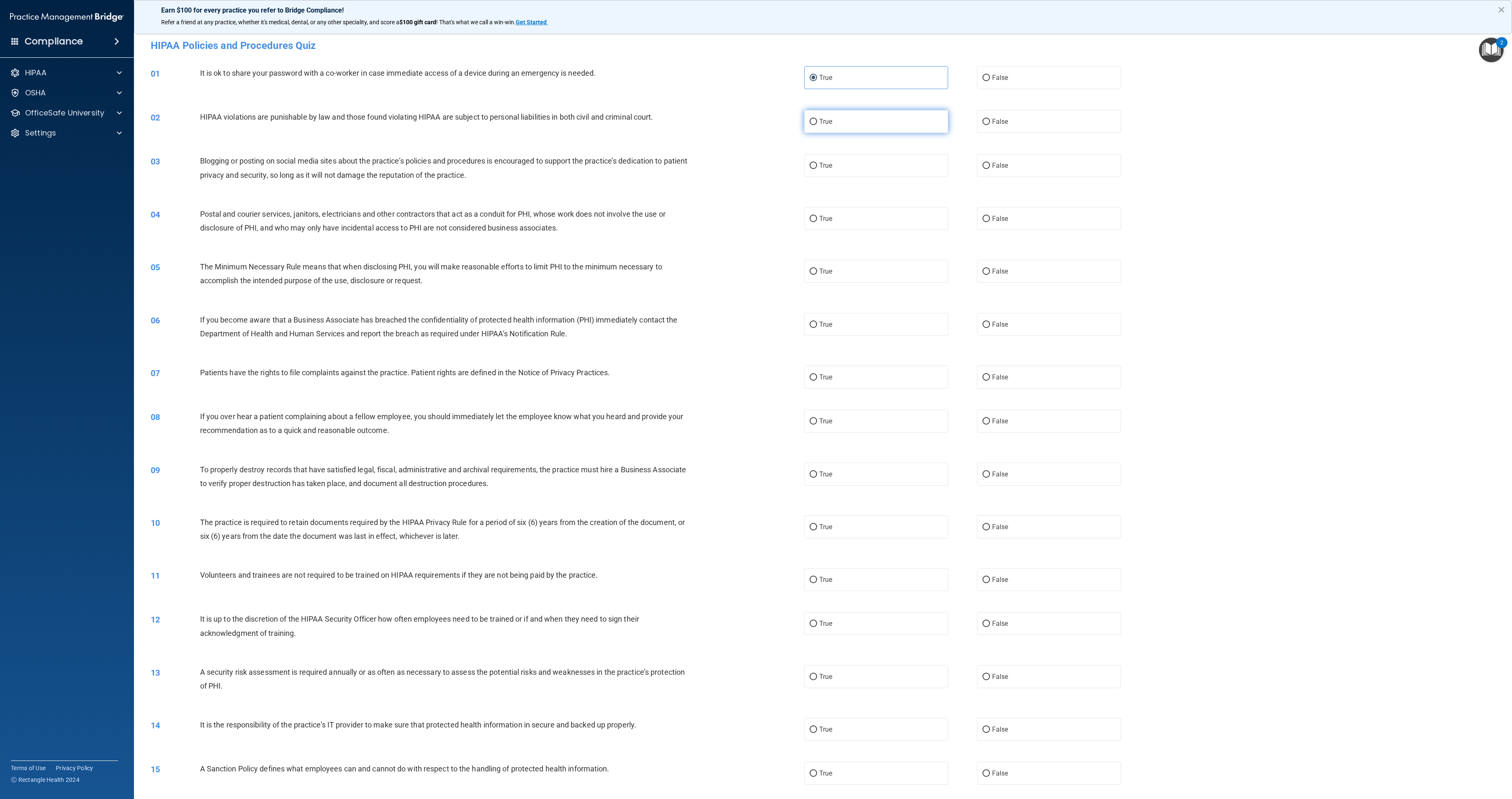
radio input "true"
click at [818, 160] on label "True" at bounding box center [875, 165] width 144 height 23
click at [817, 162] on input "True" at bounding box center [813, 166] width 8 height 6
radio input "true"
click at [823, 211] on label "True" at bounding box center [875, 218] width 144 height 23
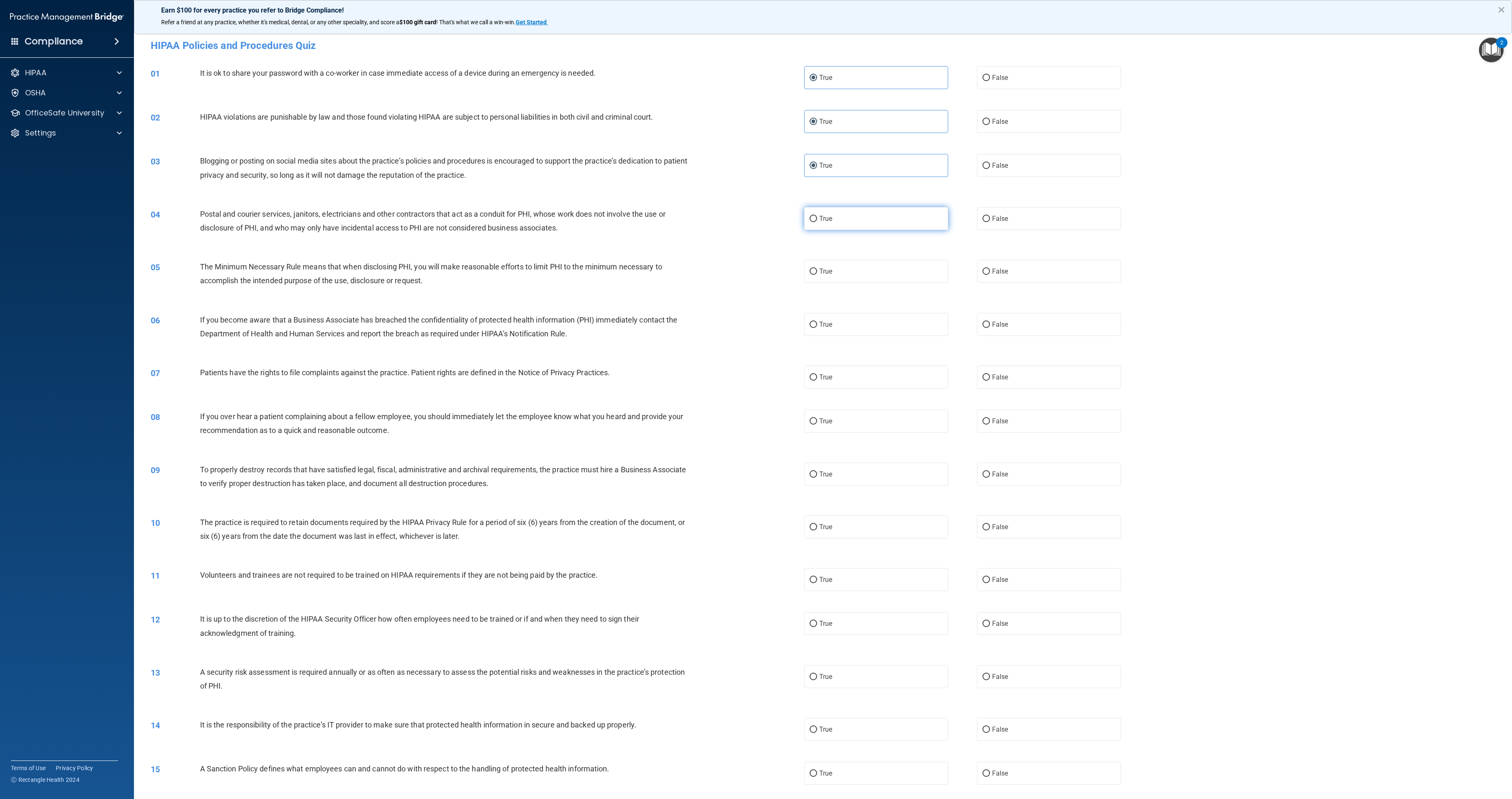
click at [817, 216] on input "True" at bounding box center [813, 219] width 8 height 6
radio input "true"
click at [827, 277] on label "True" at bounding box center [875, 271] width 144 height 23
click at [817, 275] on input "True" at bounding box center [813, 272] width 8 height 6
radio input "true"
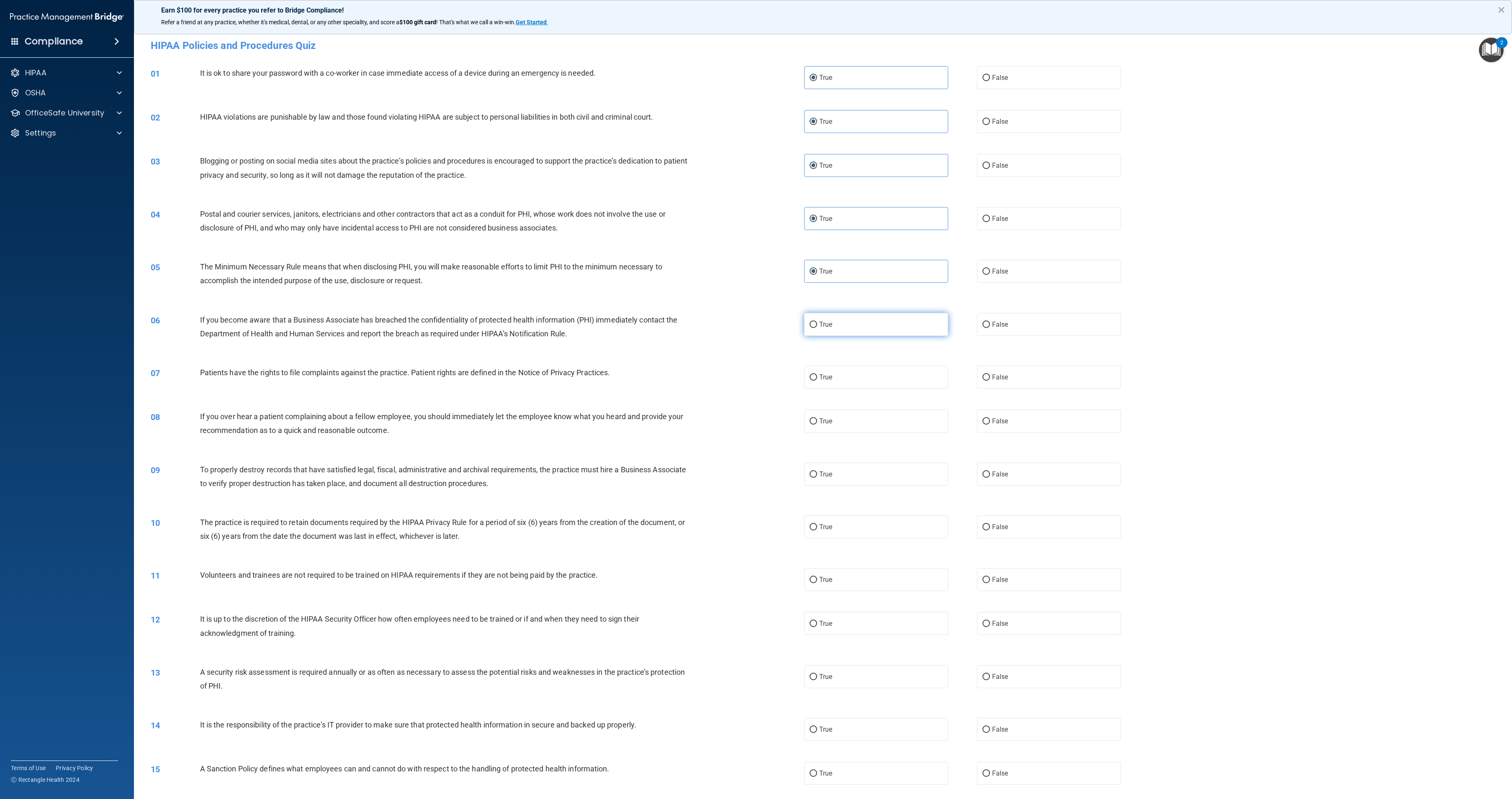
click at [830, 325] on label "True" at bounding box center [875, 324] width 144 height 23
click at [817, 325] on input "True" at bounding box center [813, 325] width 8 height 6
radio input "true"
click at [831, 385] on label "True" at bounding box center [875, 377] width 144 height 23
click at [817, 381] on input "True" at bounding box center [813, 378] width 8 height 6
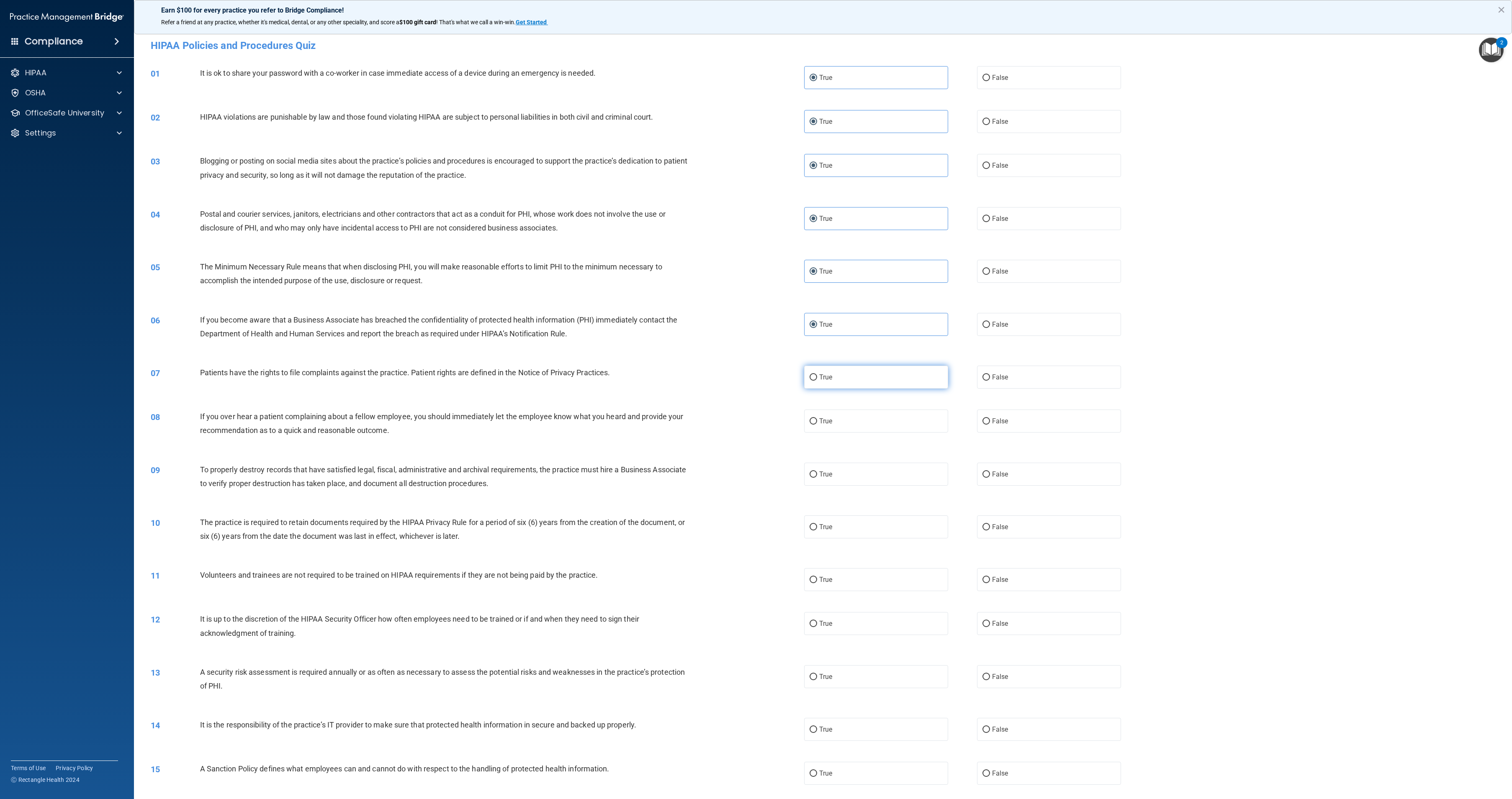
radio input "true"
click at [831, 419] on label "True" at bounding box center [875, 421] width 144 height 23
click at [817, 419] on input "True" at bounding box center [813, 421] width 8 height 6
radio input "true"
click at [830, 482] on label "True" at bounding box center [875, 474] width 144 height 23
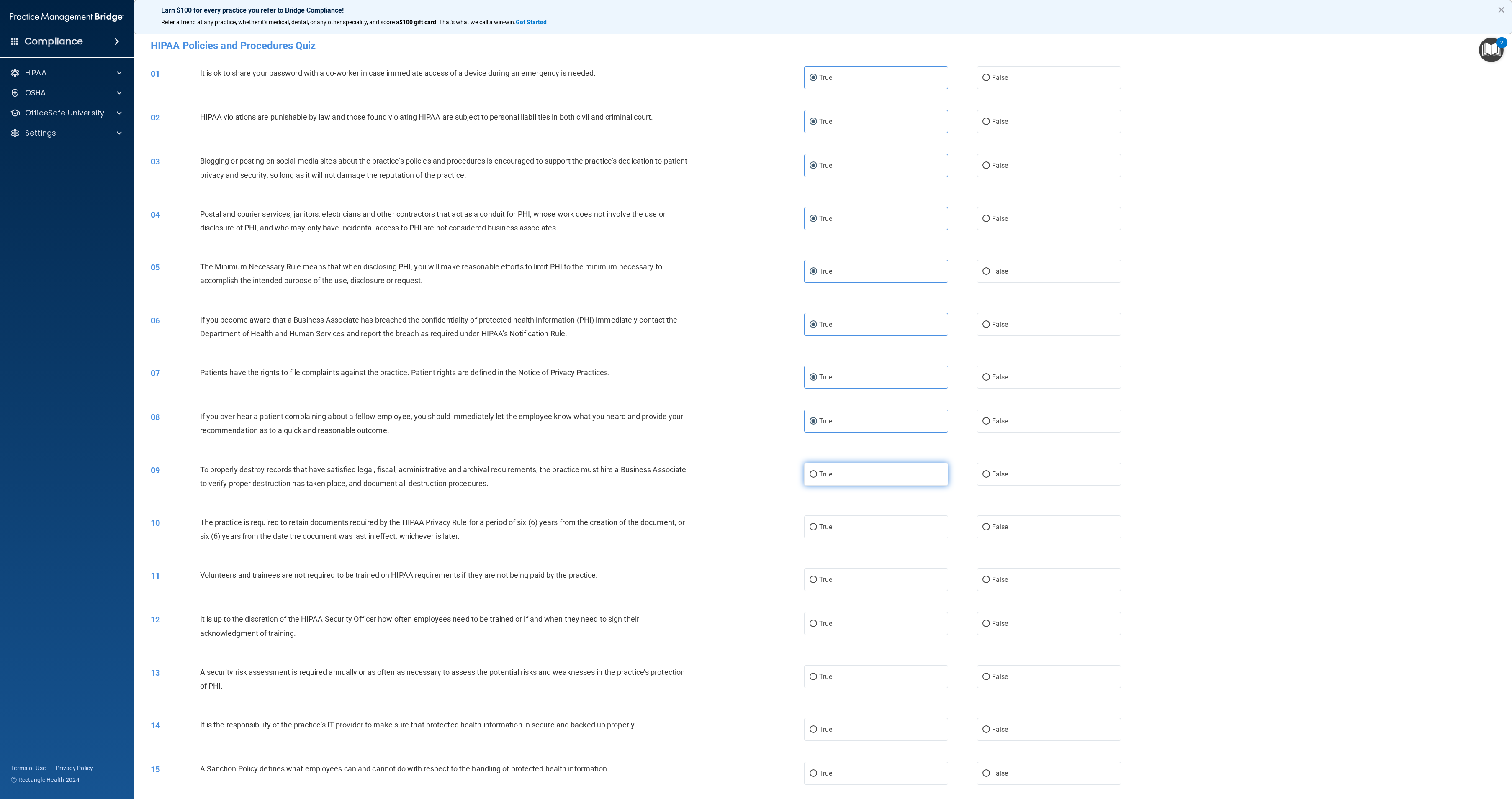
click at [817, 478] on input "True" at bounding box center [813, 475] width 8 height 6
radio input "true"
click at [831, 515] on div "10 The practice is required to retain documents required by the HIPAA Privacy R…" at bounding box center [823, 531] width 1357 height 53
click at [831, 534] on label "True" at bounding box center [875, 527] width 144 height 23
click at [817, 531] on input "True" at bounding box center [813, 527] width 8 height 6
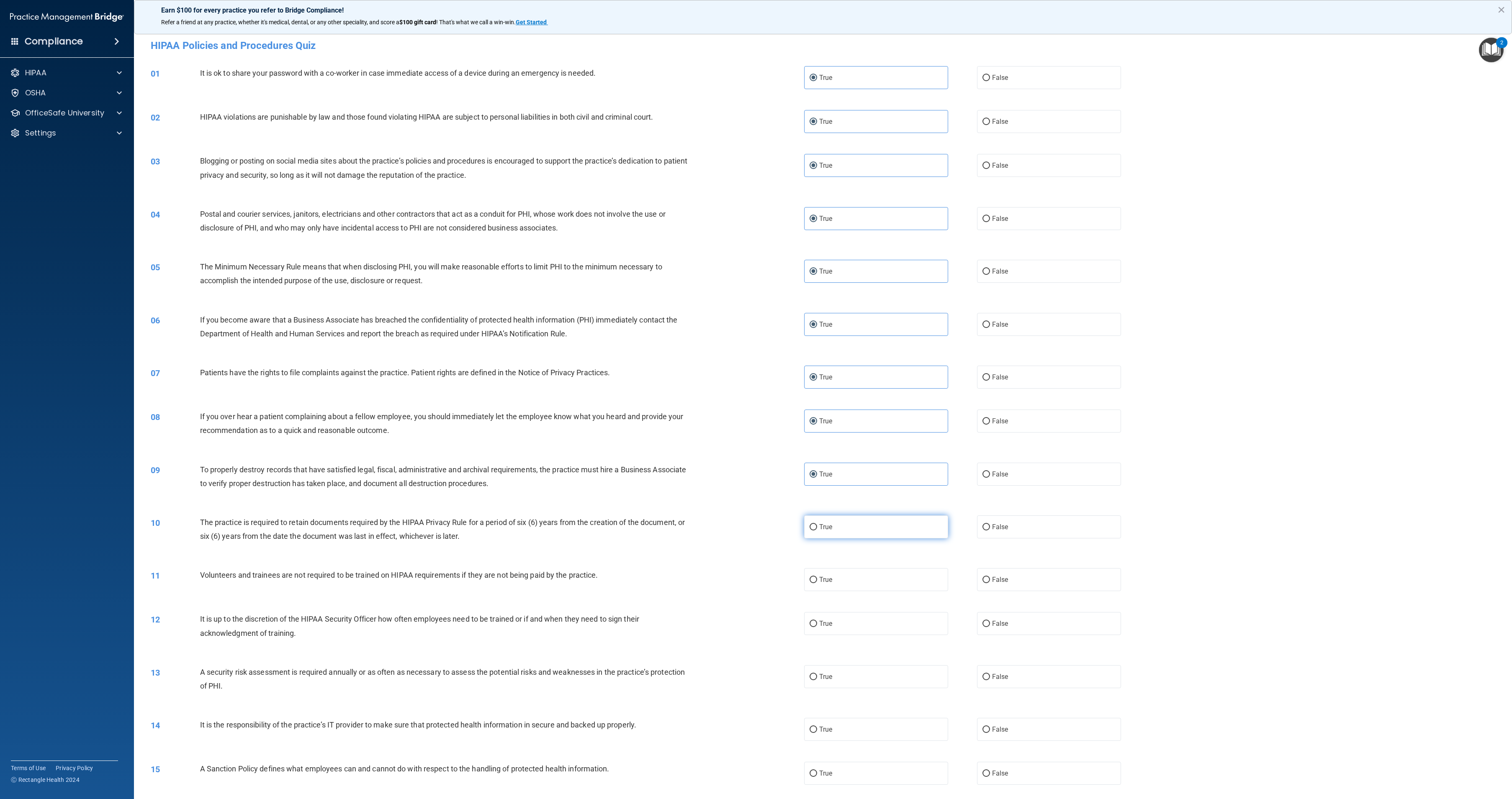
radio input "true"
click at [830, 587] on label "True" at bounding box center [875, 579] width 144 height 23
click at [817, 583] on input "True" at bounding box center [813, 580] width 8 height 6
radio input "true"
click at [826, 632] on label "True" at bounding box center [875, 623] width 144 height 23
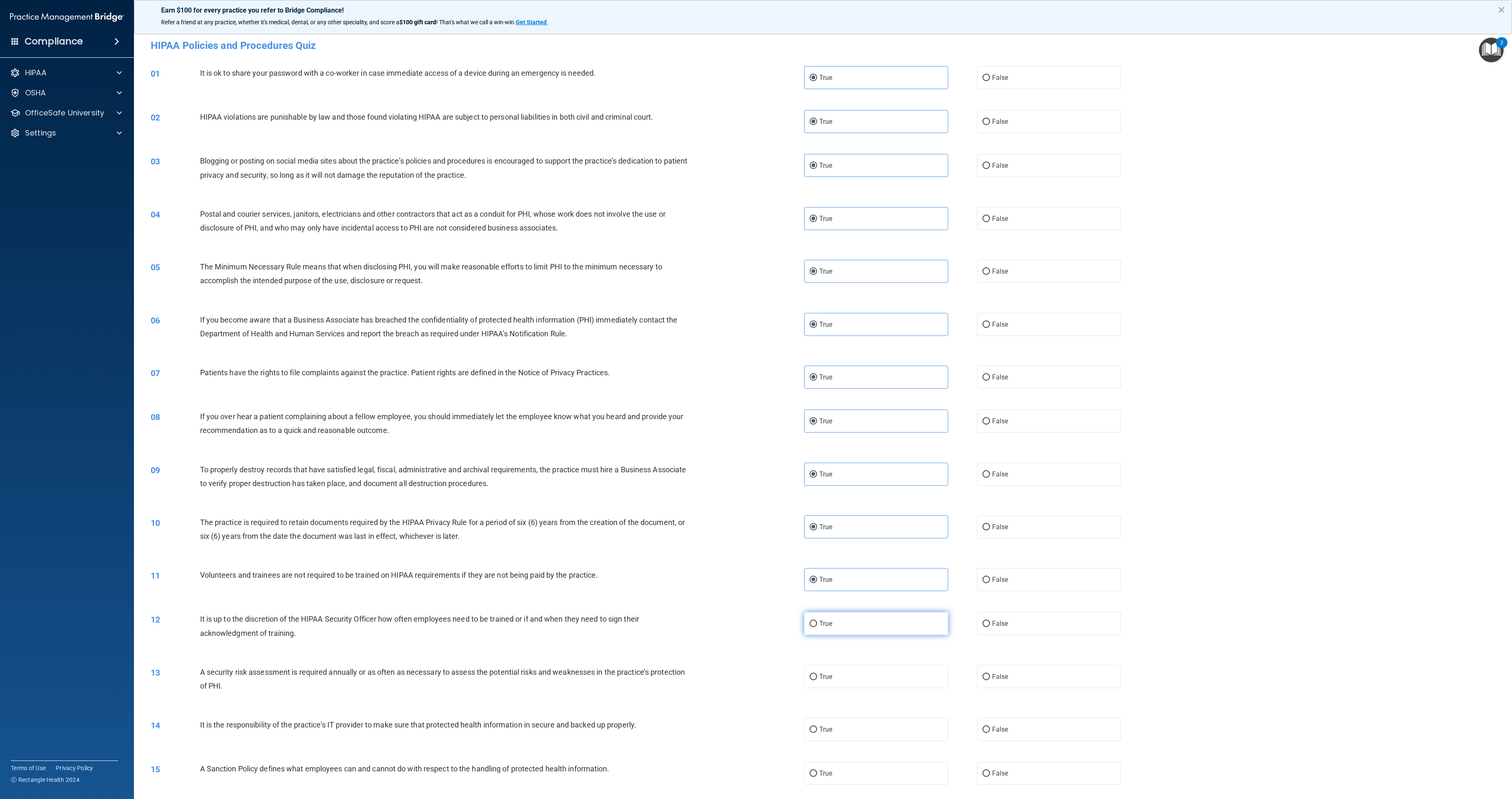
click at [817, 627] on input "True" at bounding box center [813, 624] width 8 height 6
radio input "true"
click at [827, 669] on label "True" at bounding box center [875, 677] width 144 height 23
click at [817, 674] on input "True" at bounding box center [813, 677] width 8 height 6
radio input "true"
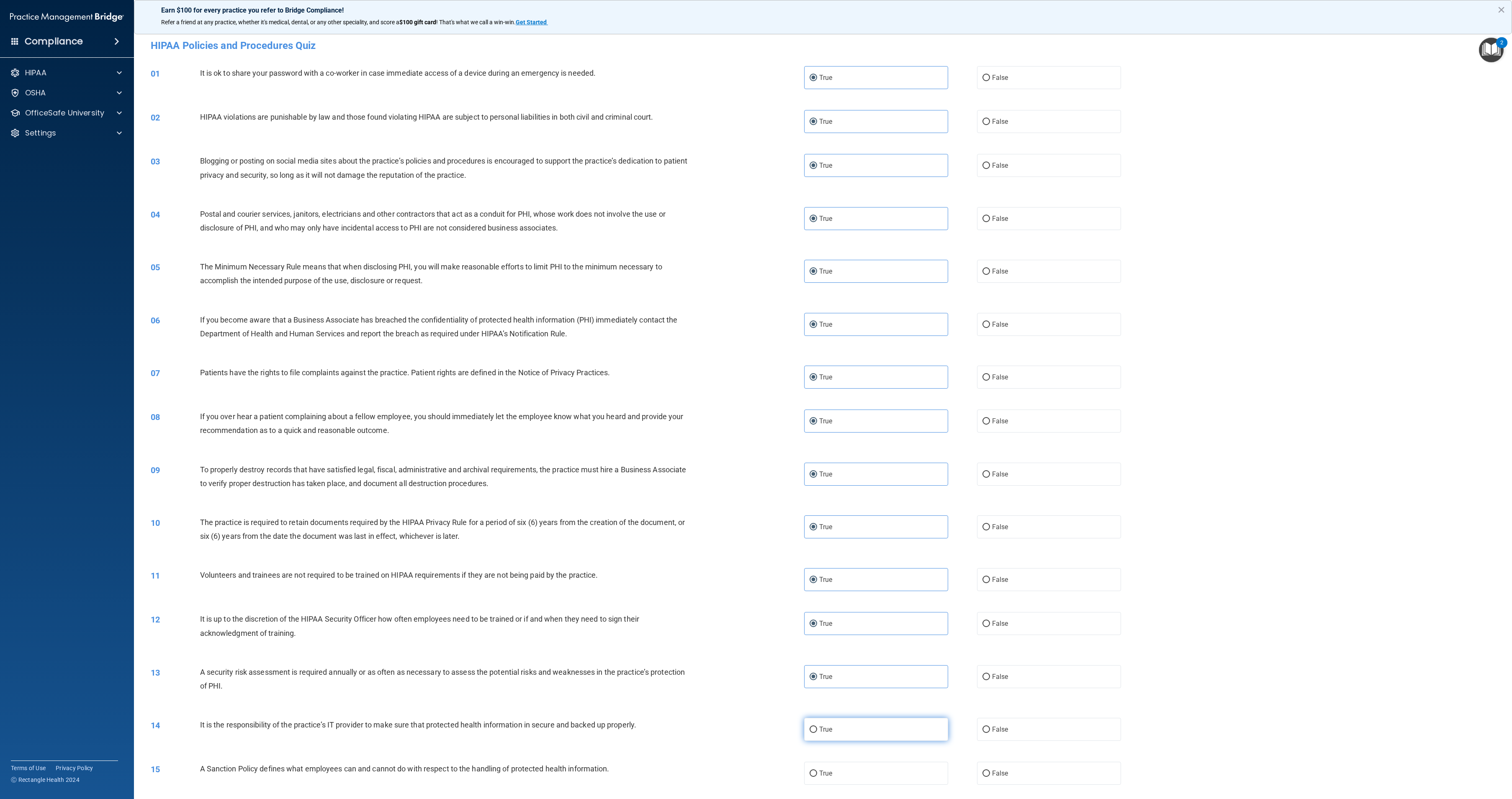
click at [824, 732] on span "True" at bounding box center [825, 730] width 13 height 8
click at [817, 732] on input "True" at bounding box center [813, 730] width 8 height 6
radio input "true"
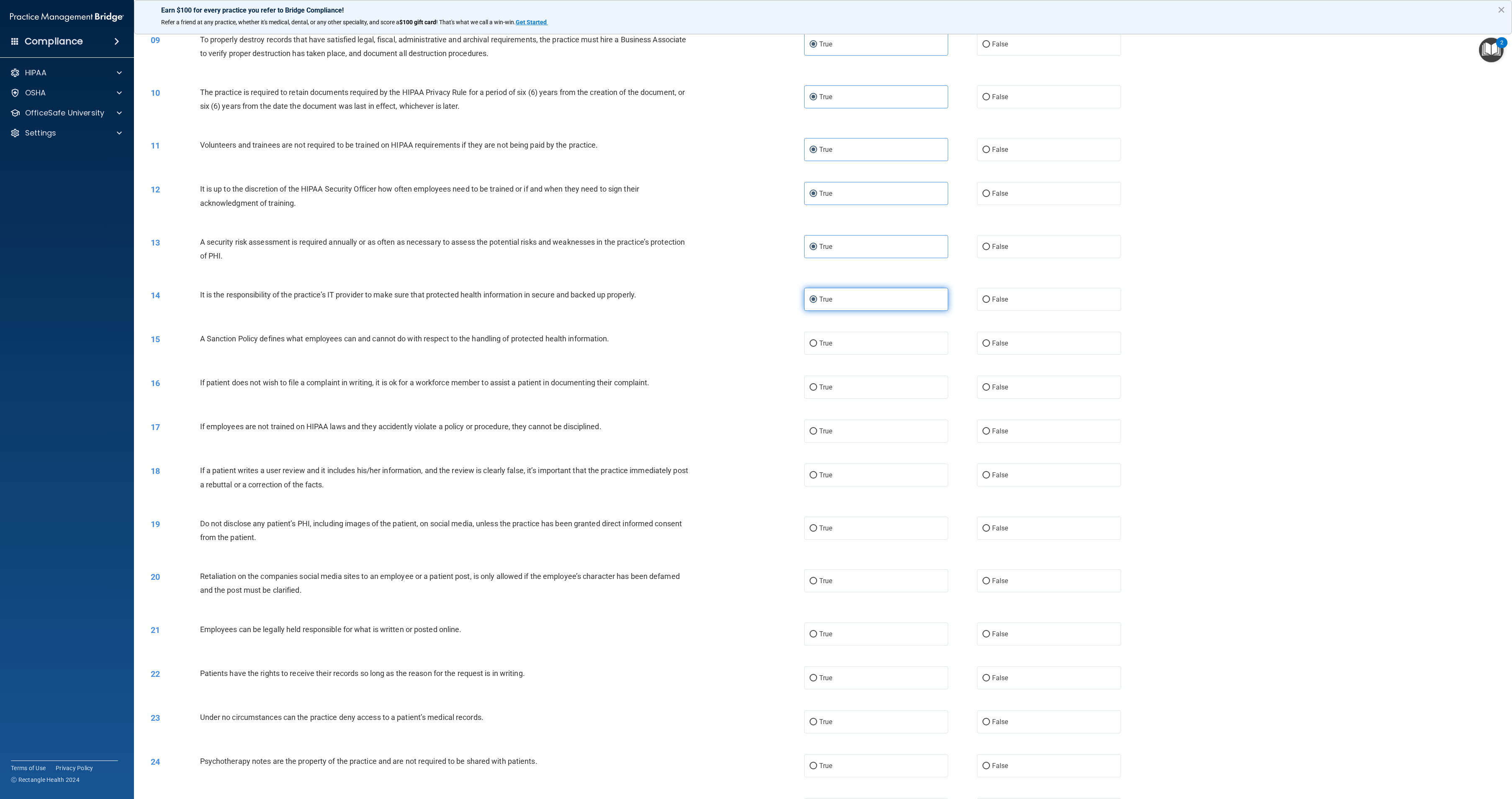
scroll to position [456, 0]
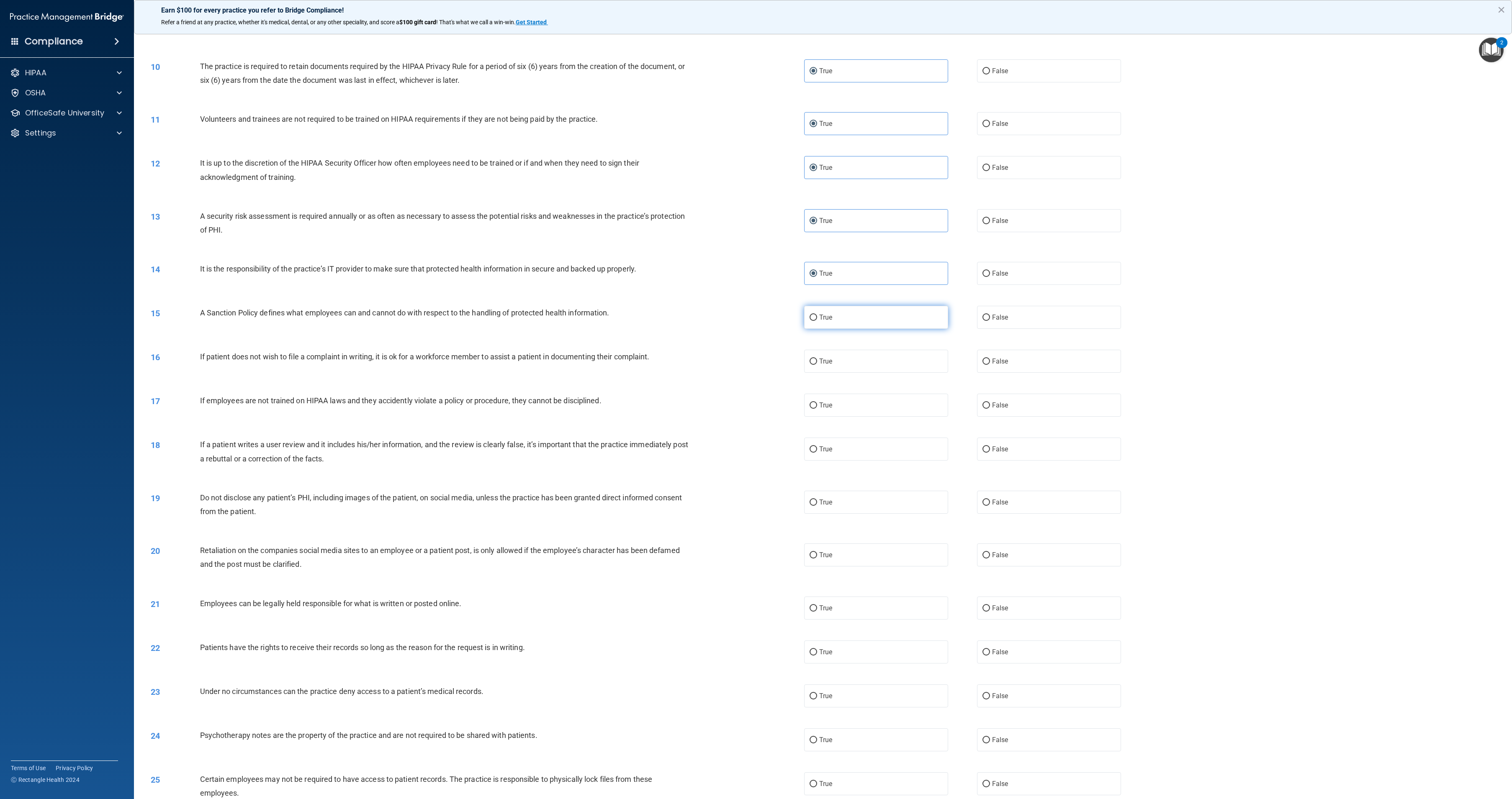
click at [867, 316] on label "True" at bounding box center [875, 317] width 144 height 23
click at [817, 316] on input "True" at bounding box center [813, 318] width 8 height 6
radio input "true"
click at [860, 352] on label "True" at bounding box center [875, 361] width 144 height 23
click at [817, 359] on input "True" at bounding box center [813, 362] width 8 height 6
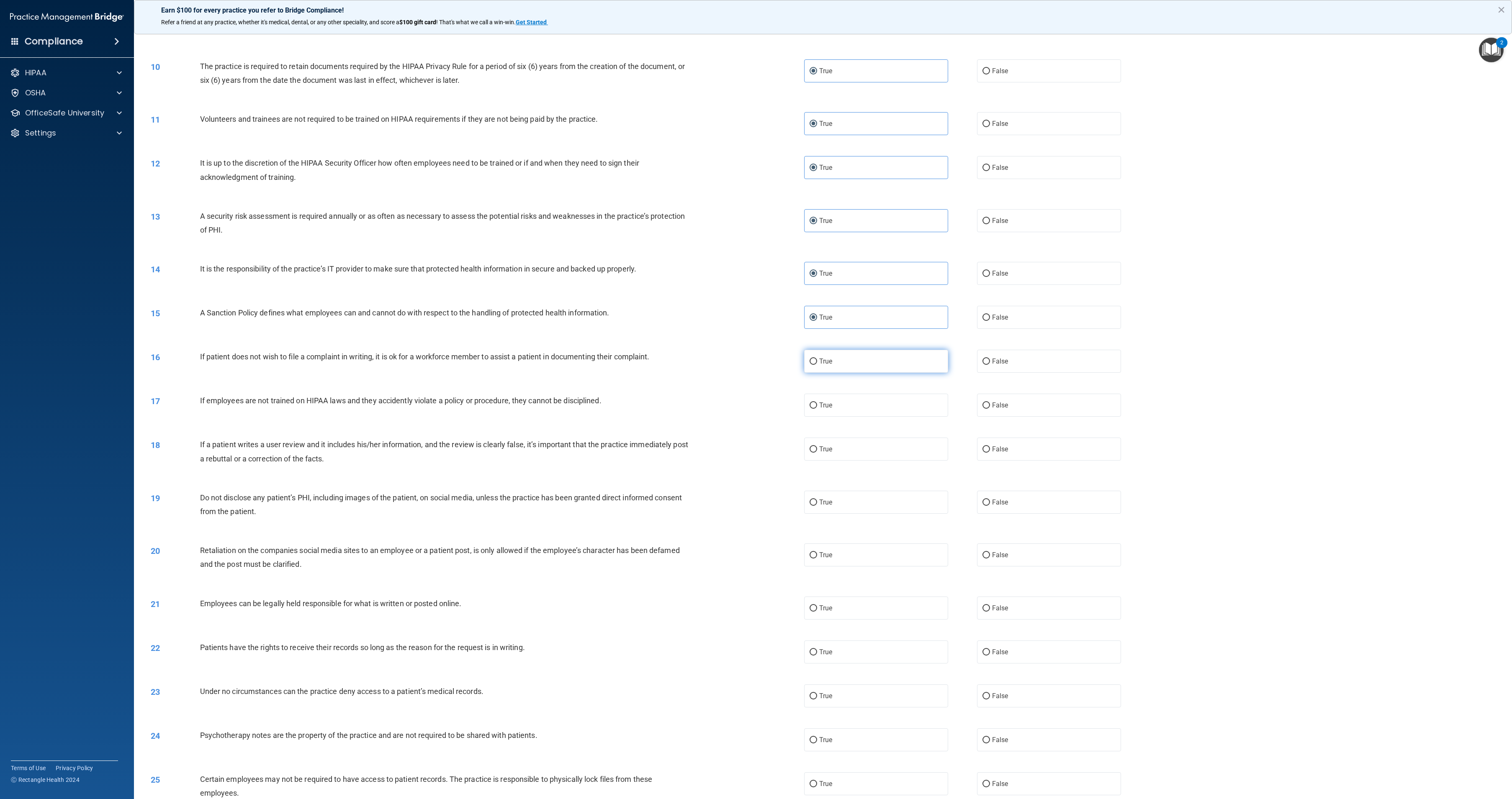
radio input "true"
click at [854, 403] on label "True" at bounding box center [875, 405] width 144 height 23
click at [817, 403] on input "True" at bounding box center [813, 406] width 8 height 6
radio input "true"
click at [861, 452] on label "True" at bounding box center [875, 449] width 144 height 23
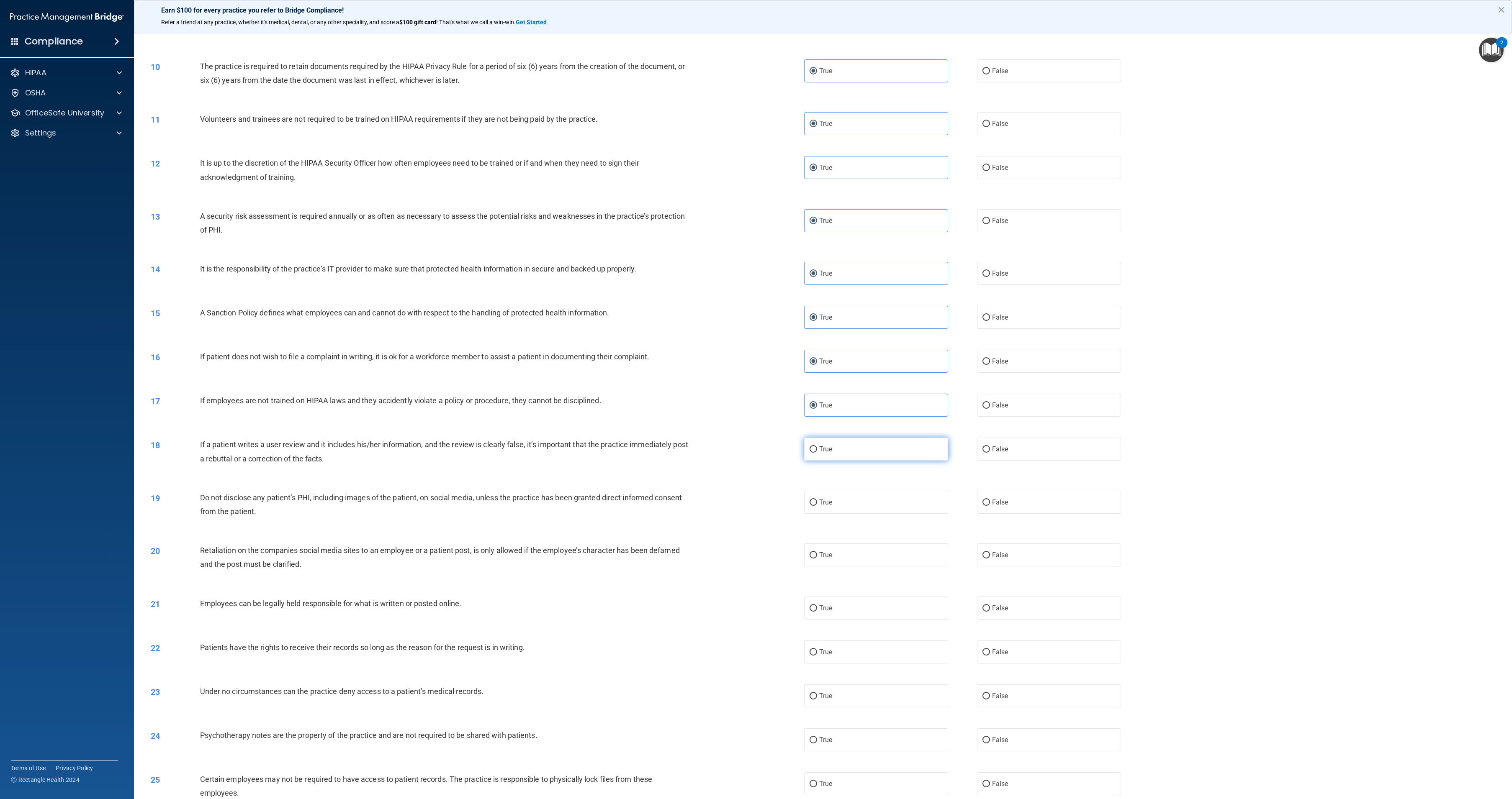
click at [817, 452] on input "True" at bounding box center [813, 450] width 8 height 6
radio input "true"
click at [861, 497] on label "True" at bounding box center [875, 502] width 144 height 23
click at [817, 500] on input "True" at bounding box center [813, 503] width 8 height 6
radio input "true"
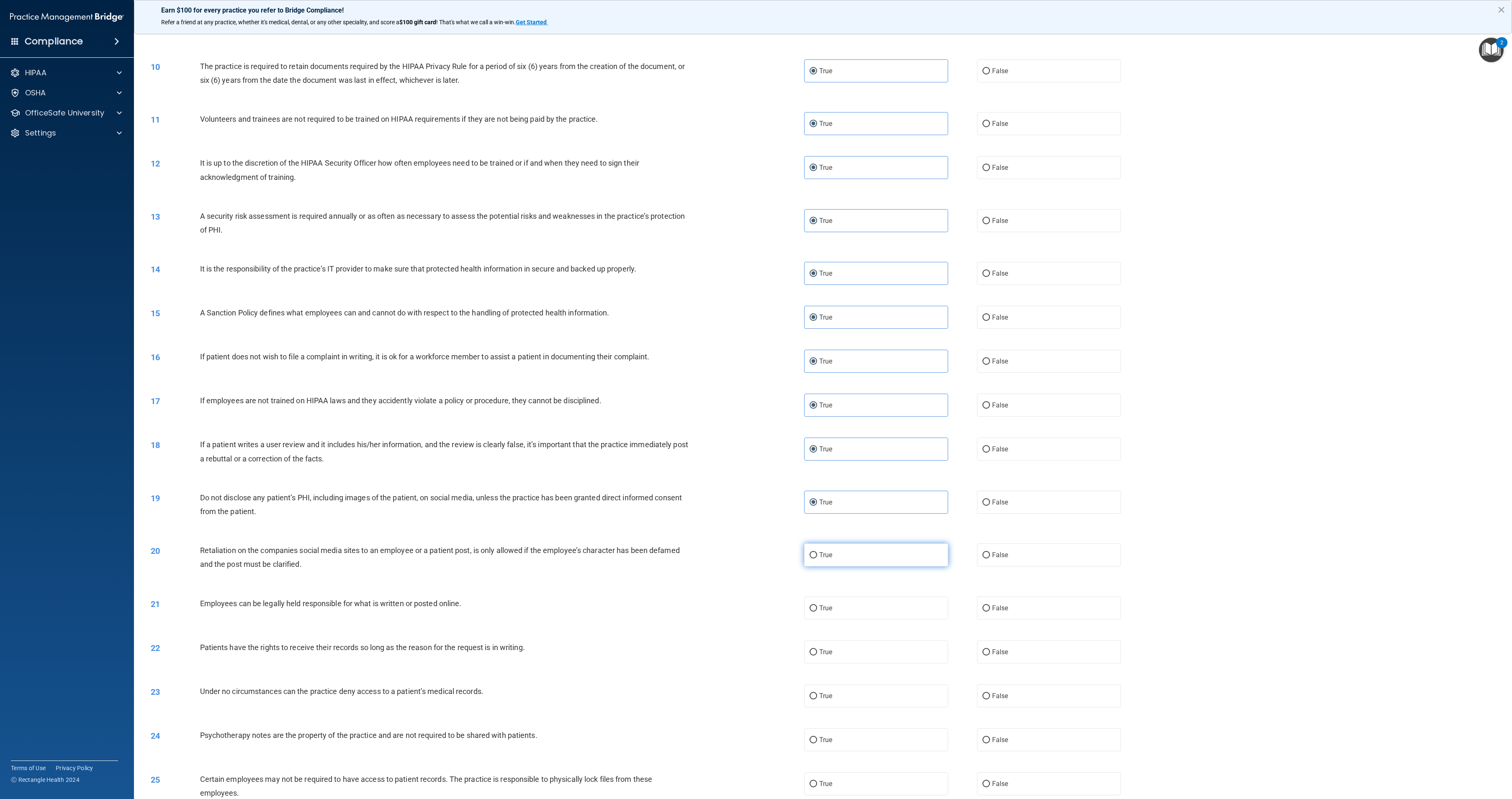
click at [862, 560] on label "True" at bounding box center [875, 555] width 144 height 23
click at [817, 559] on input "True" at bounding box center [813, 556] width 8 height 6
radio input "true"
click at [863, 610] on label "True" at bounding box center [875, 607] width 144 height 23
click at [817, 610] on input "True" at bounding box center [813, 608] width 8 height 6
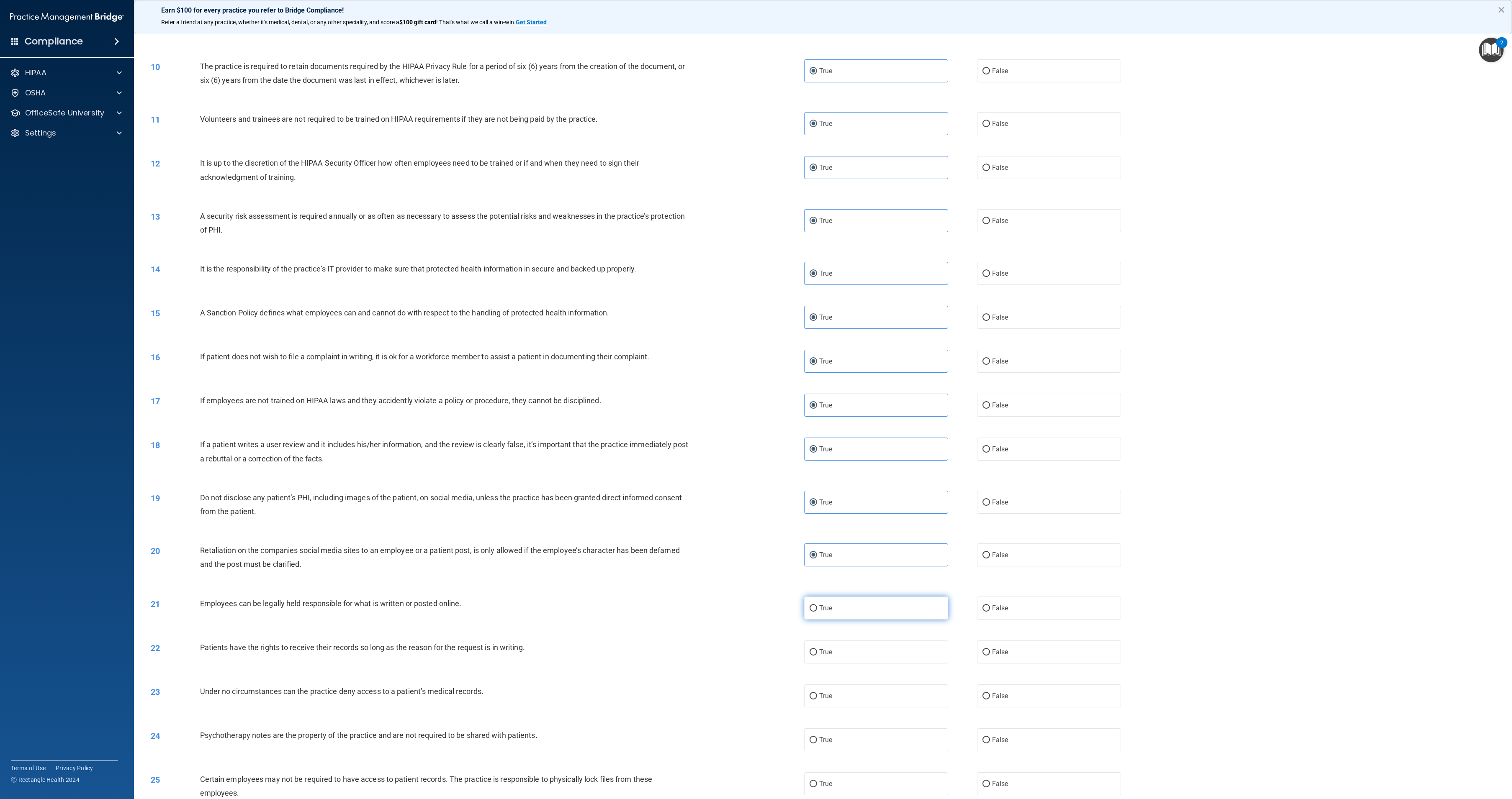
radio input "true"
click at [864, 672] on div "22 Patients have the rights to receive their records so long as the reason for …" at bounding box center [823, 652] width 1357 height 44
click at [862, 654] on label "True" at bounding box center [875, 651] width 144 height 23
click at [817, 654] on input "True" at bounding box center [813, 652] width 8 height 6
radio input "true"
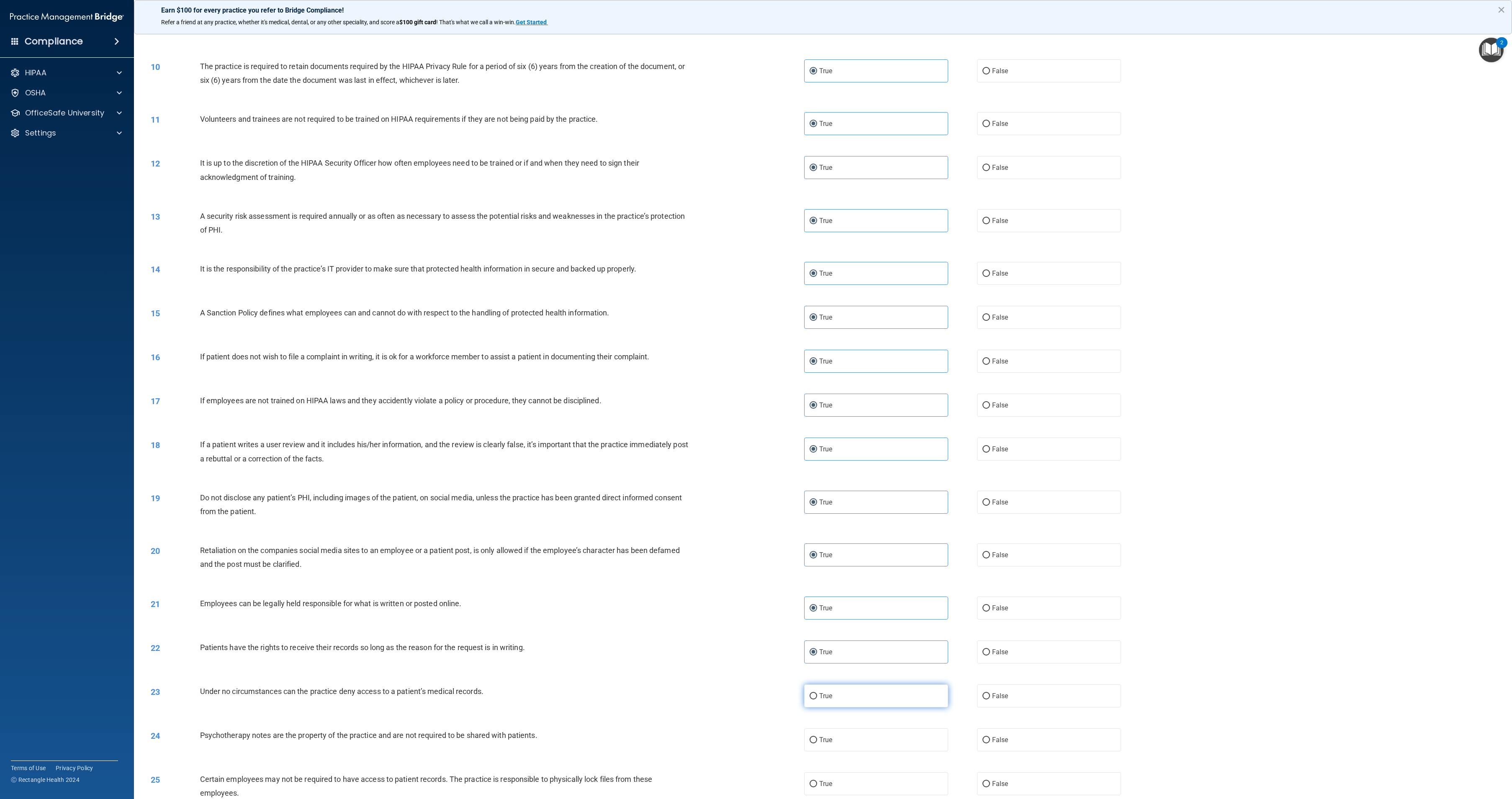
click at [860, 697] on label "True" at bounding box center [875, 695] width 144 height 23
click at [817, 697] on input "True" at bounding box center [813, 696] width 8 height 6
radio input "true"
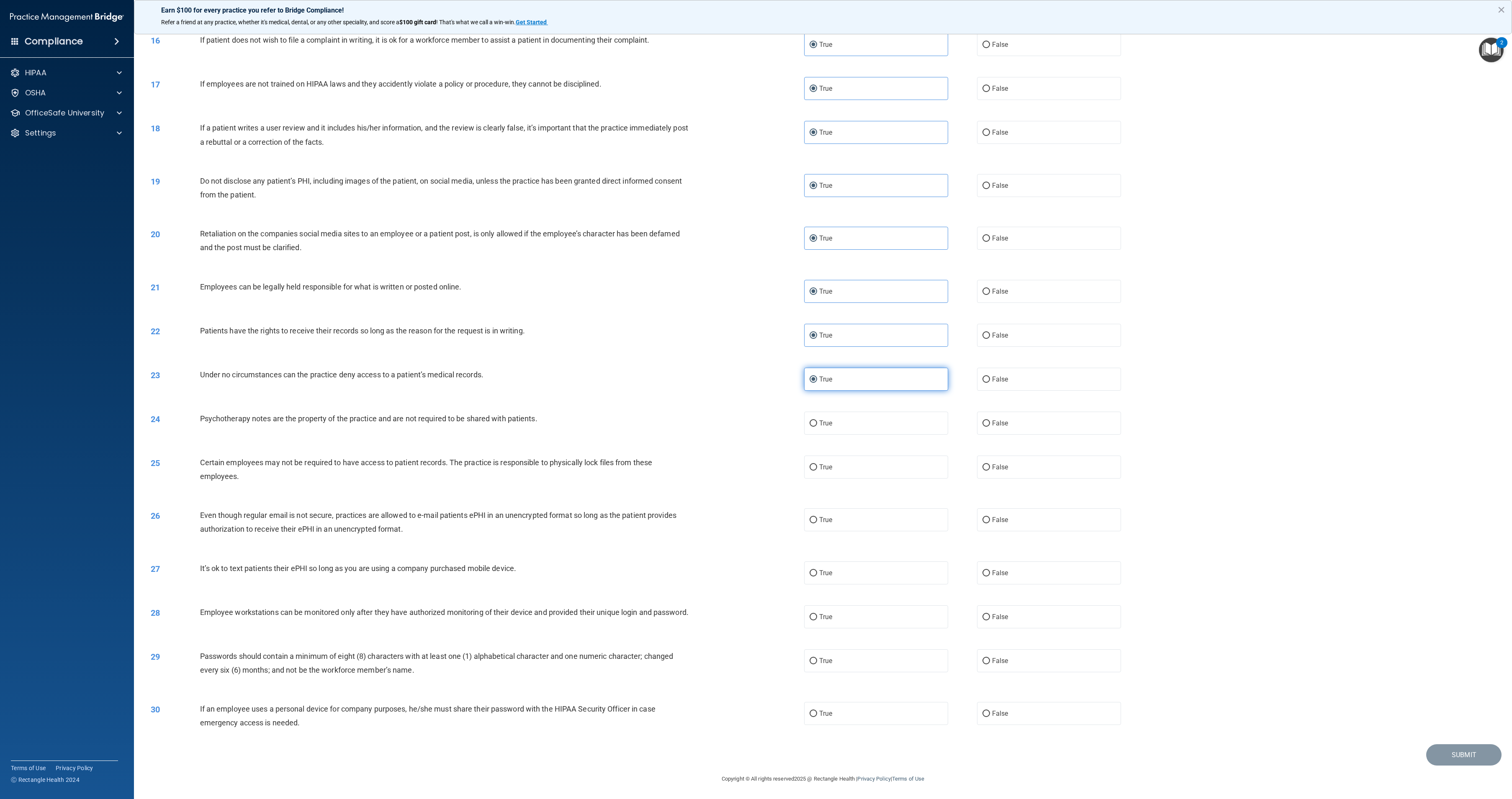
scroll to position [782, 0]
click at [863, 417] on label "True" at bounding box center [875, 423] width 144 height 23
click at [817, 421] on input "True" at bounding box center [813, 424] width 8 height 6
radio input "true"
click at [862, 445] on div "25 Certain employees may not be required to have access to patient records. The…" at bounding box center [823, 471] width 1357 height 53
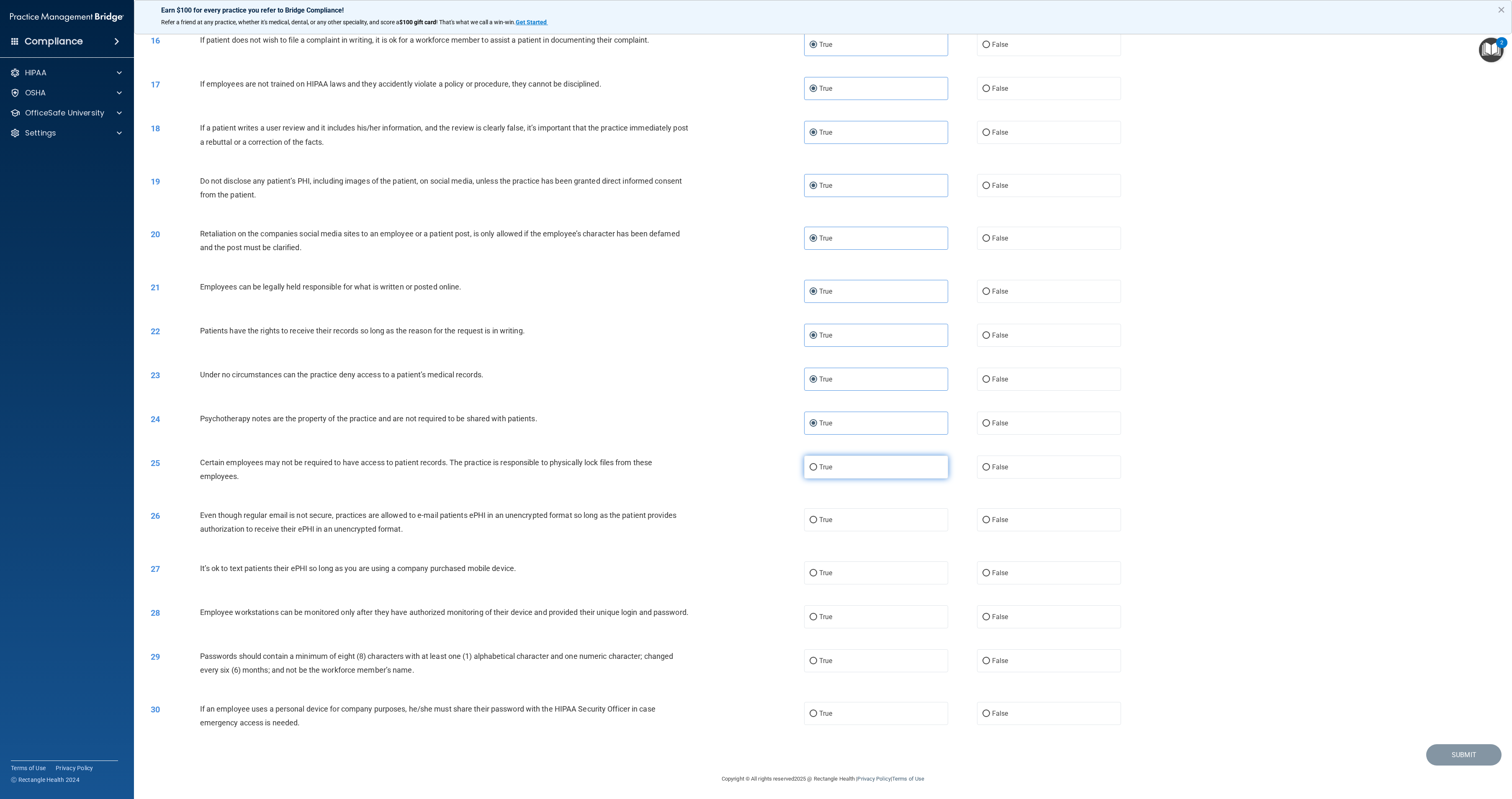
click at [862, 458] on label "True" at bounding box center [875, 467] width 144 height 23
click at [817, 465] on input "True" at bounding box center [813, 468] width 8 height 6
radio input "true"
click at [859, 498] on div "26 Even though regular email is not secure, practices are allowed to e-mail pat…" at bounding box center [823, 524] width 1357 height 53
click at [859, 510] on label "True" at bounding box center [875, 520] width 144 height 23
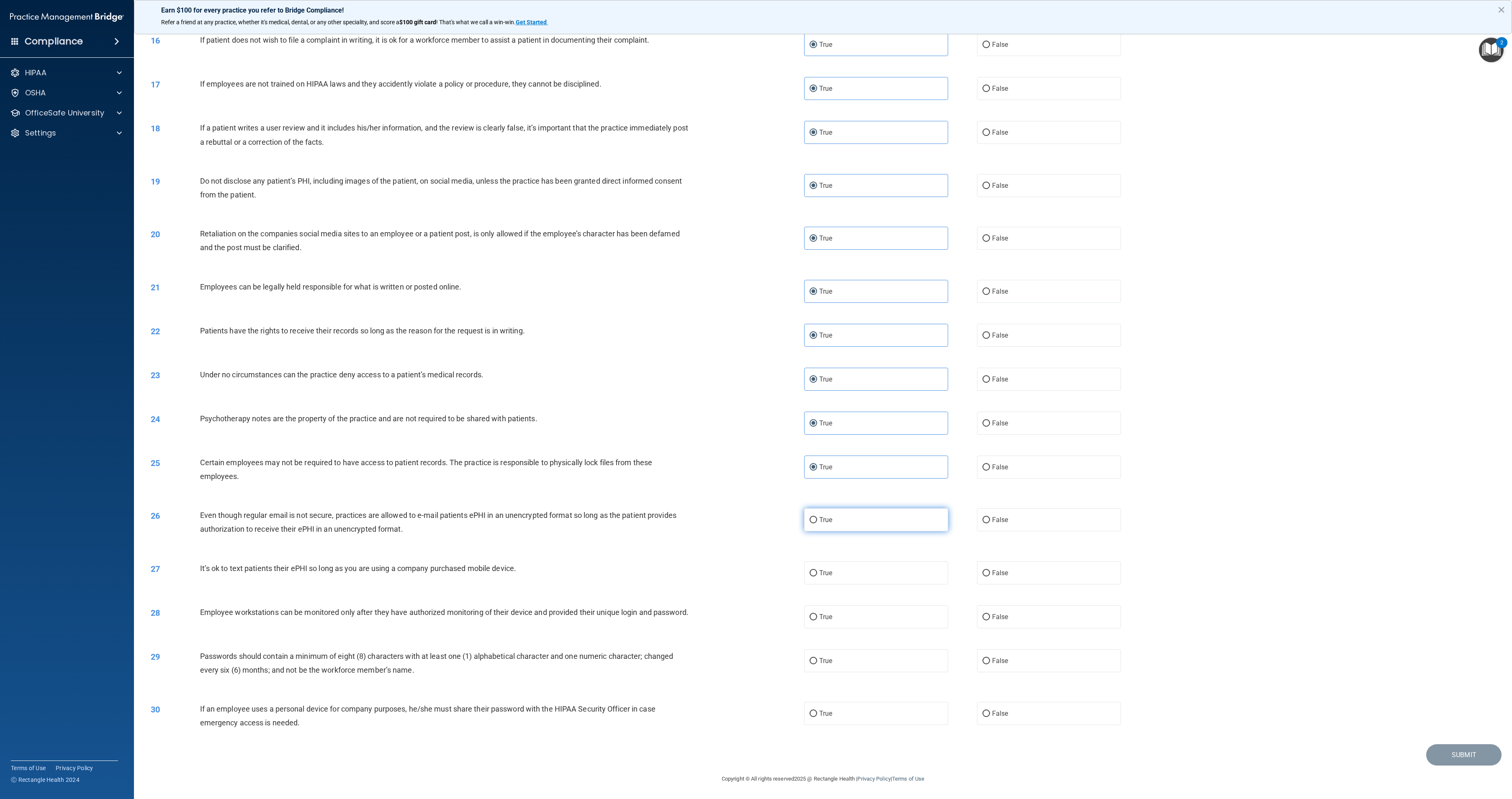
click at [817, 517] on input "True" at bounding box center [813, 520] width 8 height 6
radio input "true"
click at [864, 570] on label "True" at bounding box center [875, 573] width 144 height 23
click at [817, 571] on input "True" at bounding box center [813, 574] width 8 height 6
radio input "true"
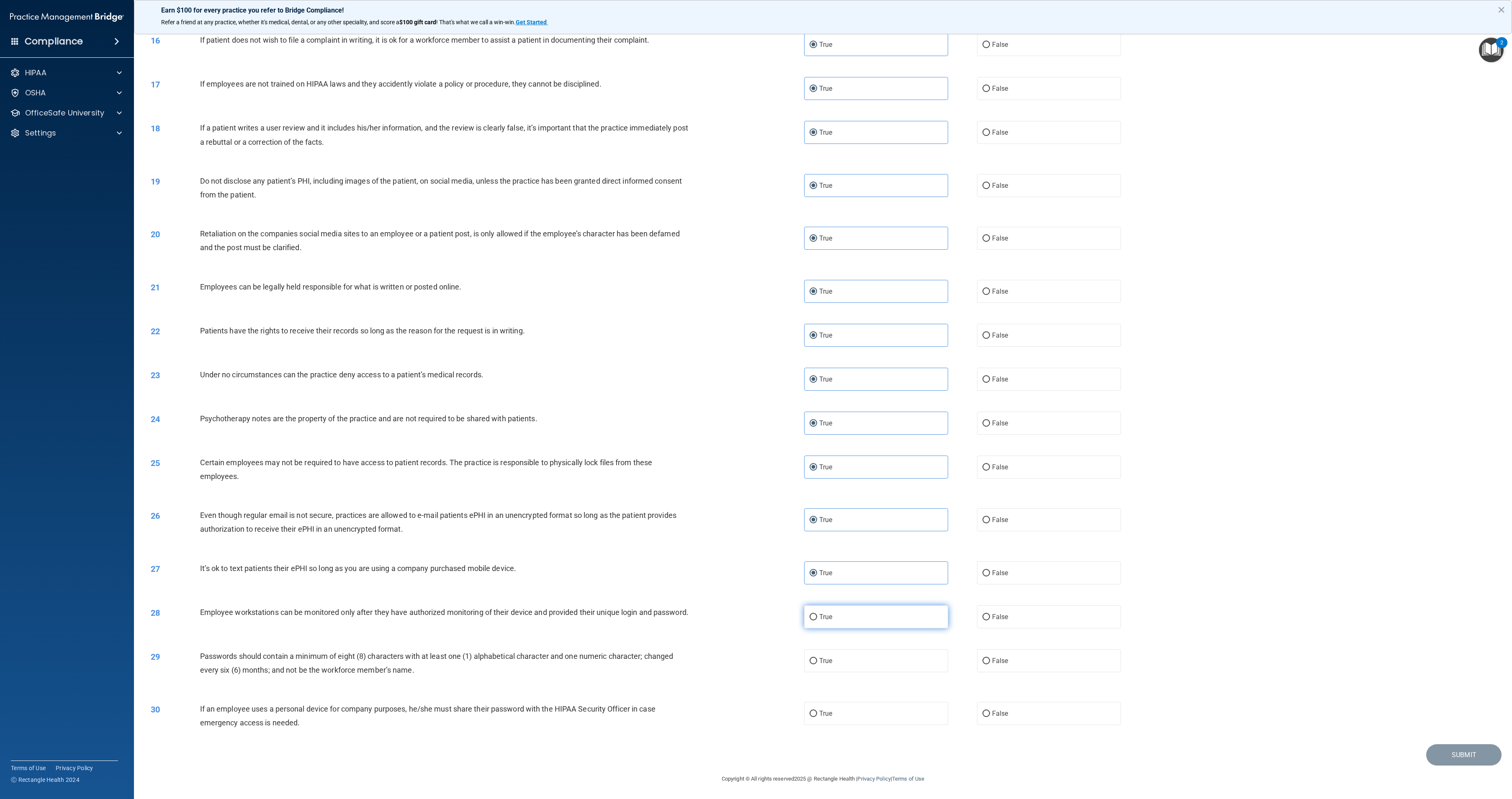
click at [867, 616] on label "True" at bounding box center [875, 616] width 144 height 23
click at [817, 616] on input "True" at bounding box center [813, 618] width 8 height 6
radio input "true"
click at [874, 660] on label "True" at bounding box center [875, 660] width 144 height 23
click at [817, 660] on input "True" at bounding box center [813, 662] width 8 height 6
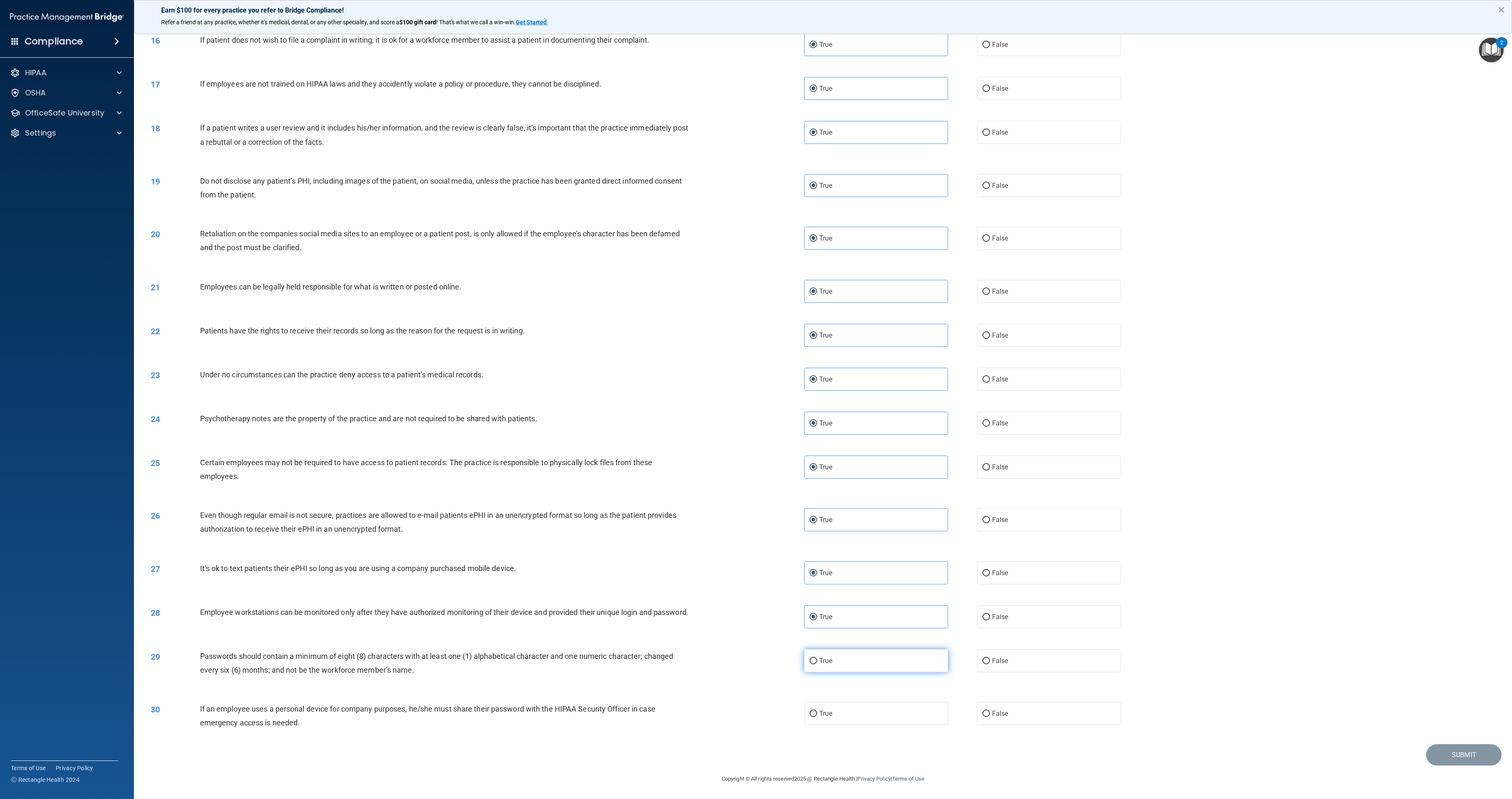
radio input "true"
click at [876, 702] on label "True" at bounding box center [875, 713] width 144 height 23
click at [817, 711] on input "True" at bounding box center [813, 714] width 8 height 6
radio input "true"
click at [1444, 750] on button "Submit" at bounding box center [1464, 755] width 75 height 21
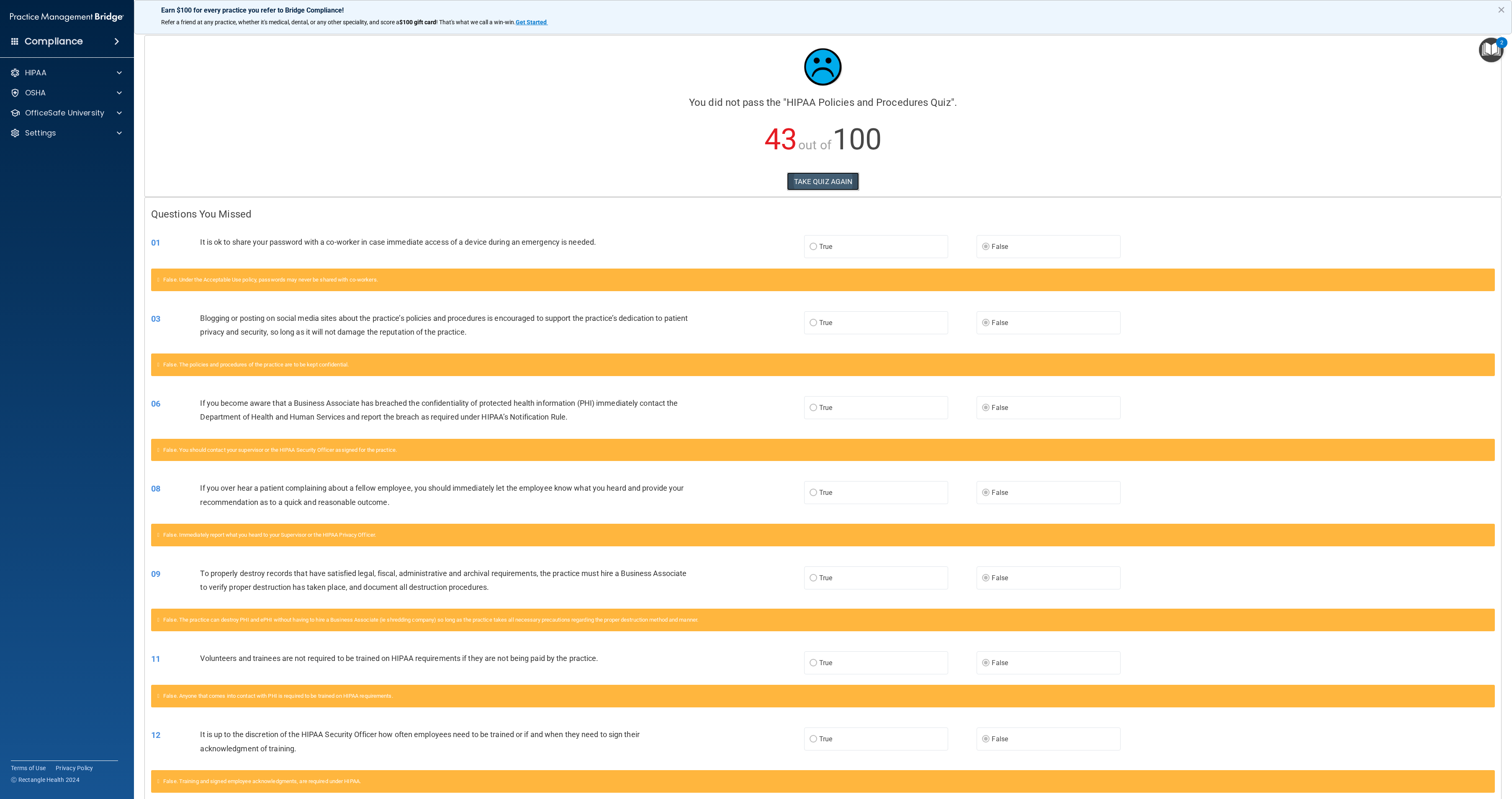
click at [821, 187] on button "TAKE QUIZ AGAIN" at bounding box center [823, 181] width 72 height 18
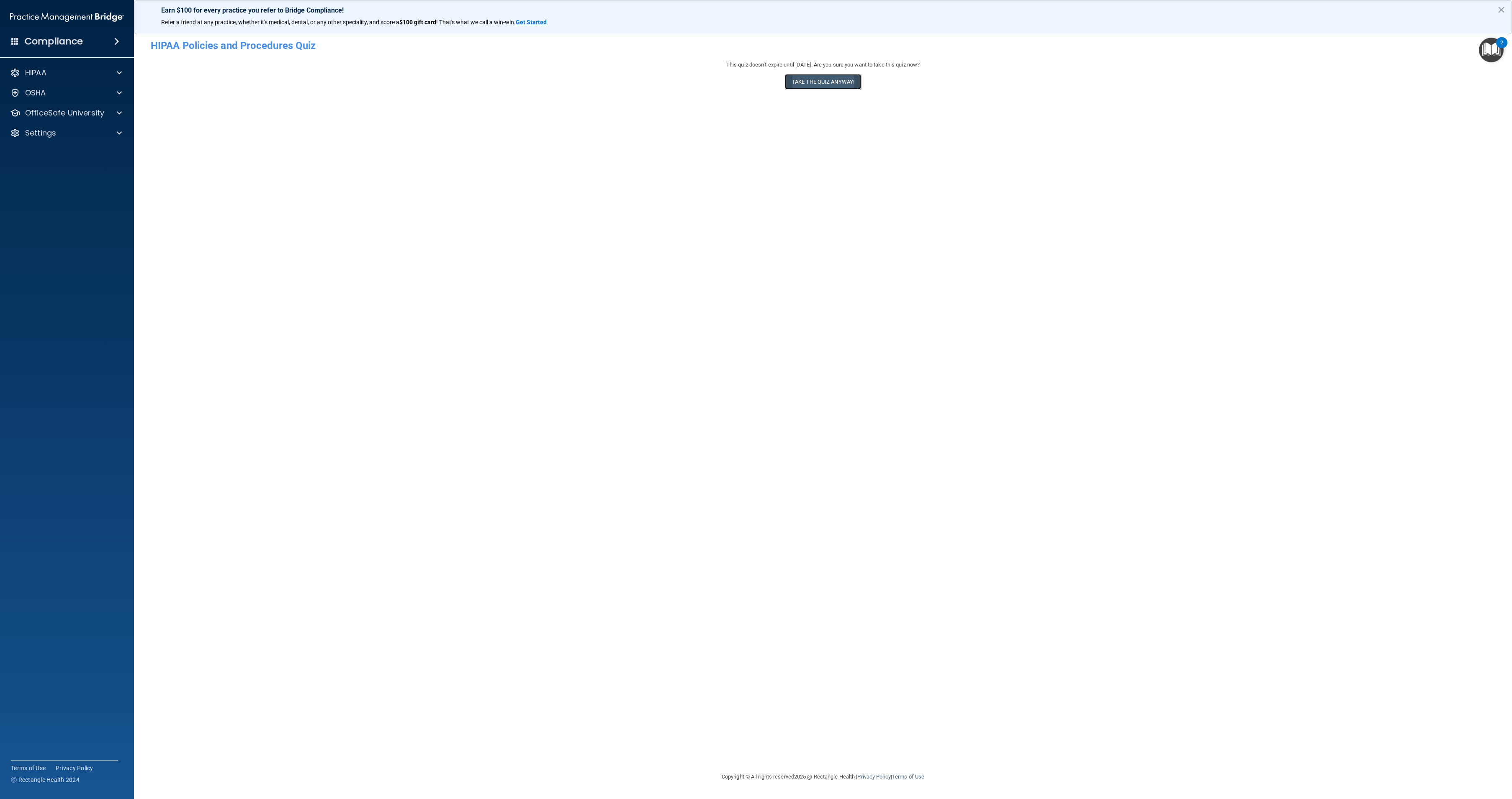
click at [830, 81] on button "Take the quiz anyway!" at bounding box center [823, 82] width 76 height 16
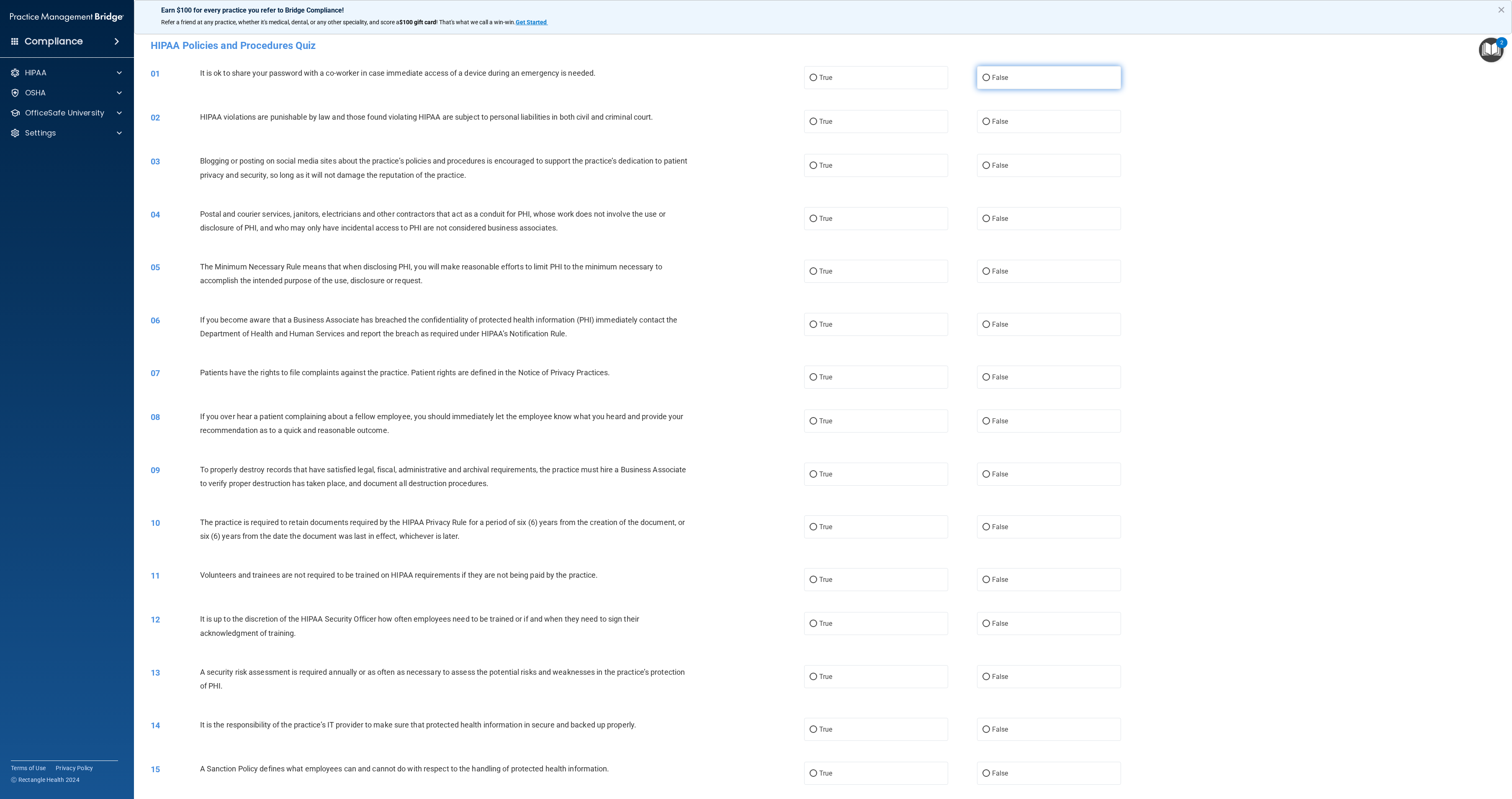
click at [1031, 78] on label "False" at bounding box center [1048, 77] width 144 height 23
click at [990, 78] on input "False" at bounding box center [986, 78] width 8 height 6
radio input "true"
click at [908, 122] on label "True" at bounding box center [875, 121] width 144 height 23
click at [817, 122] on input "True" at bounding box center [813, 122] width 8 height 6
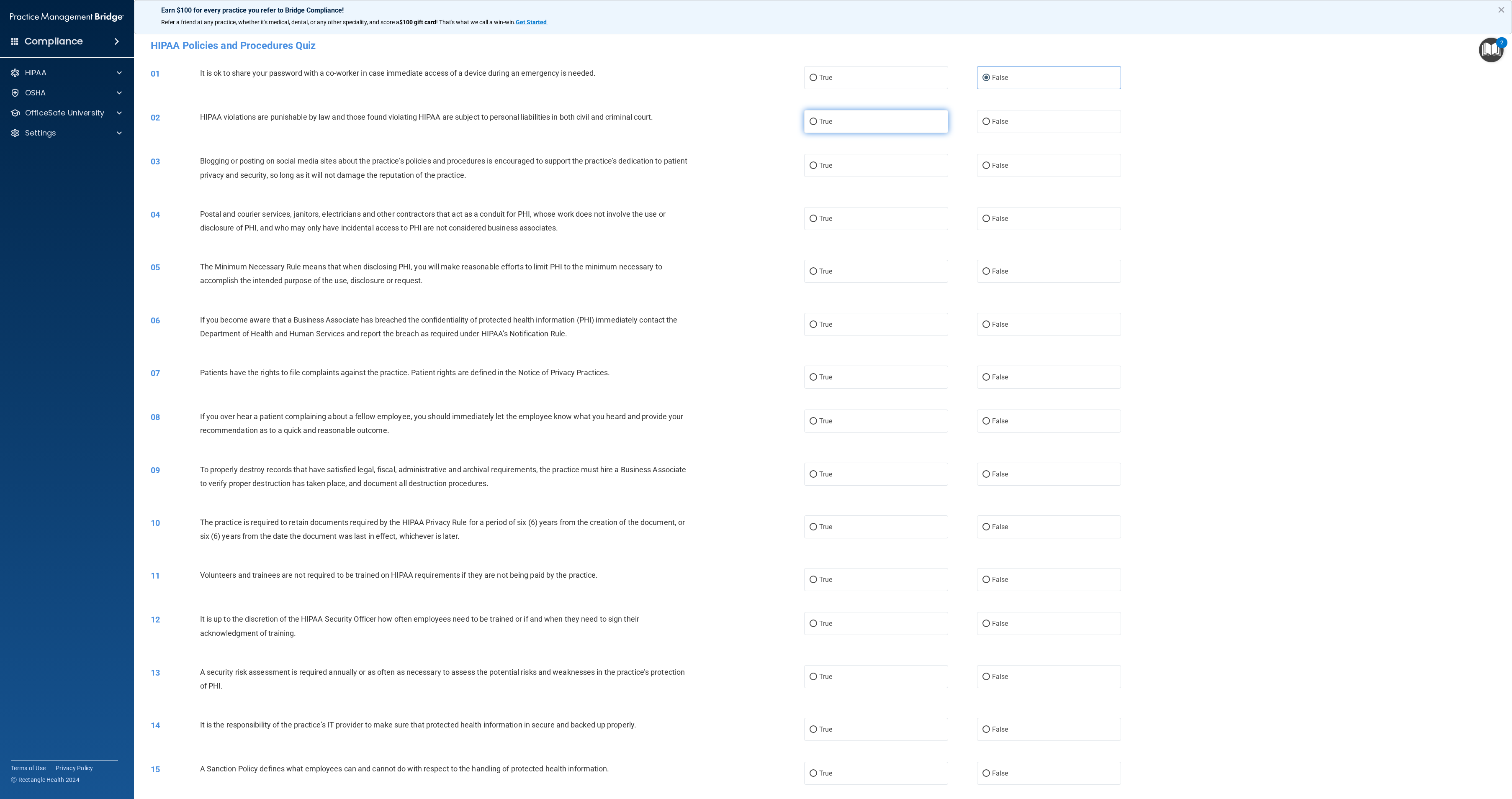
radio input "true"
click at [1015, 174] on label "False" at bounding box center [1048, 165] width 144 height 23
click at [990, 169] on input "False" at bounding box center [986, 166] width 8 height 6
radio input "true"
click at [912, 207] on label "True" at bounding box center [875, 218] width 144 height 23
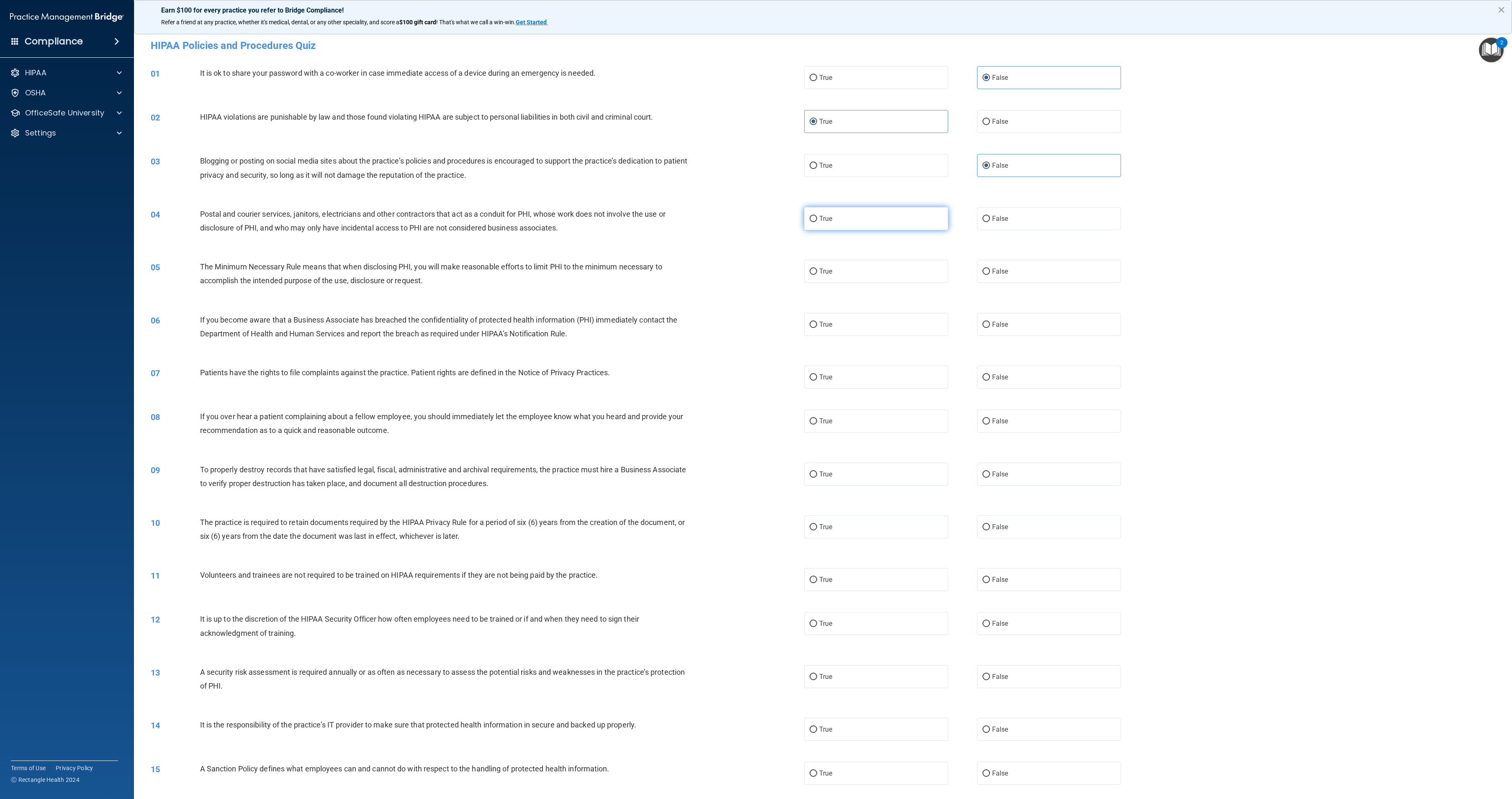
click at [817, 216] on input "True" at bounding box center [813, 219] width 8 height 6
radio input "true"
click at [883, 263] on label "True" at bounding box center [875, 271] width 144 height 23
click at [817, 268] on input "True" at bounding box center [813, 272] width 8 height 6
radio input "true"
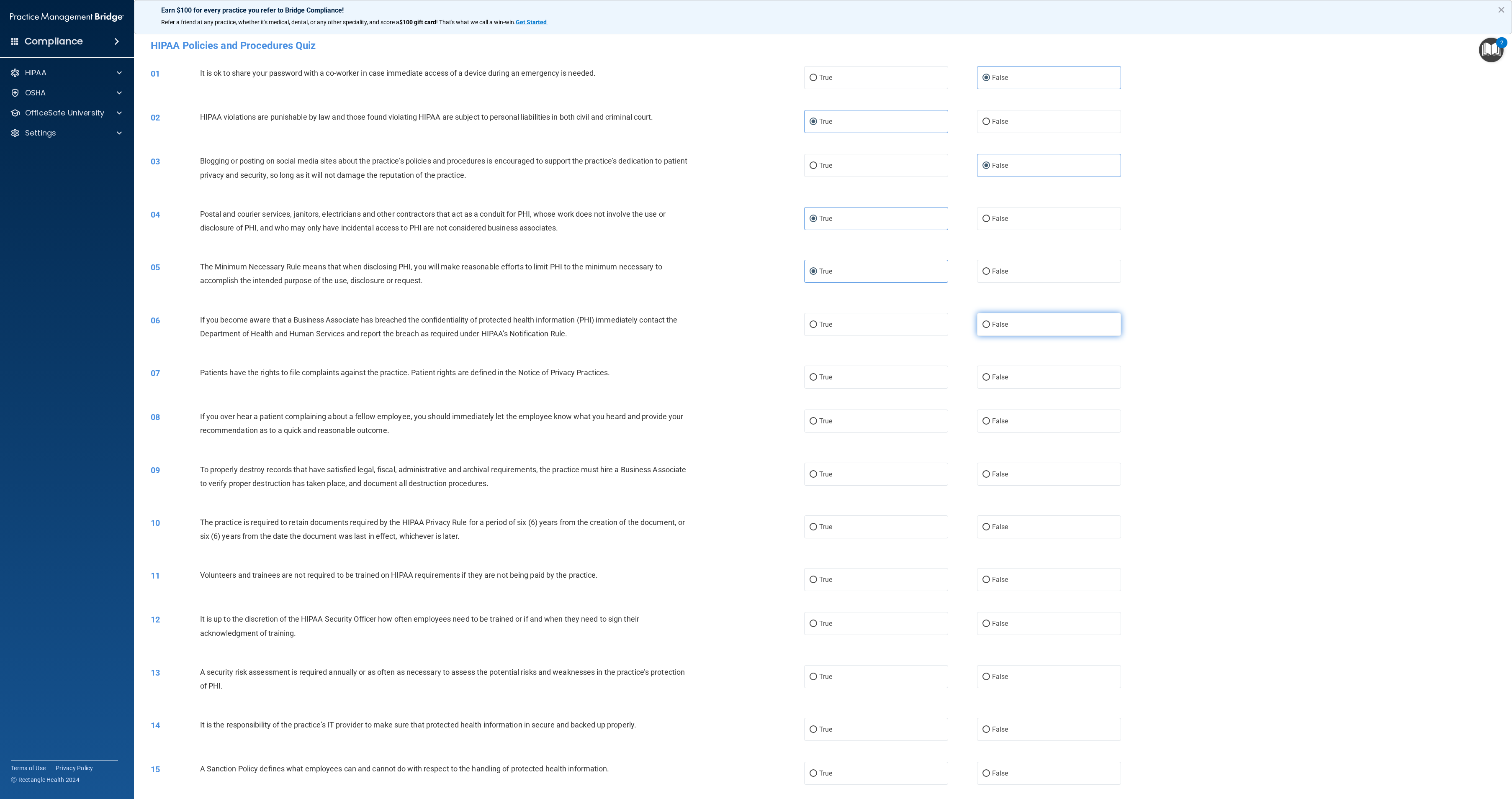
click at [991, 316] on label "False" at bounding box center [1048, 324] width 144 height 23
click at [990, 322] on input "False" at bounding box center [986, 325] width 8 height 6
radio input "true"
click at [889, 385] on label "True" at bounding box center [875, 377] width 144 height 23
click at [817, 381] on input "True" at bounding box center [813, 378] width 8 height 6
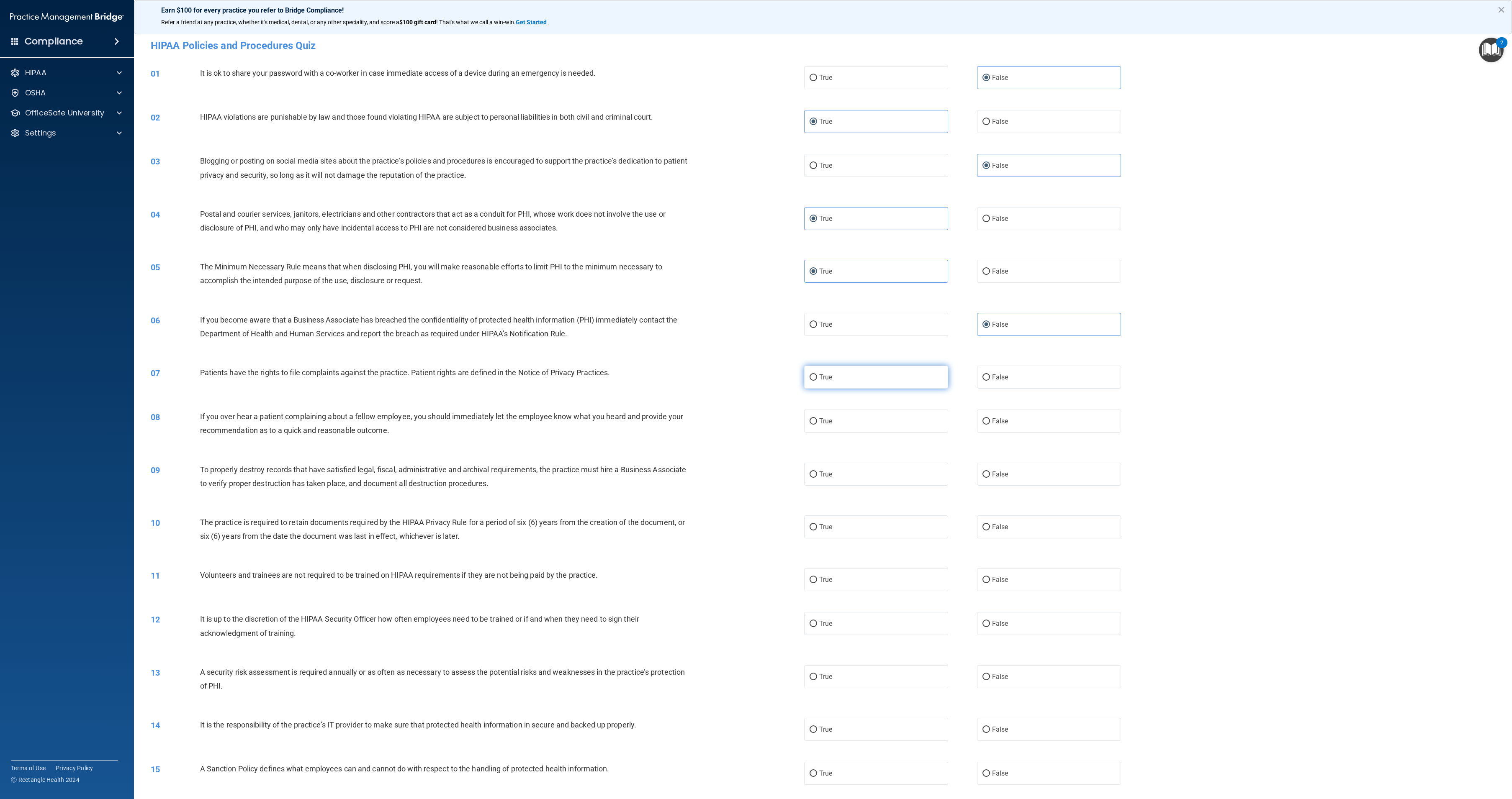
radio input "true"
click at [982, 425] on input "False" at bounding box center [986, 421] width 8 height 6
radio input "true"
click at [992, 466] on label "False" at bounding box center [1048, 474] width 144 height 23
click at [990, 472] on input "False" at bounding box center [986, 475] width 8 height 6
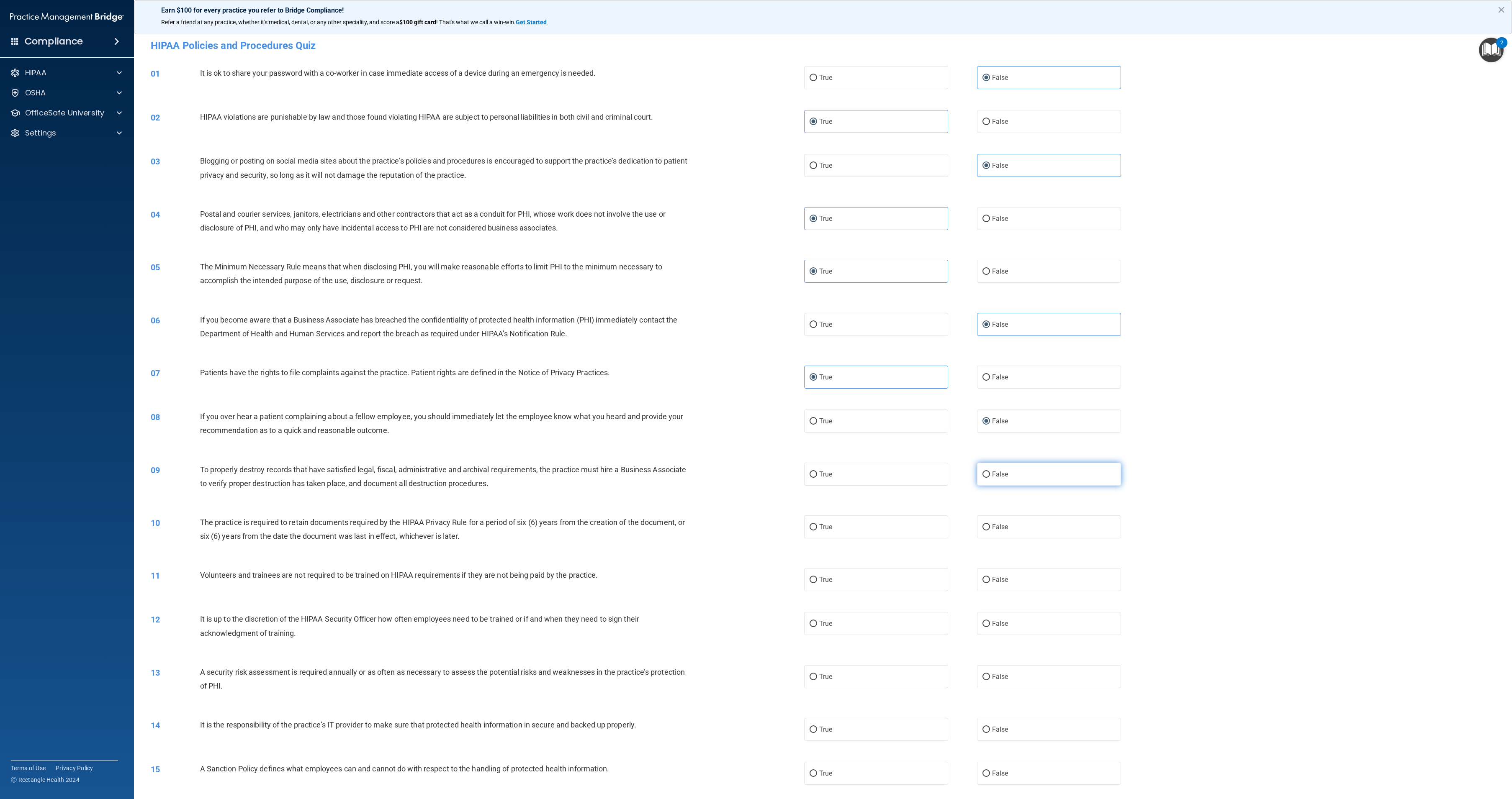
radio input "true"
click at [863, 530] on label "True" at bounding box center [875, 527] width 144 height 23
click at [817, 530] on input "True" at bounding box center [813, 527] width 8 height 6
radio input "true"
click at [984, 577] on input "False" at bounding box center [986, 580] width 8 height 6
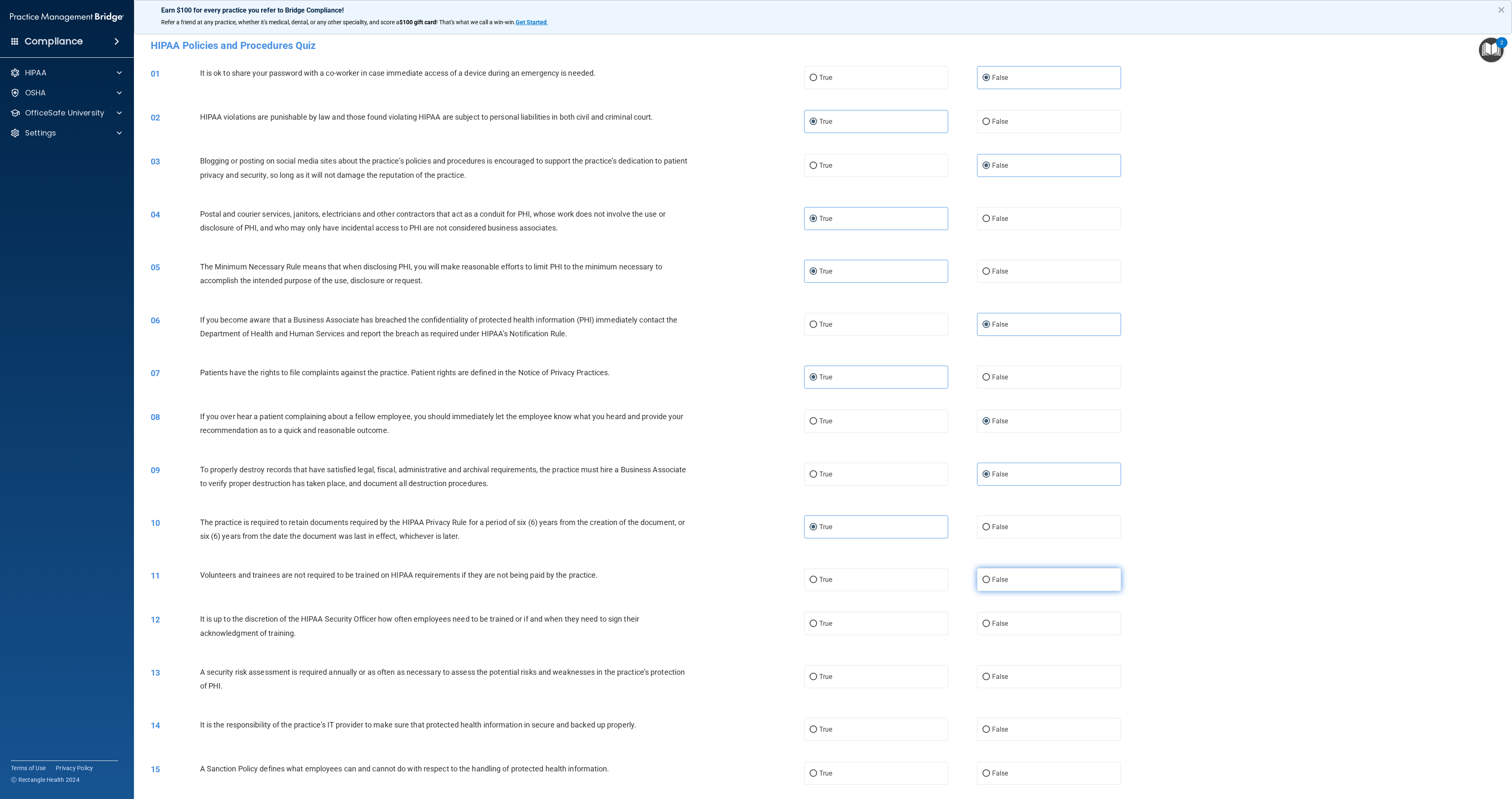
radio input "true"
click at [1017, 622] on label "False" at bounding box center [1048, 623] width 144 height 23
click at [990, 622] on input "False" at bounding box center [986, 624] width 8 height 6
radio input "true"
click at [1006, 684] on label "False" at bounding box center [1048, 677] width 144 height 23
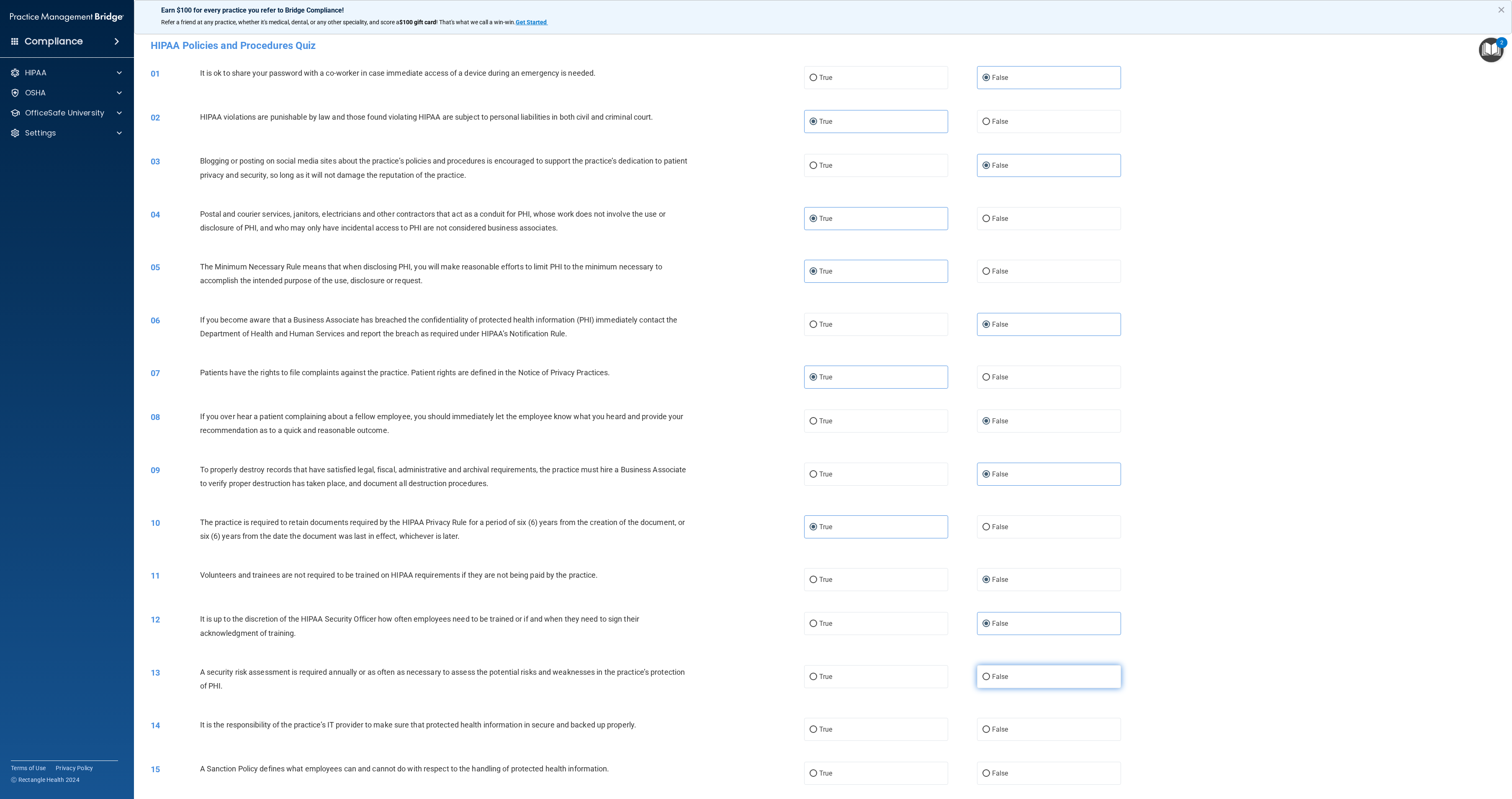
click at [990, 680] on input "False" at bounding box center [986, 677] width 8 height 6
radio input "true"
click at [886, 688] on label "True" at bounding box center [875, 677] width 144 height 23
click at [817, 680] on input "True" at bounding box center [813, 677] width 8 height 6
radio input "true"
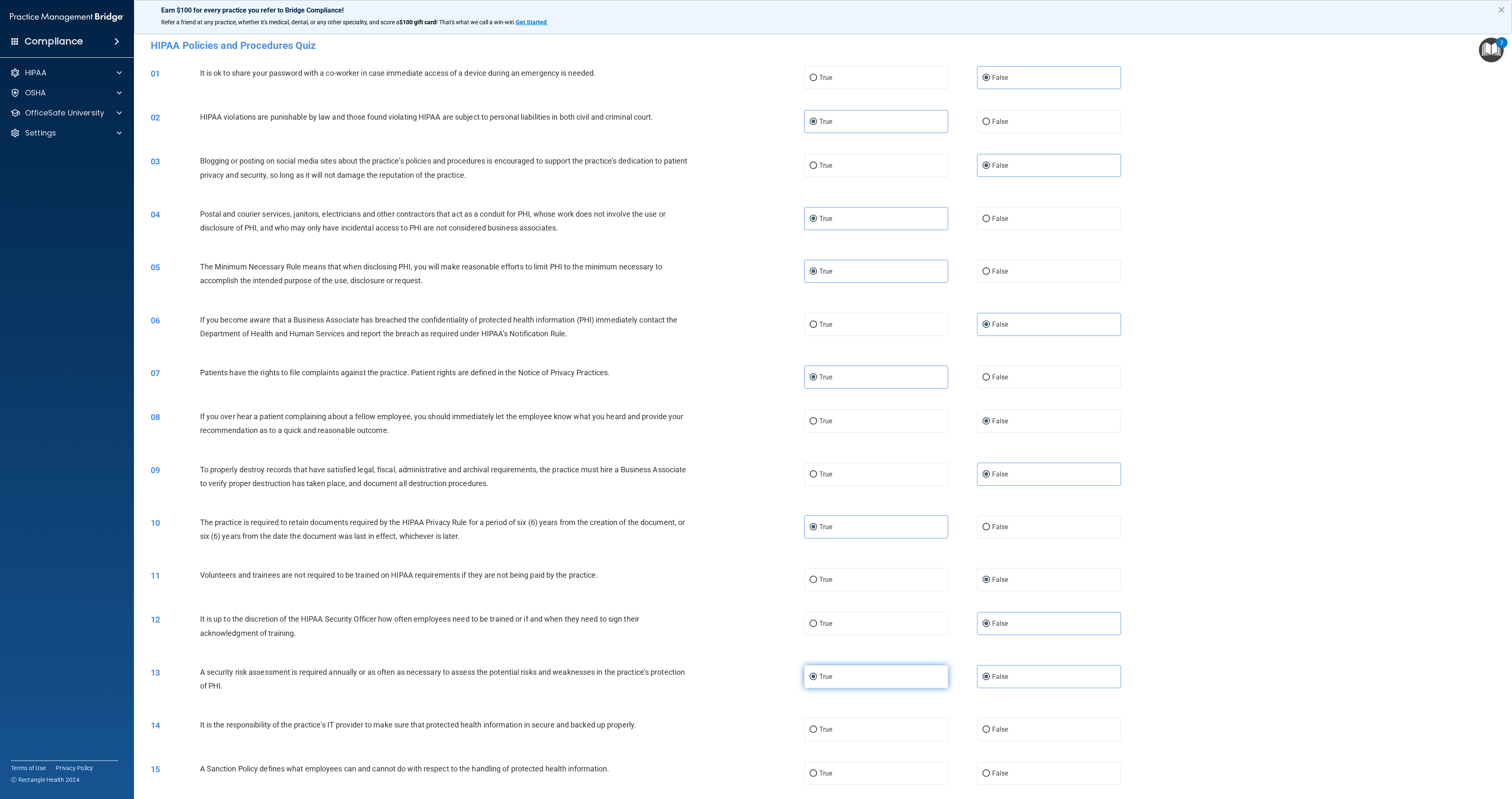
radio input "false"
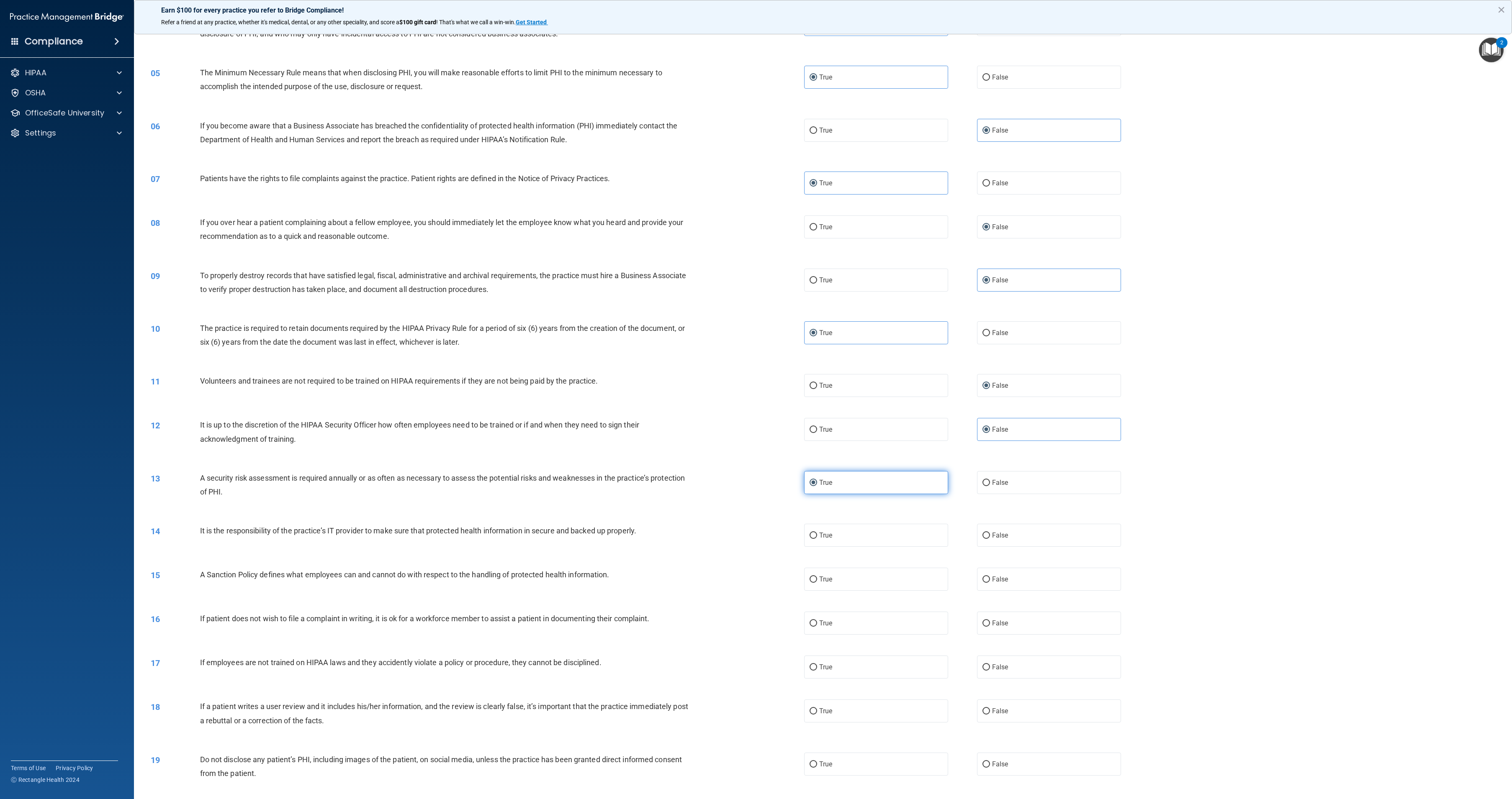
scroll to position [194, 0]
click at [1010, 534] on label "False" at bounding box center [1048, 535] width 144 height 23
click at [990, 534] on input "False" at bounding box center [986, 536] width 8 height 6
radio input "true"
click at [1017, 582] on label "False" at bounding box center [1048, 579] width 144 height 23
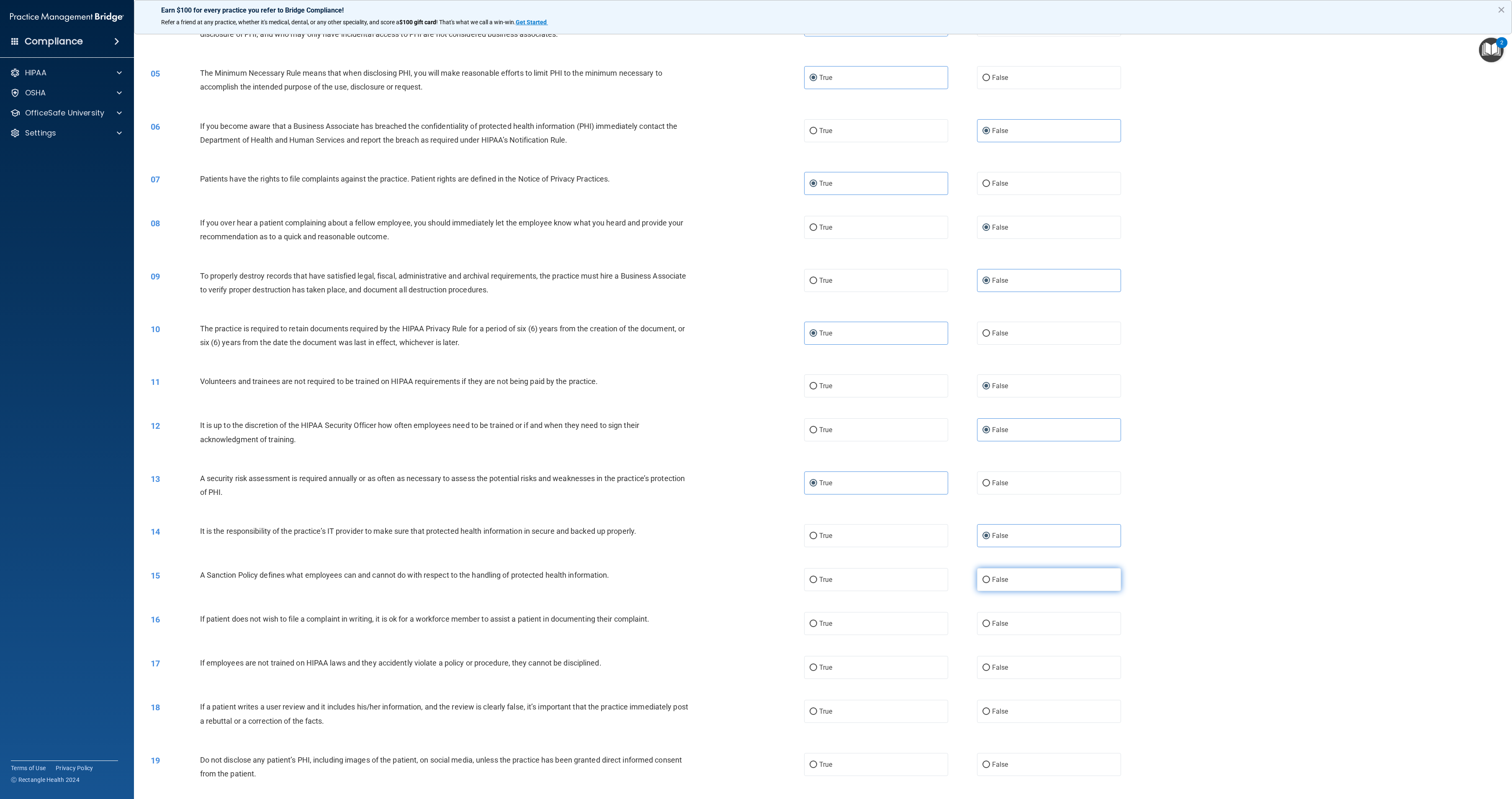
click at [990, 582] on input "False" at bounding box center [986, 580] width 8 height 6
radio input "true"
click at [922, 632] on label "True" at bounding box center [875, 623] width 144 height 23
click at [817, 627] on input "True" at bounding box center [813, 624] width 8 height 6
radio input "true"
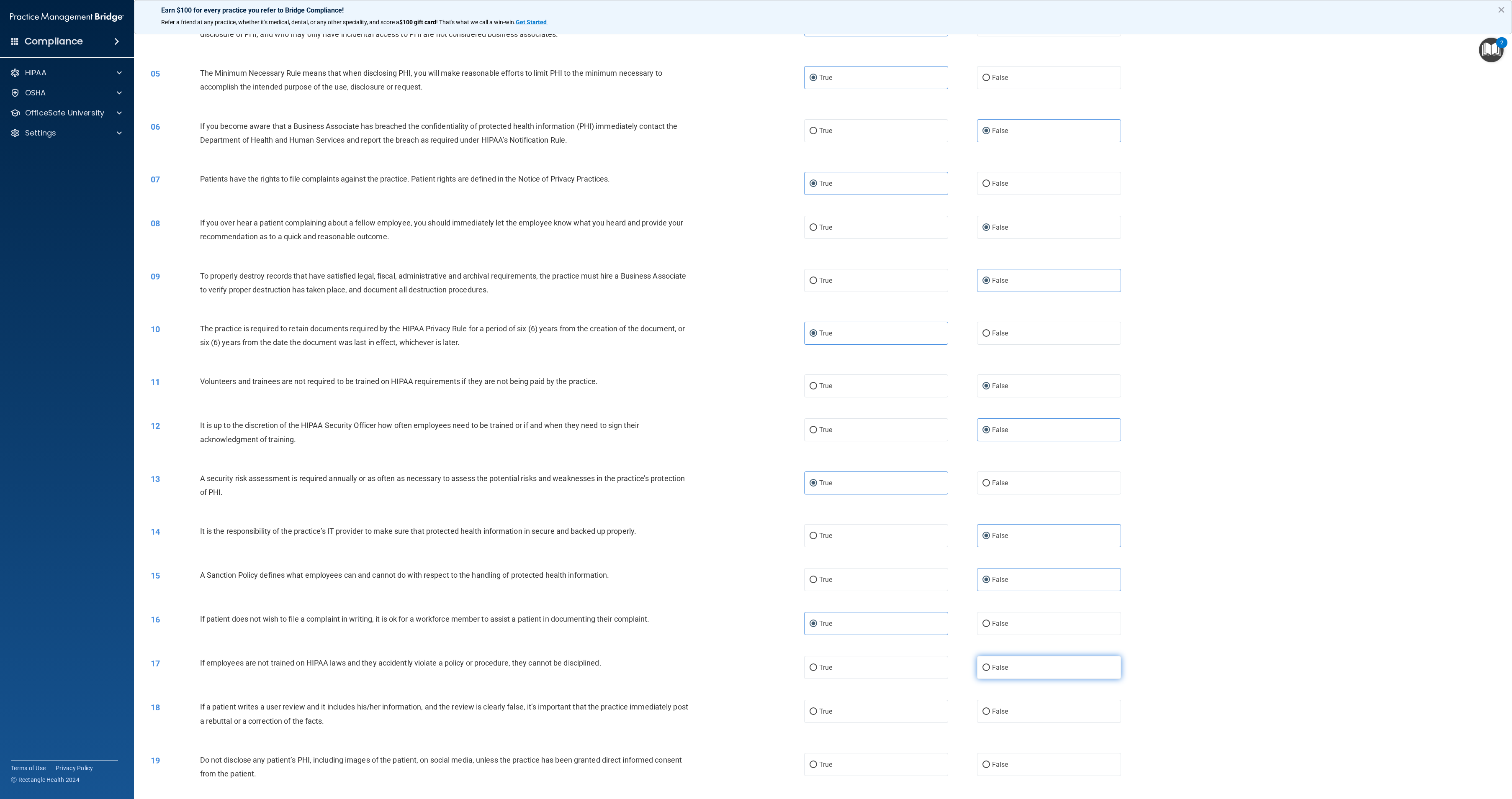
click at [1006, 665] on label "False" at bounding box center [1048, 667] width 144 height 23
click at [990, 665] on input "False" at bounding box center [986, 668] width 8 height 6
radio input "true"
click at [1011, 711] on label "False" at bounding box center [1048, 711] width 144 height 23
click at [990, 711] on input "False" at bounding box center [986, 712] width 8 height 6
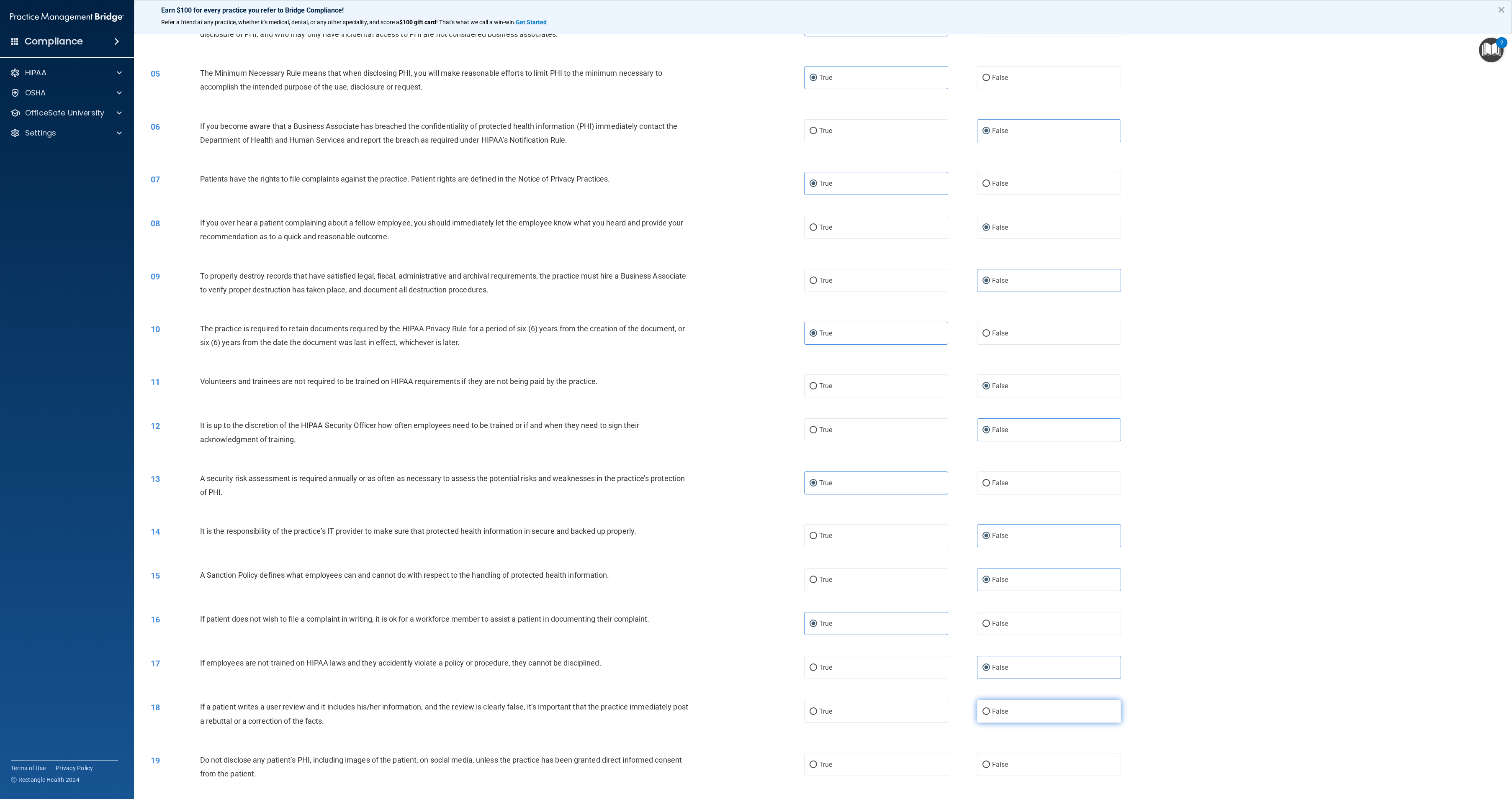
radio input "true"
click at [899, 761] on label "True" at bounding box center [875, 764] width 144 height 23
click at [817, 762] on input "True" at bounding box center [813, 765] width 8 height 6
radio input "true"
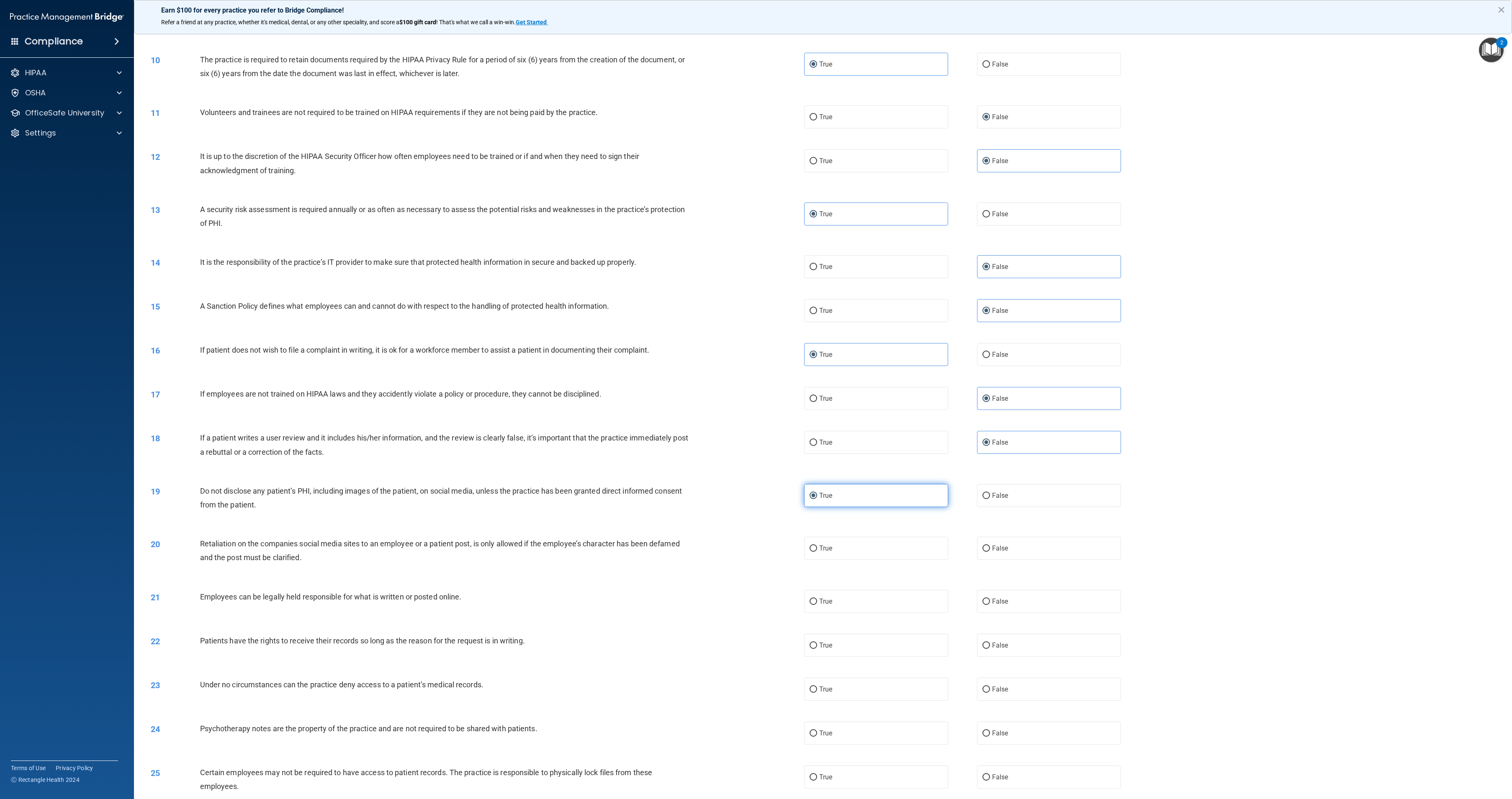
scroll to position [465, 0]
click at [1014, 537] on label "False" at bounding box center [1048, 545] width 144 height 23
click at [990, 543] on input "False" at bounding box center [986, 546] width 8 height 6
radio input "true"
click at [901, 607] on label "True" at bounding box center [875, 599] width 144 height 23
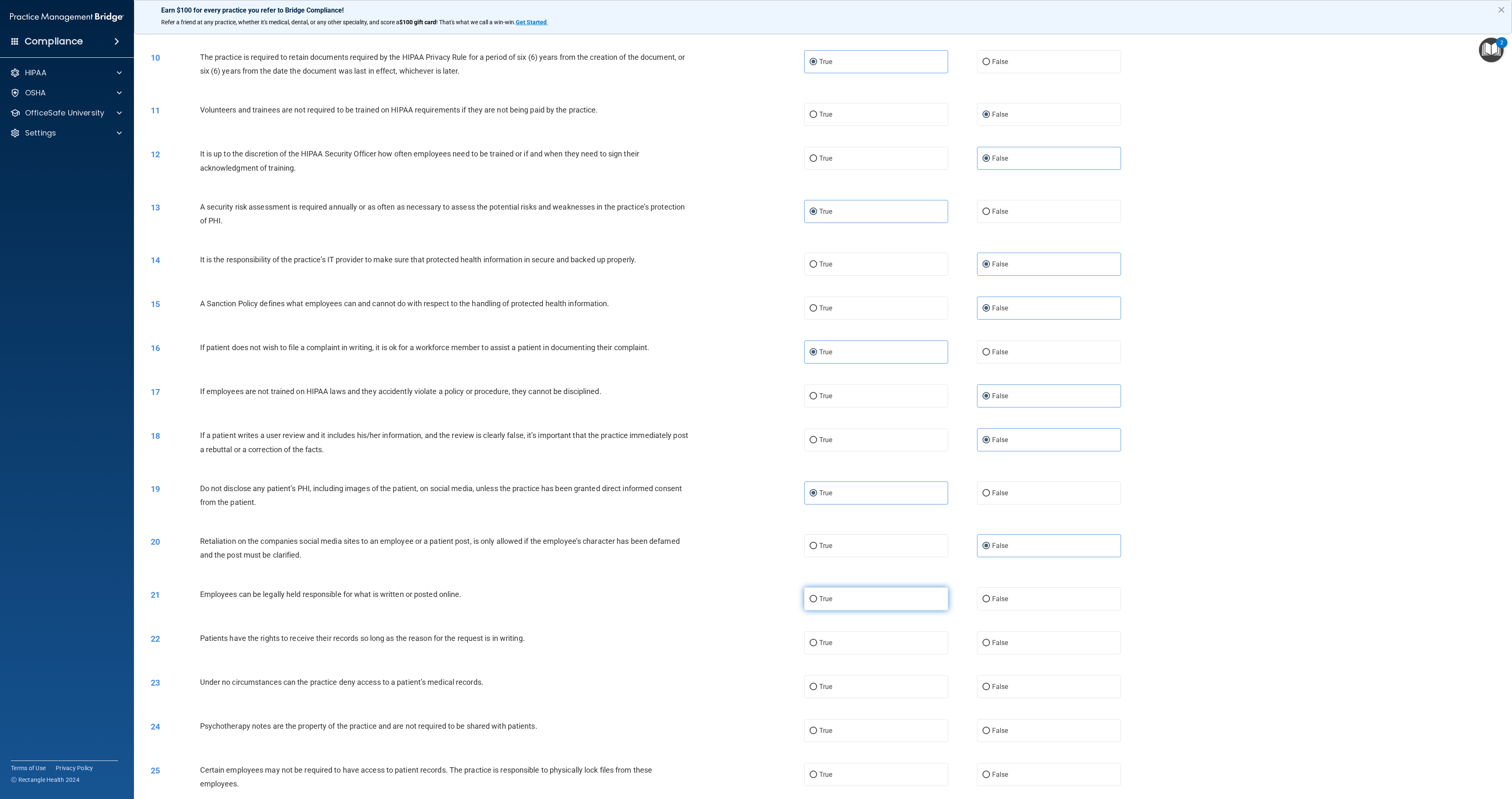
click at [817, 603] on input "True" at bounding box center [813, 600] width 8 height 6
radio input "true"
click at [999, 639] on label "False" at bounding box center [1048, 643] width 144 height 23
click at [990, 640] on input "False" at bounding box center [986, 644] width 8 height 6
radio input "true"
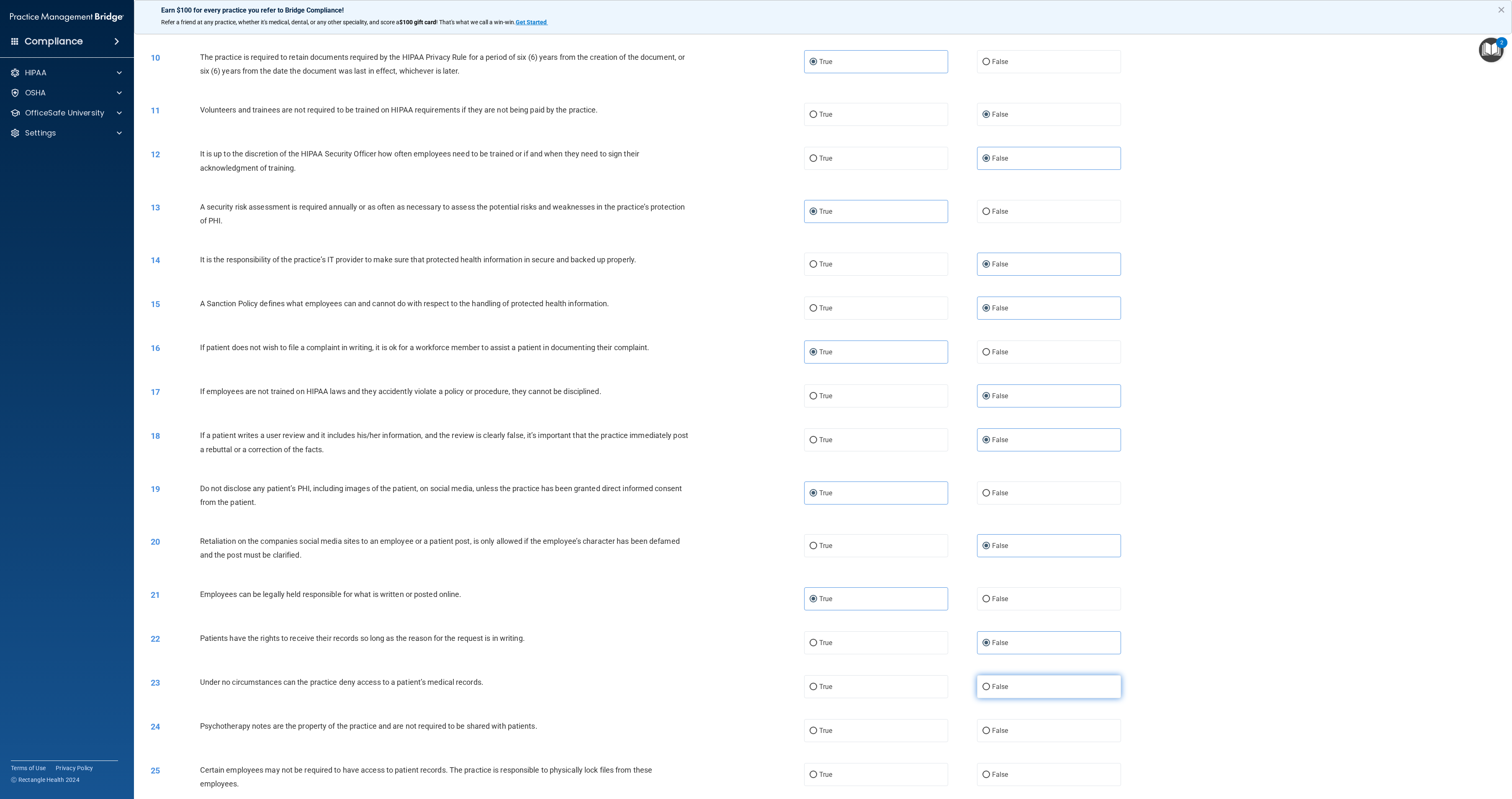
click at [1004, 691] on label "False" at bounding box center [1048, 687] width 144 height 23
click at [990, 691] on input "False" at bounding box center [986, 688] width 8 height 6
radio input "true"
click at [906, 725] on label "True" at bounding box center [875, 731] width 144 height 23
click at [817, 728] on input "True" at bounding box center [813, 732] width 8 height 6
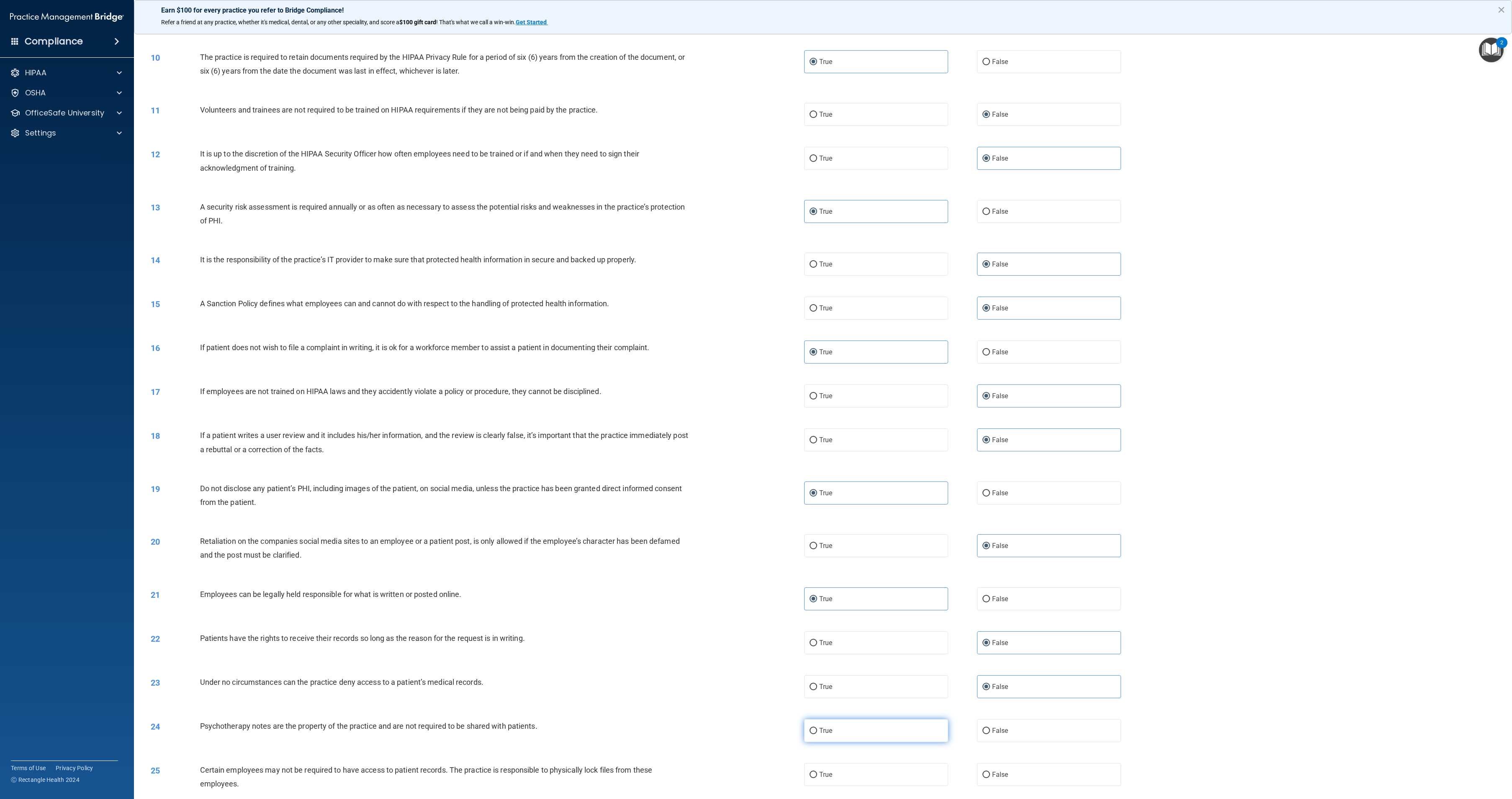
radio input "true"
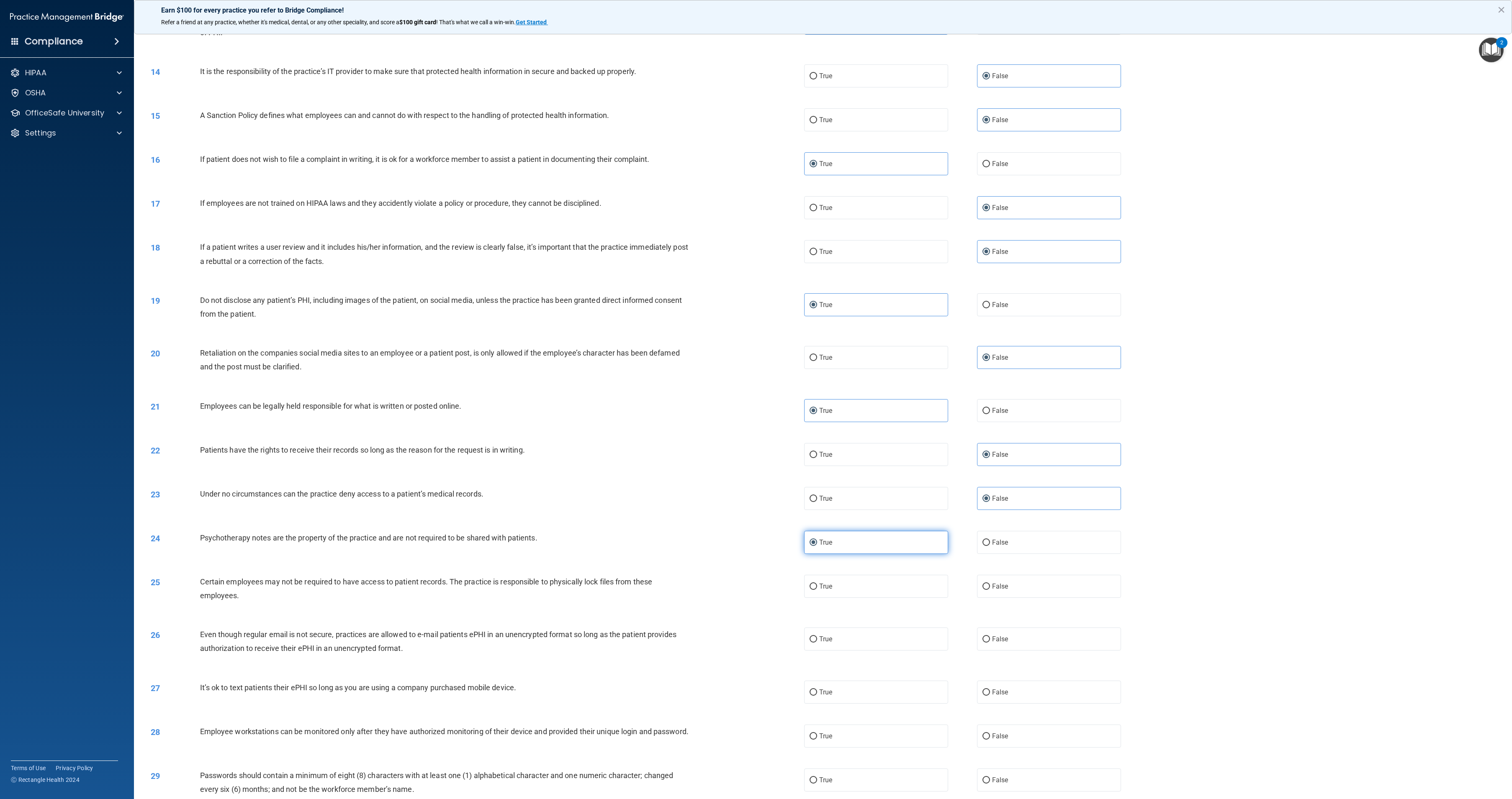
scroll to position [661, 0]
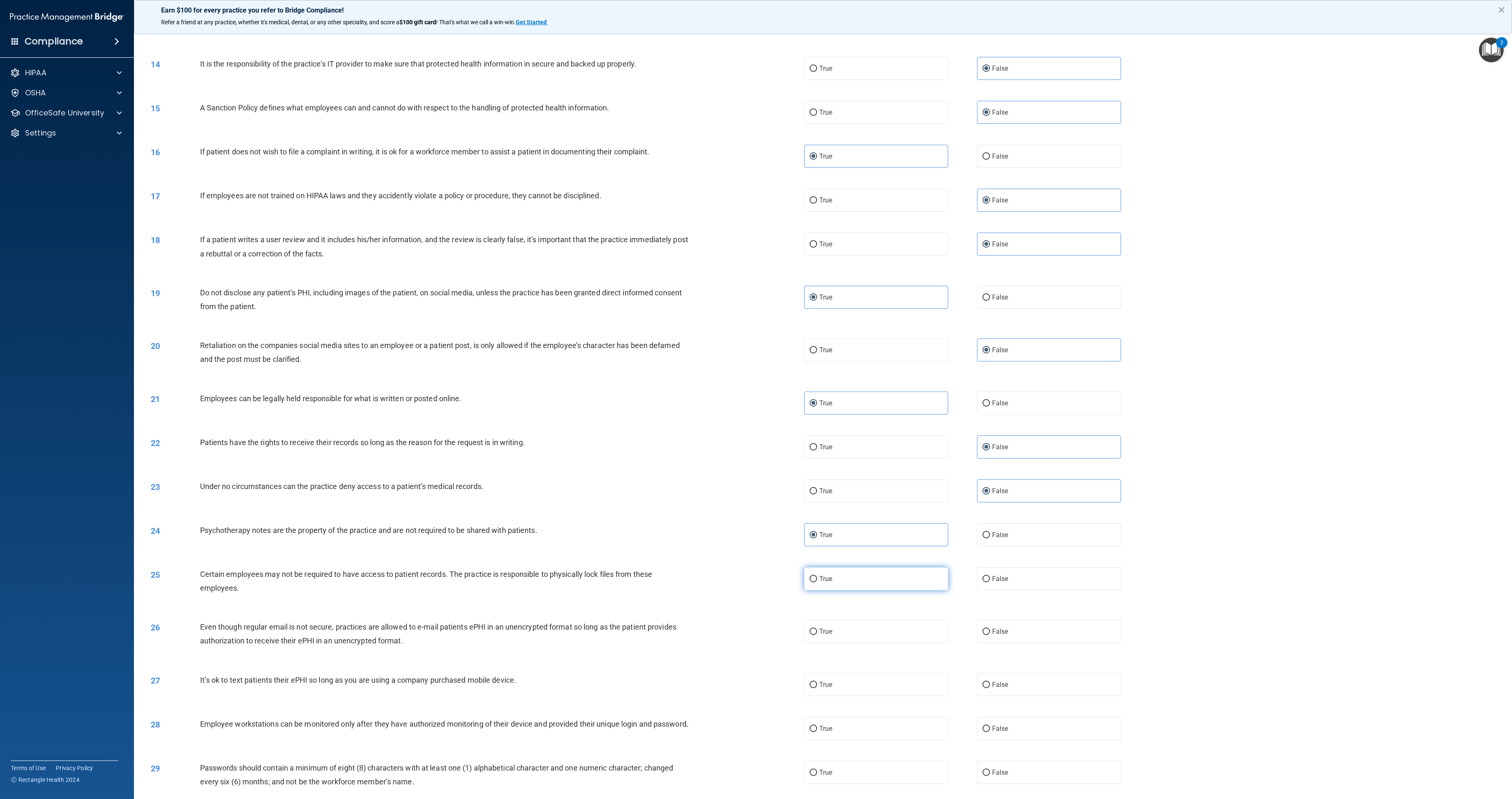
click at [900, 589] on label "True" at bounding box center [875, 578] width 144 height 23
click at [817, 582] on input "True" at bounding box center [813, 579] width 8 height 6
radio input "true"
click at [901, 626] on label "True" at bounding box center [875, 631] width 144 height 23
click at [817, 629] on input "True" at bounding box center [813, 632] width 8 height 6
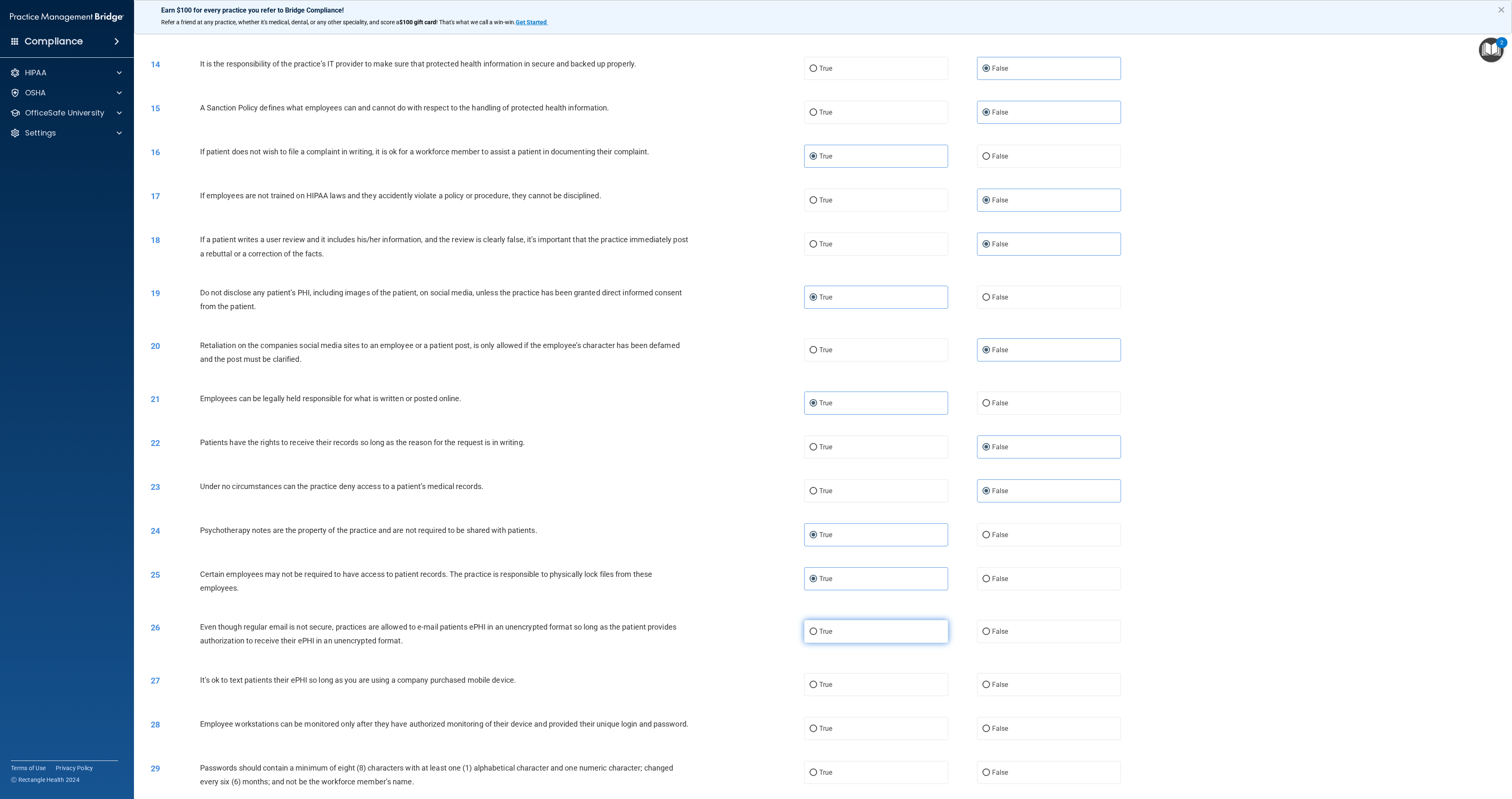
radio input "true"
click at [1015, 686] on label "False" at bounding box center [1048, 684] width 144 height 23
click at [990, 686] on input "False" at bounding box center [986, 685] width 8 height 6
radio input "true"
click at [1017, 715] on div "28 Employee workstations can be monitored only after they have authorized monit…" at bounding box center [823, 729] width 1357 height 44
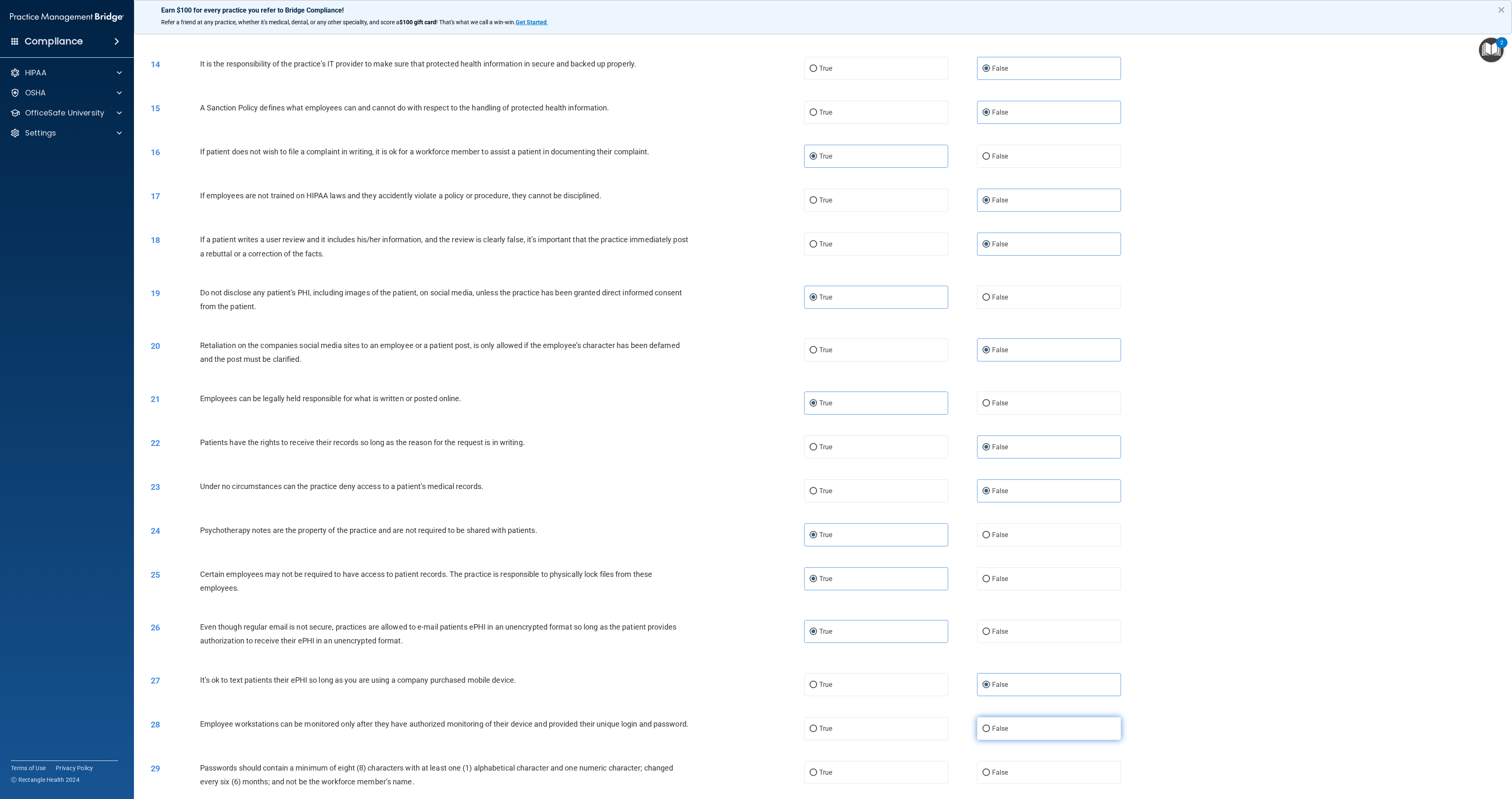
scroll to position [782, 0]
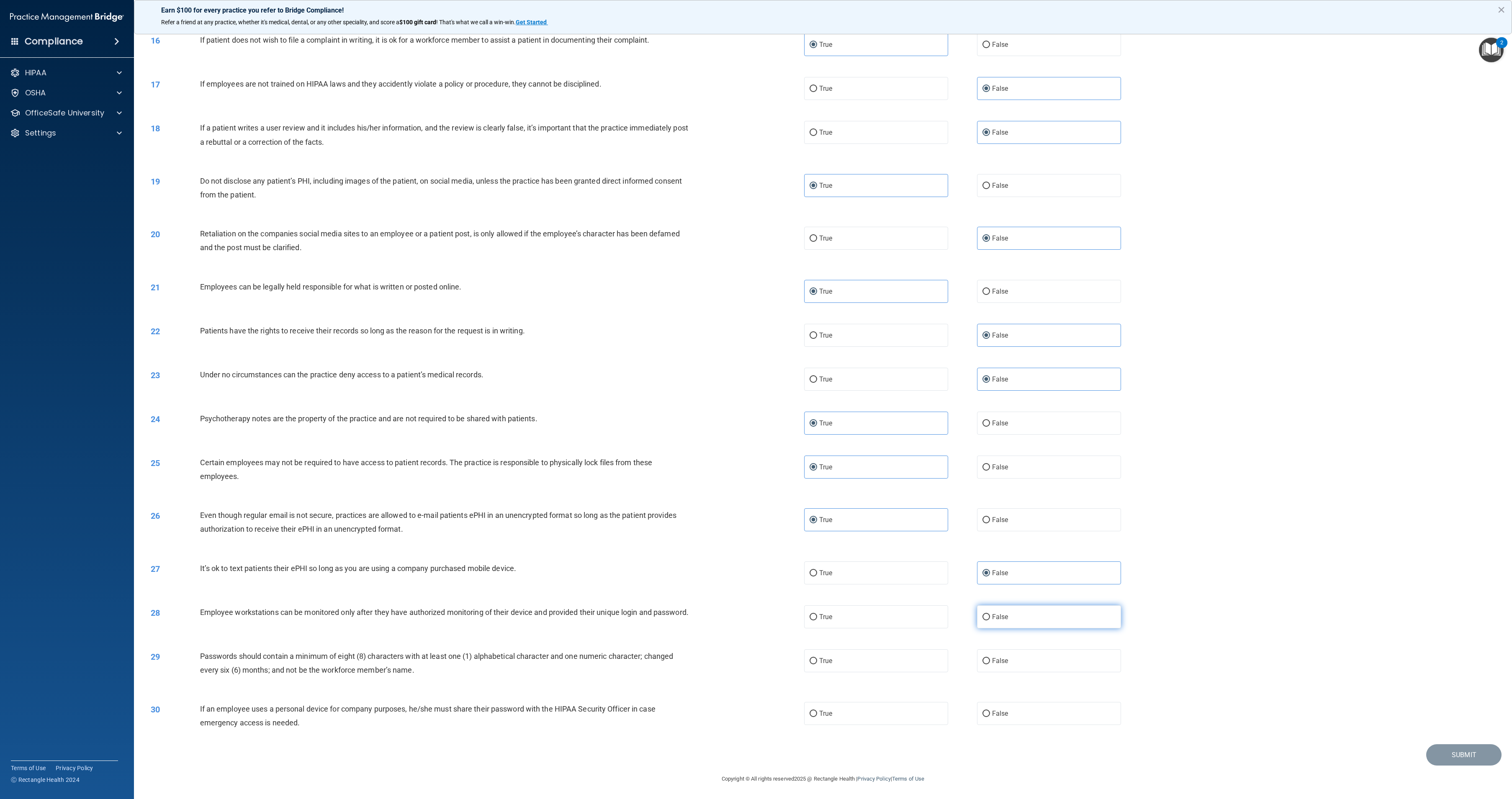
click at [1012, 617] on label "False" at bounding box center [1048, 616] width 144 height 23
click at [990, 617] on input "False" at bounding box center [986, 618] width 8 height 6
radio input "true"
click at [880, 659] on label "True" at bounding box center [875, 660] width 144 height 23
click at [817, 659] on input "True" at bounding box center [813, 662] width 8 height 6
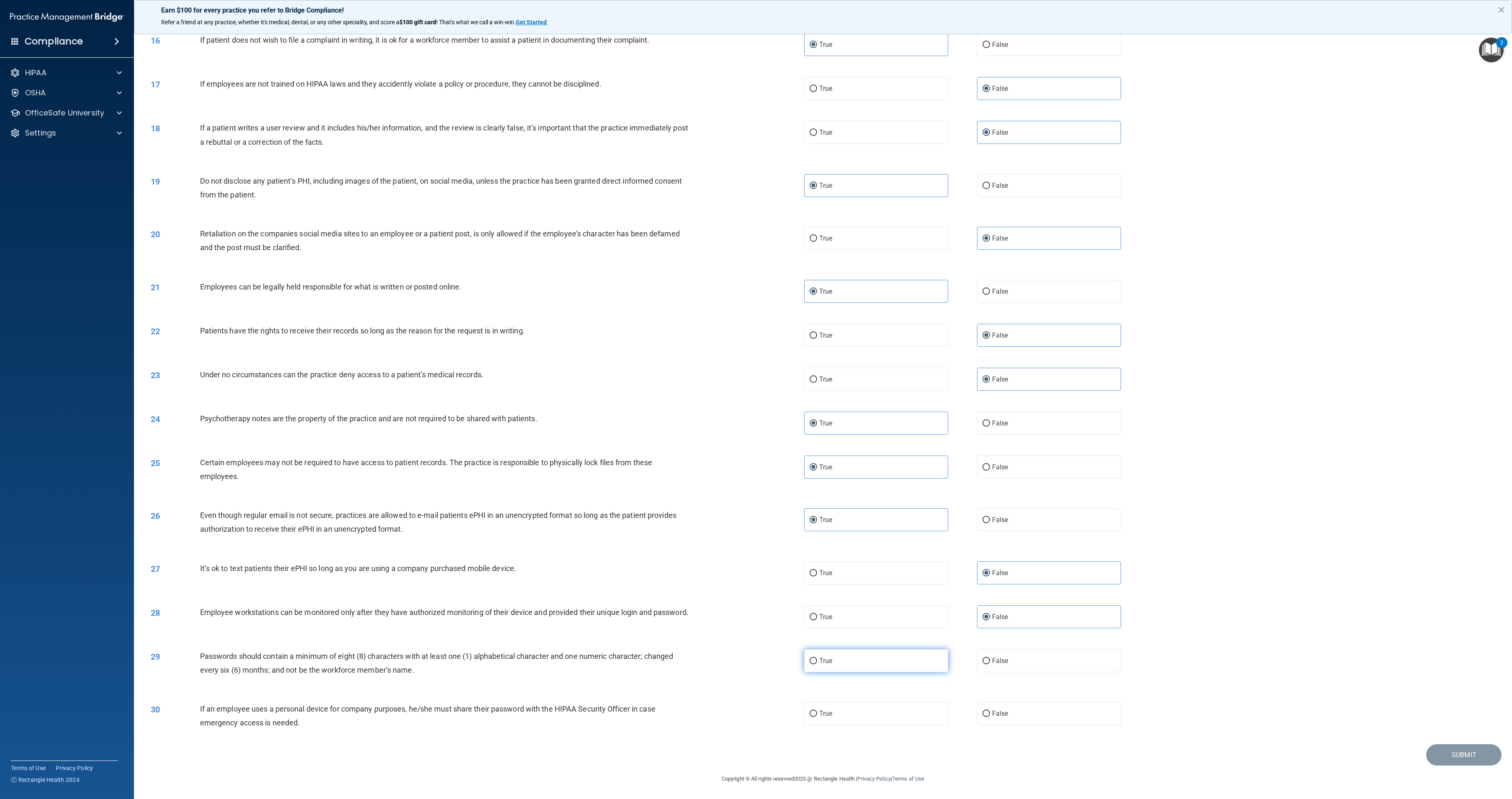
radio input "true"
click at [987, 714] on label "False" at bounding box center [1048, 713] width 144 height 23
click at [987, 714] on input "False" at bounding box center [986, 714] width 8 height 6
radio input "true"
click at [1449, 754] on button "Submit" at bounding box center [1464, 755] width 75 height 21
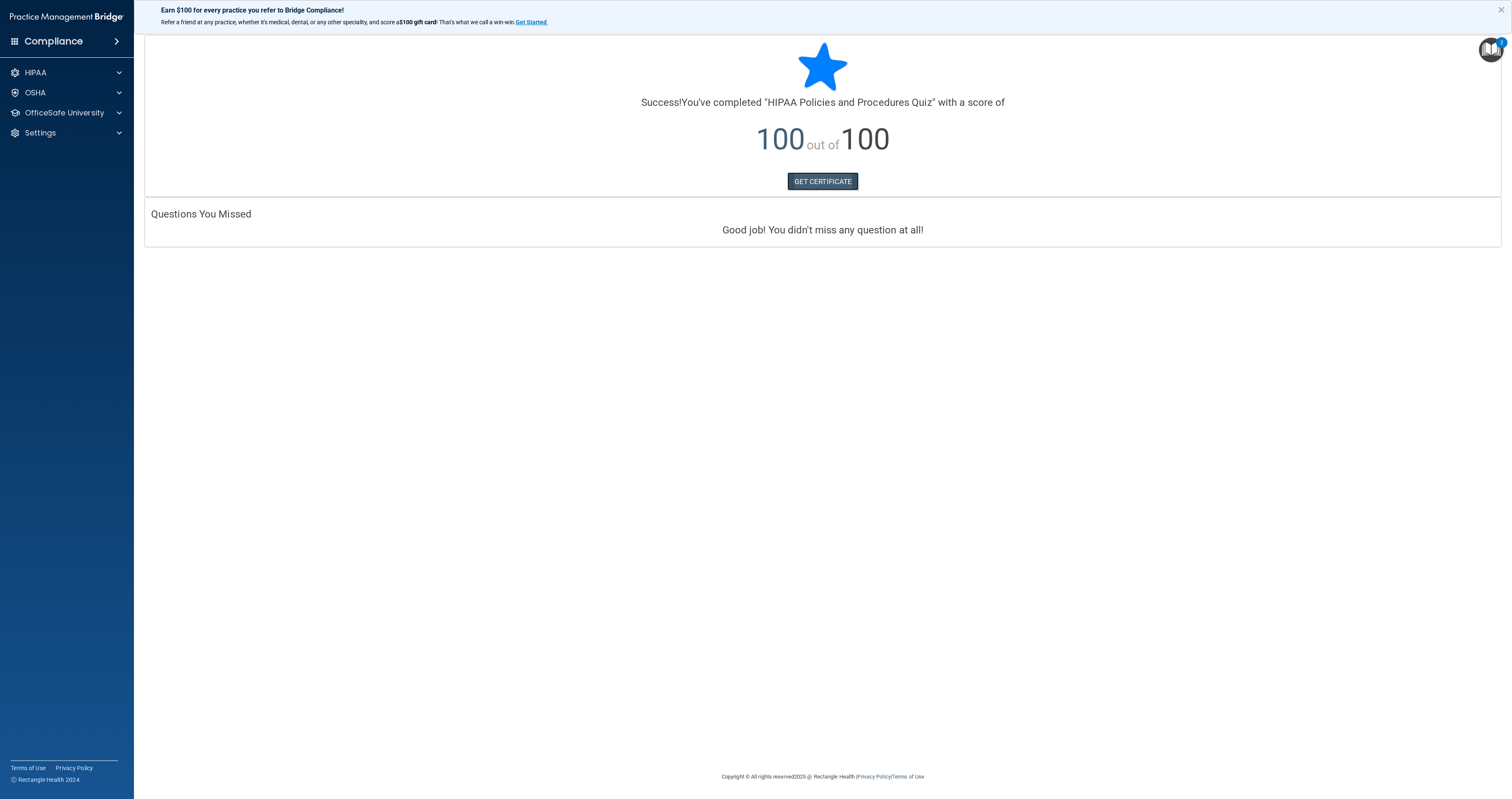
click at [838, 179] on link "GET CERTIFICATE" at bounding box center [823, 181] width 71 height 18
click at [53, 109] on p "OfficeSafe University" at bounding box center [64, 113] width 79 height 10
click at [60, 137] on link "HIPAA Training" at bounding box center [57, 133] width 132 height 16
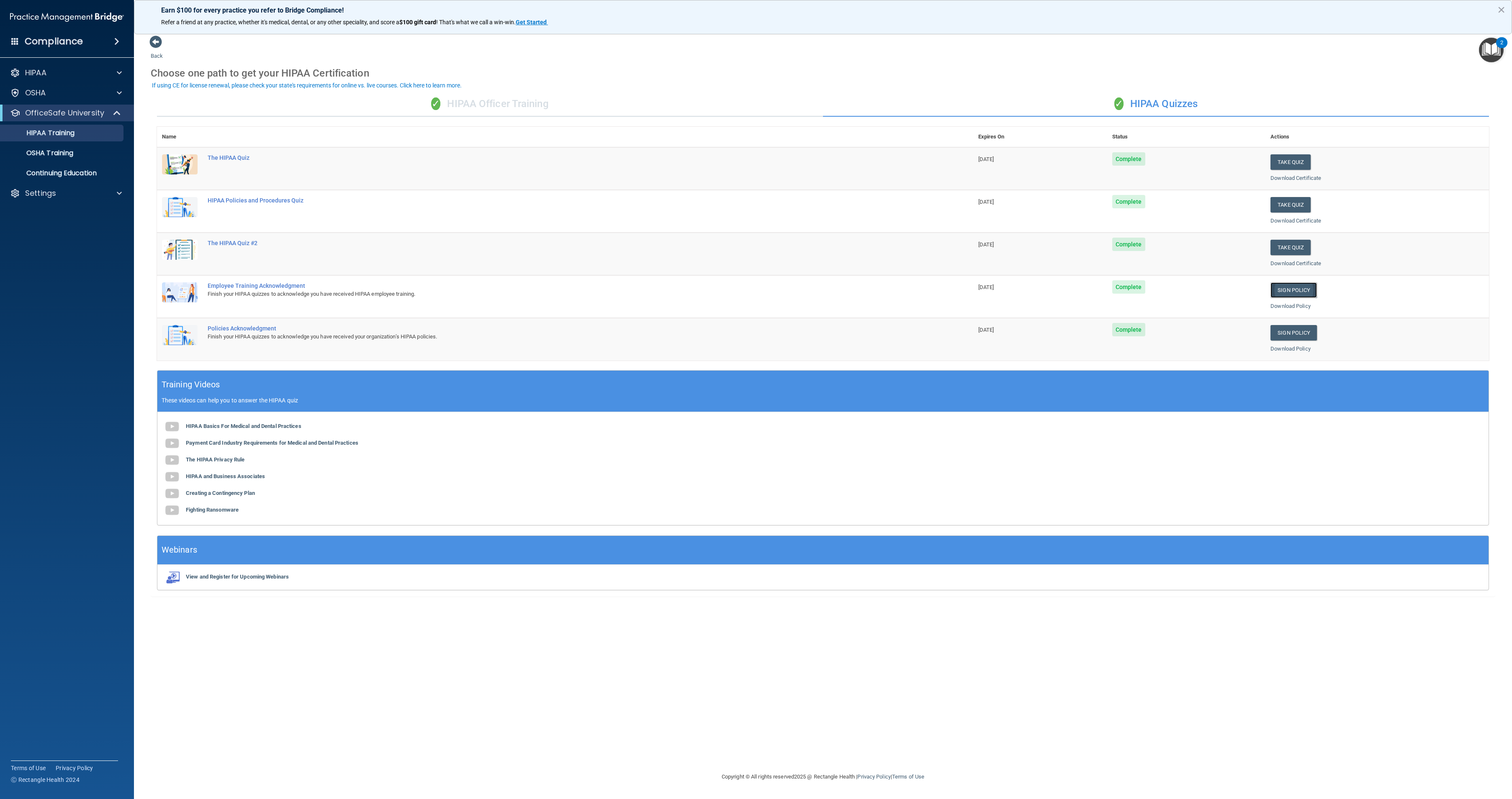
click at [1282, 291] on link "Sign Policy" at bounding box center [1293, 290] width 46 height 16
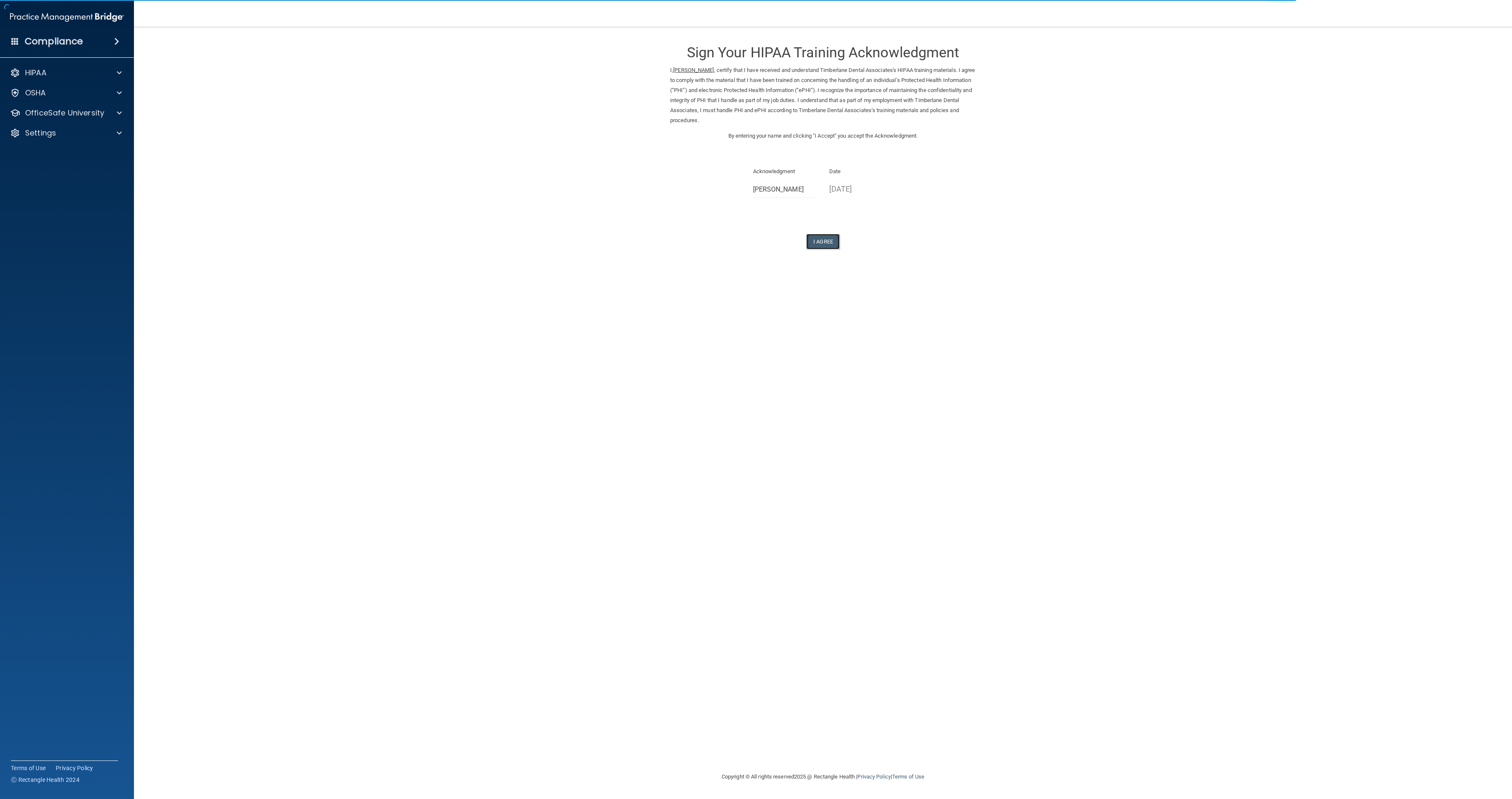
click at [822, 239] on button "I Agree" at bounding box center [823, 242] width 34 height 16
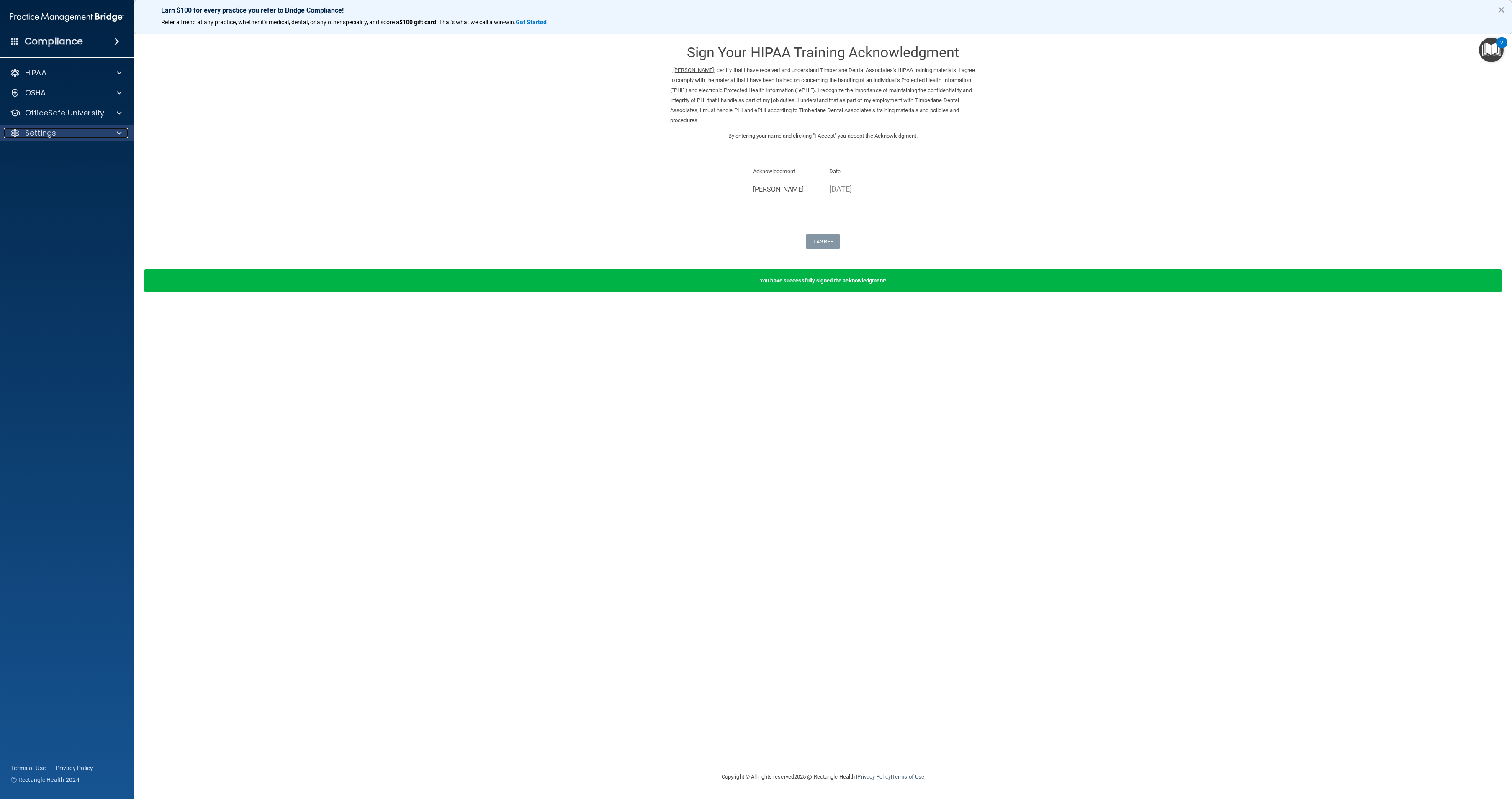
click at [43, 134] on p "Settings" at bounding box center [40, 133] width 31 height 10
click at [61, 156] on p "My Account" at bounding box center [63, 153] width 115 height 9
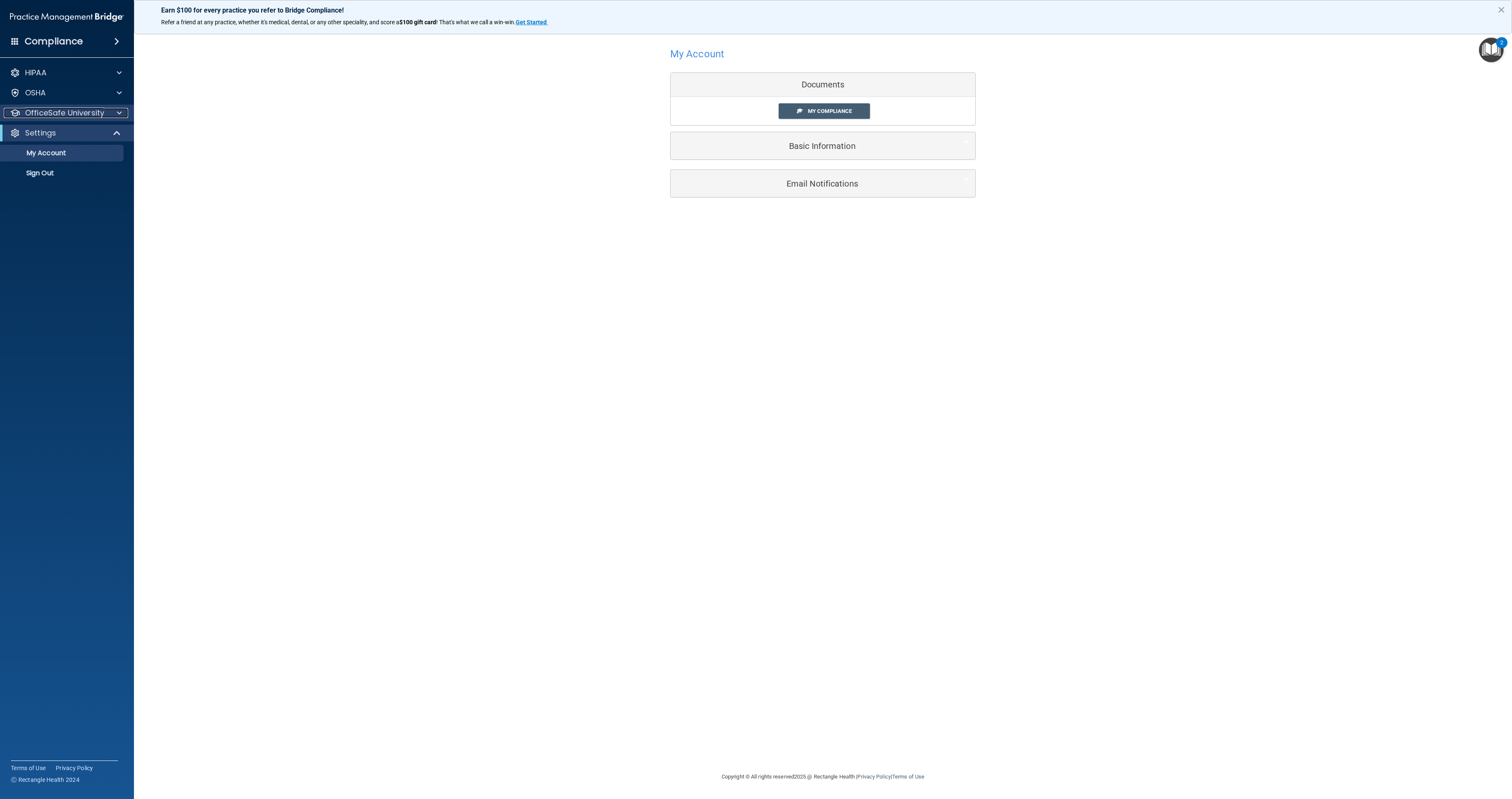
click at [86, 113] on p "OfficeSafe University" at bounding box center [64, 113] width 79 height 10
click at [71, 131] on p "HIPAA Training" at bounding box center [40, 133] width 69 height 9
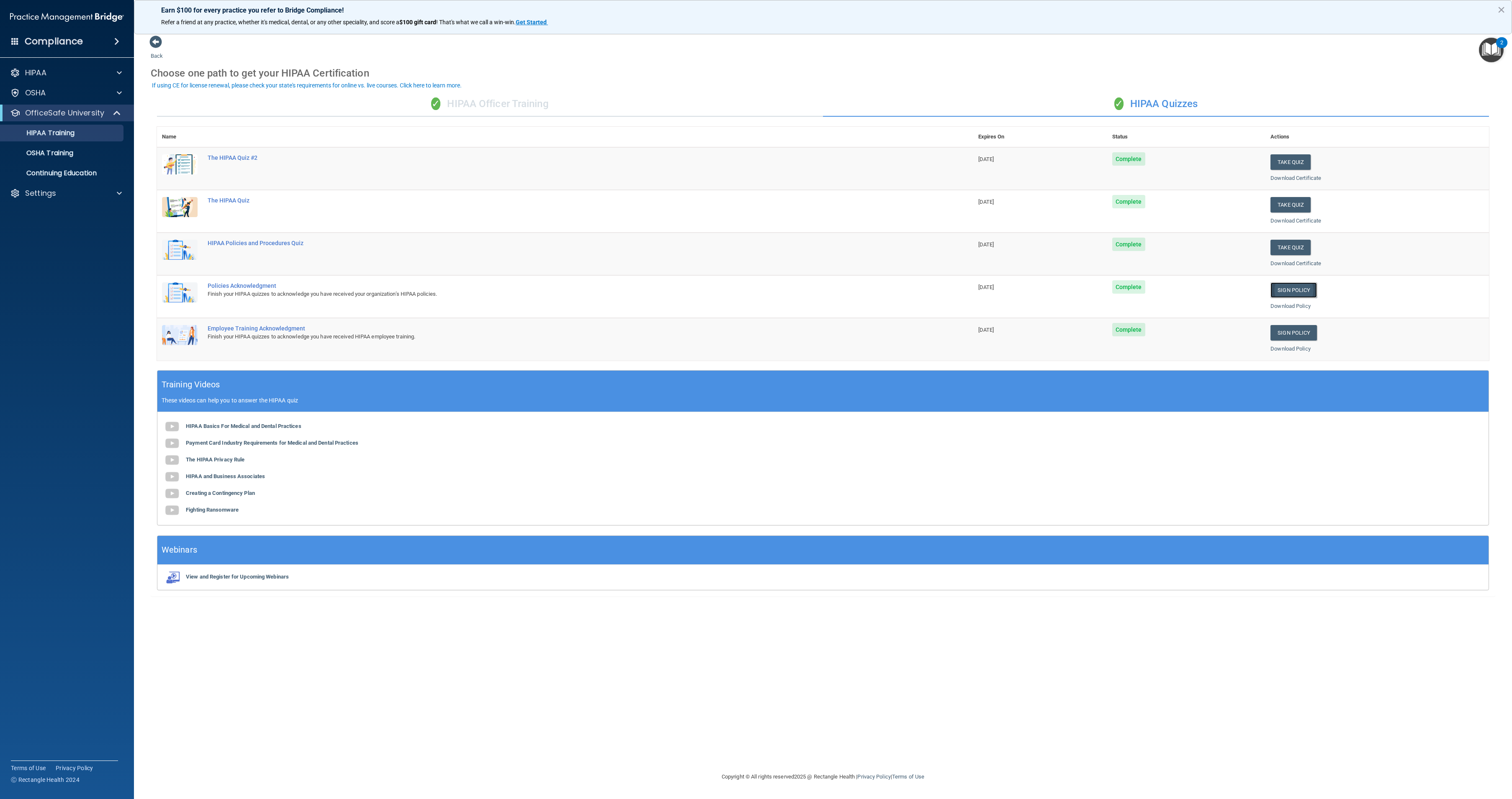
click at [1287, 296] on link "Sign Policy" at bounding box center [1293, 290] width 46 height 16
click at [1285, 292] on link "Sign Policy" at bounding box center [1293, 290] width 46 height 16
click at [71, 135] on p "HIPAA Training" at bounding box center [40, 133] width 69 height 9
click at [68, 153] on p "OSHA Training" at bounding box center [39, 153] width 68 height 9
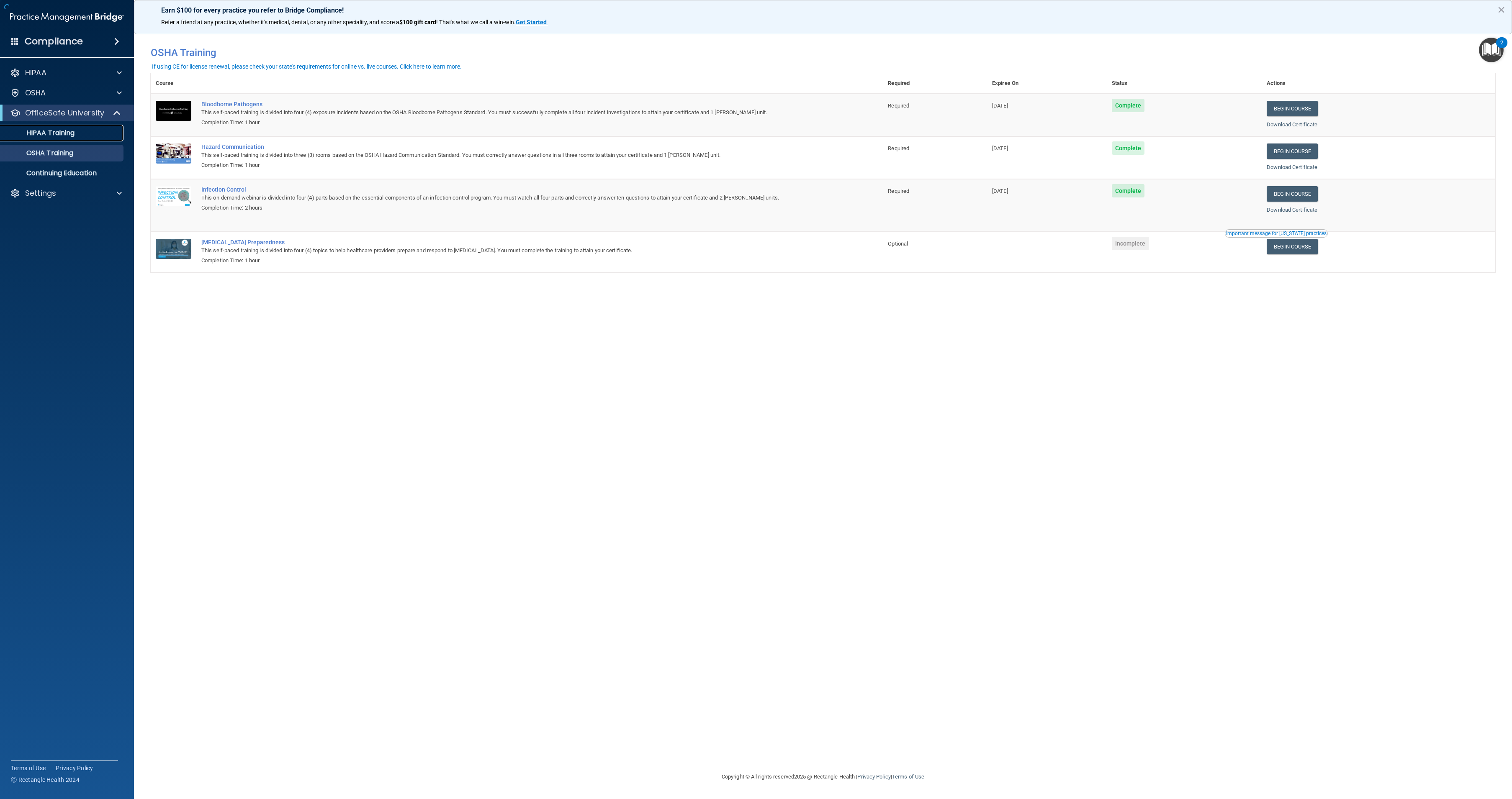
click at [64, 130] on p "HIPAA Training" at bounding box center [40, 133] width 69 height 9
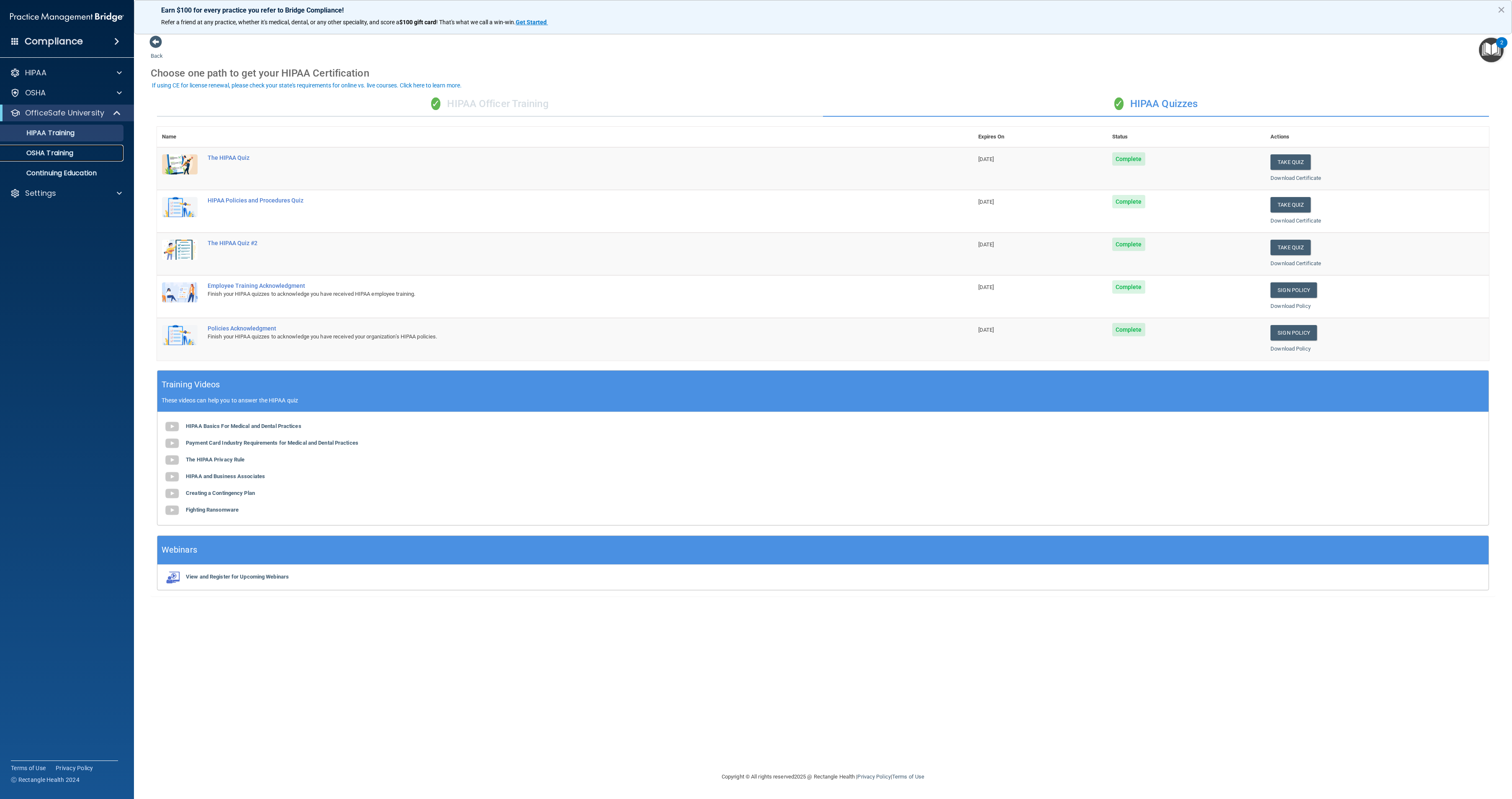
click at [65, 155] on p "OSHA Training" at bounding box center [39, 153] width 68 height 9
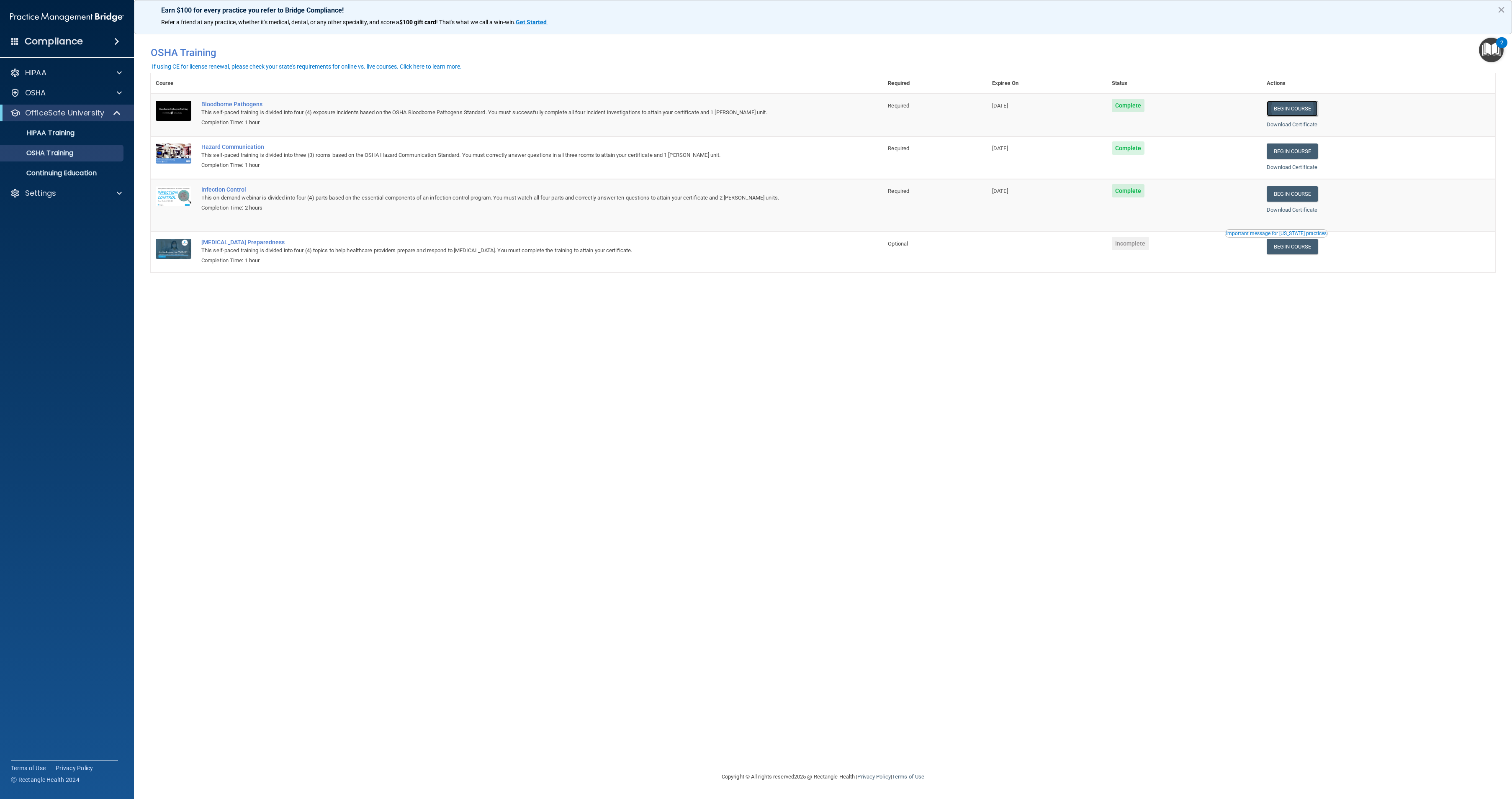
click at [1310, 106] on link "Begin Course" at bounding box center [1291, 108] width 51 height 16
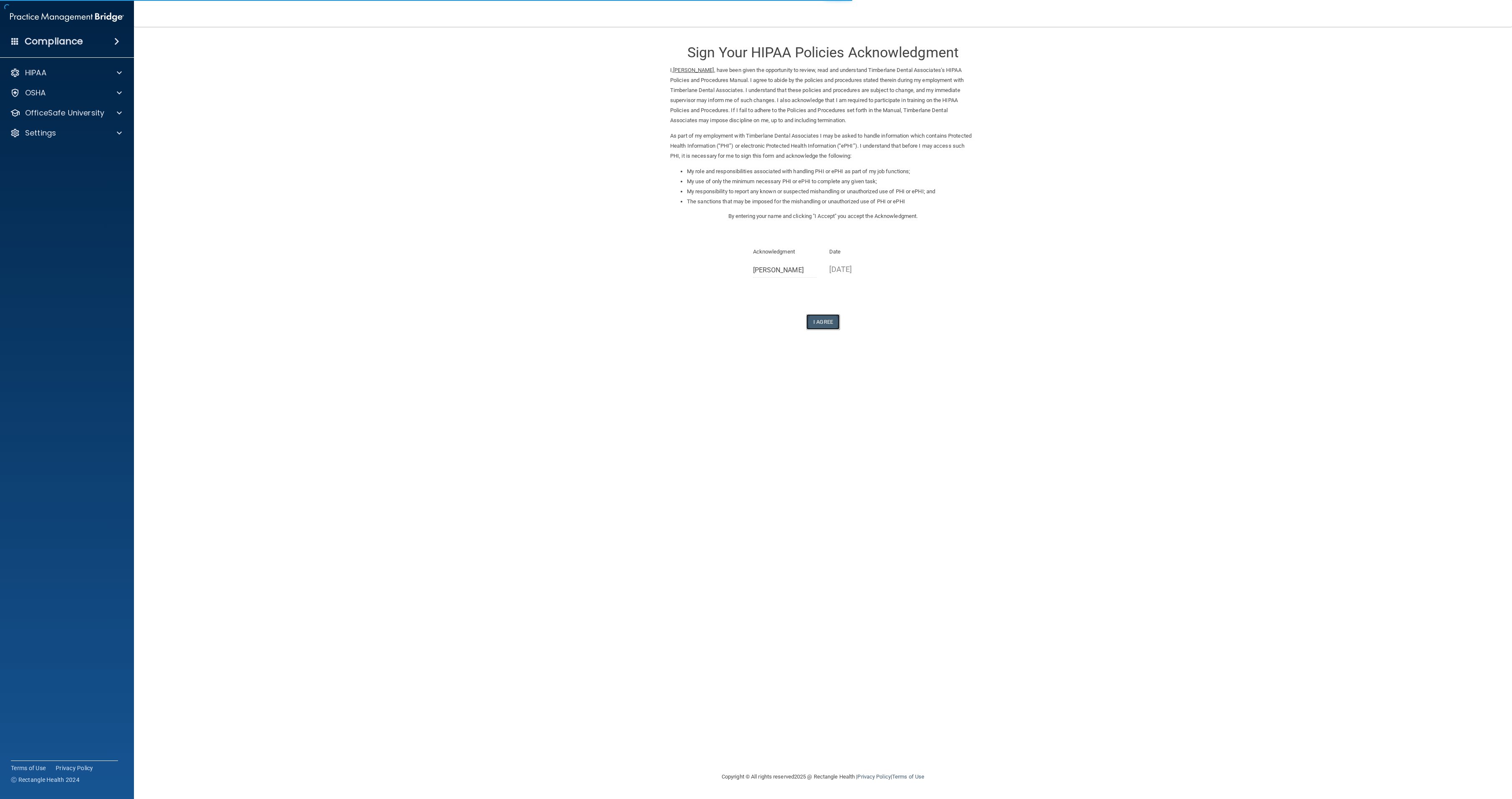
click at [813, 330] on button "I Agree" at bounding box center [823, 322] width 34 height 16
click at [816, 321] on button "I Agree" at bounding box center [823, 322] width 34 height 16
click at [824, 321] on button "I Agree" at bounding box center [823, 322] width 34 height 16
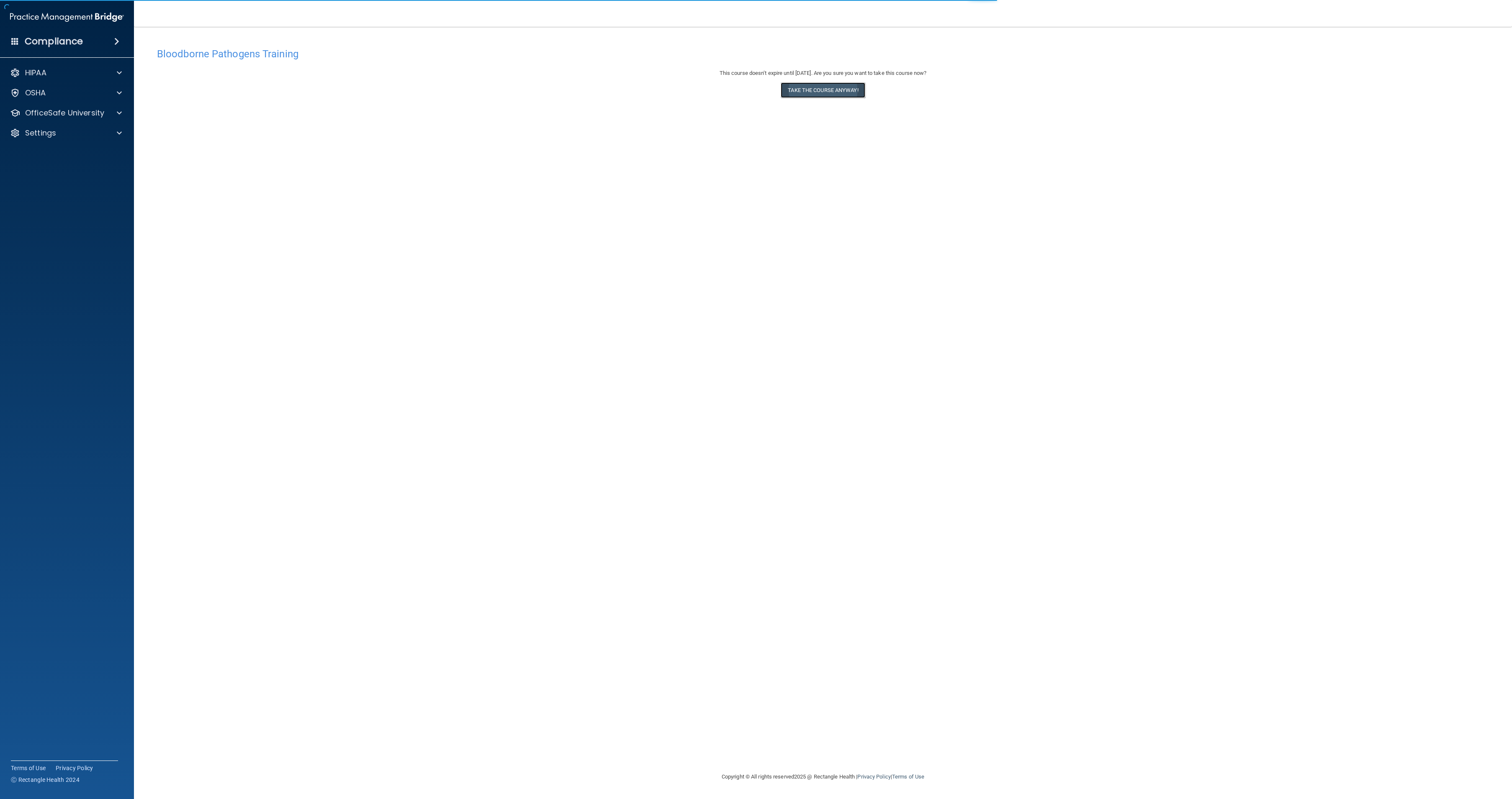
click at [813, 92] on button "Take the course anyway!" at bounding box center [822, 90] width 84 height 16
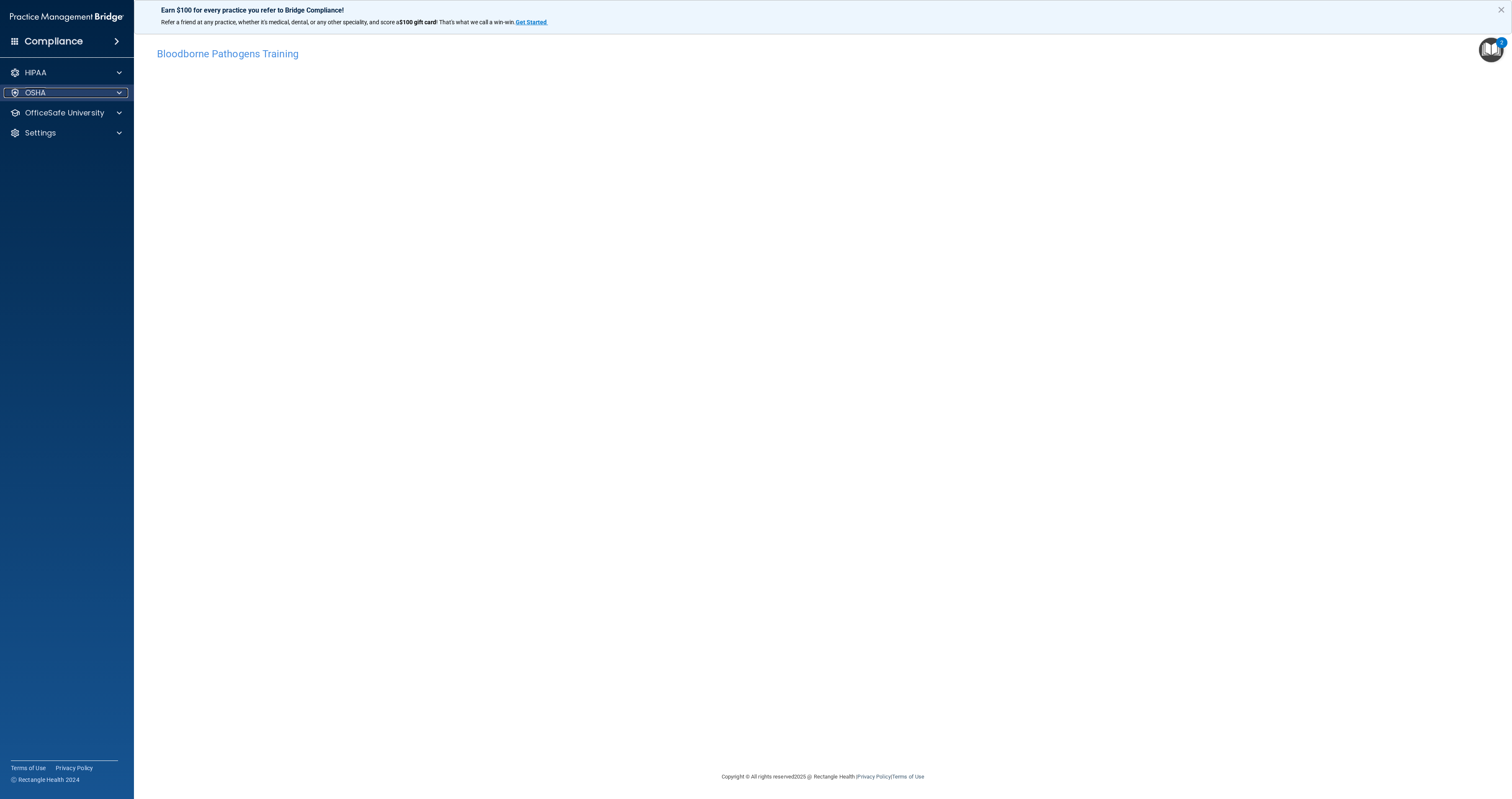
click at [55, 91] on div "OSHA" at bounding box center [56, 93] width 104 height 10
click at [55, 156] on p "OfficeSafe University" at bounding box center [64, 153] width 79 height 10
click at [70, 188] on link "OSHA Training" at bounding box center [57, 193] width 132 height 16
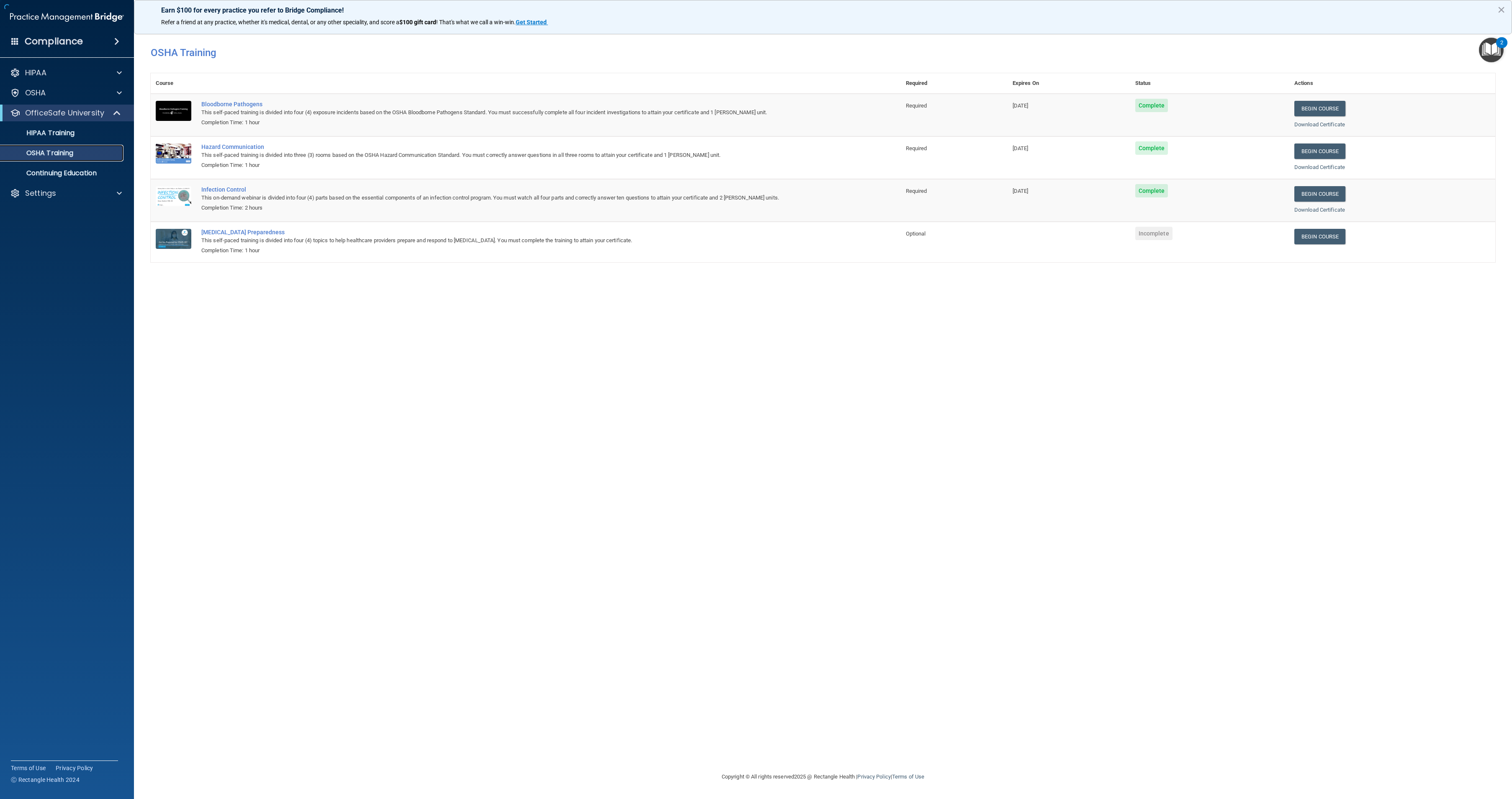
click at [53, 151] on p "OSHA Training" at bounding box center [39, 153] width 68 height 9
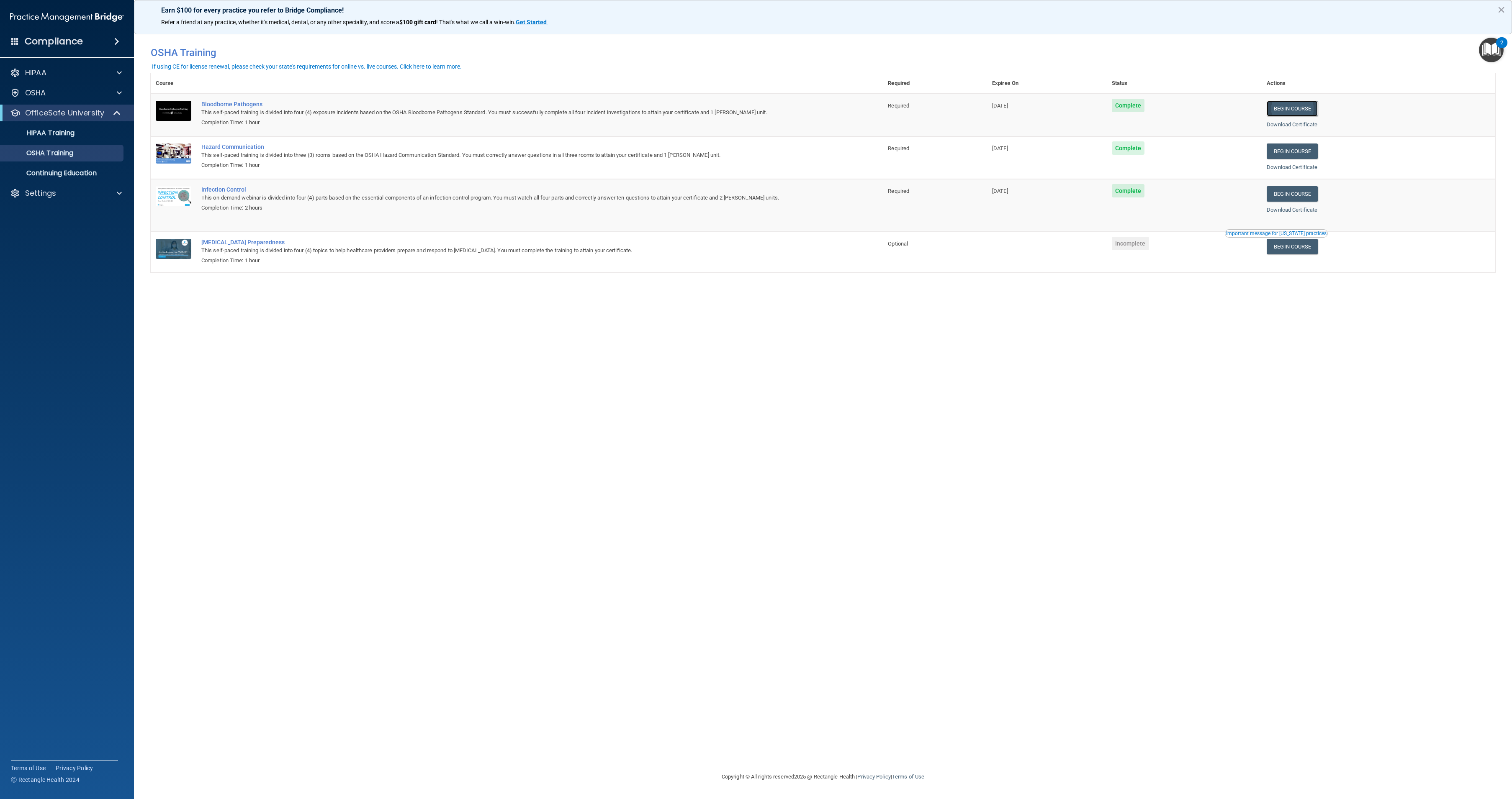
click at [1290, 110] on link "Begin Course" at bounding box center [1291, 108] width 51 height 16
click at [81, 133] on div "HIPAA Training" at bounding box center [63, 133] width 115 height 9
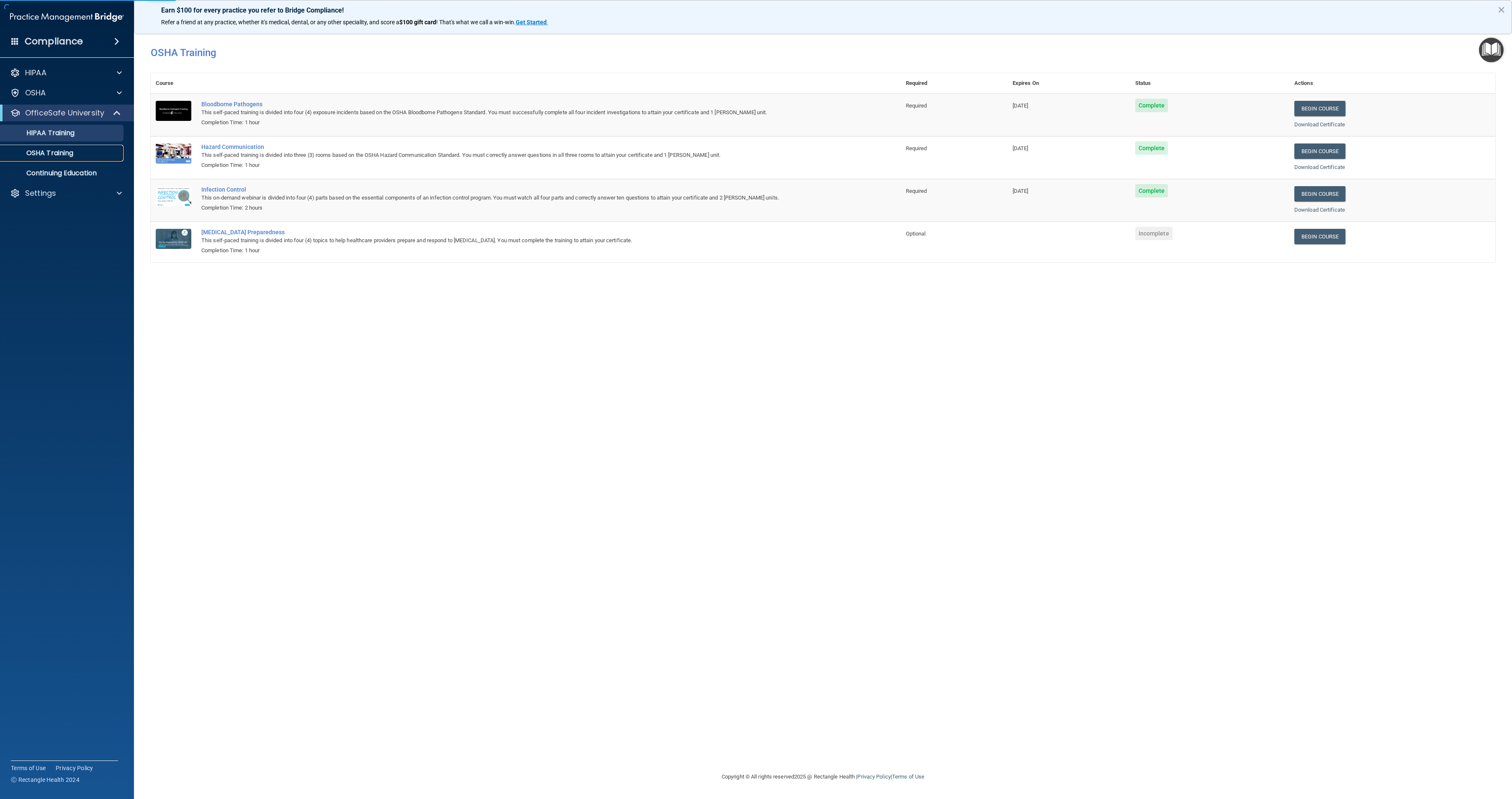
click at [78, 153] on div "OSHA Training" at bounding box center [63, 153] width 115 height 9
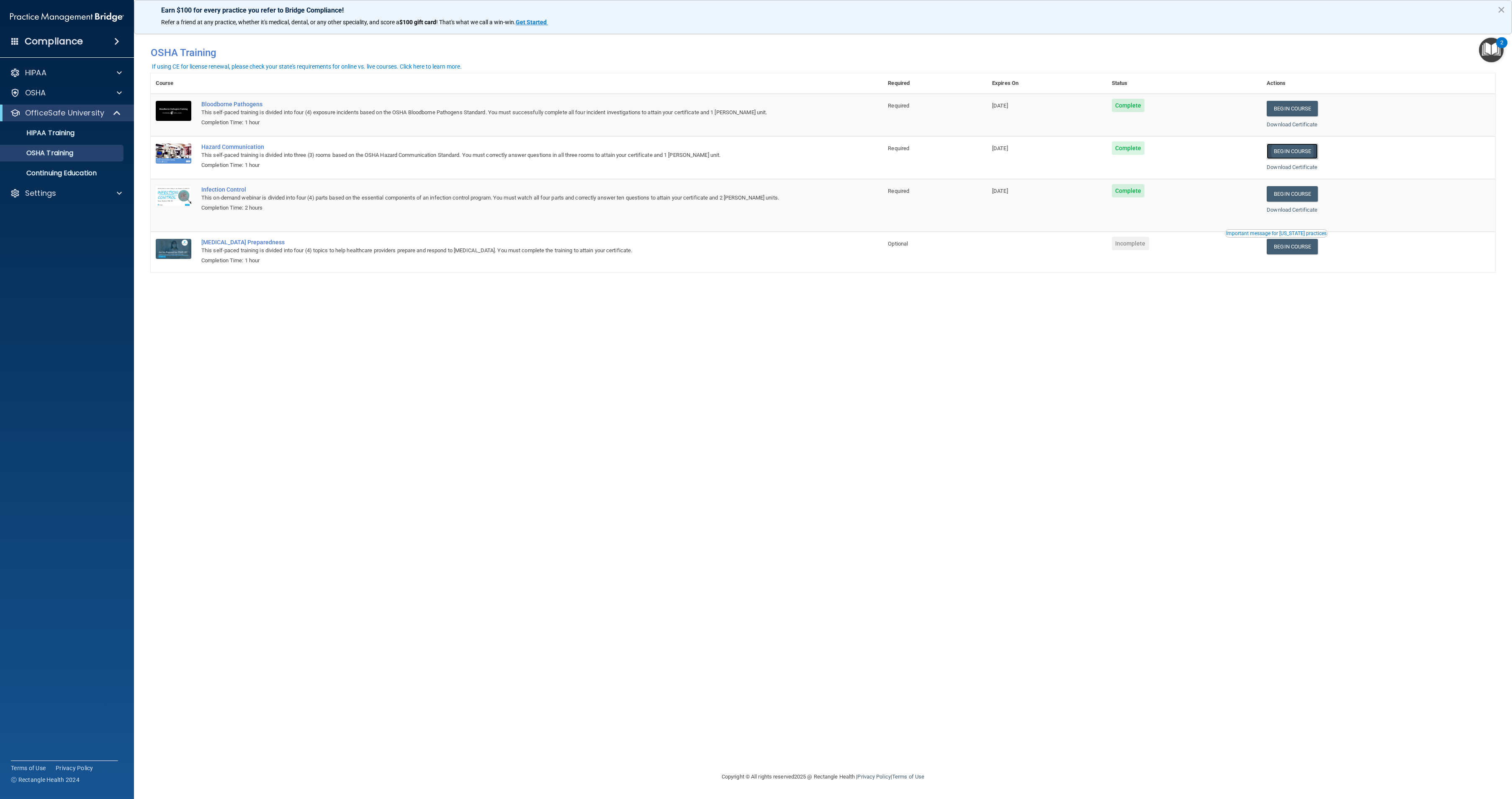
click at [1297, 155] on link "Begin Course" at bounding box center [1291, 151] width 51 height 16
click at [928, 464] on div "You have a course that has expired or is incomplete. Please complete the course…" at bounding box center [823, 400] width 1345 height 728
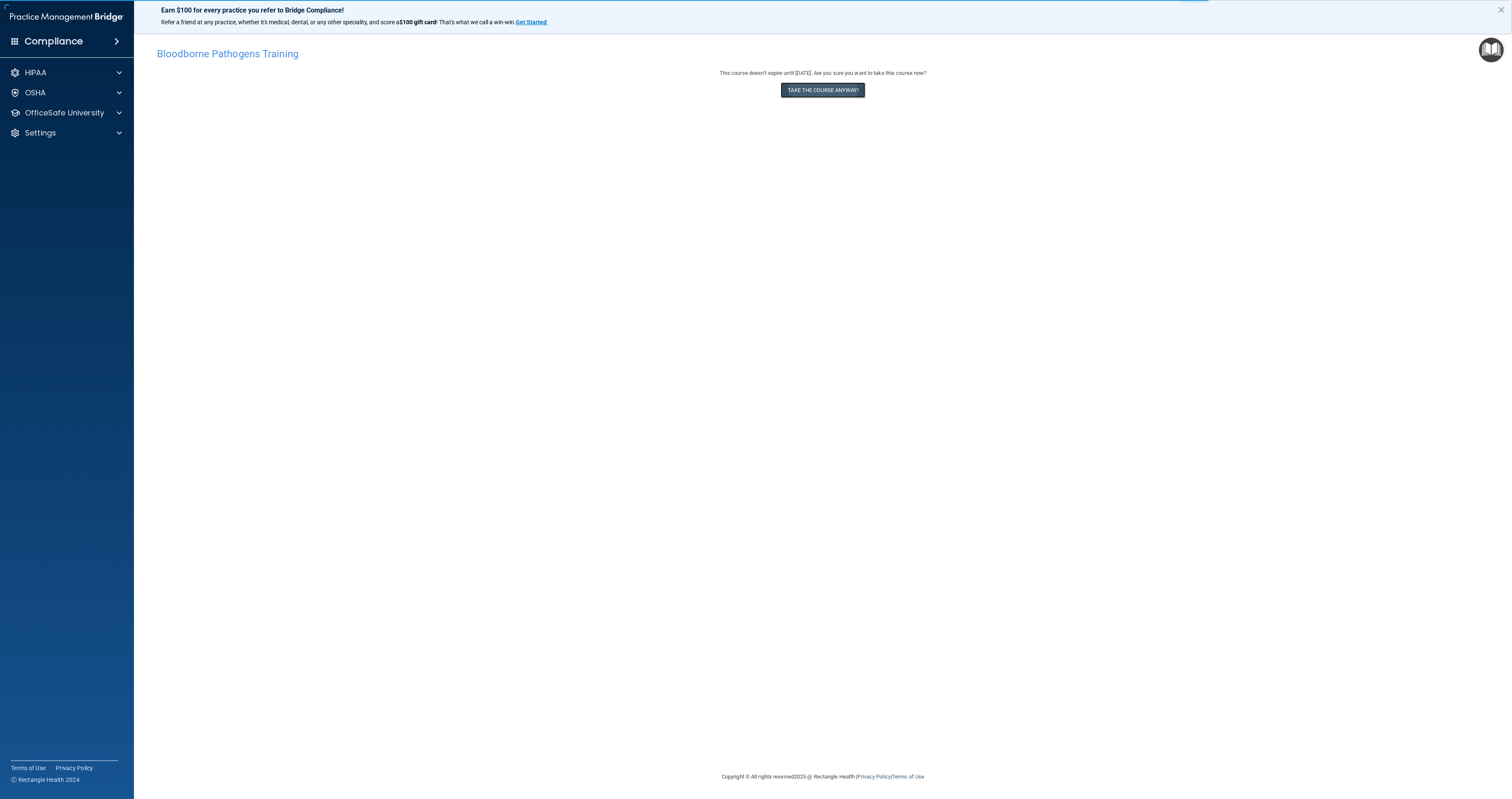
click at [818, 94] on button "Take the course anyway!" at bounding box center [822, 90] width 84 height 16
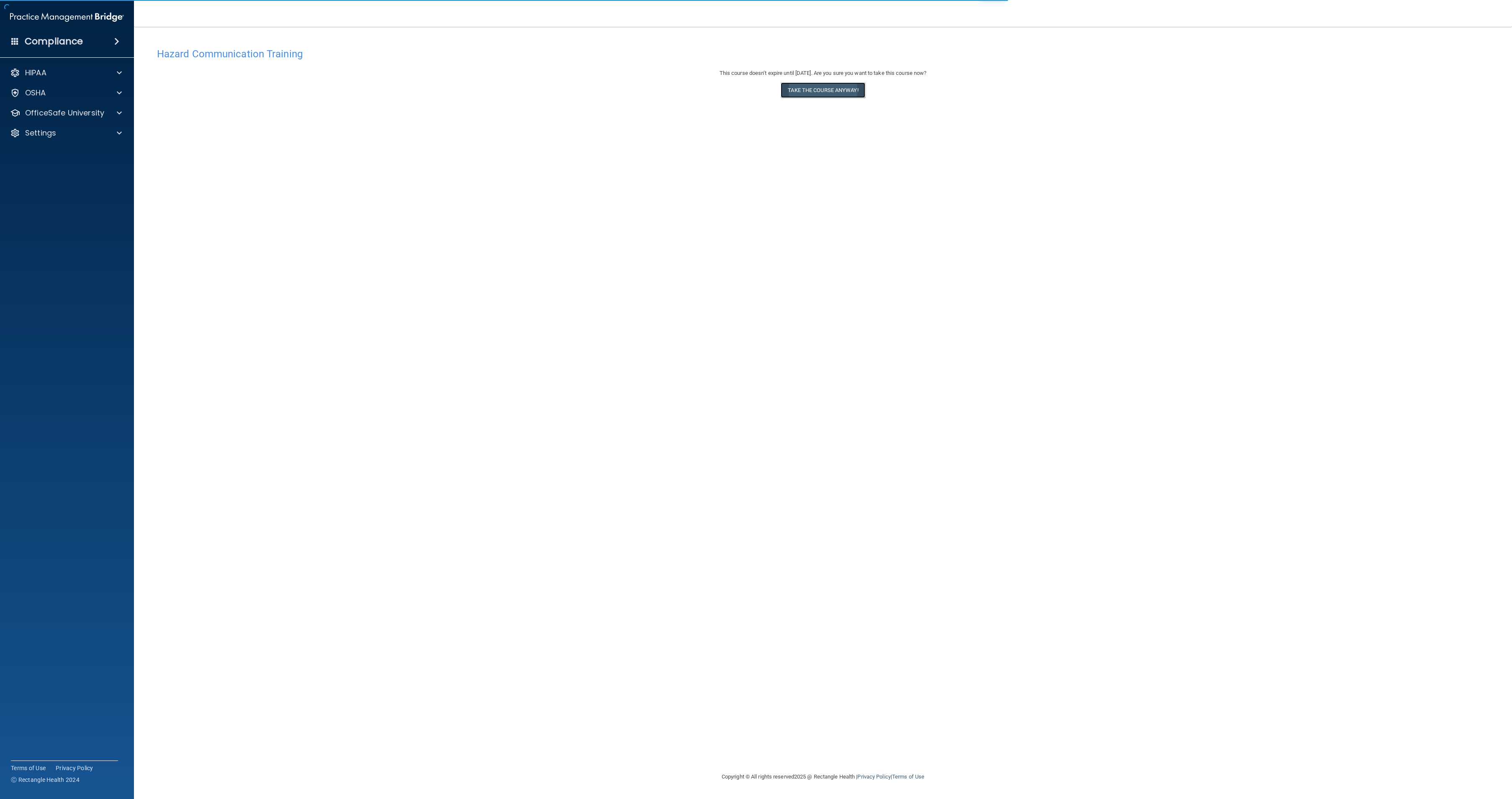
click at [837, 92] on button "Take the course anyway!" at bounding box center [822, 90] width 84 height 16
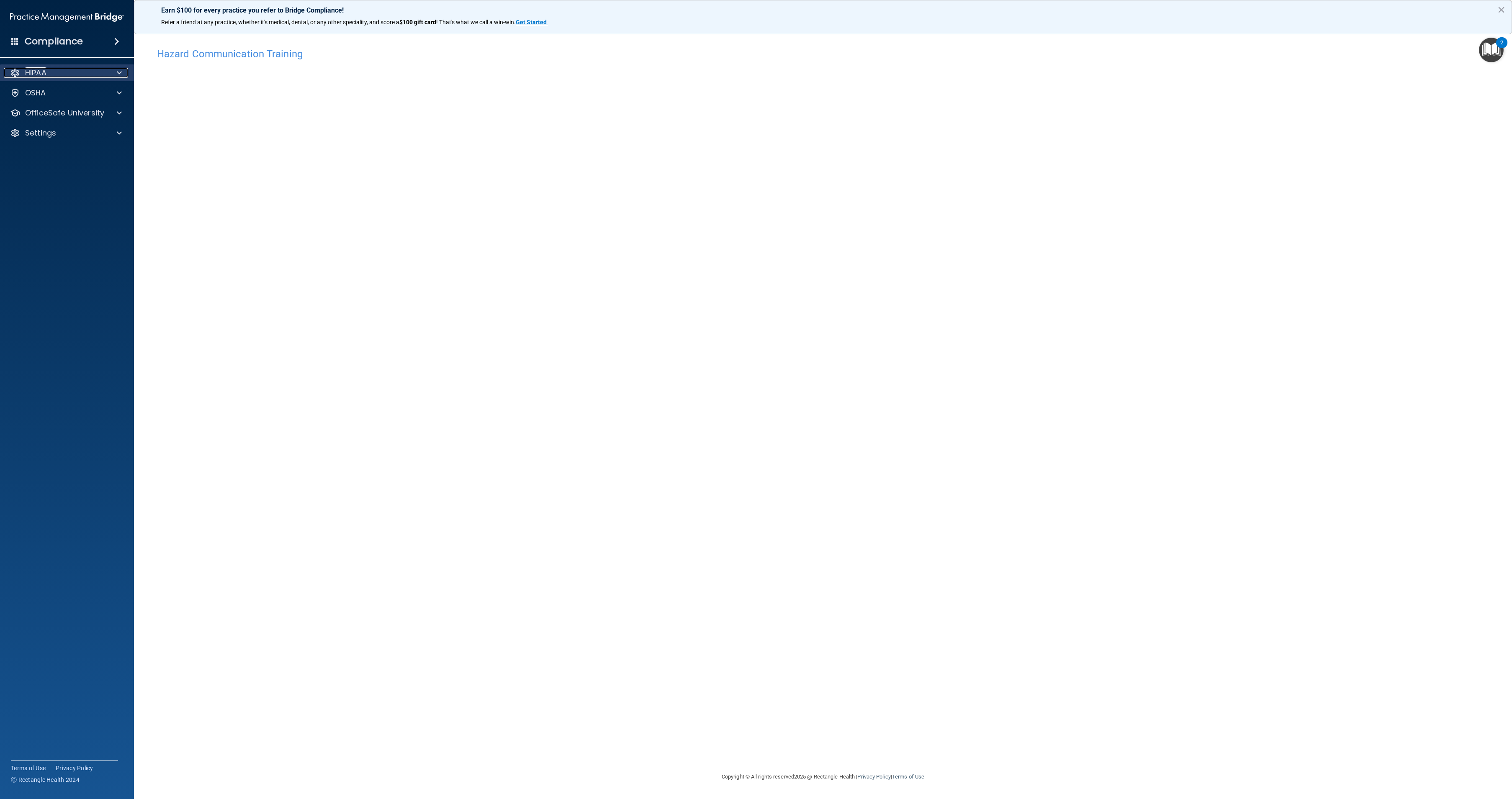
click at [77, 75] on div "HIPAA" at bounding box center [56, 72] width 104 height 10
click at [55, 132] on div "OSHA" at bounding box center [56, 133] width 104 height 10
click at [68, 192] on p "OfficeSafe University" at bounding box center [64, 193] width 79 height 10
click at [68, 232] on p "OSHA Training" at bounding box center [39, 233] width 68 height 9
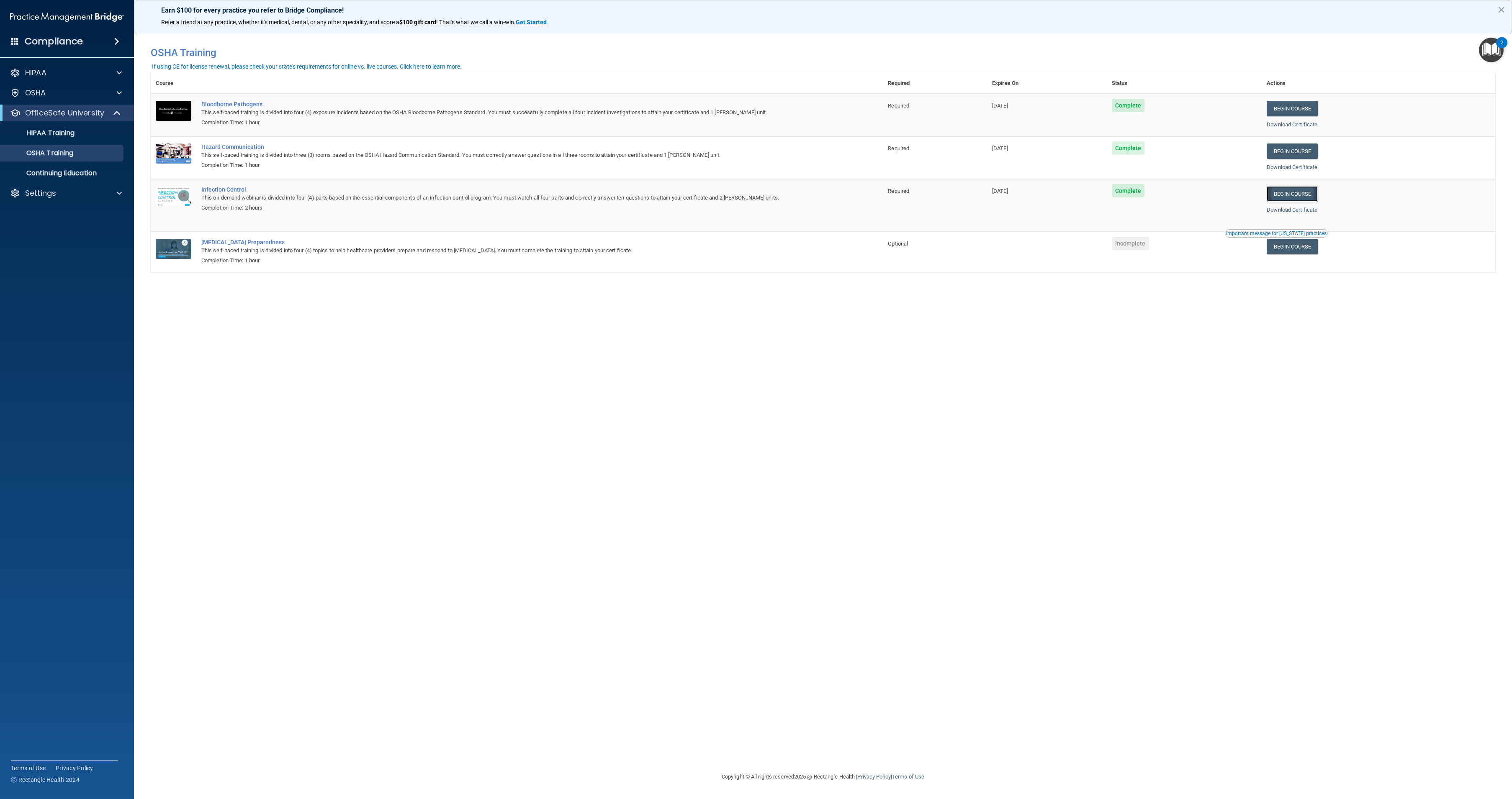
click at [1317, 195] on link "Begin Course" at bounding box center [1291, 194] width 51 height 16
click at [96, 137] on div "HIPAA Training" at bounding box center [63, 133] width 115 height 9
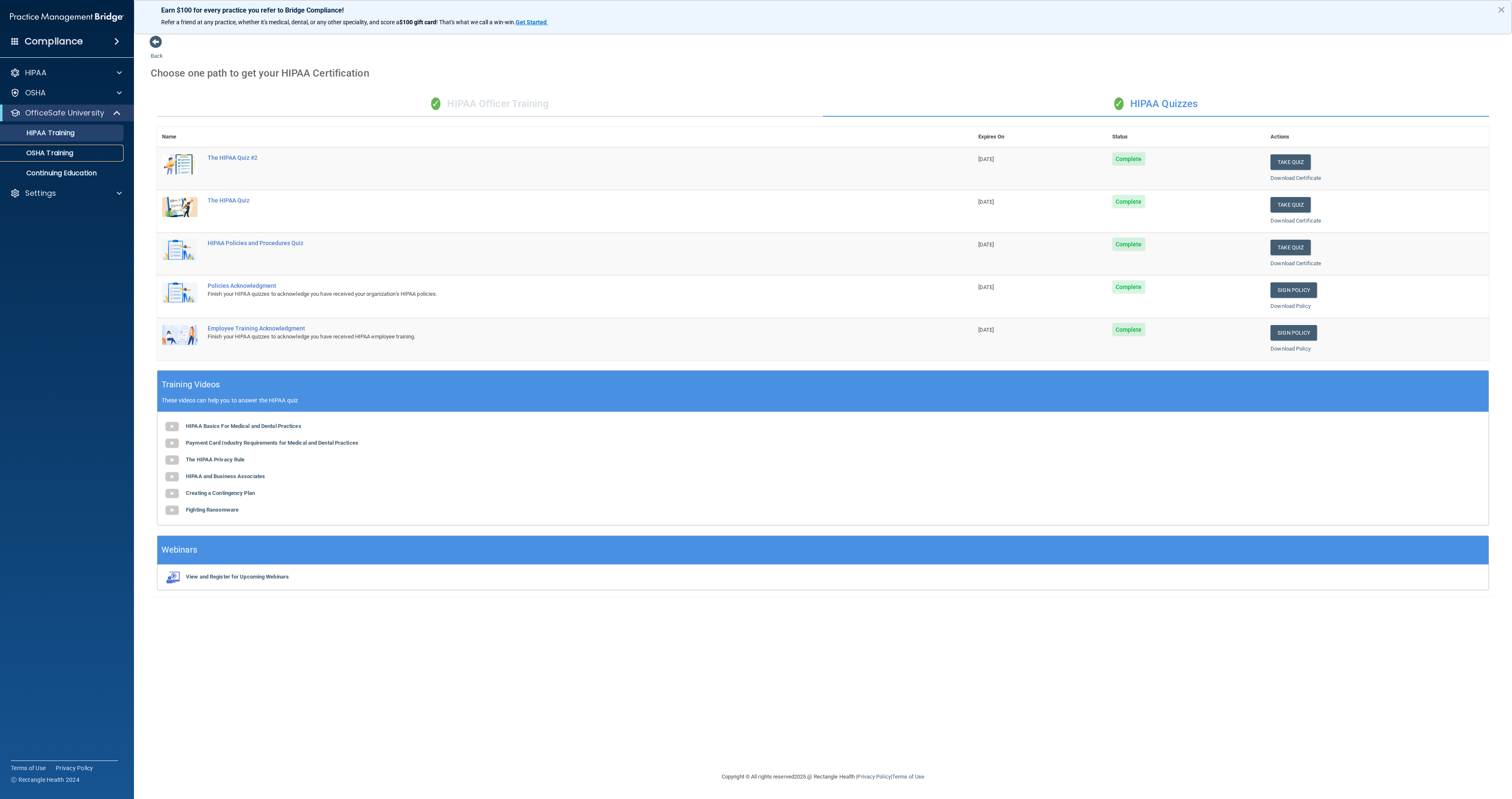
click at [91, 155] on div "OSHA Training" at bounding box center [63, 153] width 115 height 9
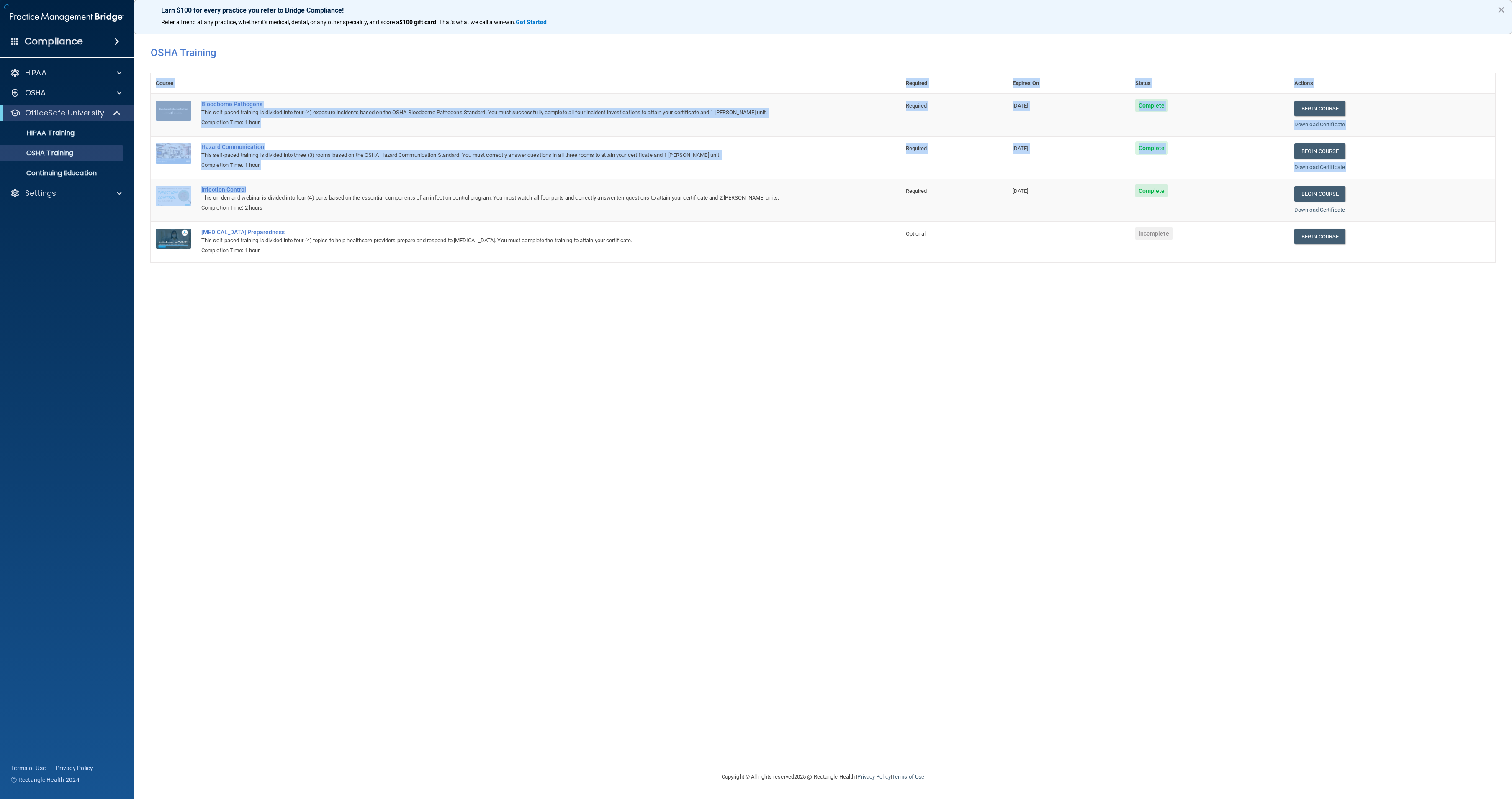
drag, startPoint x: 262, startPoint y: 183, endPoint x: 407, endPoint y: 294, distance: 182.6
click at [407, 294] on div "You have a course that has expired or is incomplete. Please complete the course…" at bounding box center [823, 400] width 1345 height 728
drag, startPoint x: 407, startPoint y: 294, endPoint x: 546, endPoint y: 381, distance: 164.0
click at [546, 381] on div "You have a course that has expired or is incomplete. Please complete the course…" at bounding box center [823, 400] width 1345 height 728
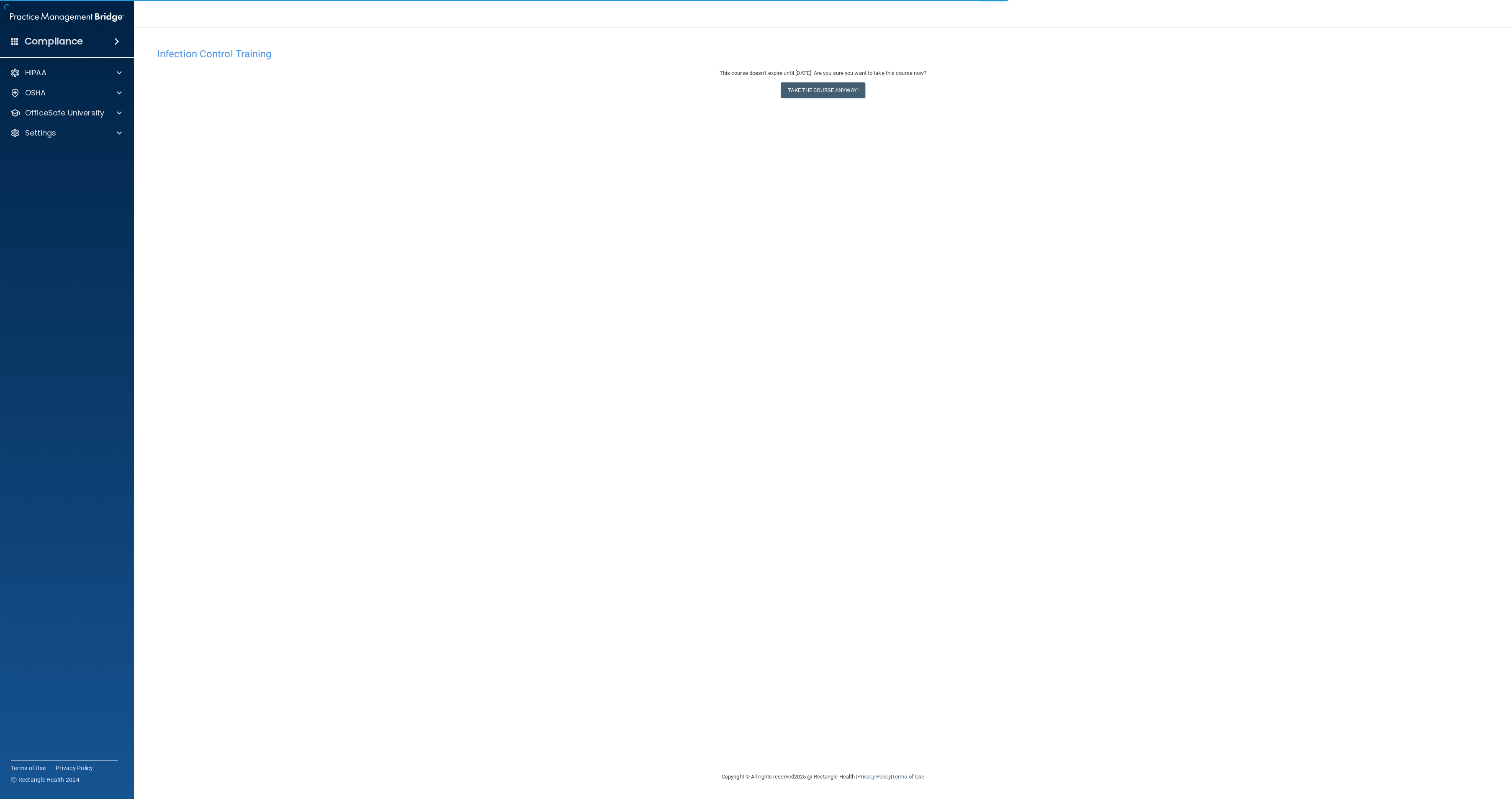
click at [816, 98] on div "This course doesn’t expire until [DATE]. Are you sure you want to take this cou…" at bounding box center [823, 85] width 1332 height 34
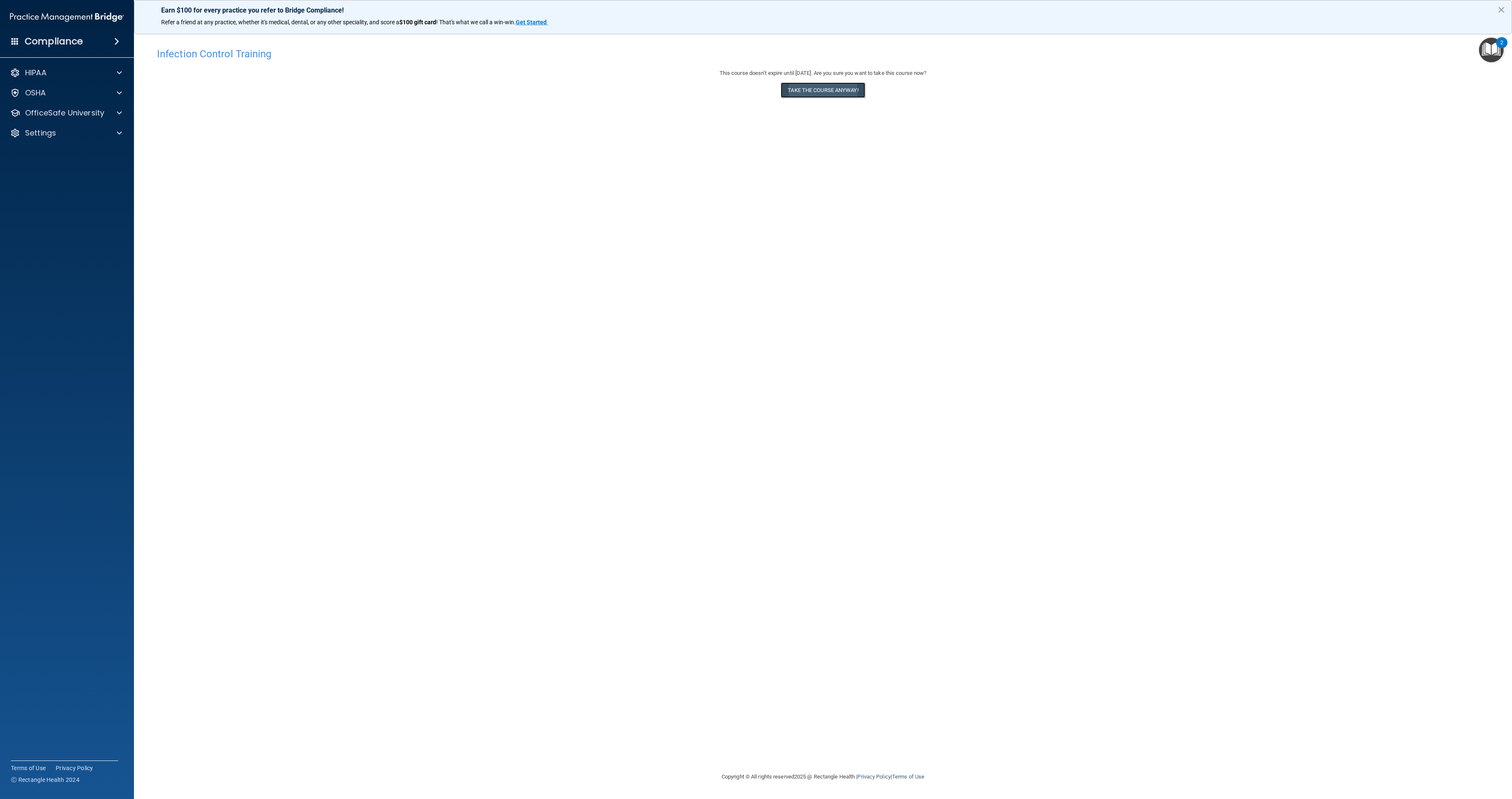
click at [816, 88] on button "Take the course anyway!" at bounding box center [822, 90] width 84 height 16
